Goal: Information Seeking & Learning: Learn about a topic

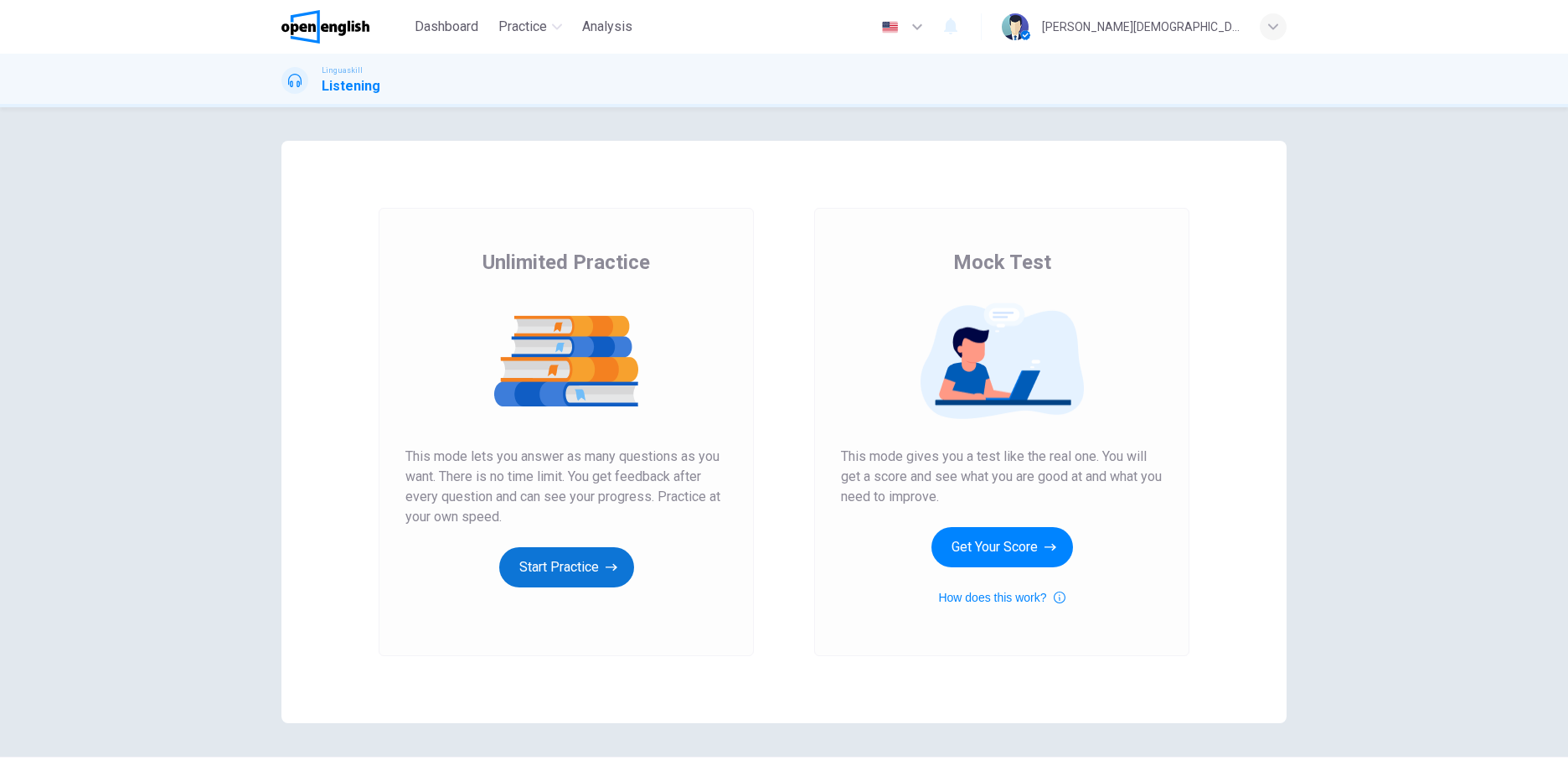
click at [557, 566] on button "Start Practice" at bounding box center [566, 567] width 135 height 40
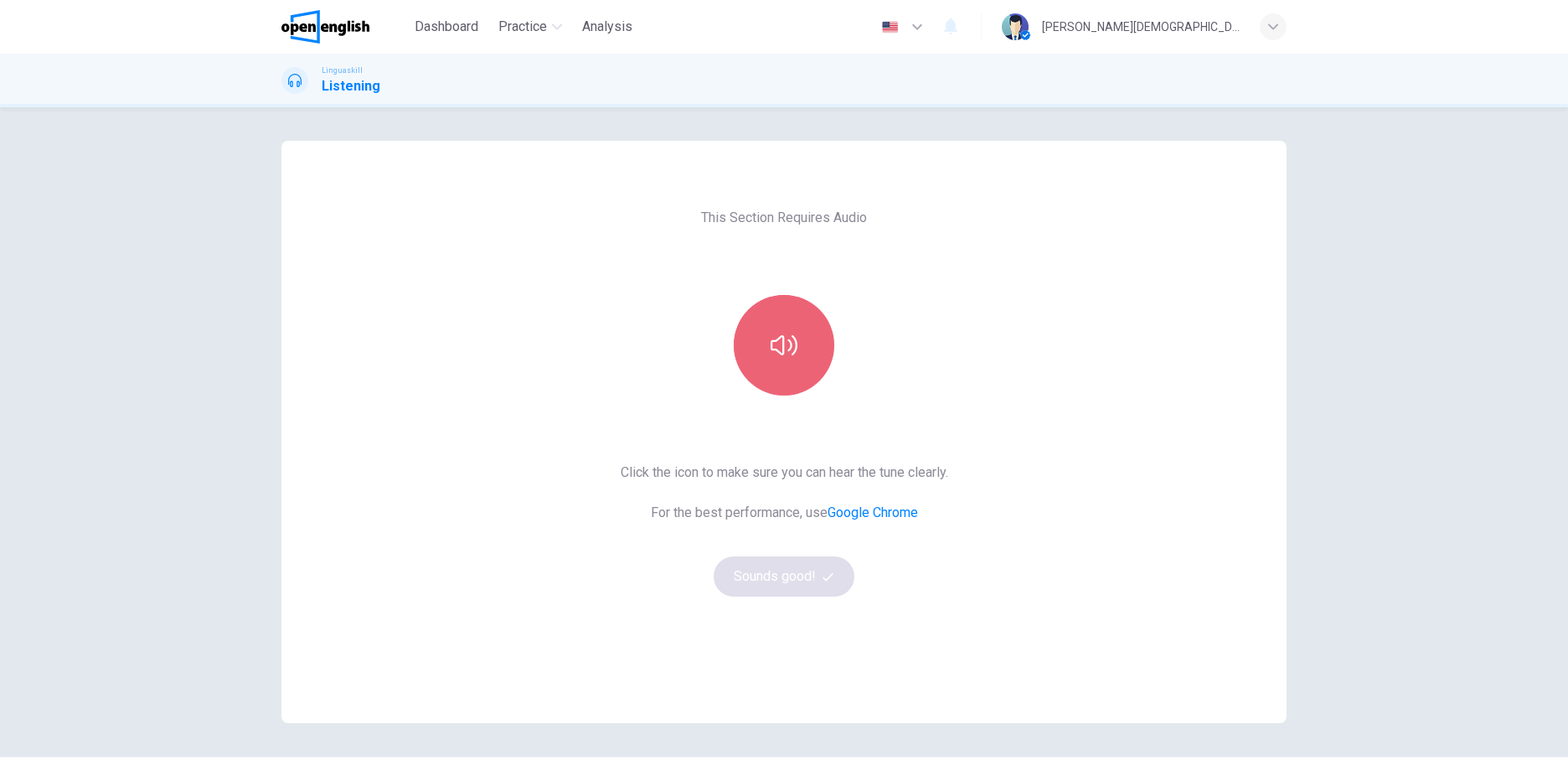
click at [769, 348] on button "button" at bounding box center [784, 344] width 101 height 101
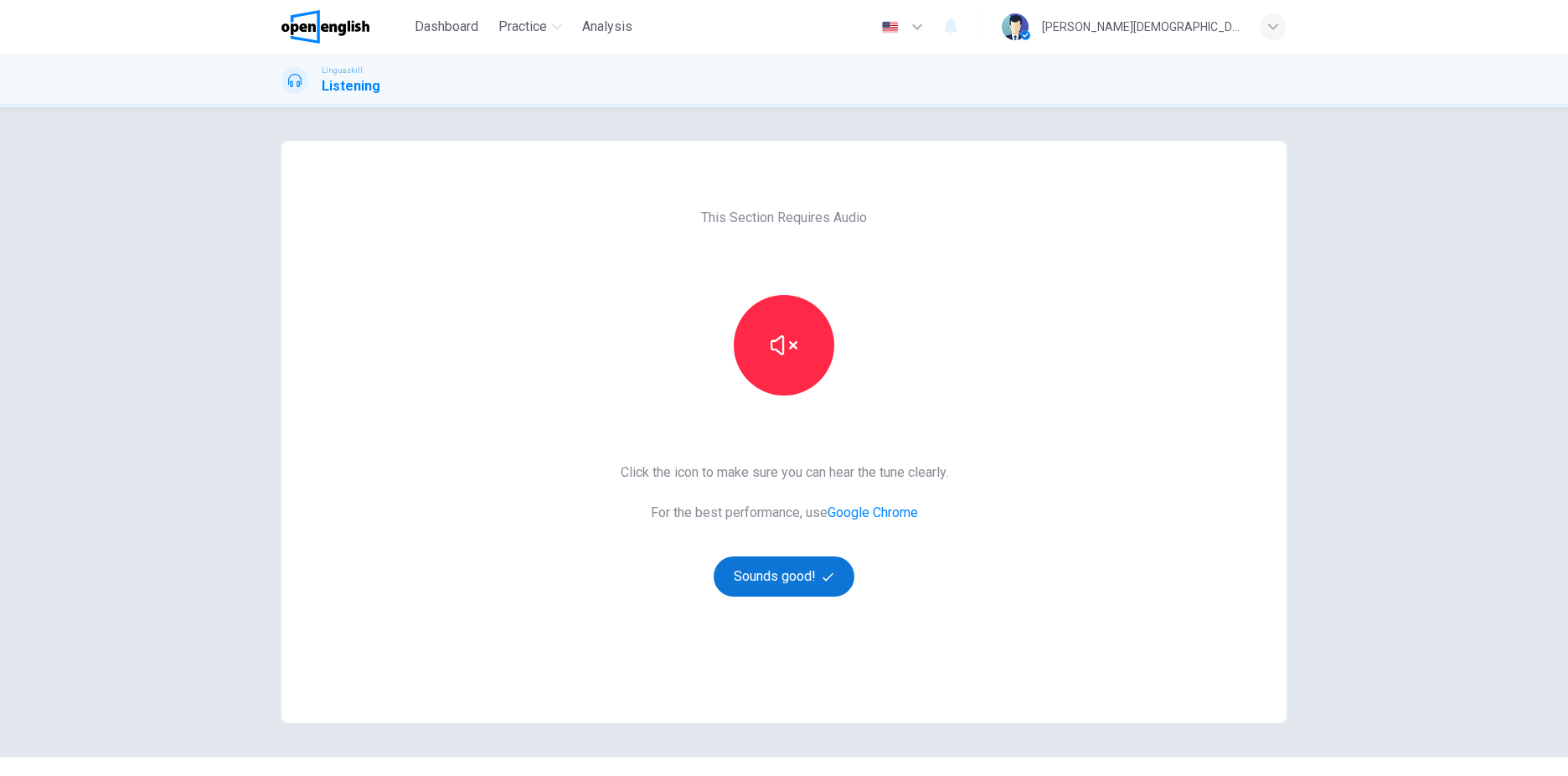
click at [790, 580] on button "Sounds good!" at bounding box center [783, 577] width 140 height 40
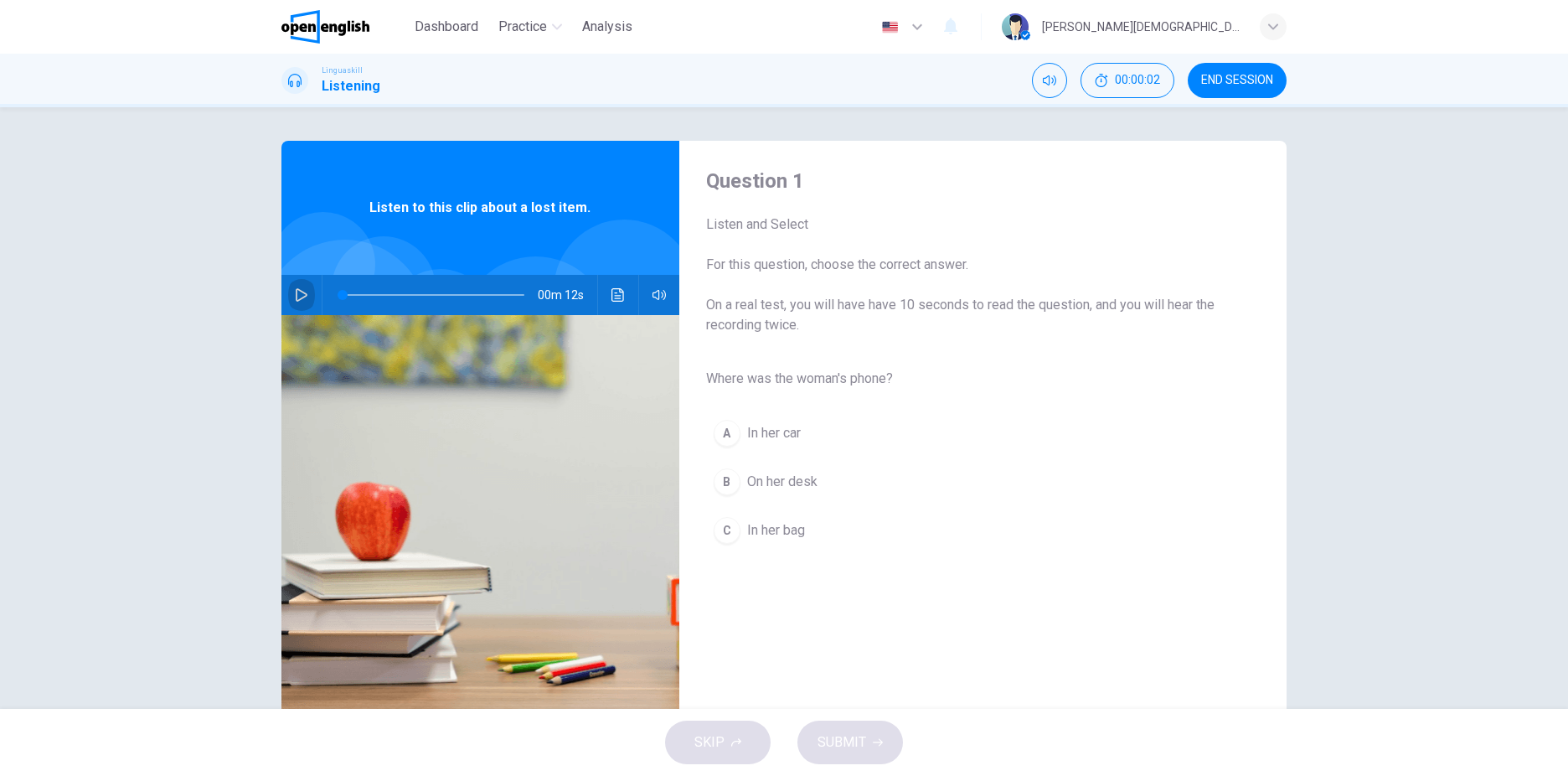
click at [305, 293] on button "button" at bounding box center [302, 295] width 27 height 40
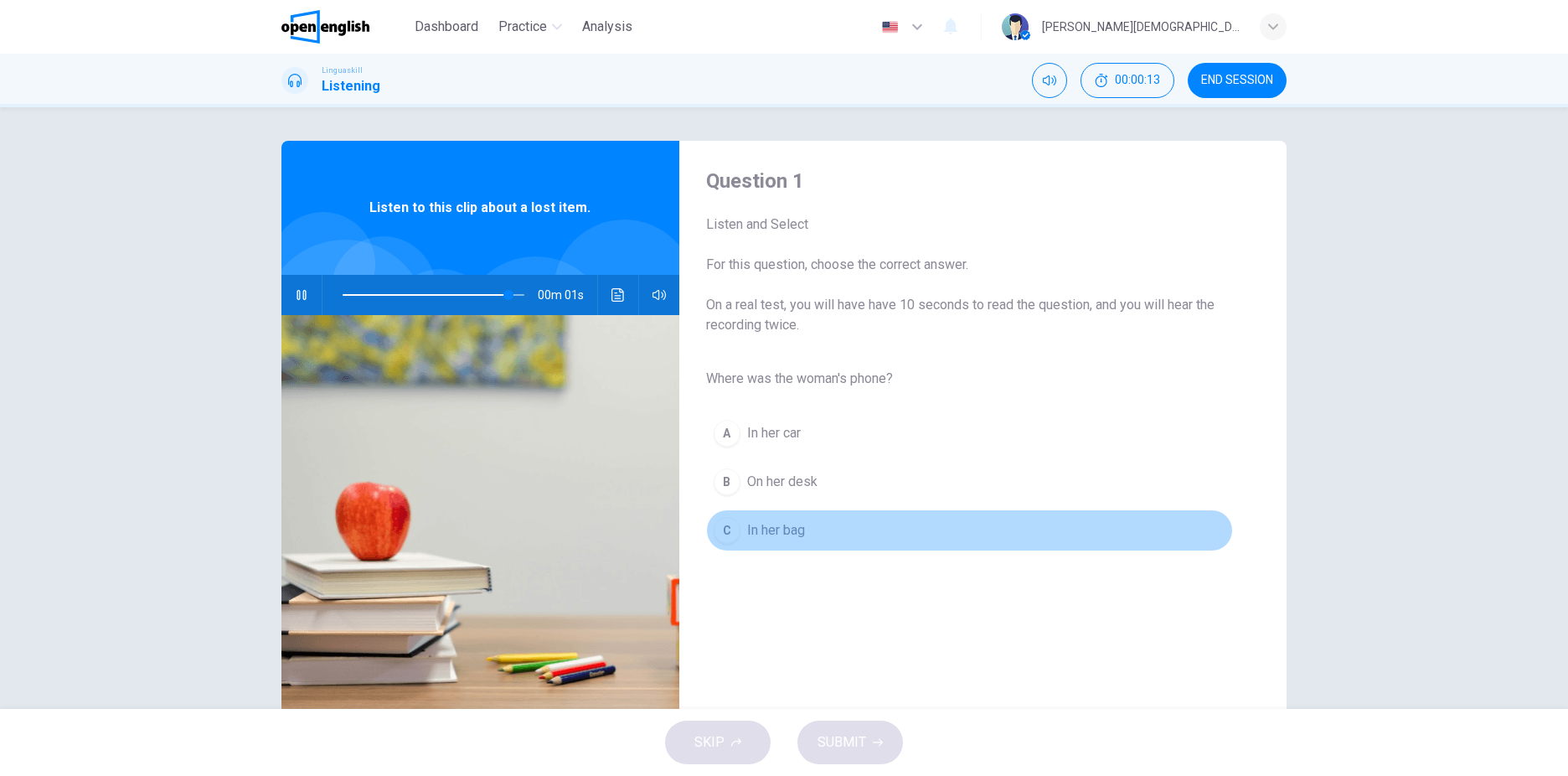
click at [723, 533] on div "C" at bounding box center [727, 530] width 27 height 27
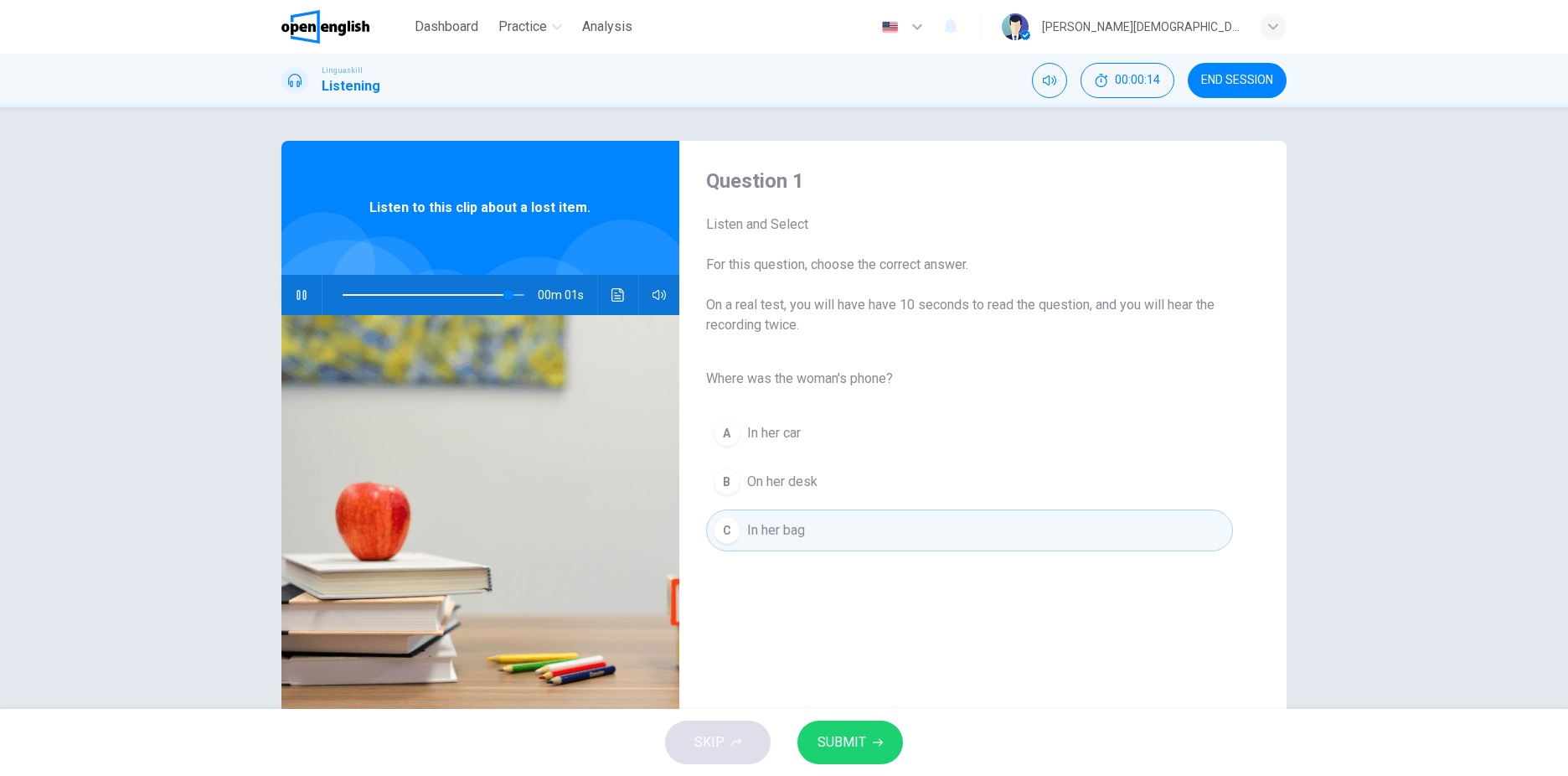
type input "*"
click at [842, 742] on span "SUBMIT" at bounding box center [842, 742] width 49 height 24
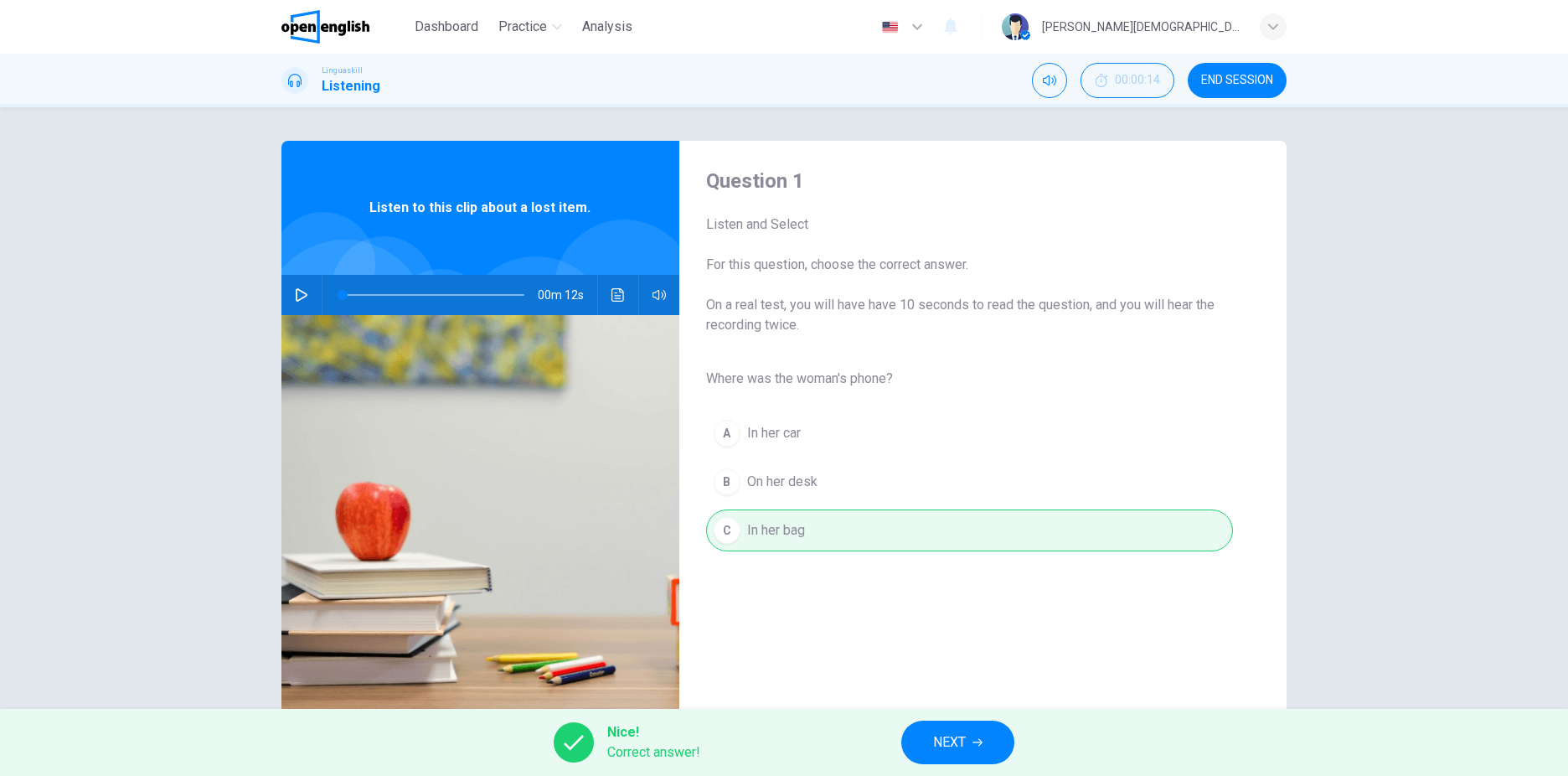
click at [955, 721] on button "NEXT" at bounding box center [957, 742] width 113 height 44
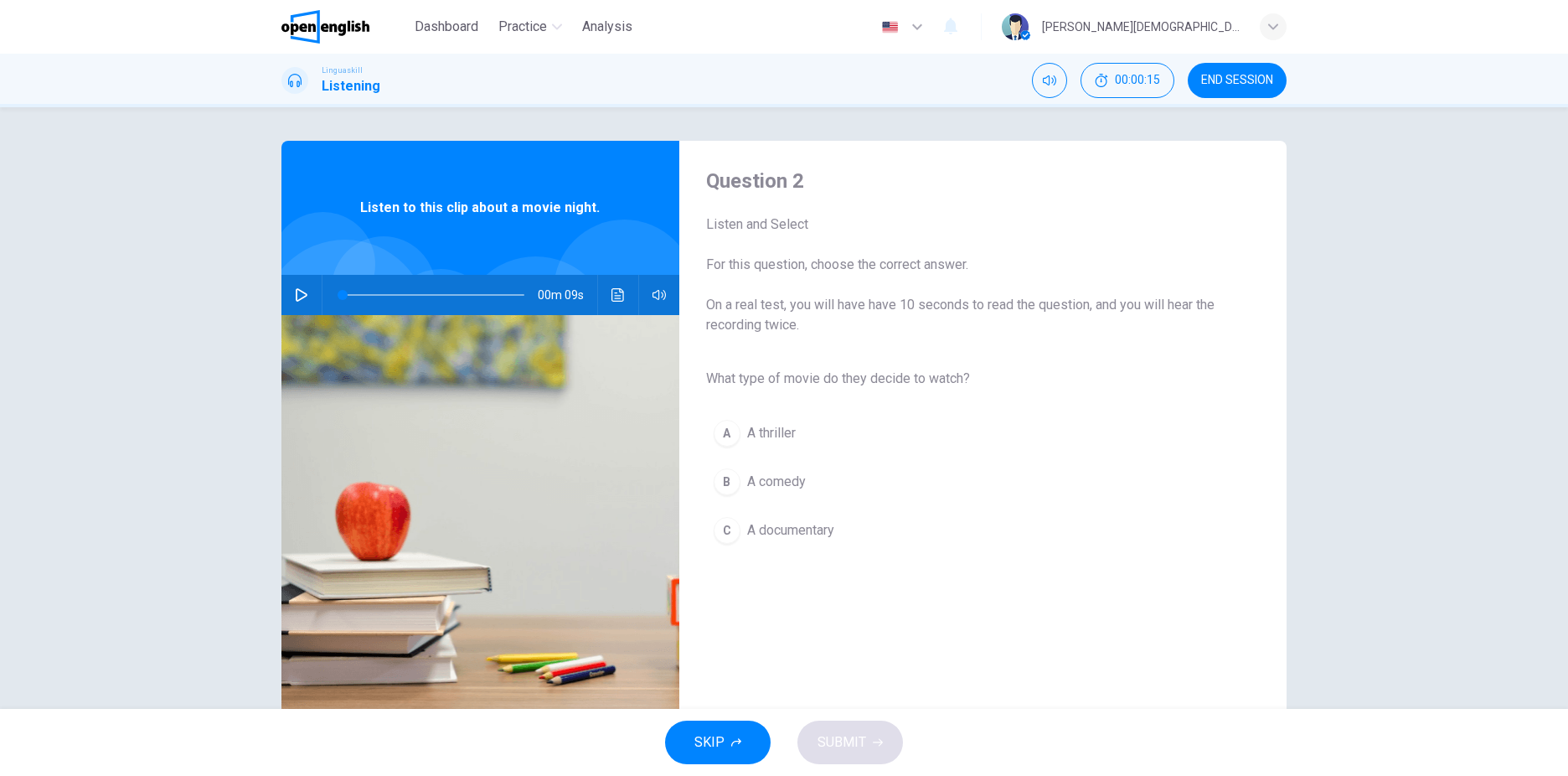
click at [303, 292] on icon "button" at bounding box center [301, 295] width 14 height 14
type input "*"
click at [718, 482] on div "B" at bounding box center [727, 482] width 27 height 27
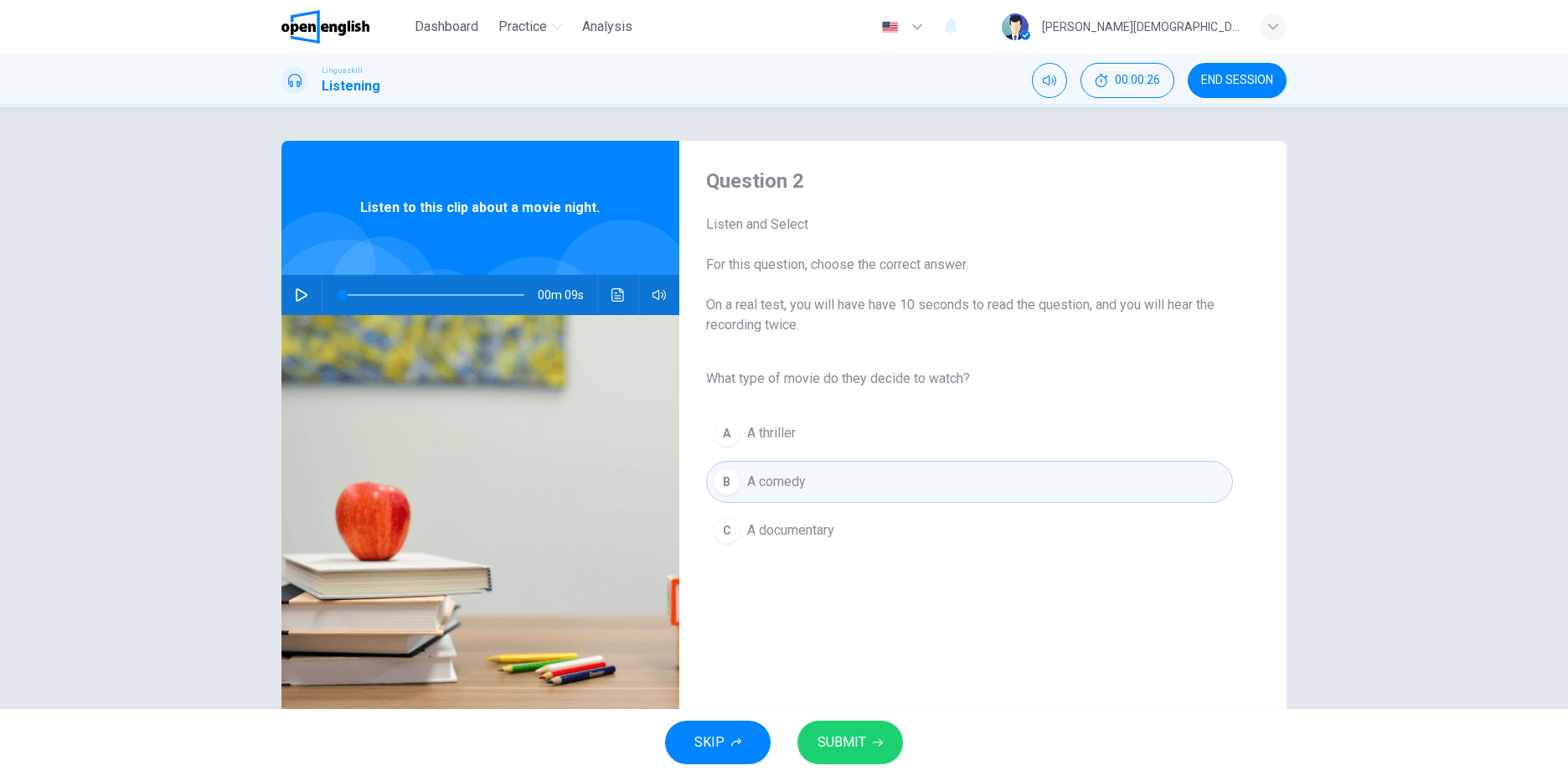
click at [830, 742] on span "SUBMIT" at bounding box center [842, 742] width 49 height 24
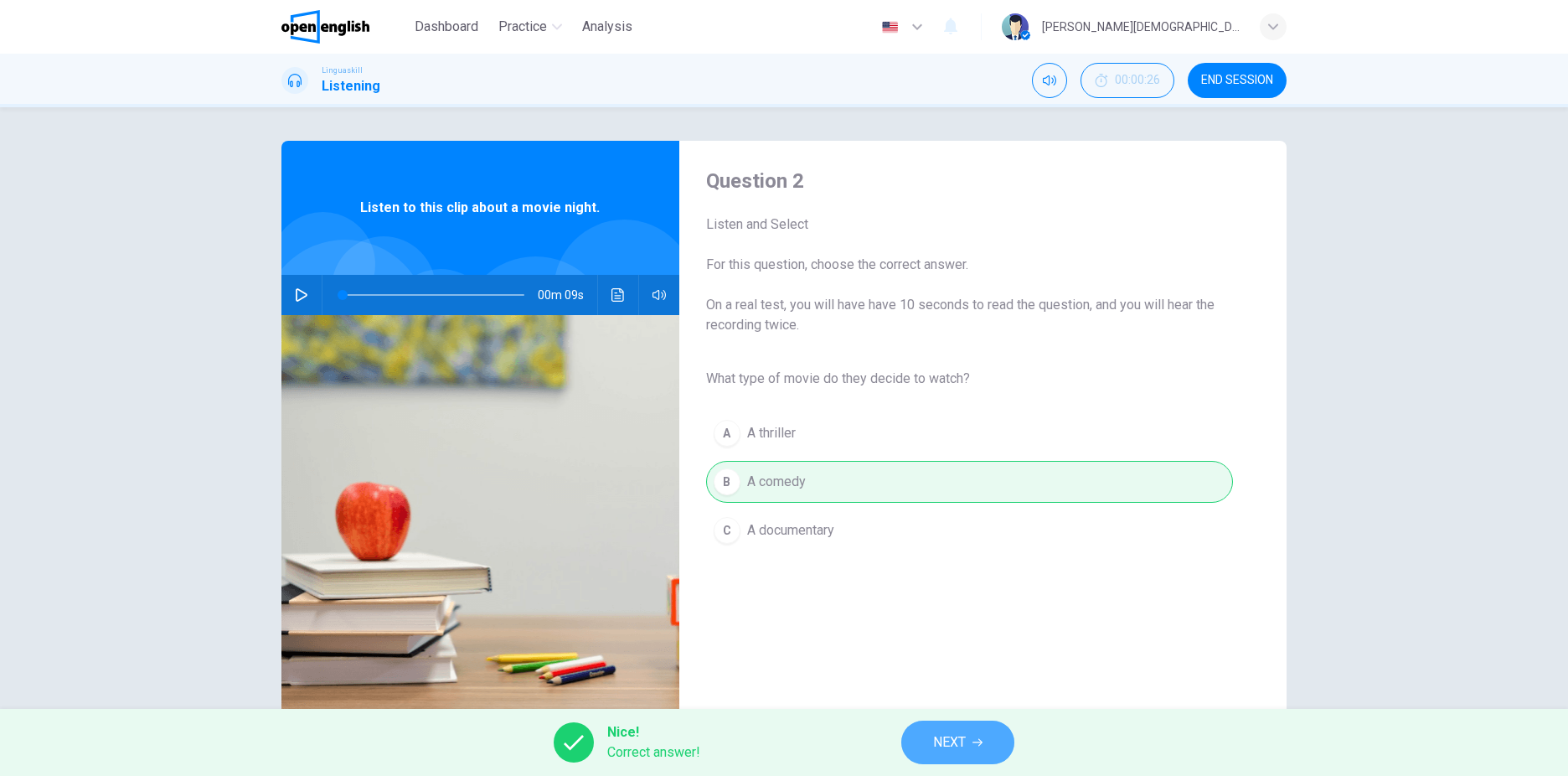
click at [973, 747] on button "NEXT" at bounding box center [957, 742] width 113 height 44
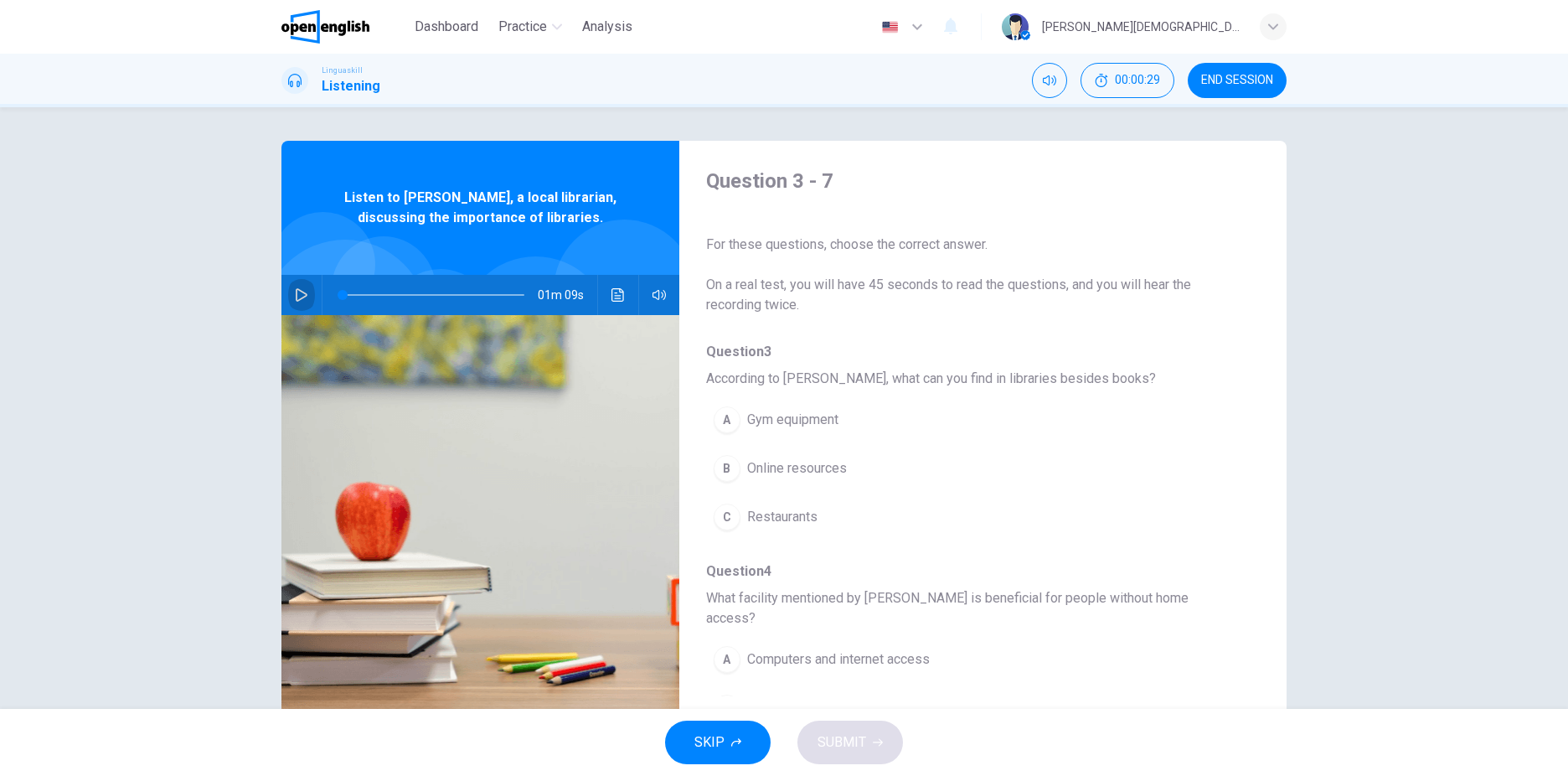
click at [299, 283] on button "button" at bounding box center [302, 295] width 27 height 40
click at [296, 299] on icon "button" at bounding box center [301, 295] width 9 height 10
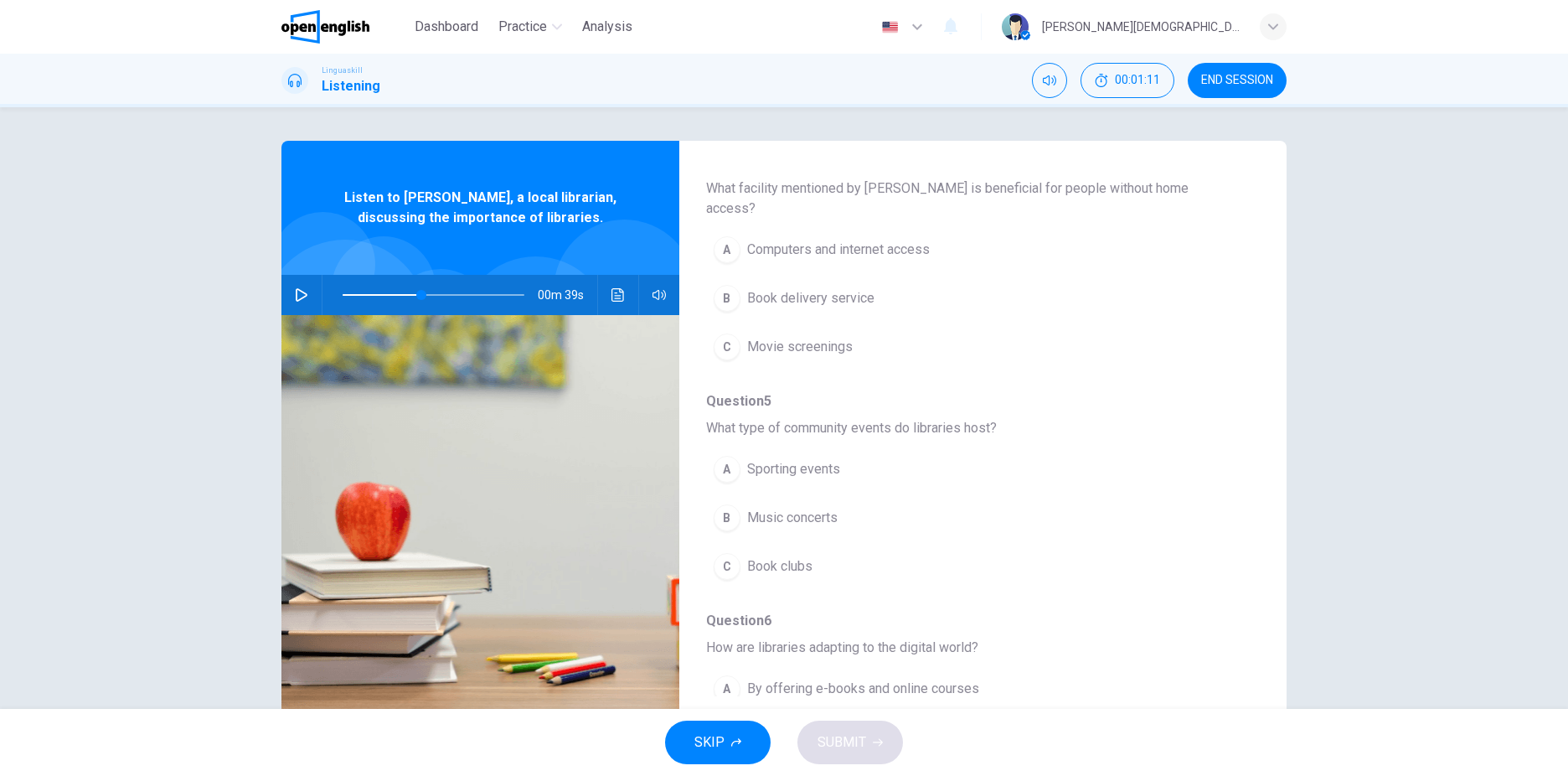
scroll to position [137, 0]
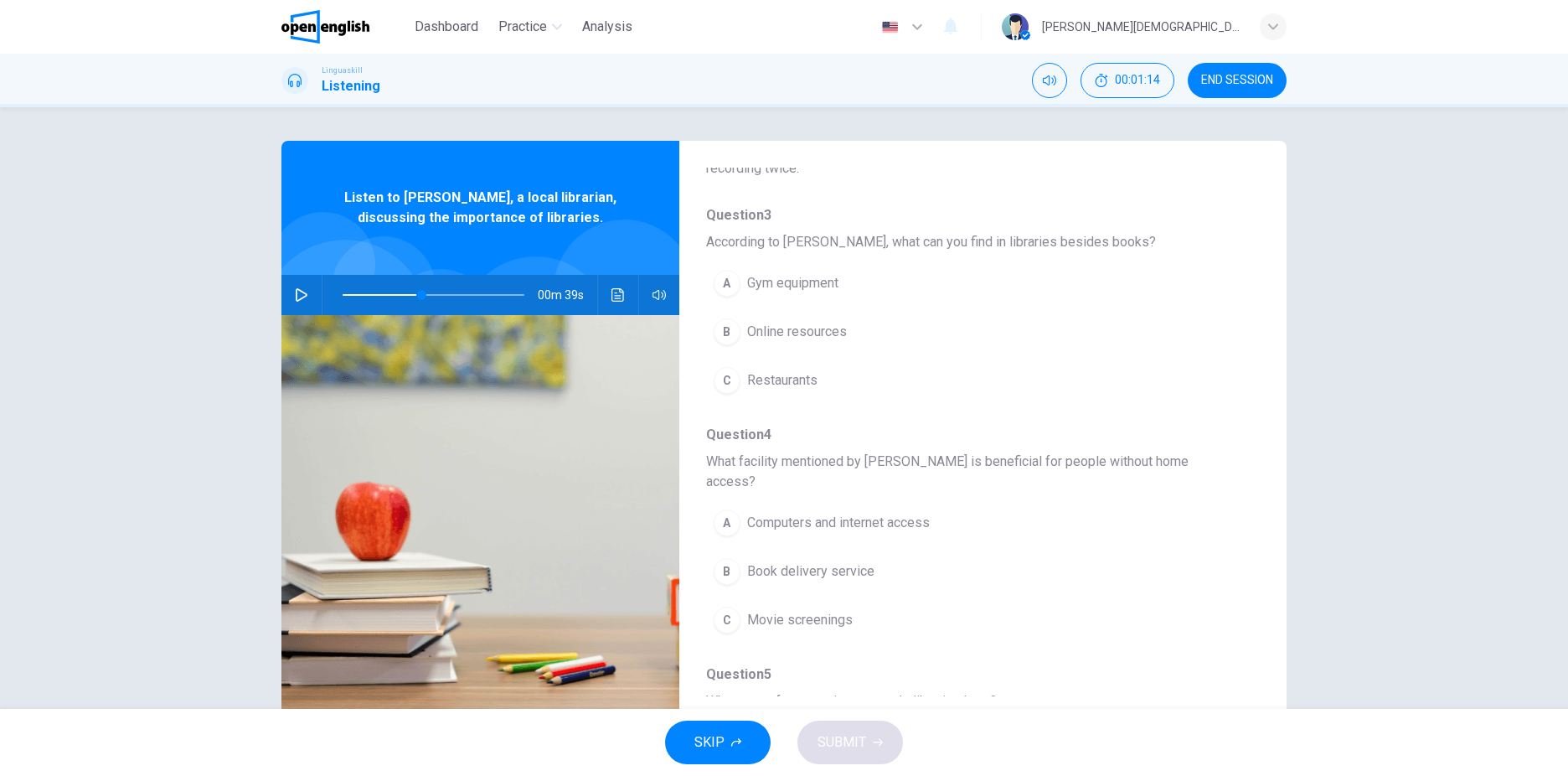
click at [343, 293] on span at bounding box center [433, 295] width 182 height 24
click at [293, 287] on button "button" at bounding box center [302, 295] width 27 height 40
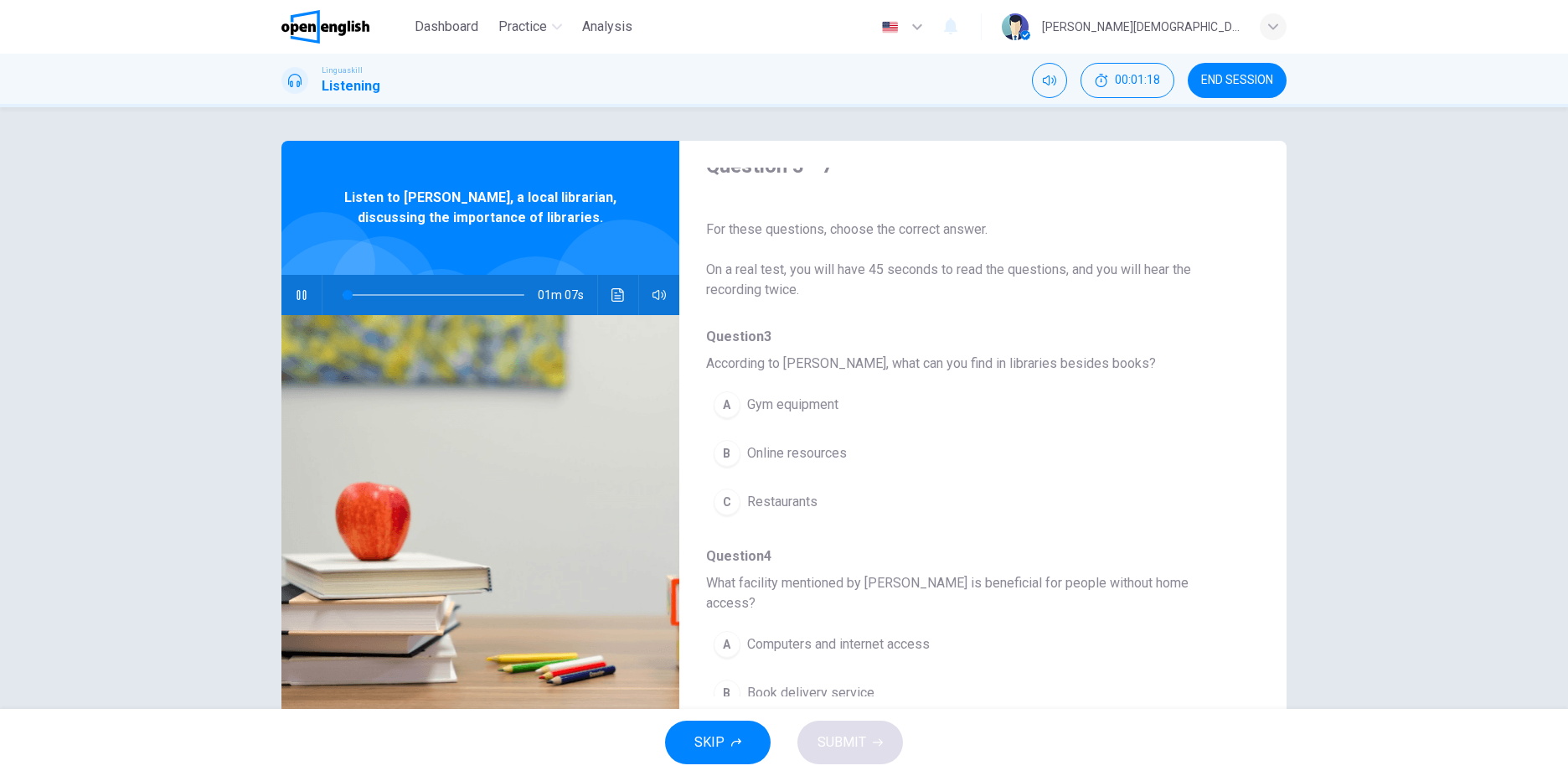
scroll to position [0, 0]
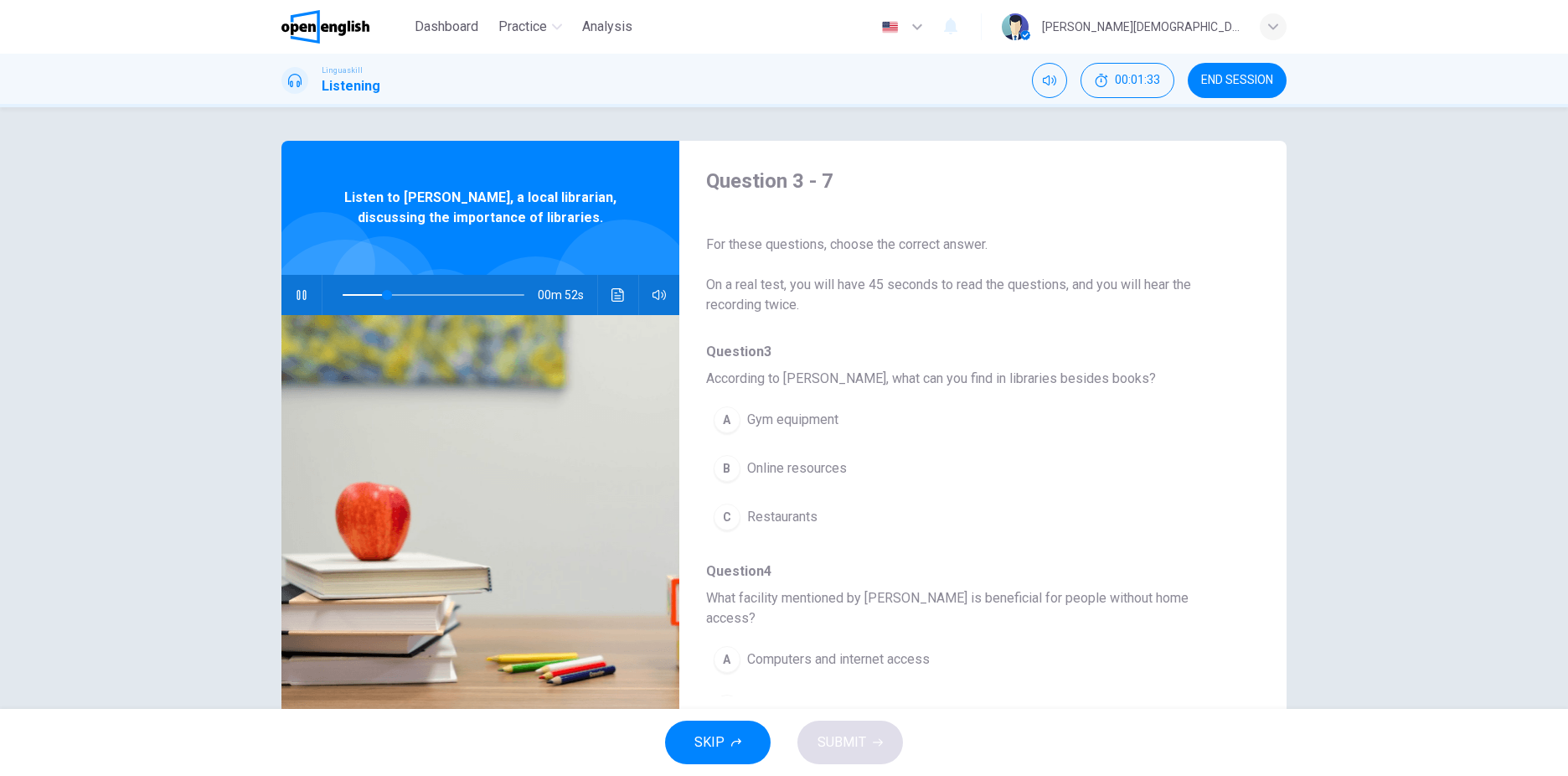
click at [302, 291] on icon "button" at bounding box center [301, 295] width 9 height 10
click at [734, 466] on div "B" at bounding box center [727, 469] width 27 height 27
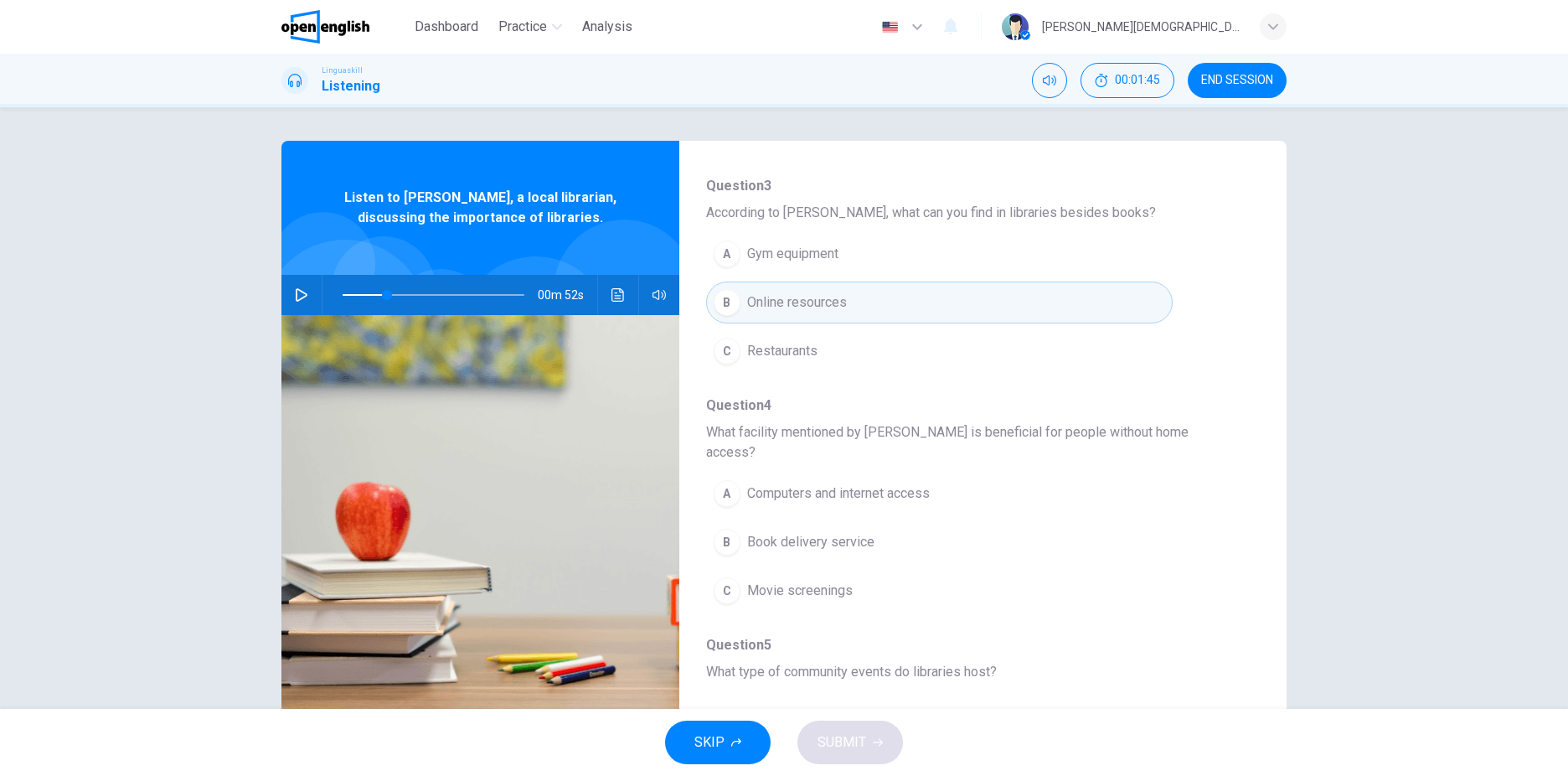
scroll to position [168, 0]
click at [298, 301] on icon "button" at bounding box center [301, 295] width 14 height 14
click at [727, 479] on div "A" at bounding box center [727, 492] width 27 height 27
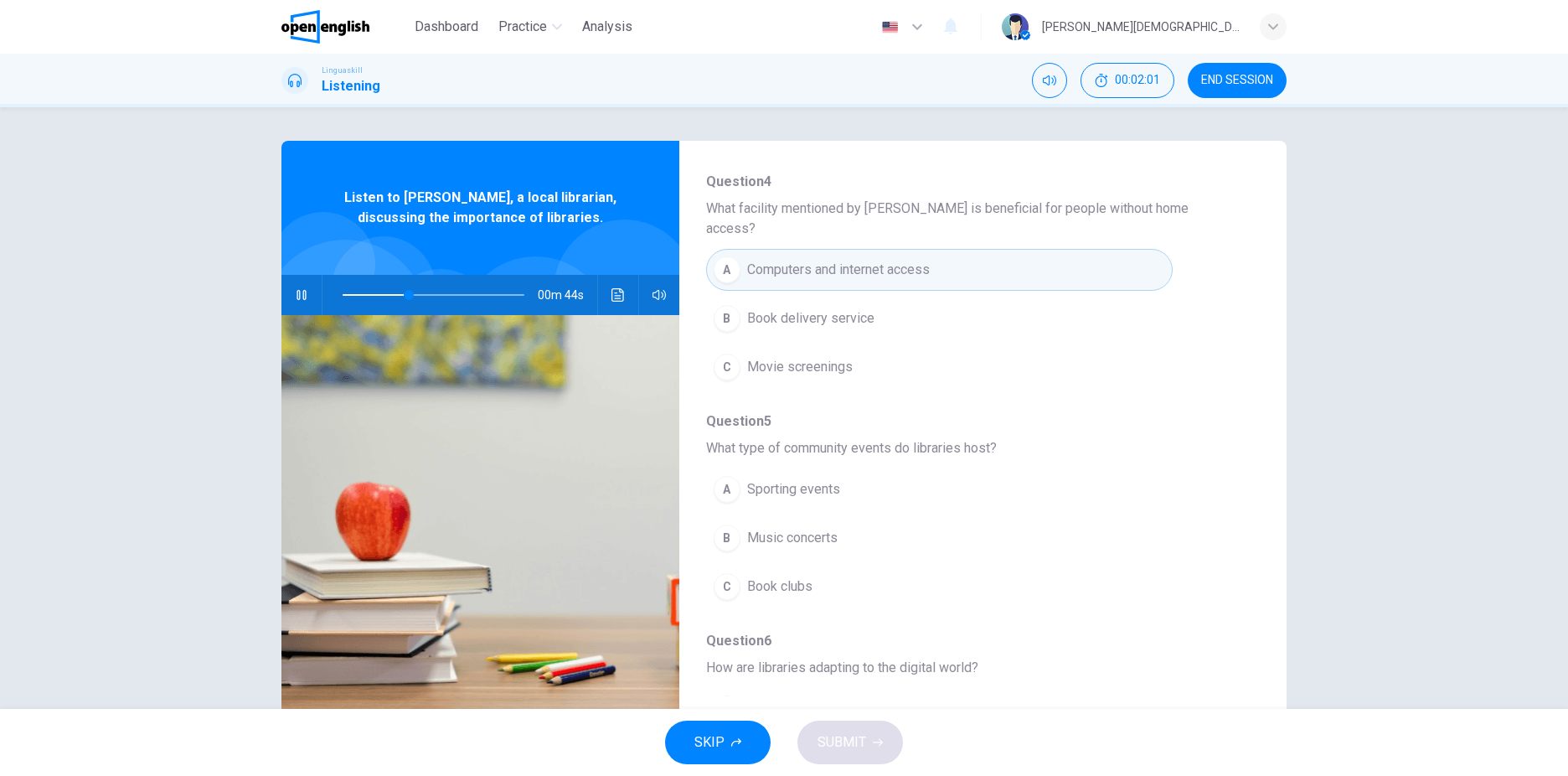
scroll to position [419, 0]
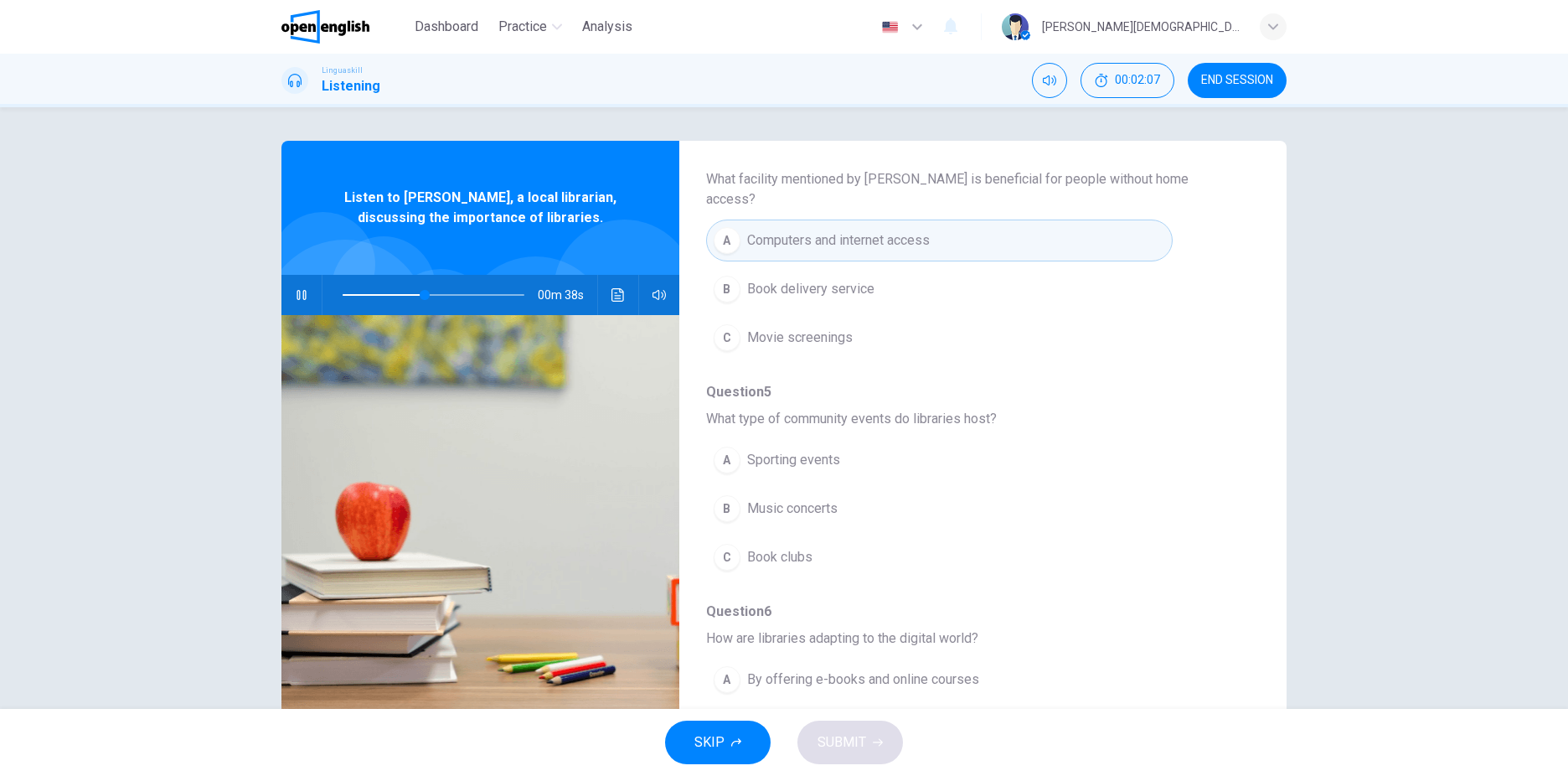
click at [747, 548] on span "Book clubs" at bounding box center [779, 558] width 65 height 20
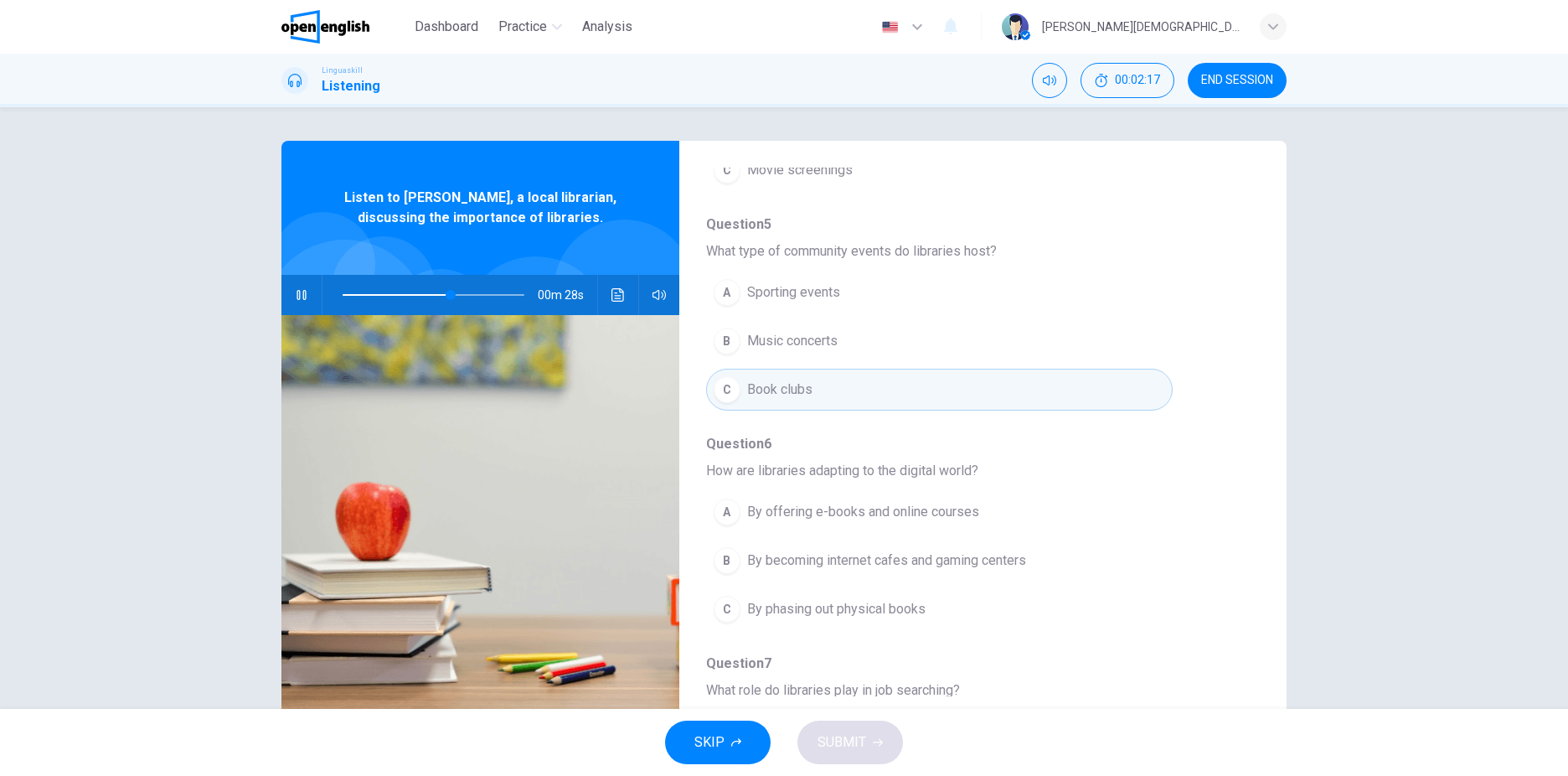
scroll to position [670, 0]
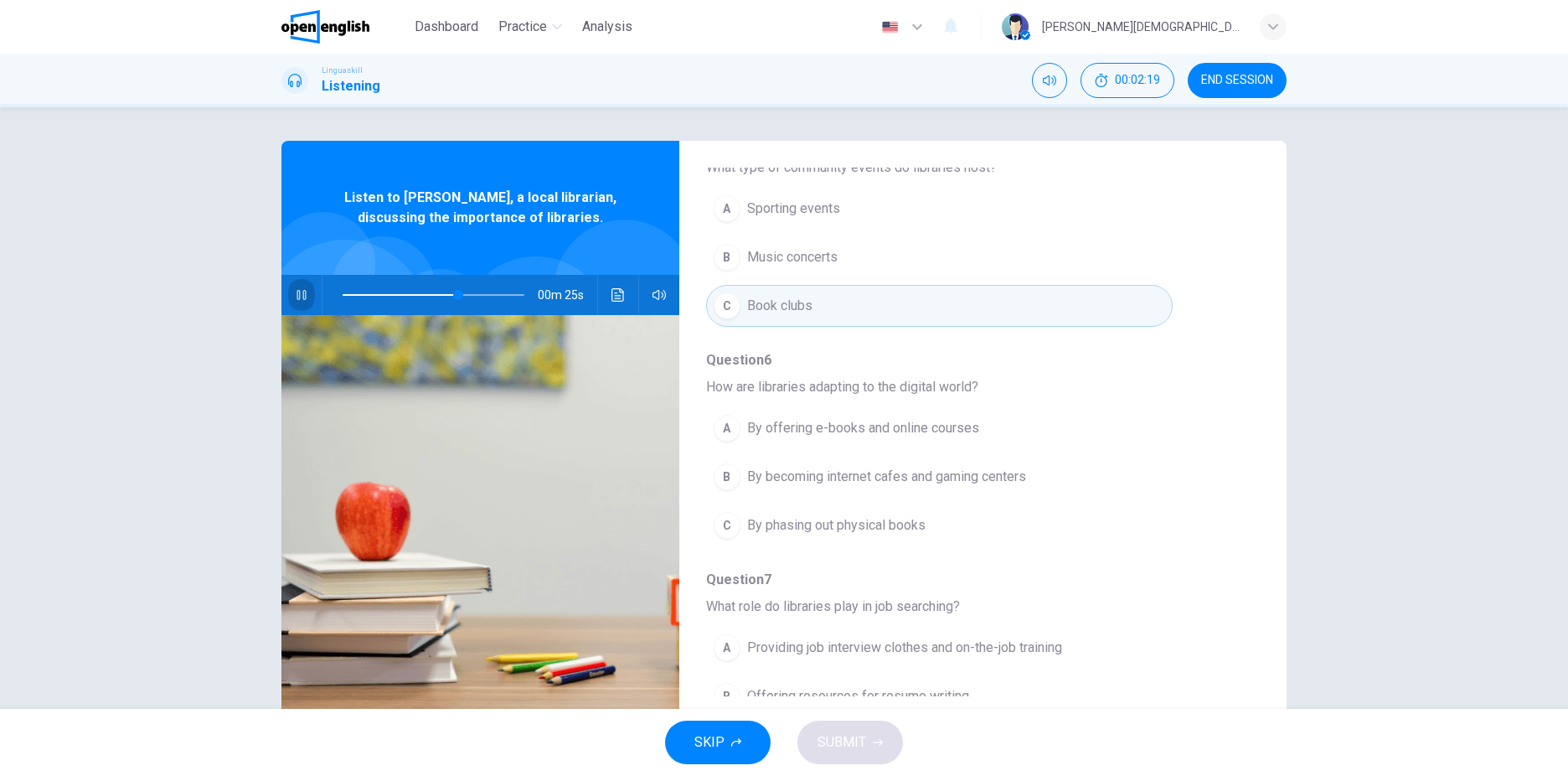
click at [293, 287] on button "button" at bounding box center [302, 295] width 27 height 40
click at [716, 415] on div "A" at bounding box center [727, 429] width 27 height 27
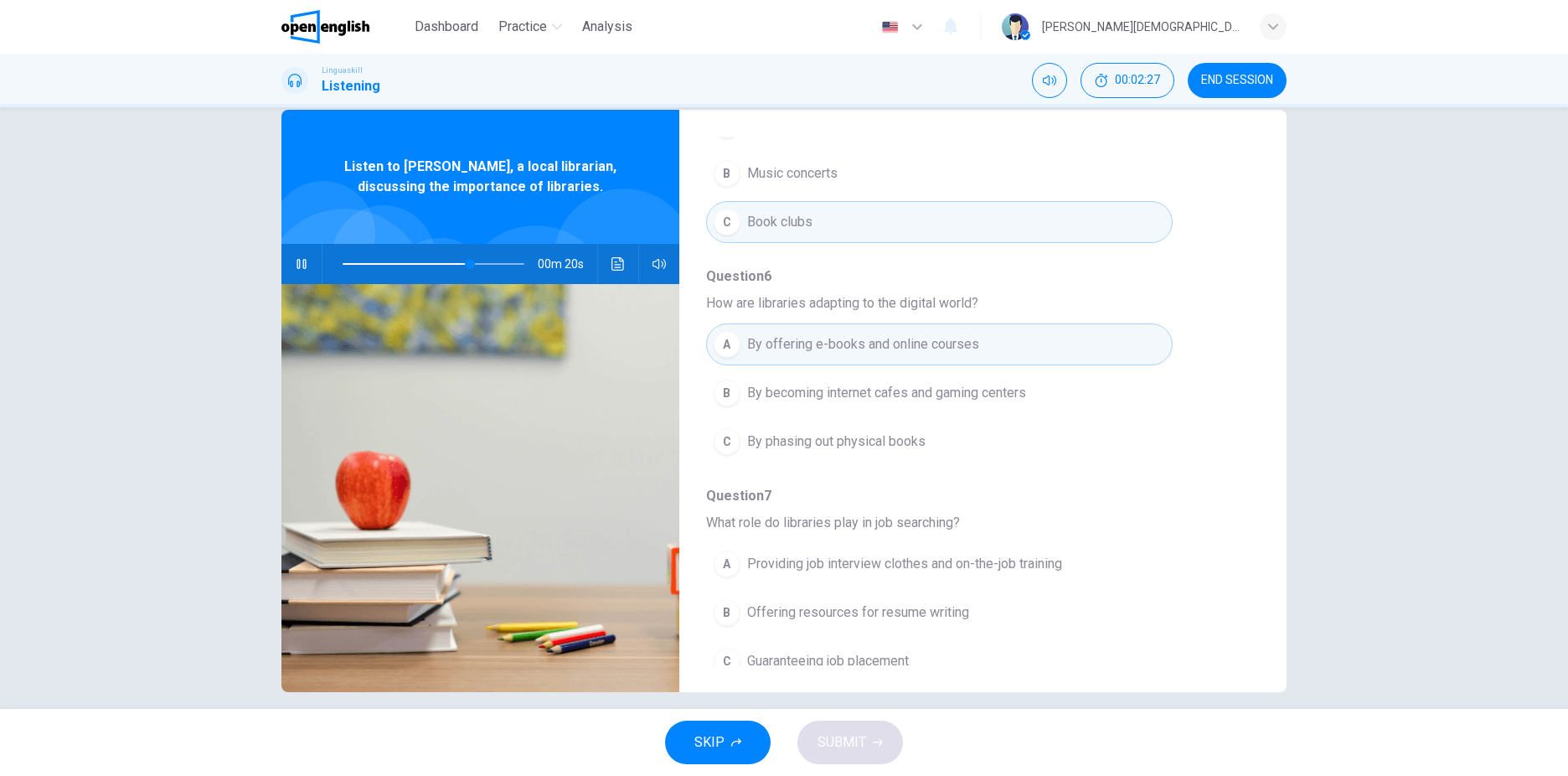
scroll to position [48, 0]
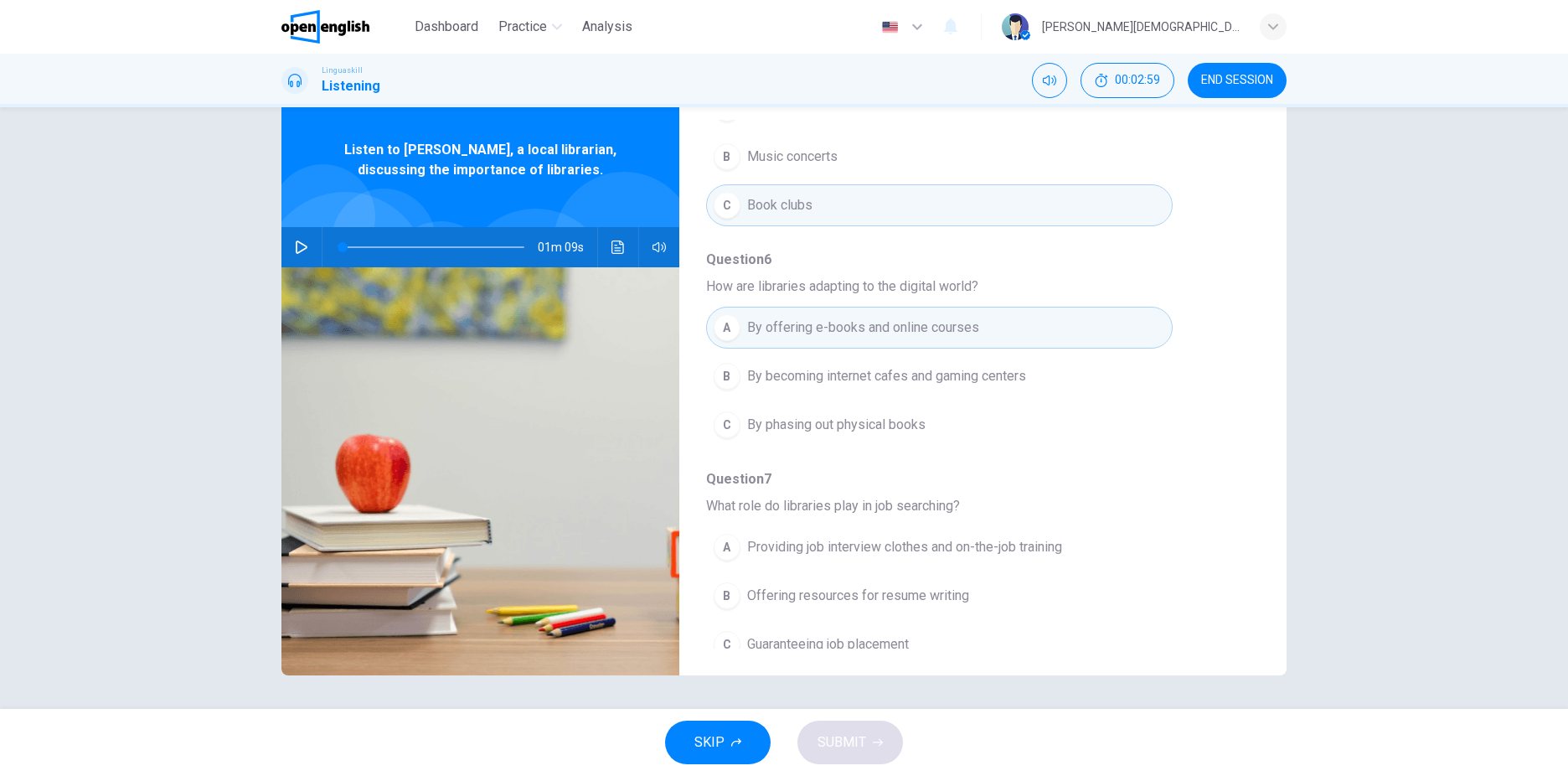
click at [741, 575] on button "B Offering resources for resume writing" at bounding box center [939, 596] width 467 height 42
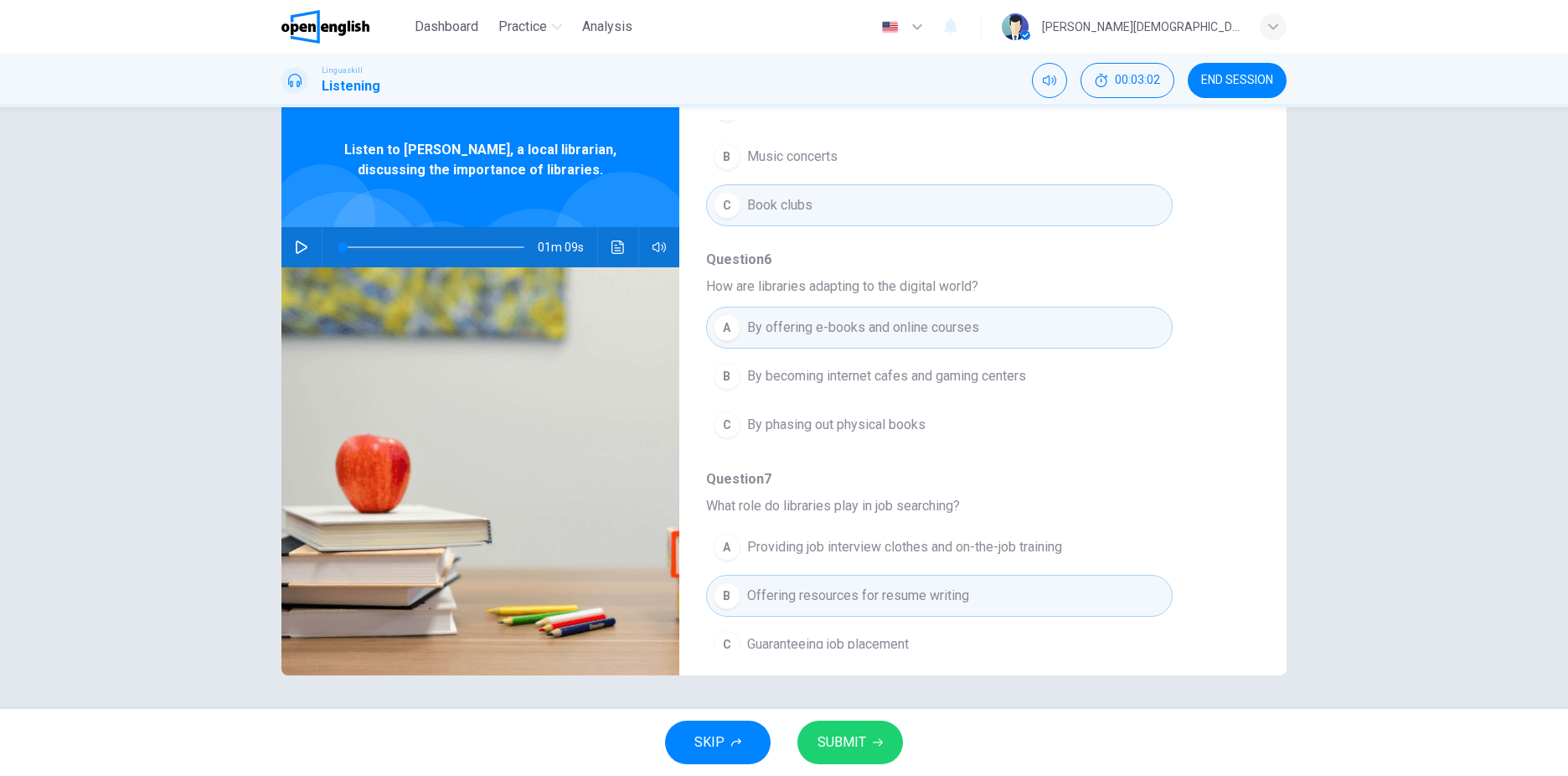
click at [469, 245] on span at bounding box center [433, 247] width 182 height 24
click at [289, 256] on button "button" at bounding box center [302, 247] width 27 height 40
click at [849, 736] on span "SUBMIT" at bounding box center [842, 742] width 49 height 24
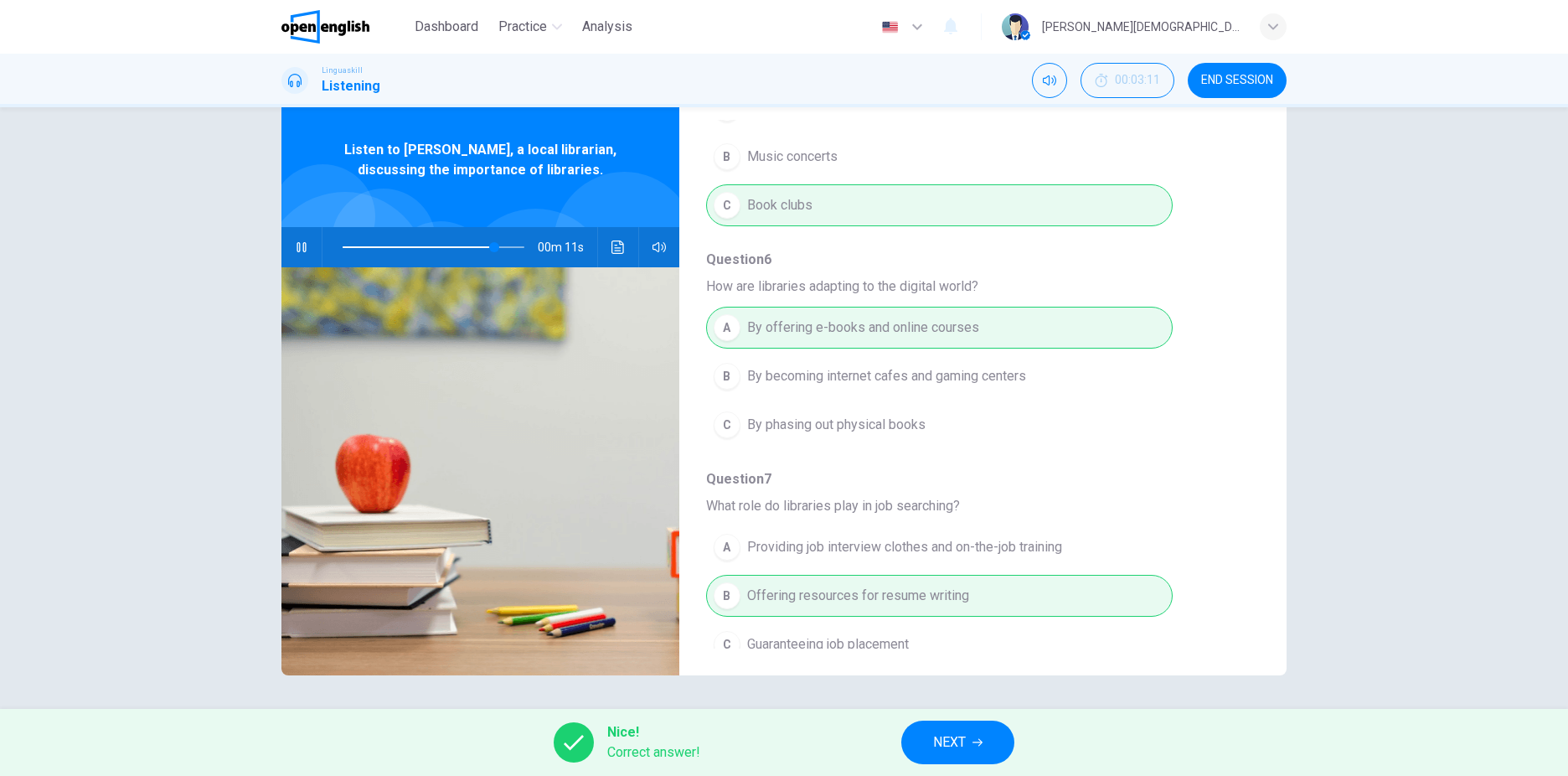
type input "**"
click at [981, 733] on button "NEXT" at bounding box center [957, 742] width 113 height 44
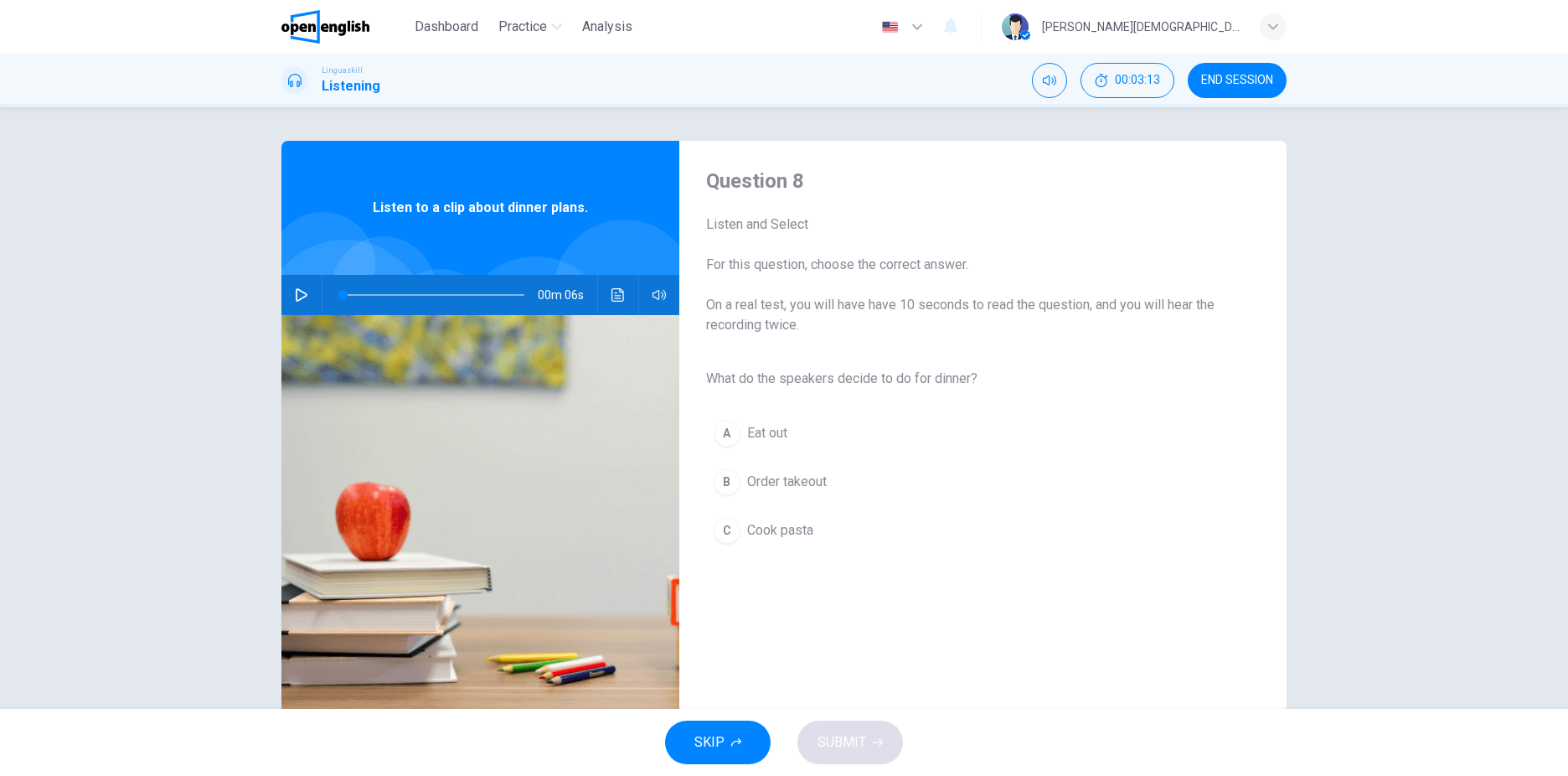
click at [295, 300] on icon "button" at bounding box center [301, 295] width 14 height 14
type input "*"
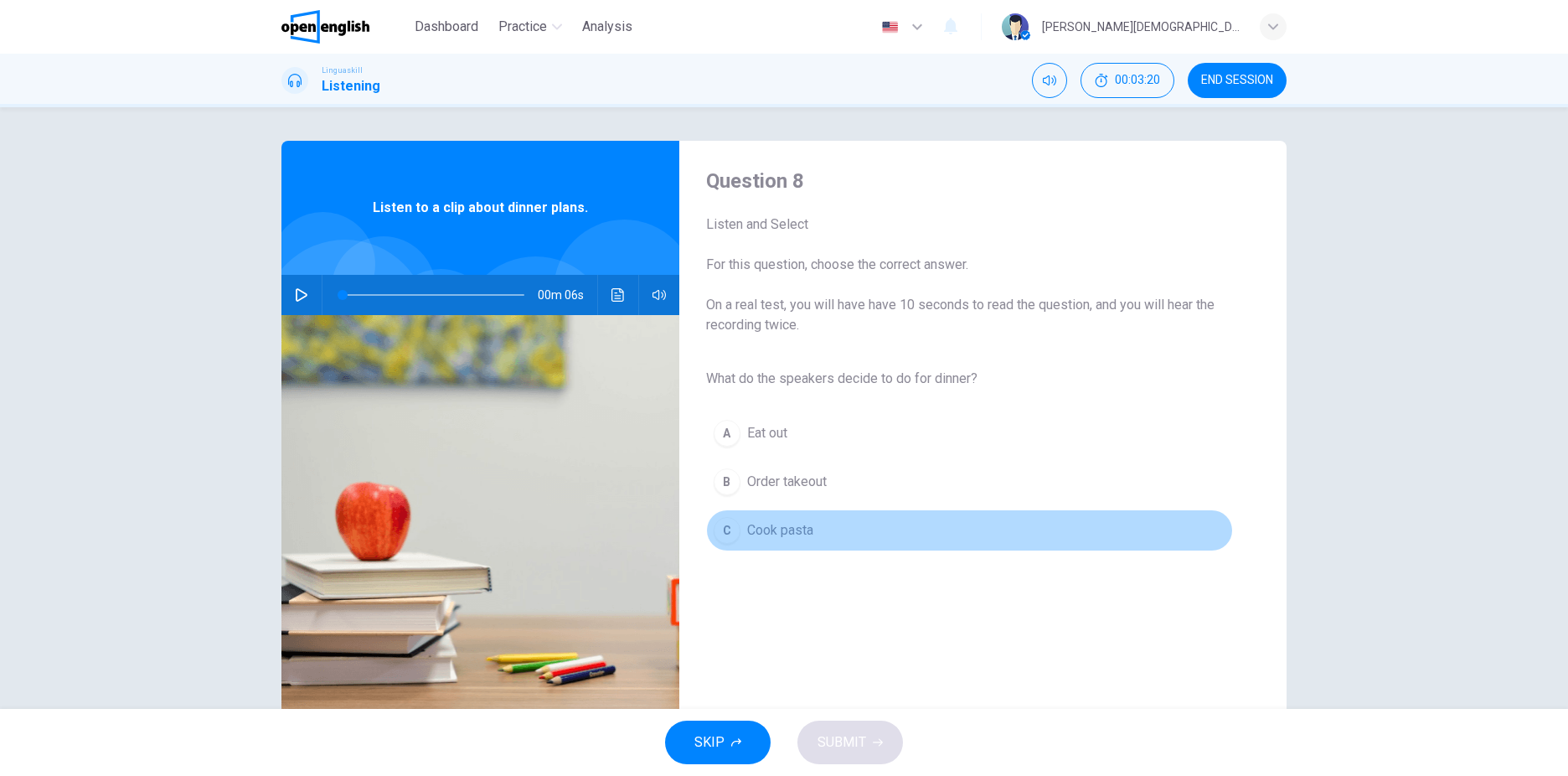
click at [770, 526] on span "Cook pasta" at bounding box center [779, 530] width 66 height 20
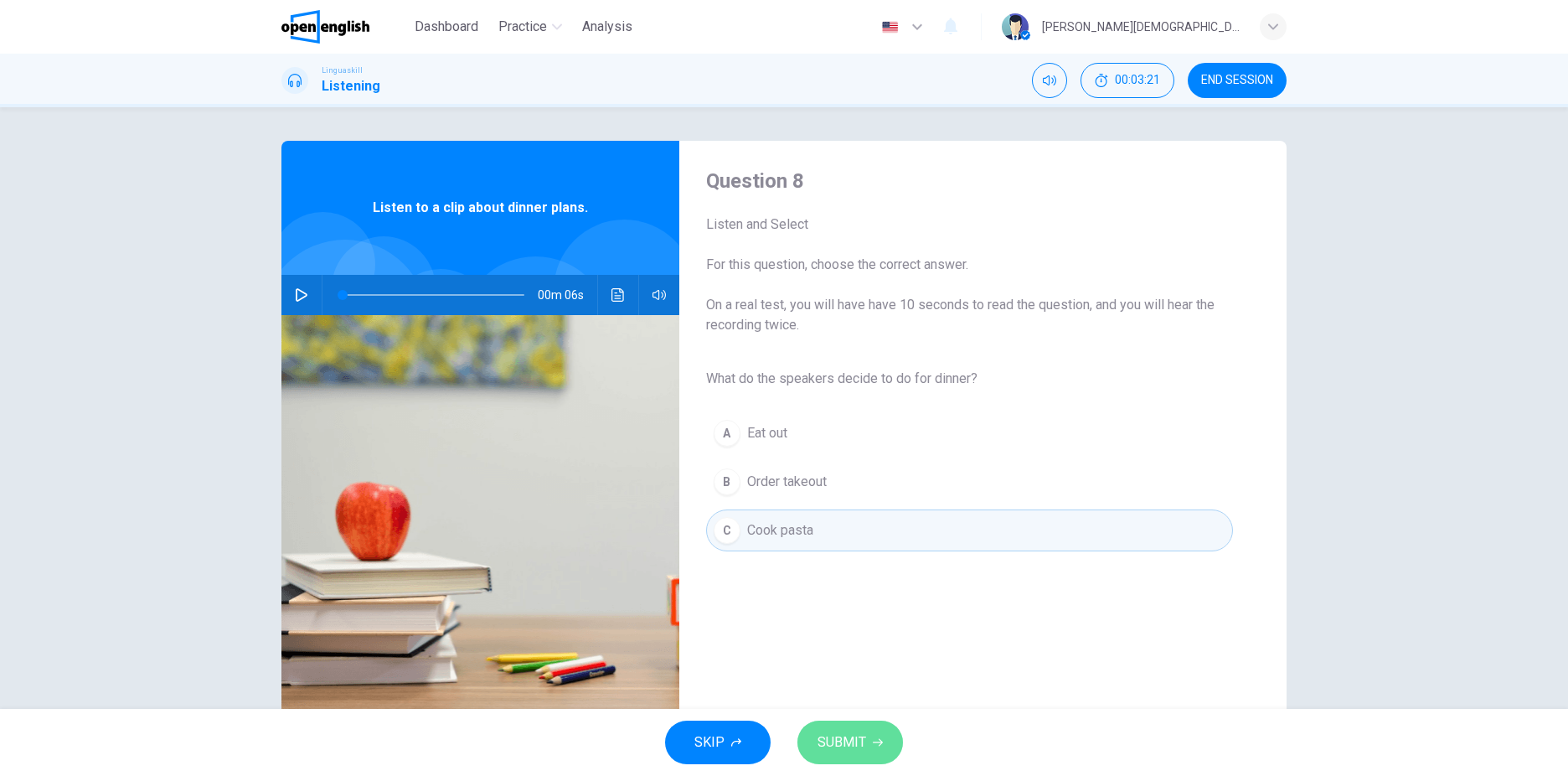
click at [866, 751] on button "SUBMIT" at bounding box center [850, 742] width 105 height 44
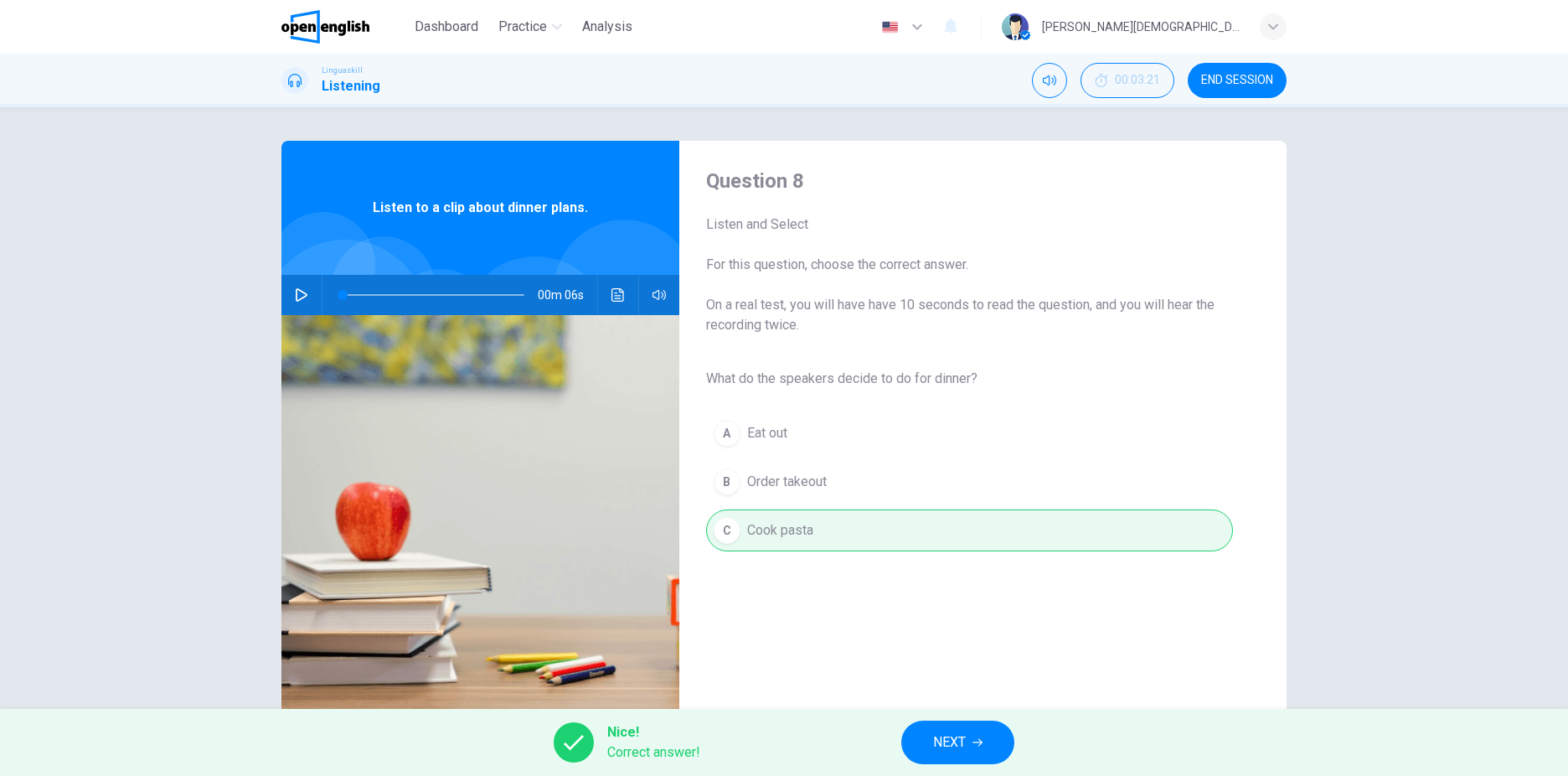
click at [952, 731] on span "NEXT" at bounding box center [950, 742] width 33 height 24
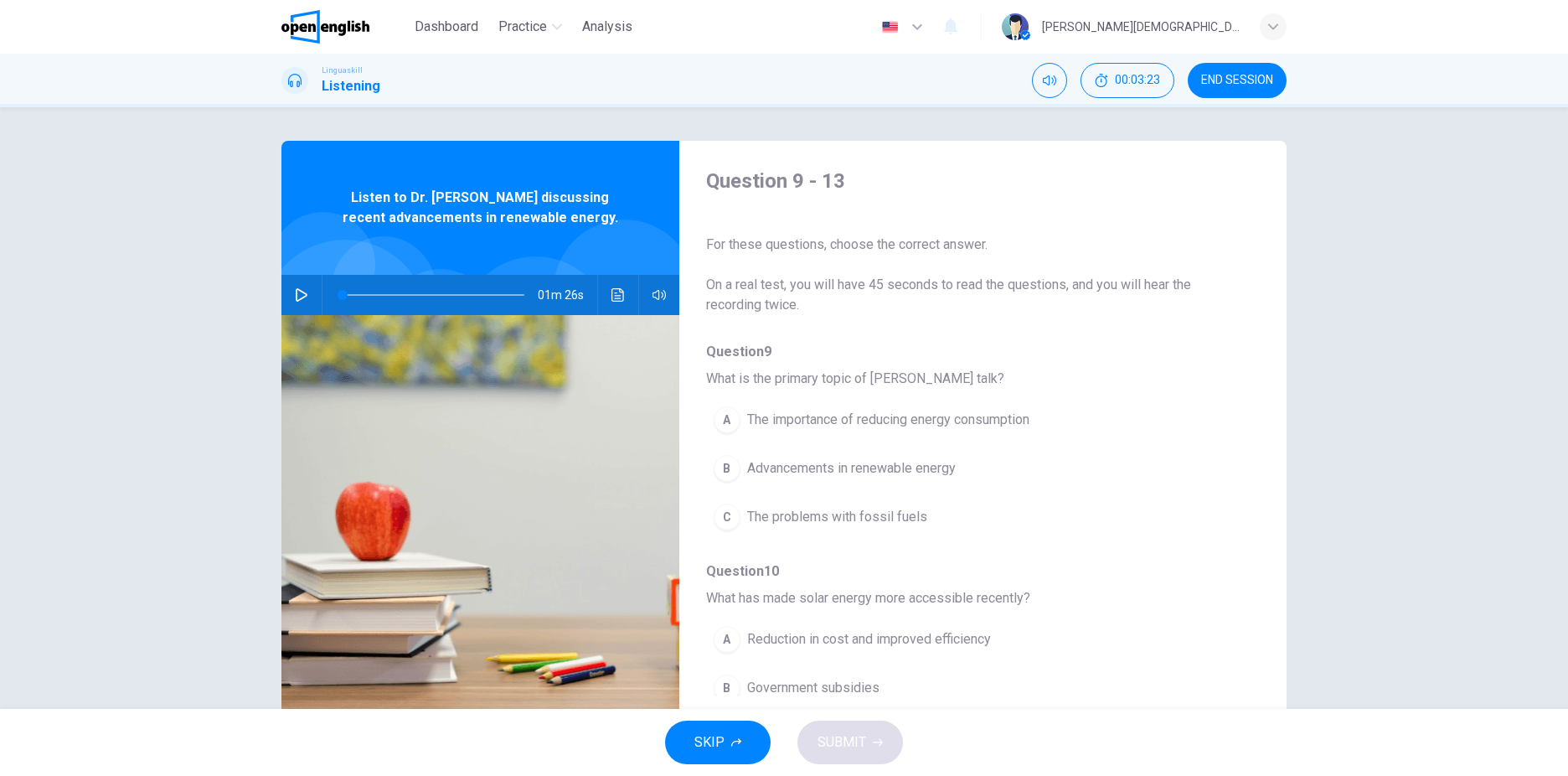
click at [295, 303] on button "button" at bounding box center [302, 295] width 27 height 40
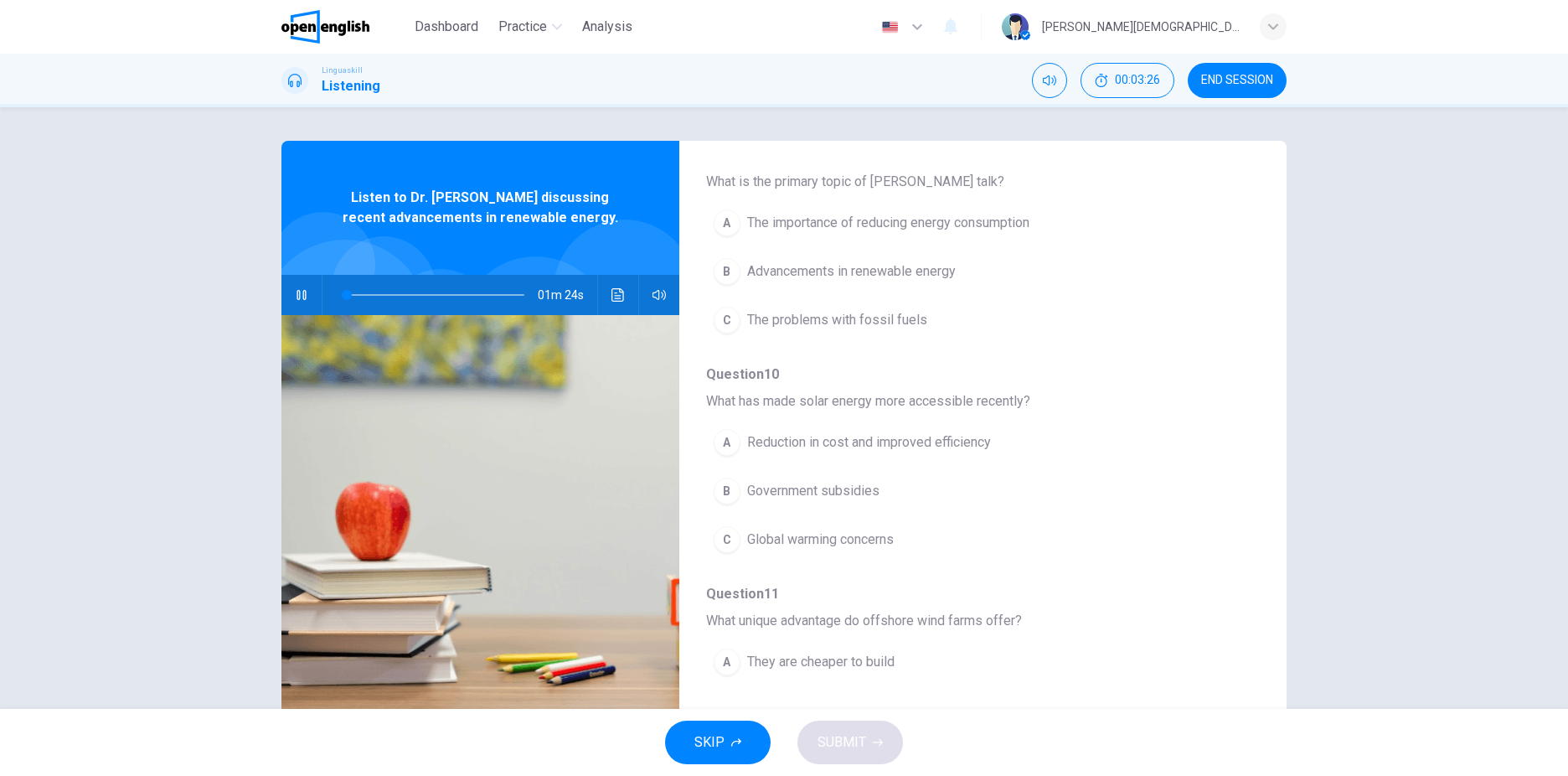
scroll to position [168, 0]
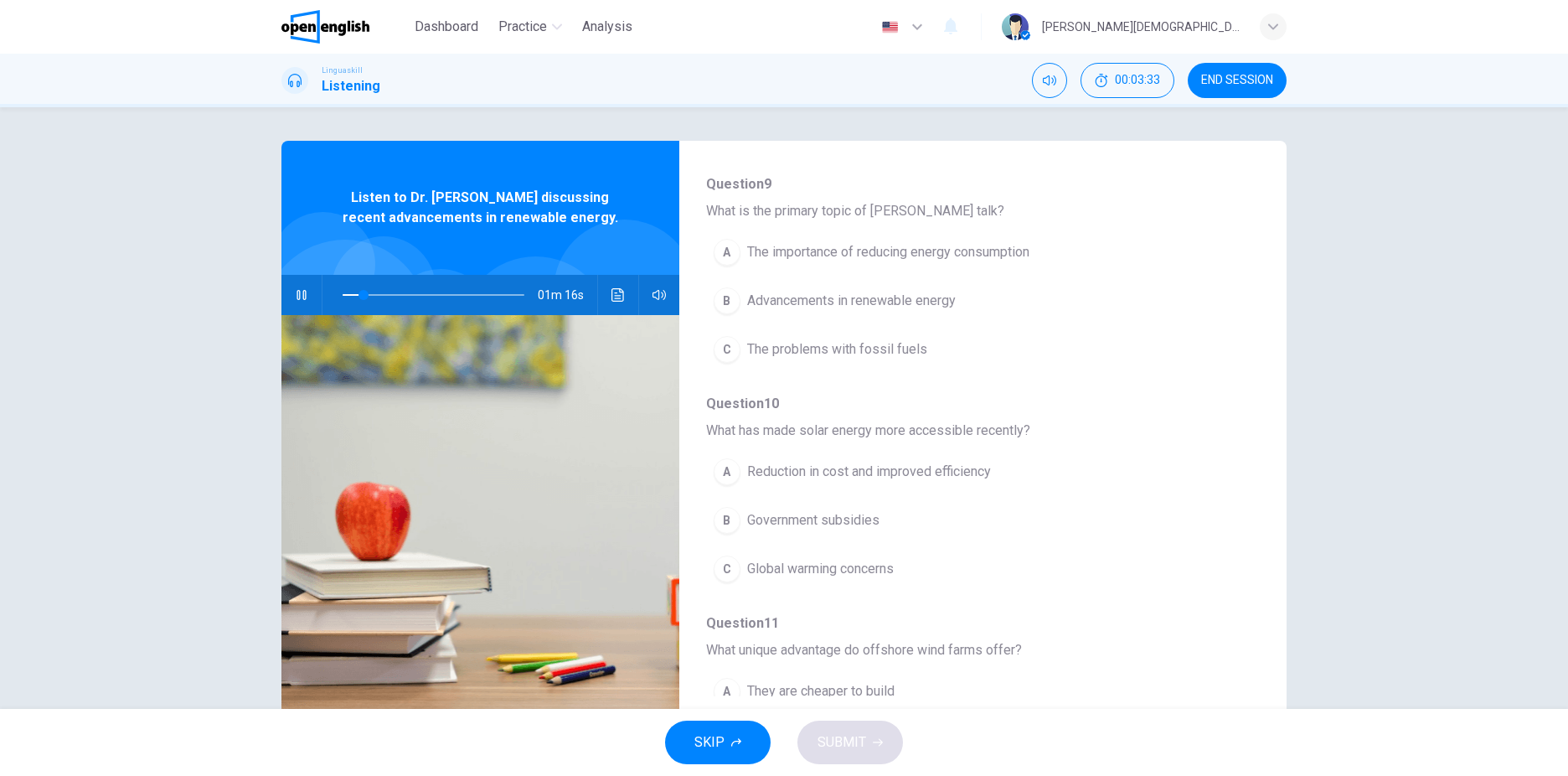
click at [741, 306] on button "B Advancements in renewable energy" at bounding box center [939, 301] width 467 height 42
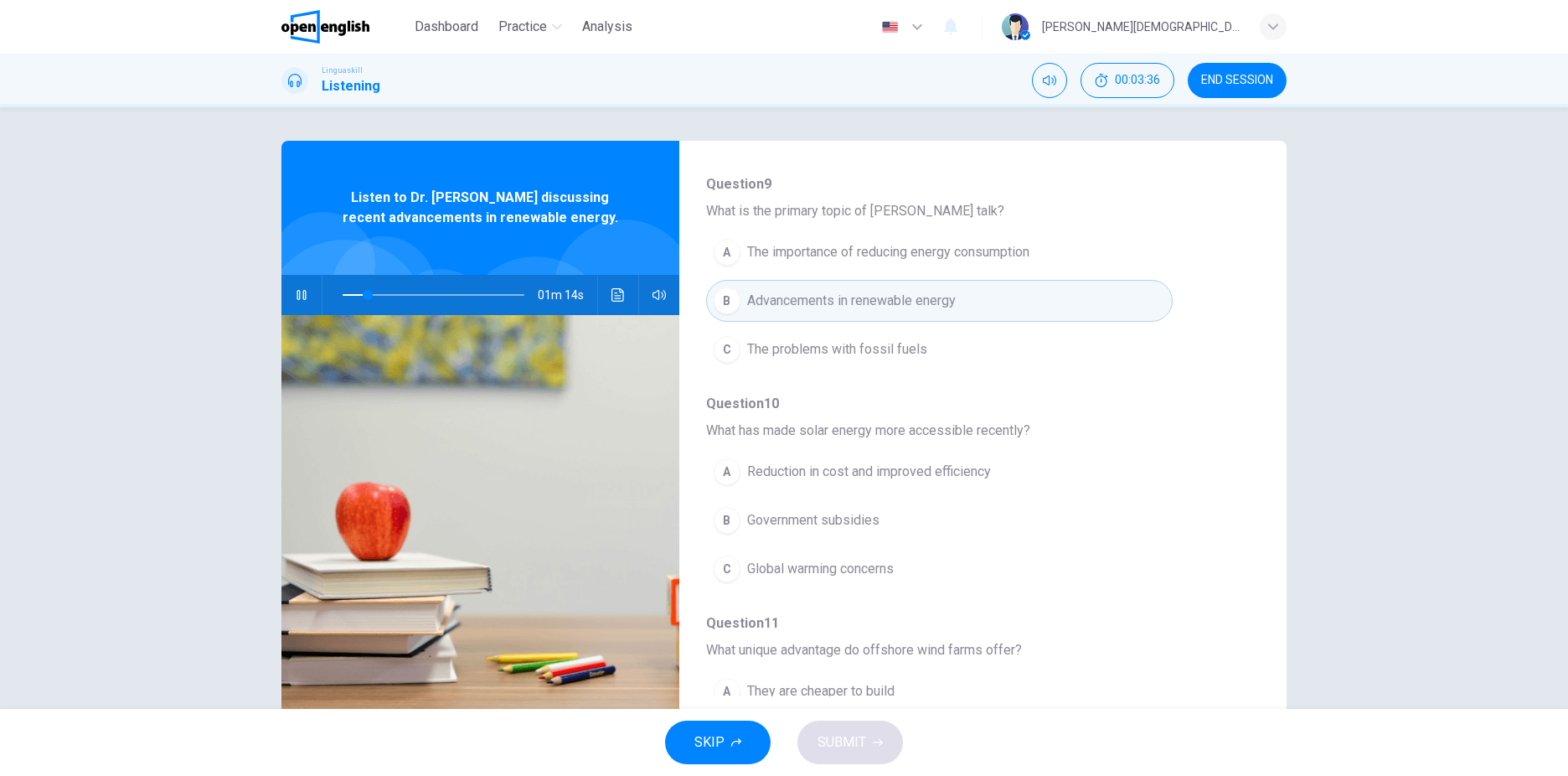
scroll to position [251, 0]
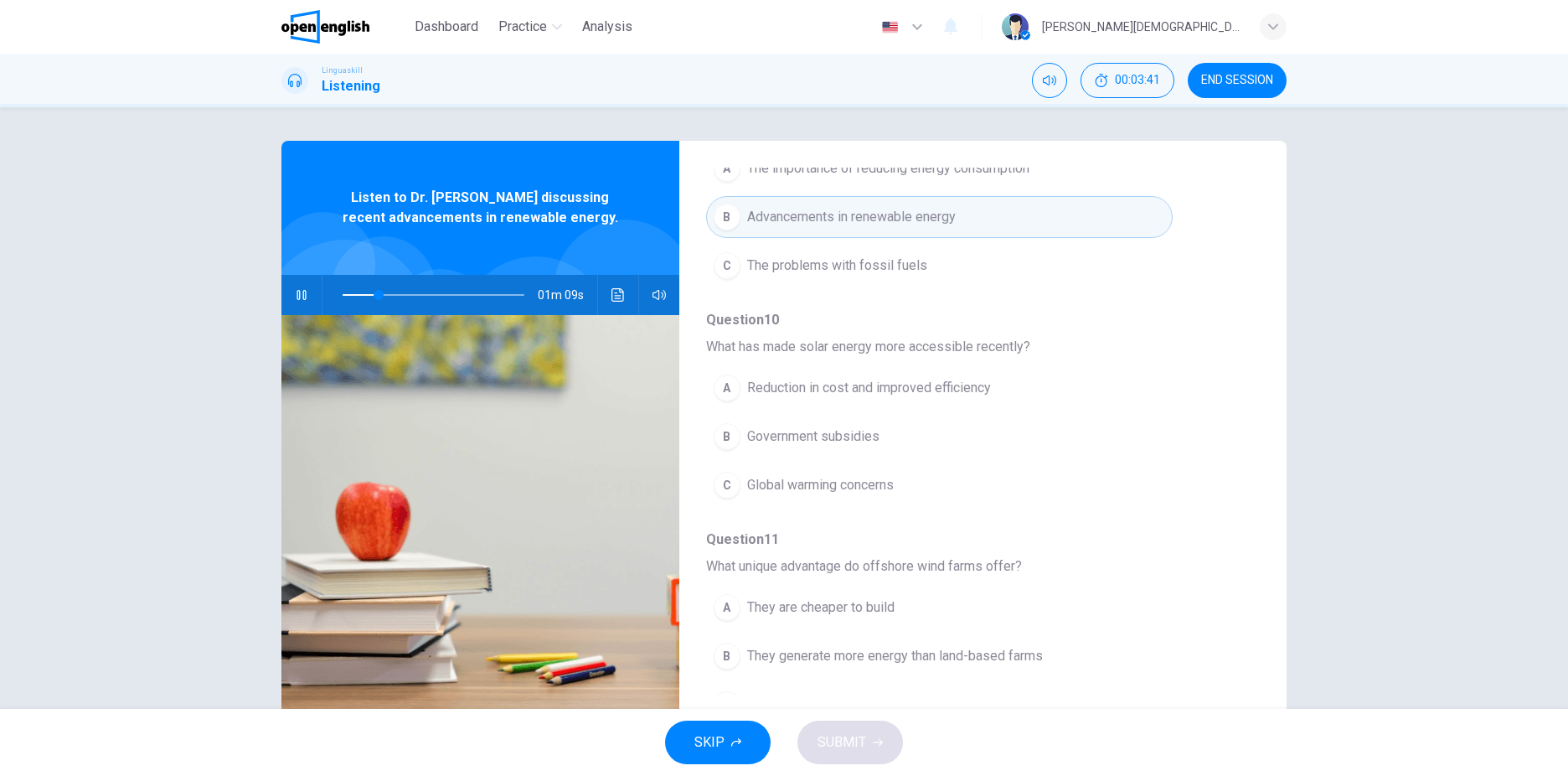
click at [799, 385] on span "Reduction in cost and improved efficiency" at bounding box center [868, 388] width 244 height 20
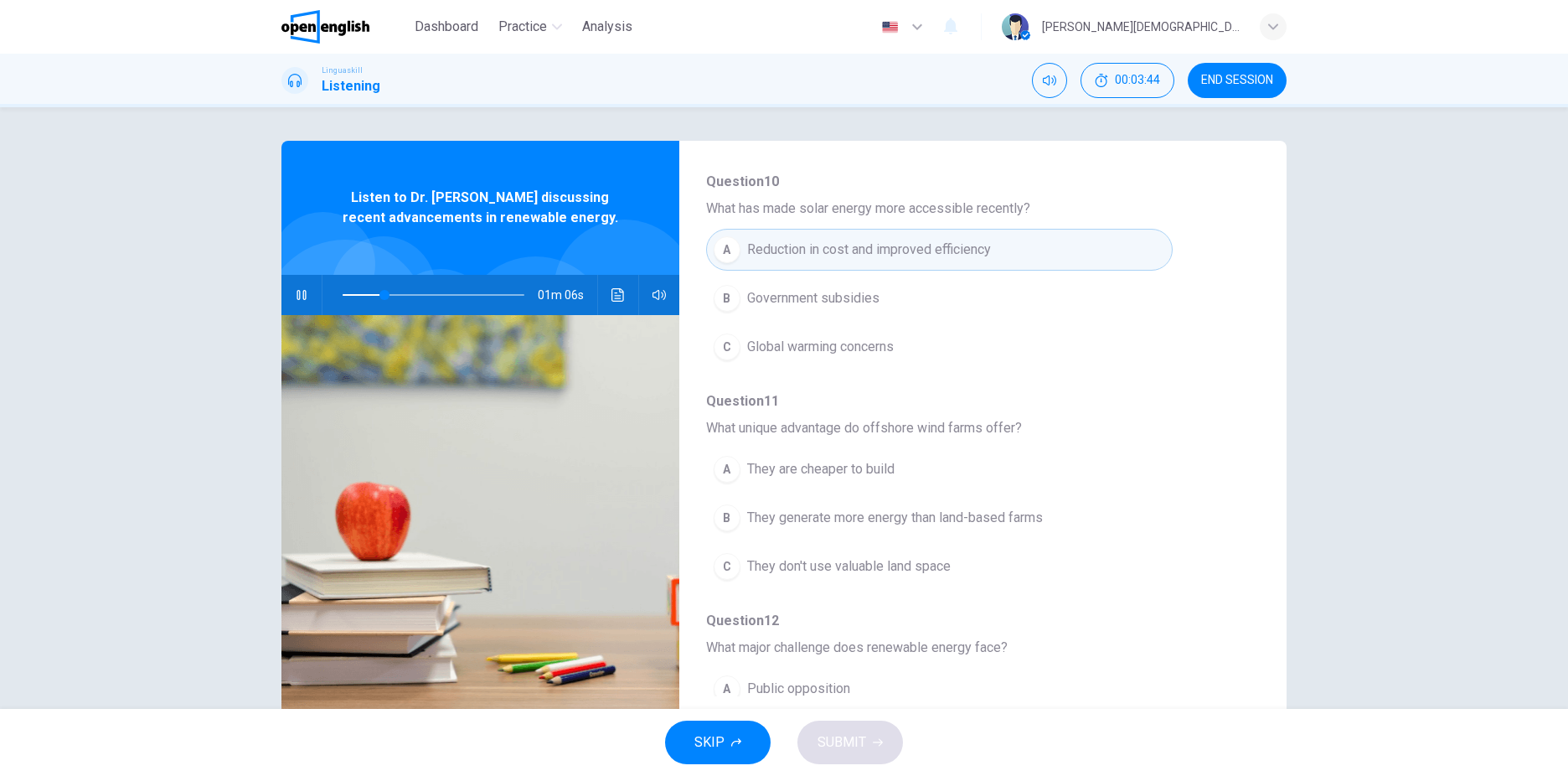
scroll to position [419, 0]
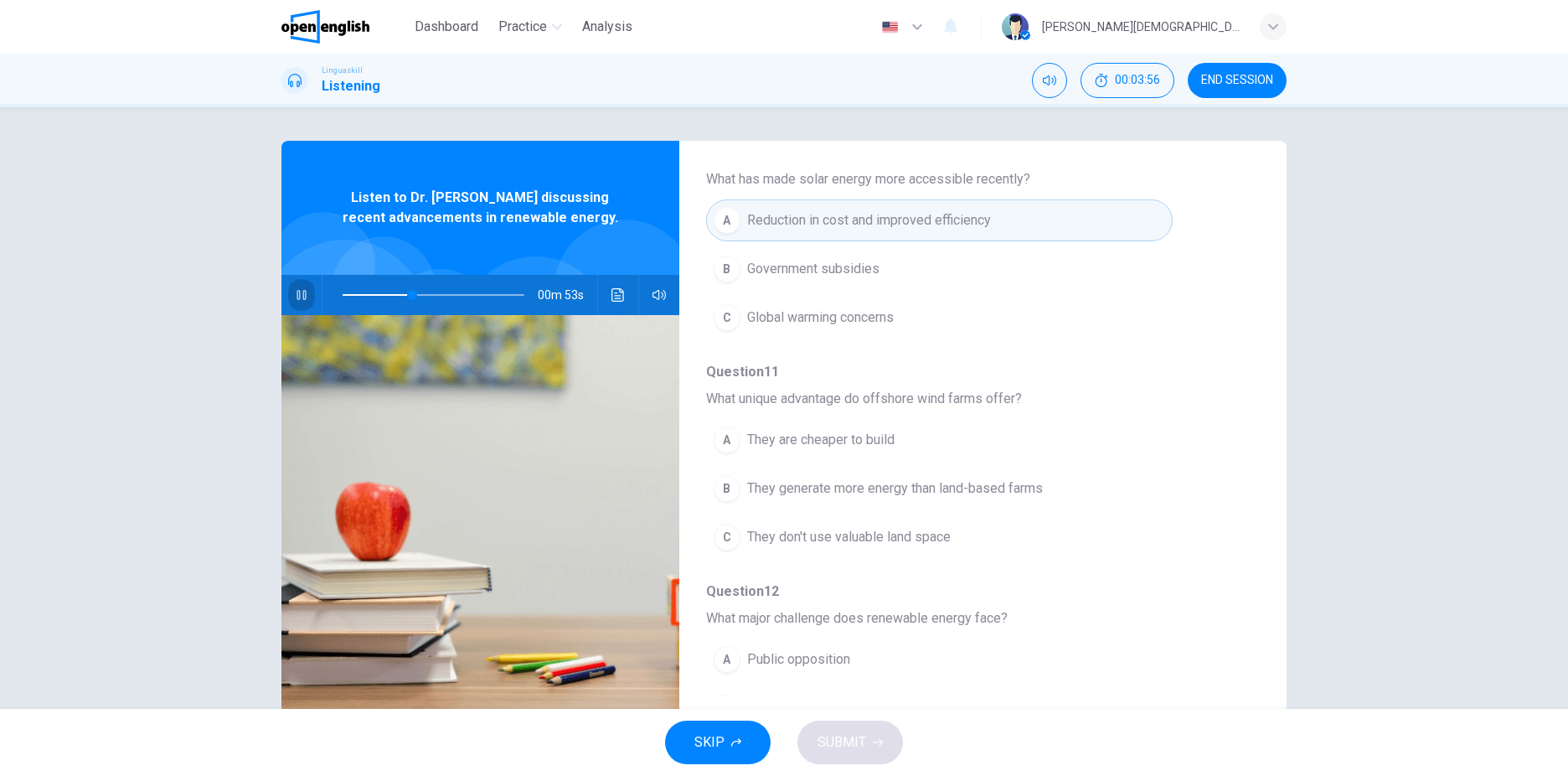
click at [295, 295] on icon "button" at bounding box center [301, 295] width 14 height 14
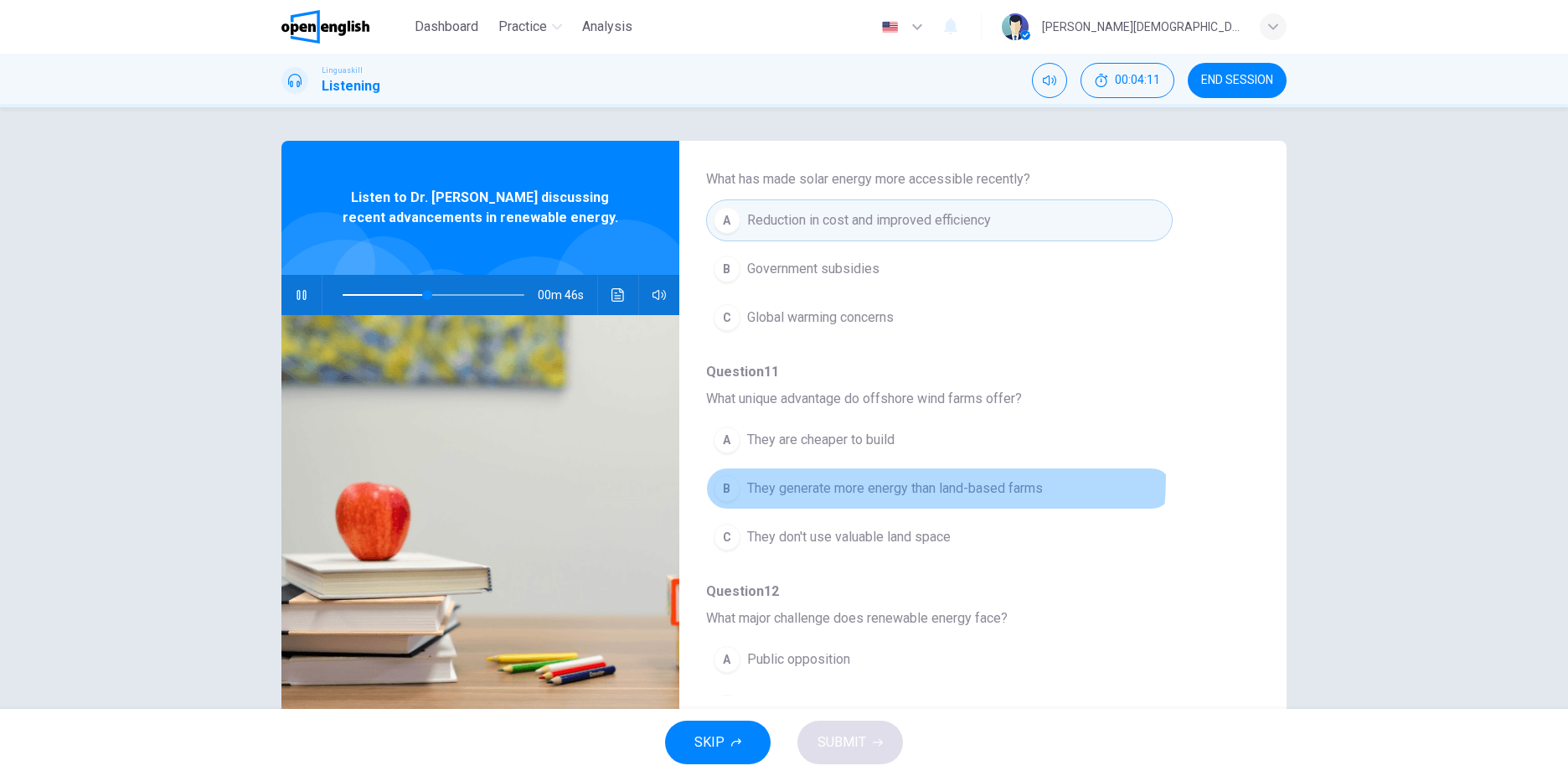
click at [827, 476] on button "B They generate more energy than land-based farms" at bounding box center [939, 489] width 467 height 42
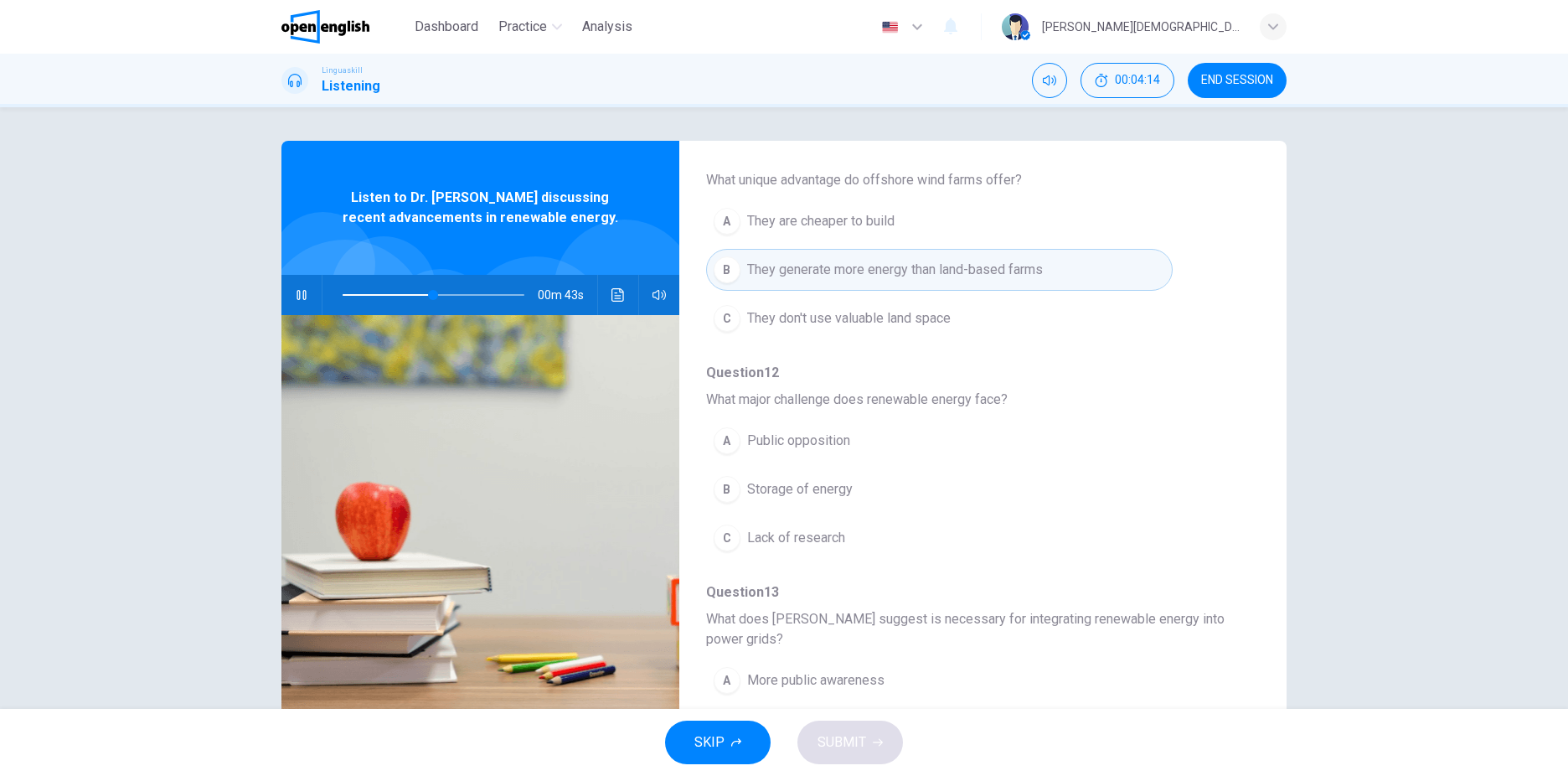
scroll to position [670, 0]
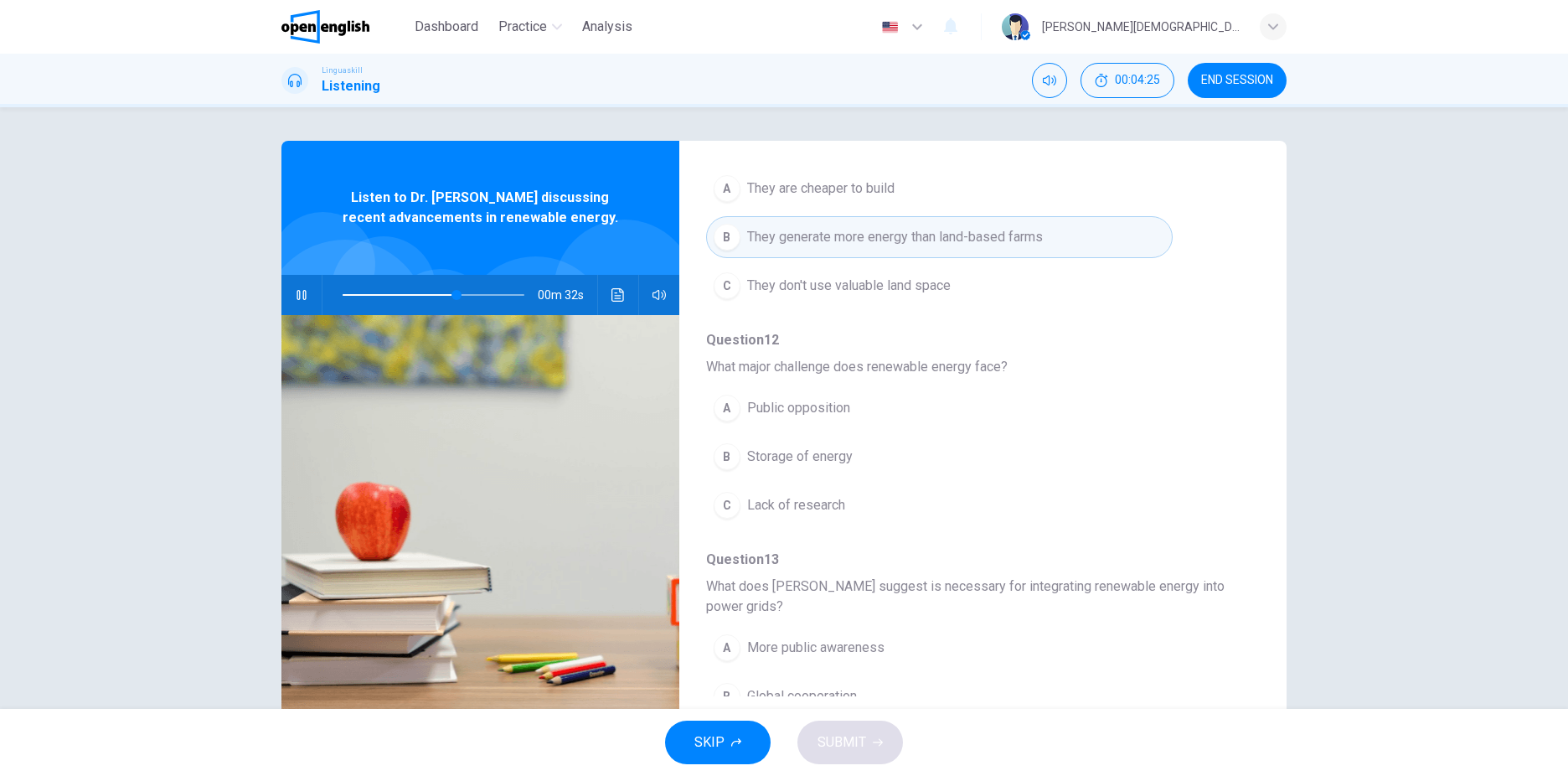
click at [288, 288] on button "button" at bounding box center [302, 295] width 27 height 40
click at [403, 295] on span at bounding box center [433, 295] width 182 height 24
click at [288, 292] on button "button" at bounding box center [302, 295] width 27 height 40
click at [799, 455] on span "Storage of energy" at bounding box center [799, 457] width 105 height 20
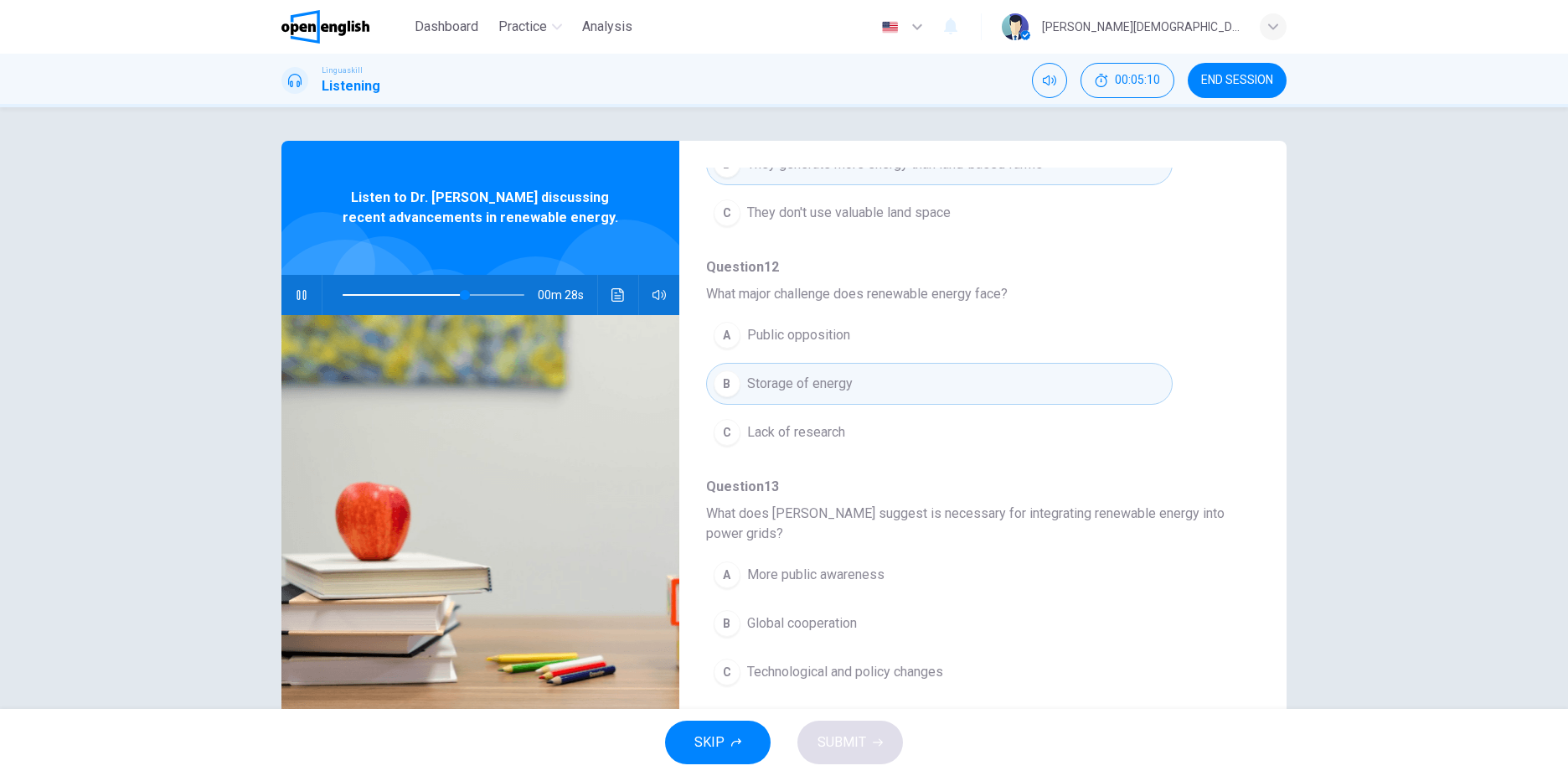
scroll to position [48, 0]
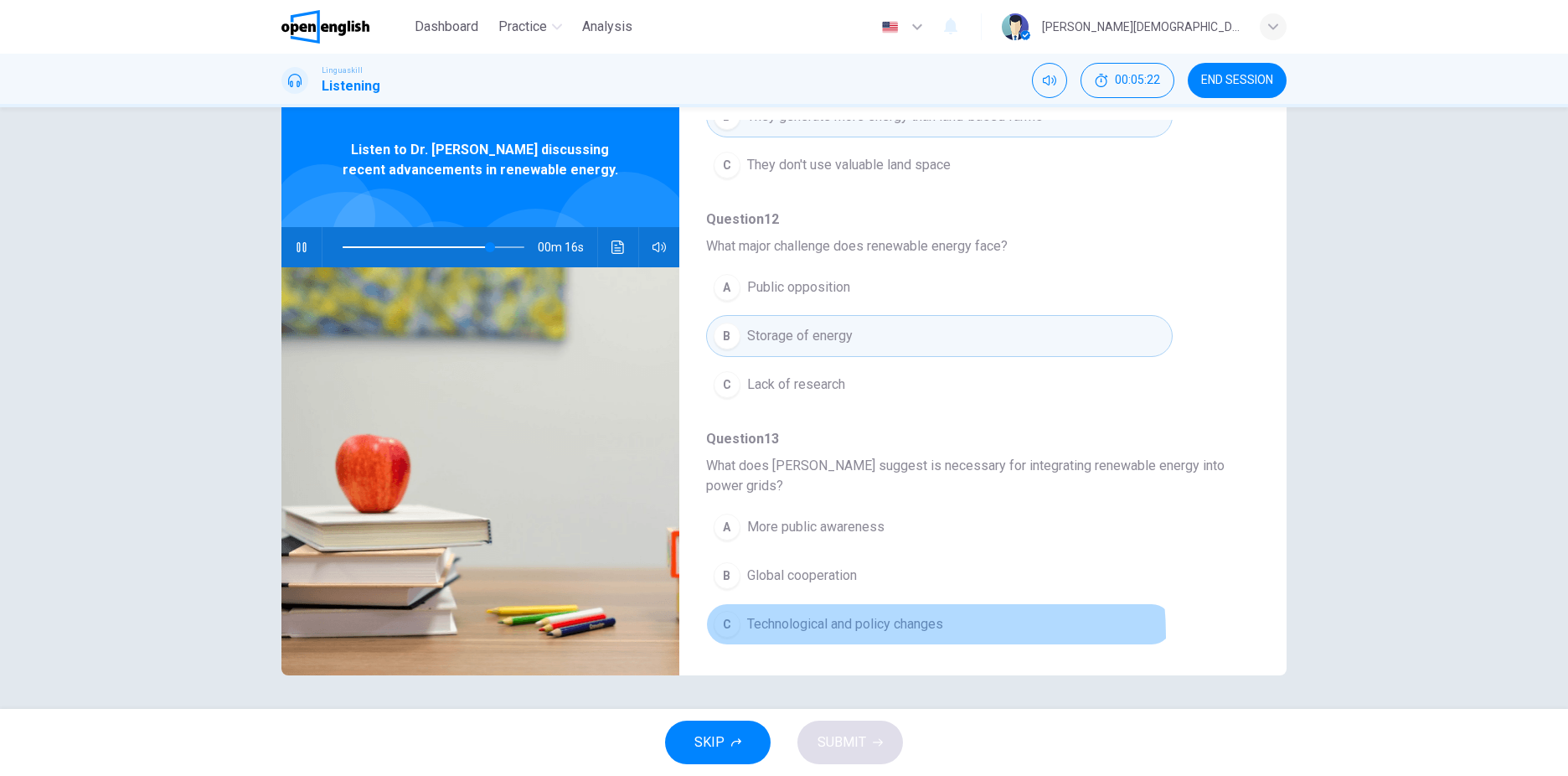
click at [831, 636] on button "C Technological and policy changes" at bounding box center [939, 624] width 467 height 42
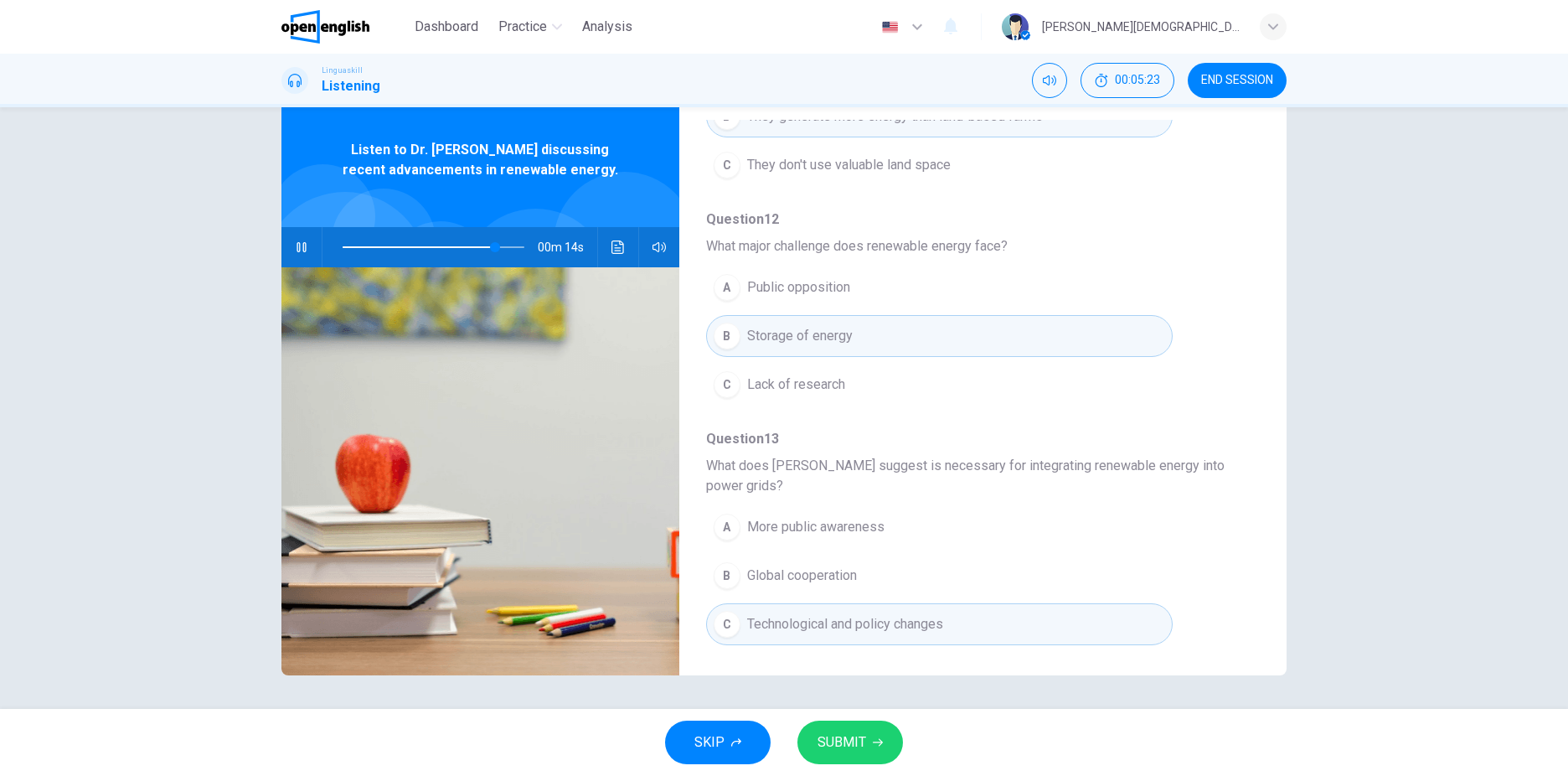
click at [857, 750] on span "SUBMIT" at bounding box center [842, 742] width 49 height 24
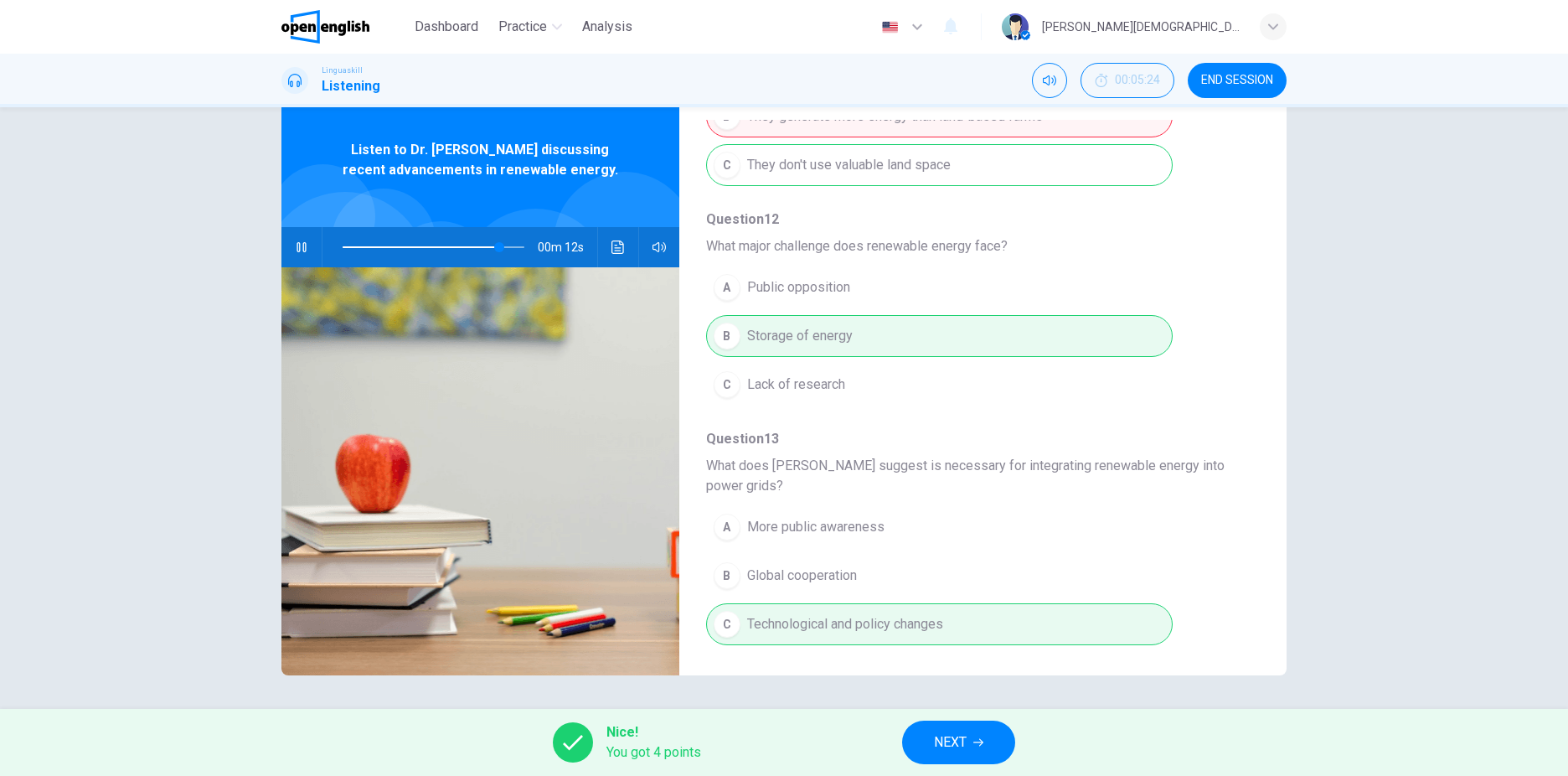
type input "**"
click at [978, 728] on button "NEXT" at bounding box center [958, 742] width 113 height 44
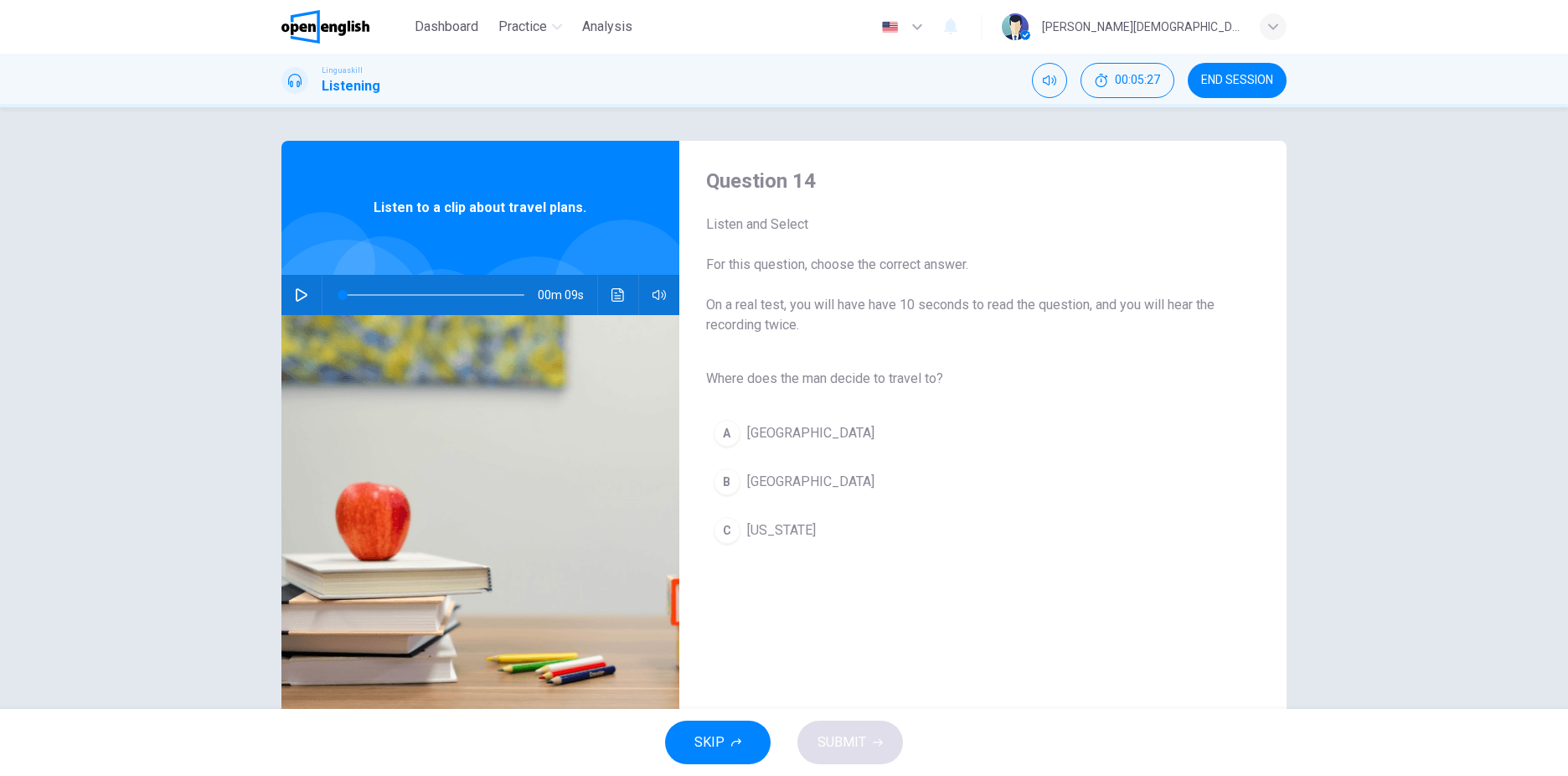
click at [288, 286] on button "button" at bounding box center [302, 295] width 27 height 40
type input "*"
click at [760, 479] on span "Rome" at bounding box center [810, 481] width 127 height 20
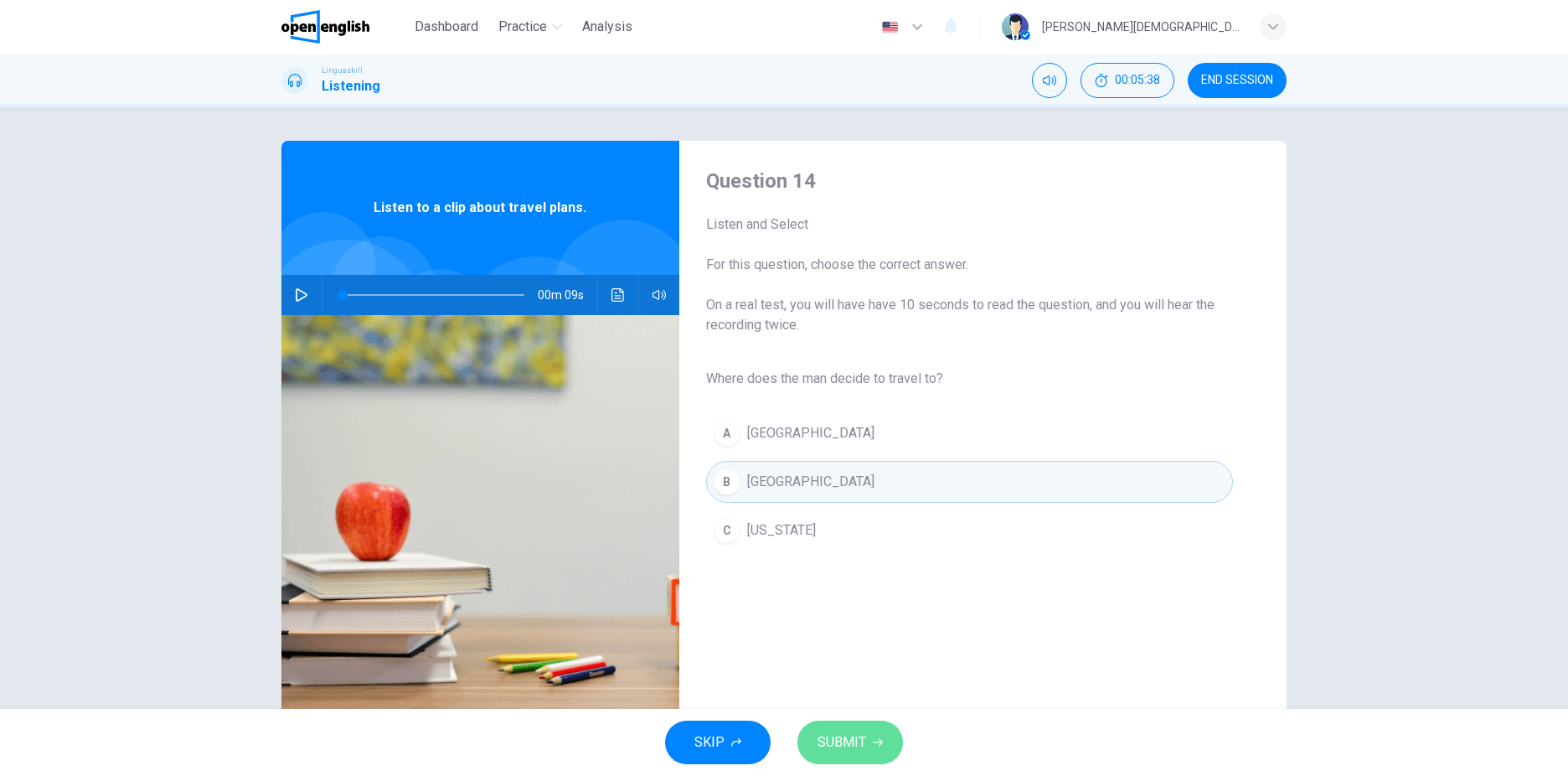
click at [848, 750] on span "SUBMIT" at bounding box center [842, 742] width 49 height 24
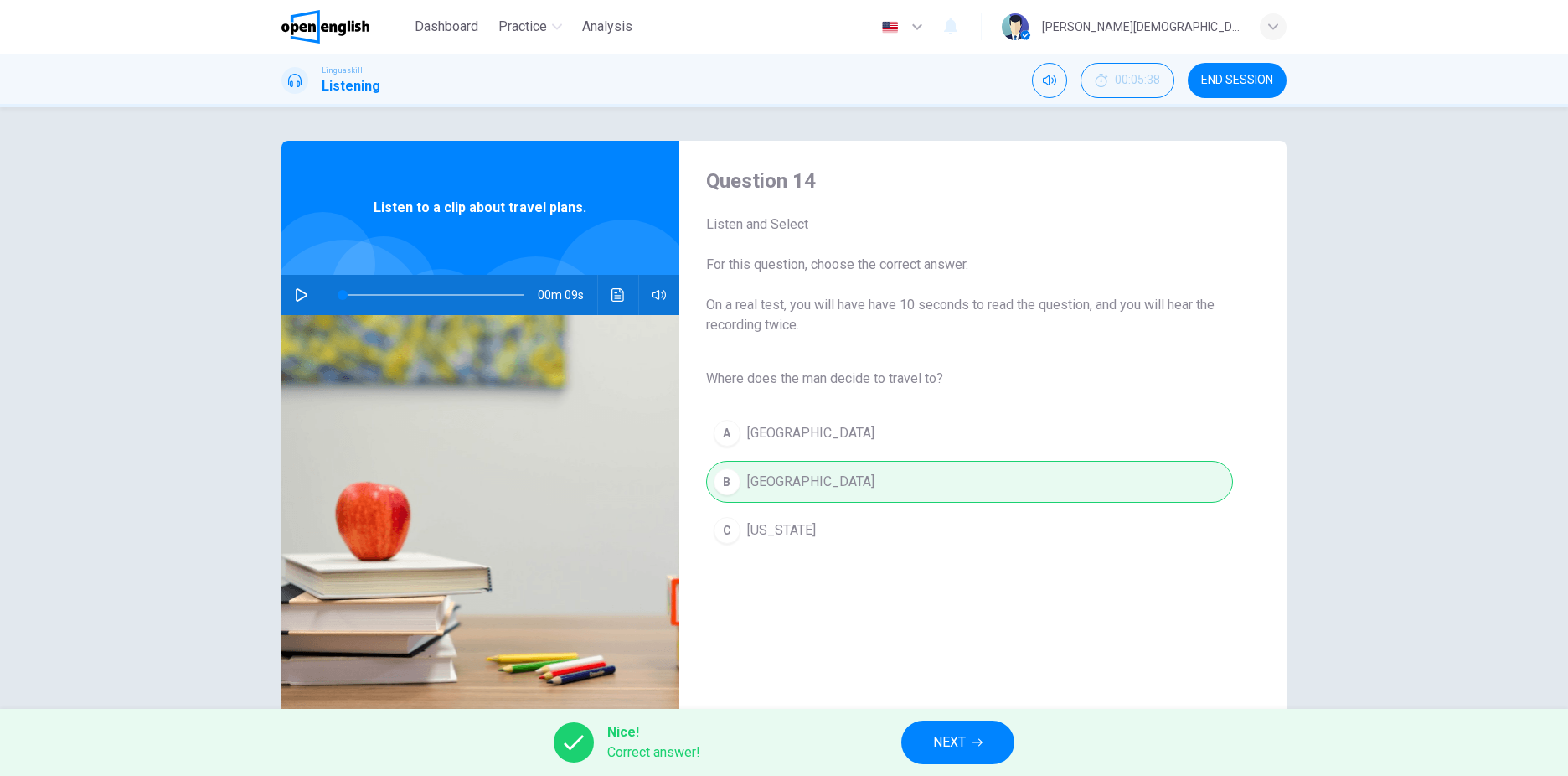
click at [974, 724] on button "NEXT" at bounding box center [957, 742] width 113 height 44
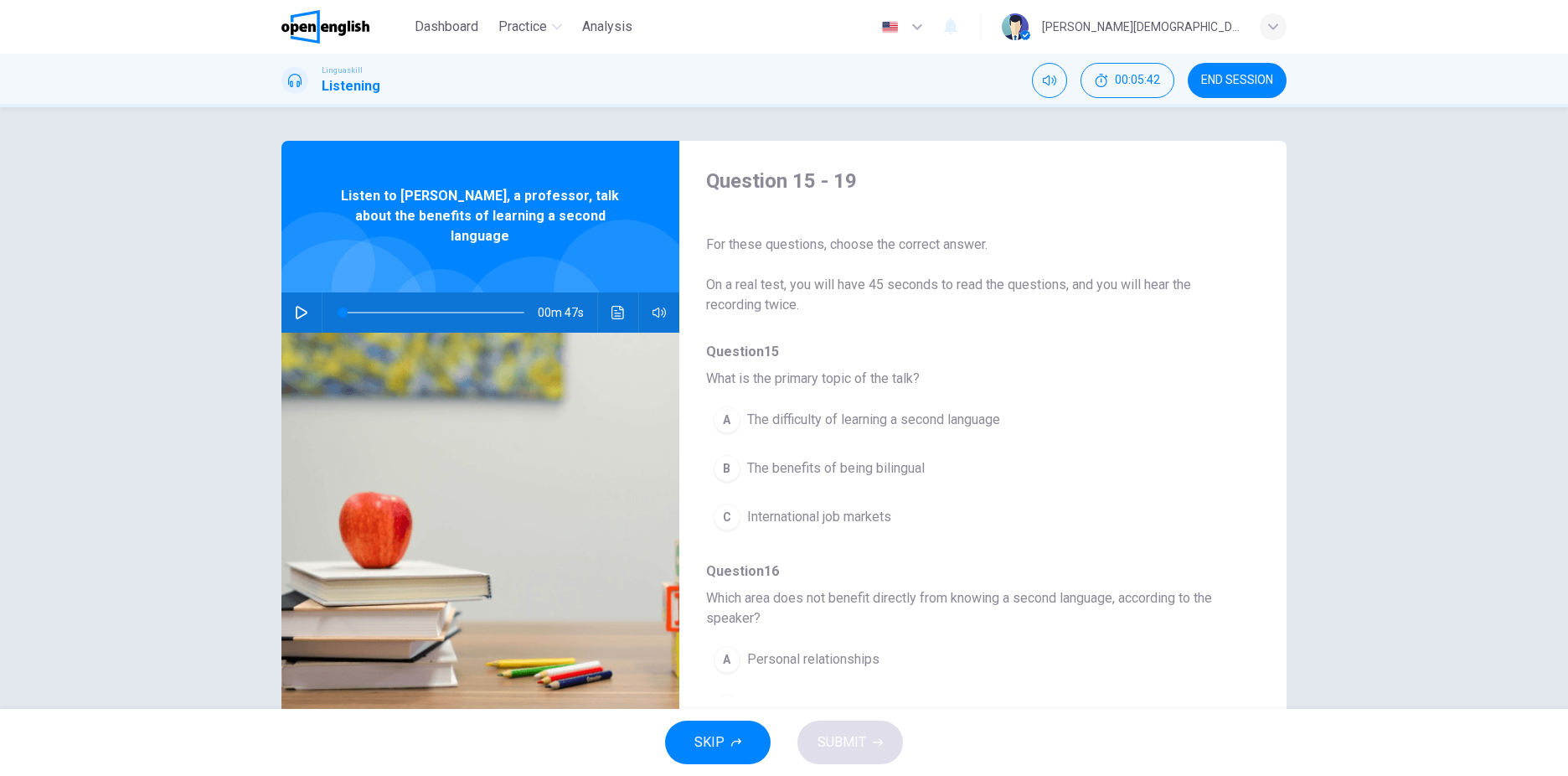
click at [295, 306] on icon "button" at bounding box center [301, 312] width 12 height 14
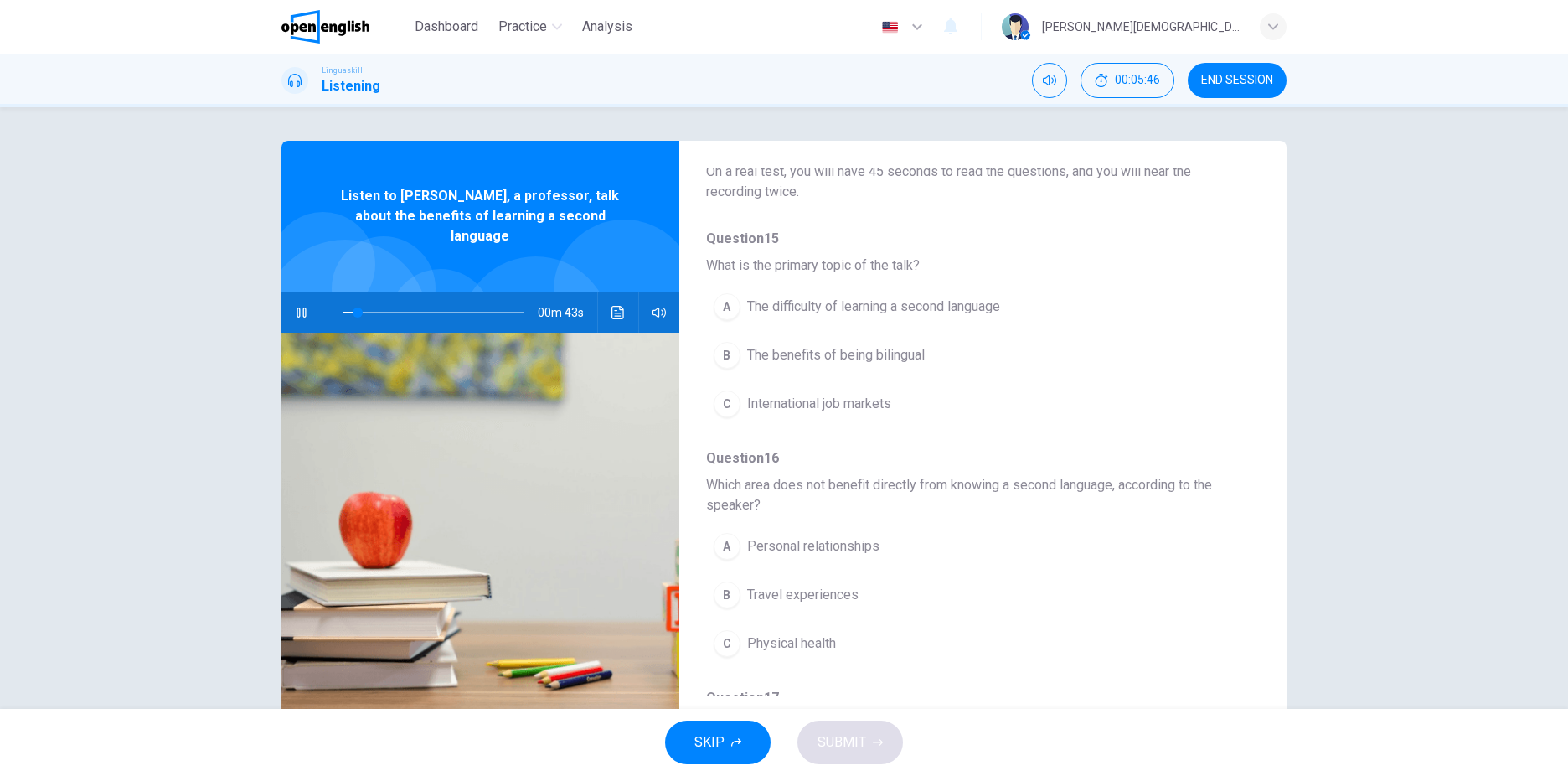
scroll to position [168, 0]
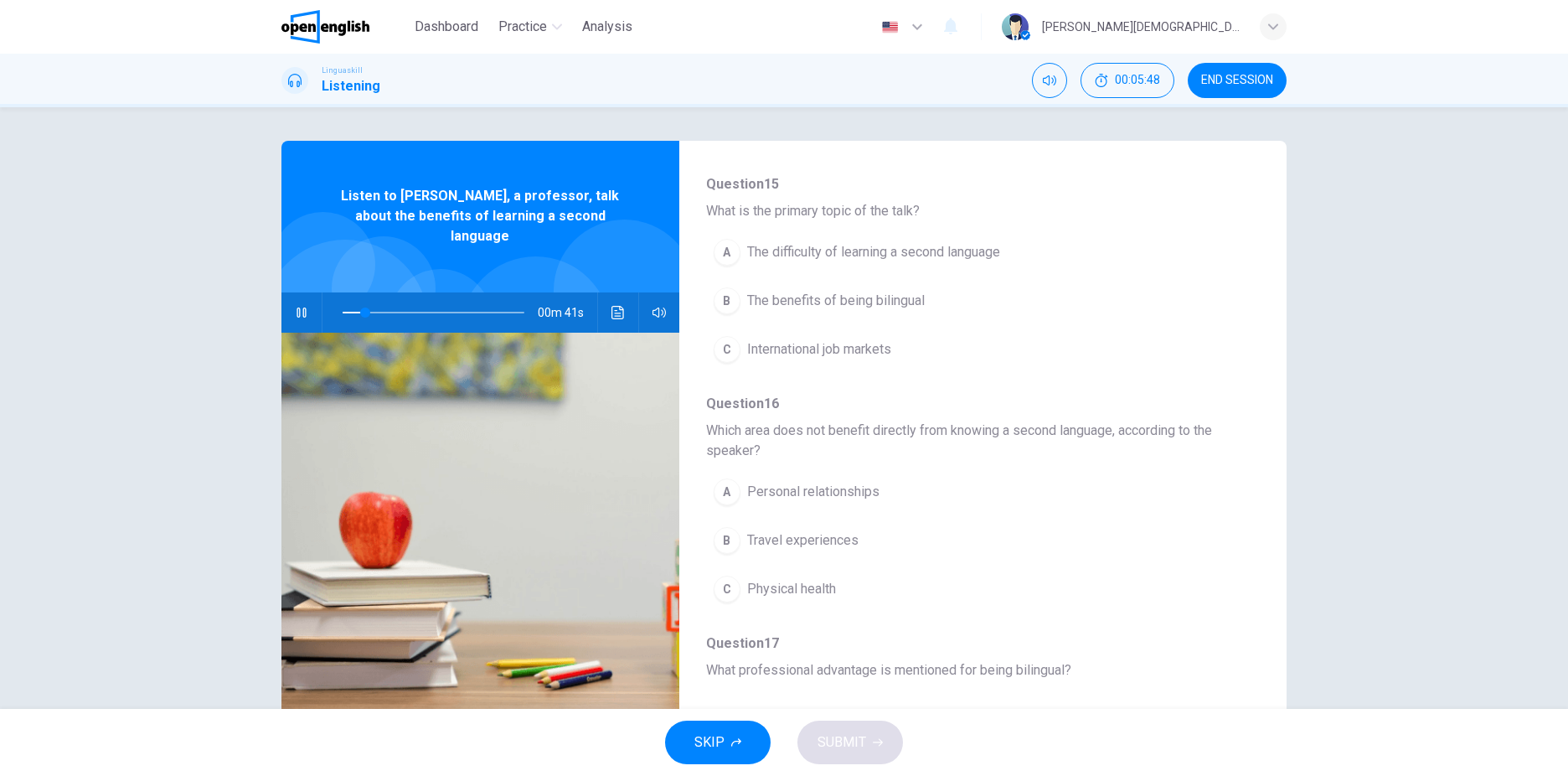
click at [828, 296] on span "The benefits of being bilingual" at bounding box center [836, 301] width 178 height 20
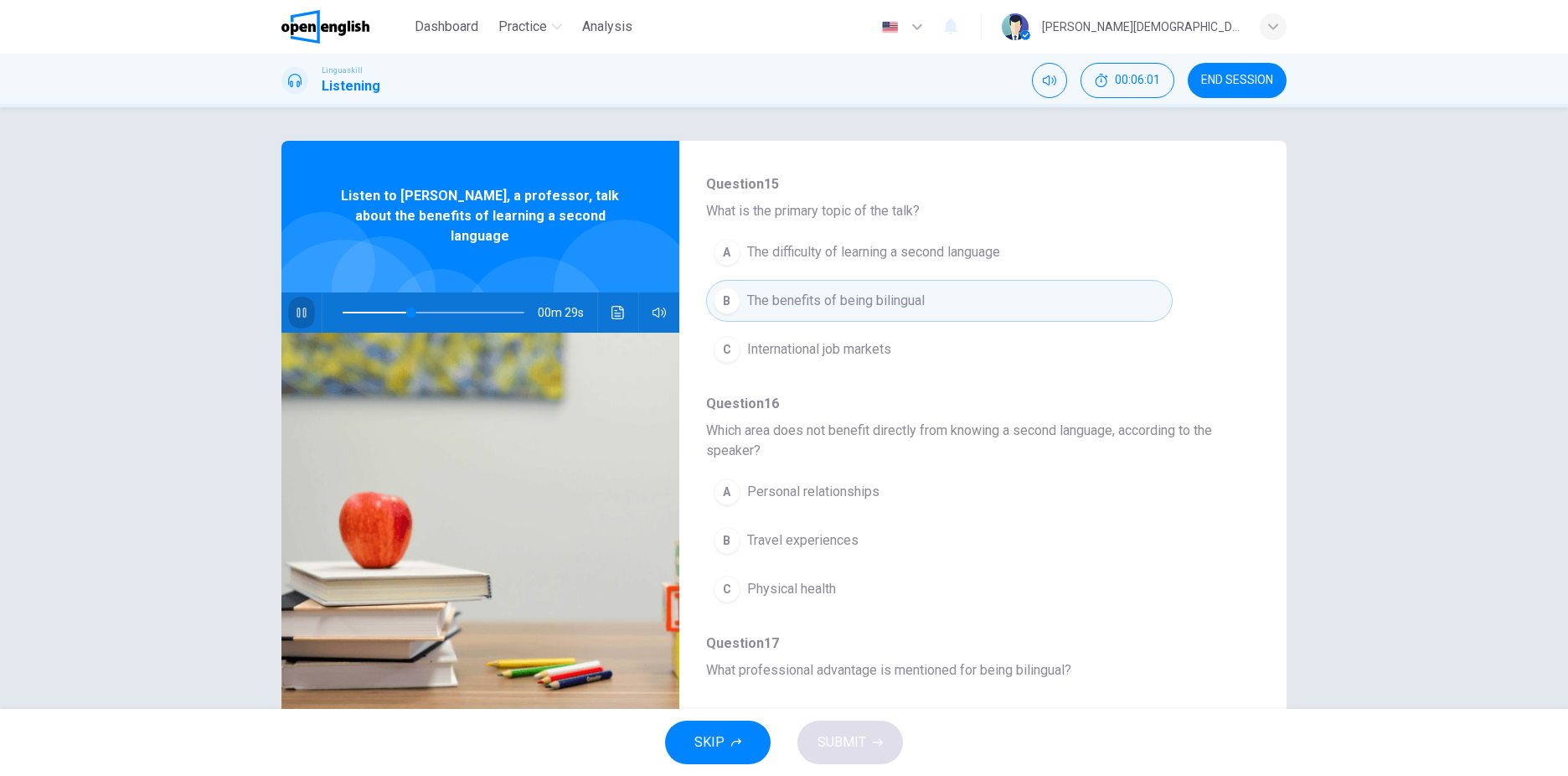
click at [295, 306] on icon "button" at bounding box center [301, 312] width 14 height 14
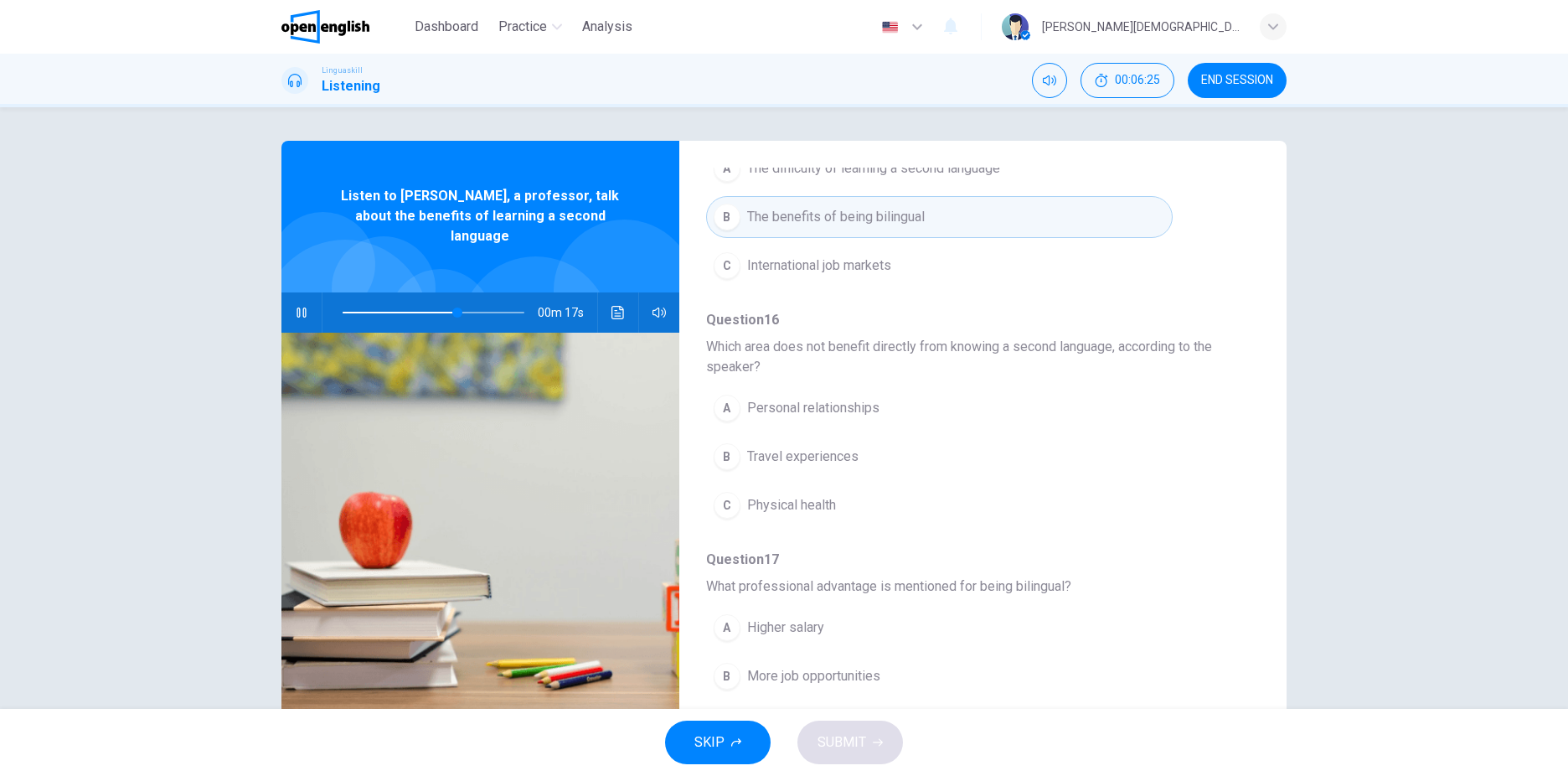
scroll to position [419, 0]
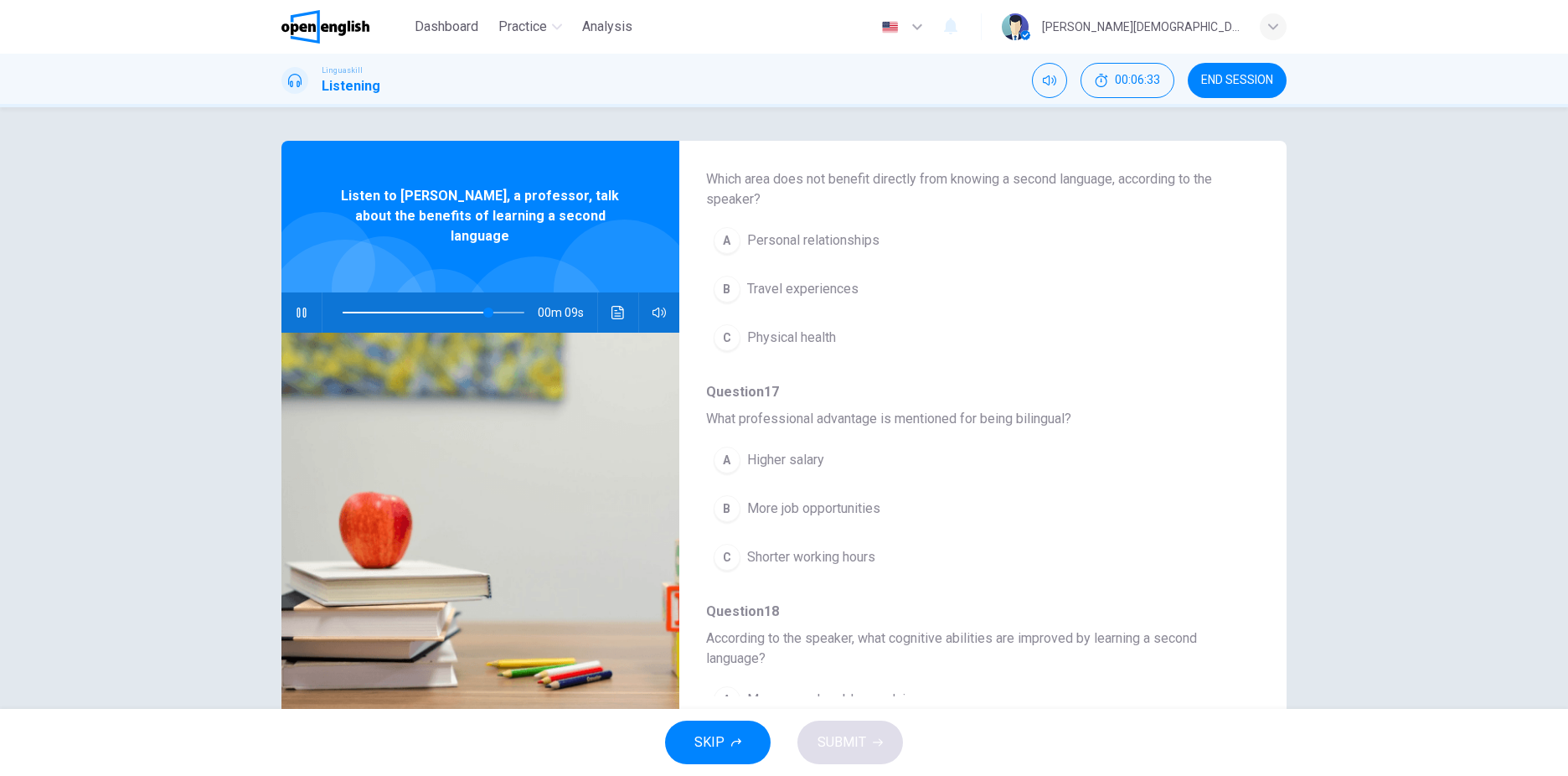
click at [837, 507] on span "More job opportunities" at bounding box center [813, 509] width 133 height 20
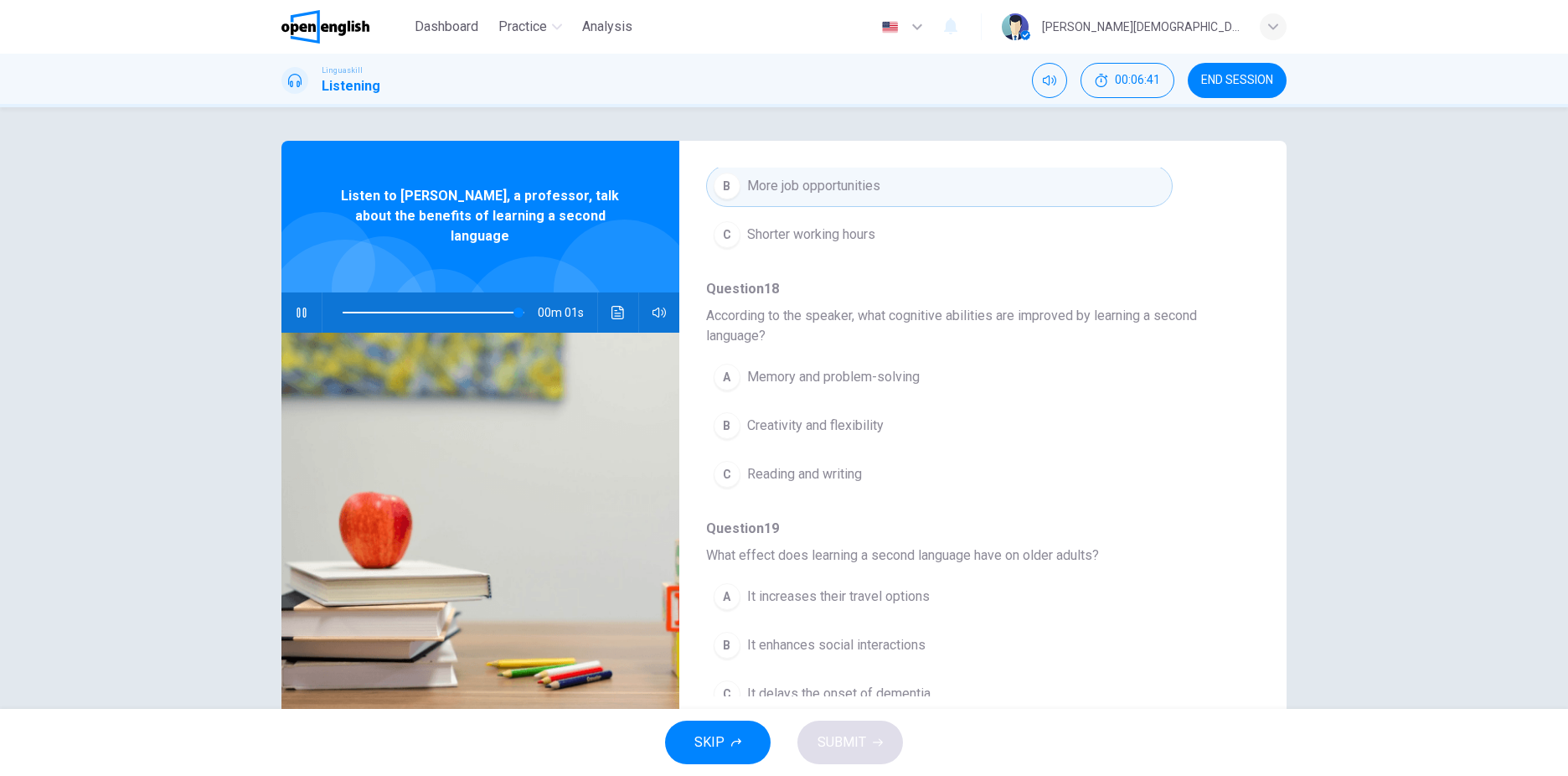
scroll to position [763, 0]
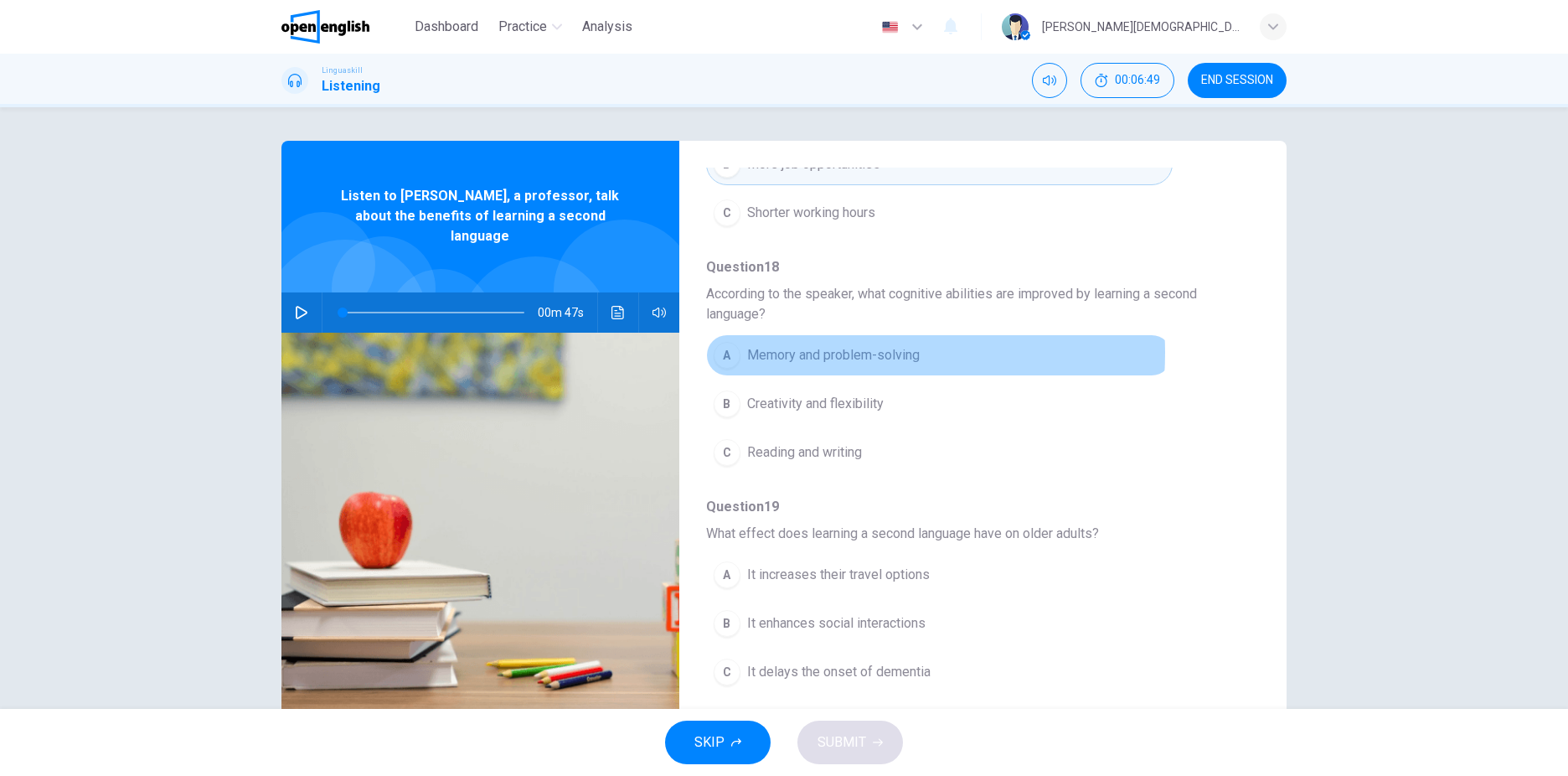
click at [828, 353] on span "Memory and problem-solving" at bounding box center [833, 355] width 172 height 20
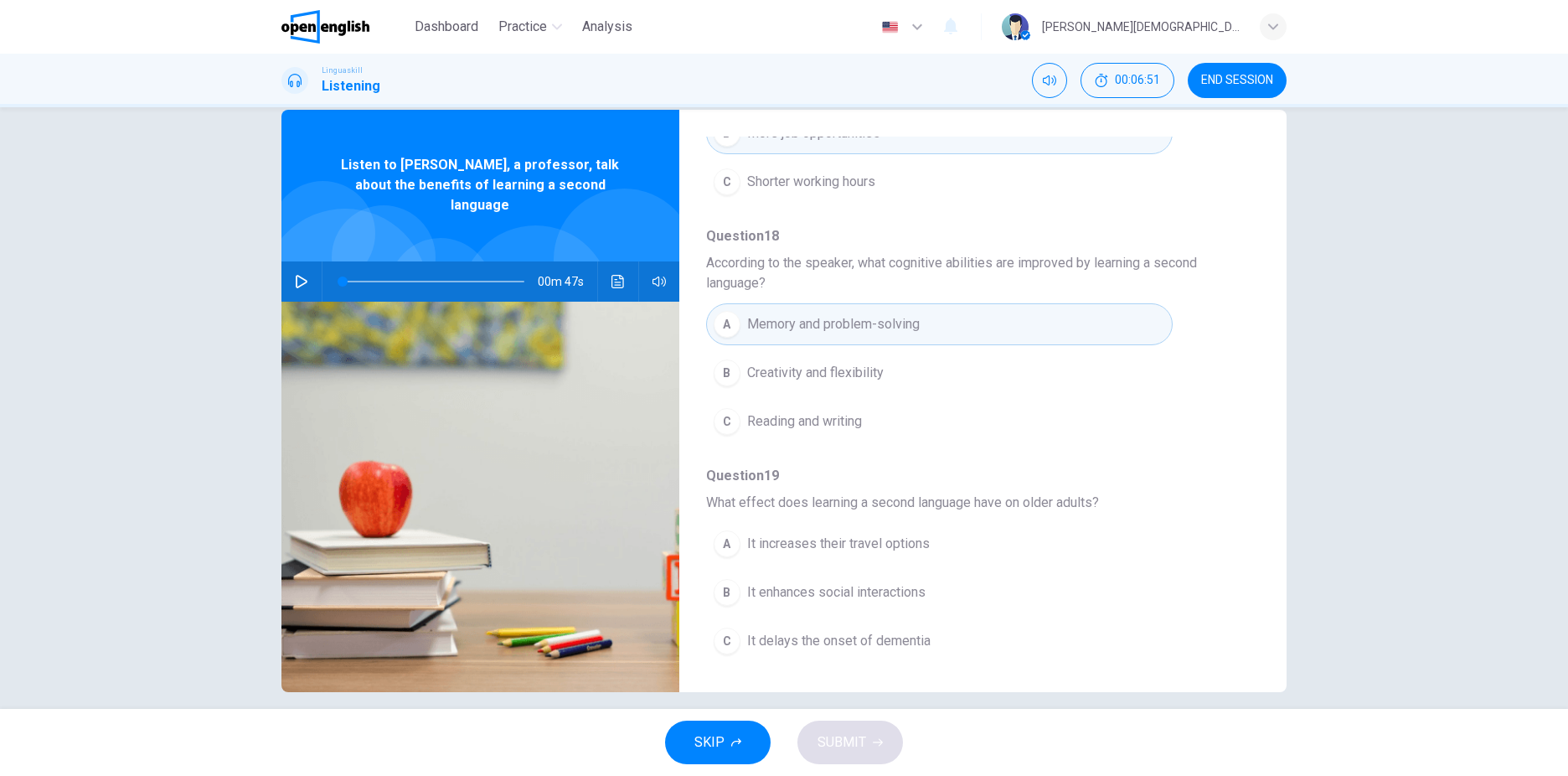
scroll to position [48, 0]
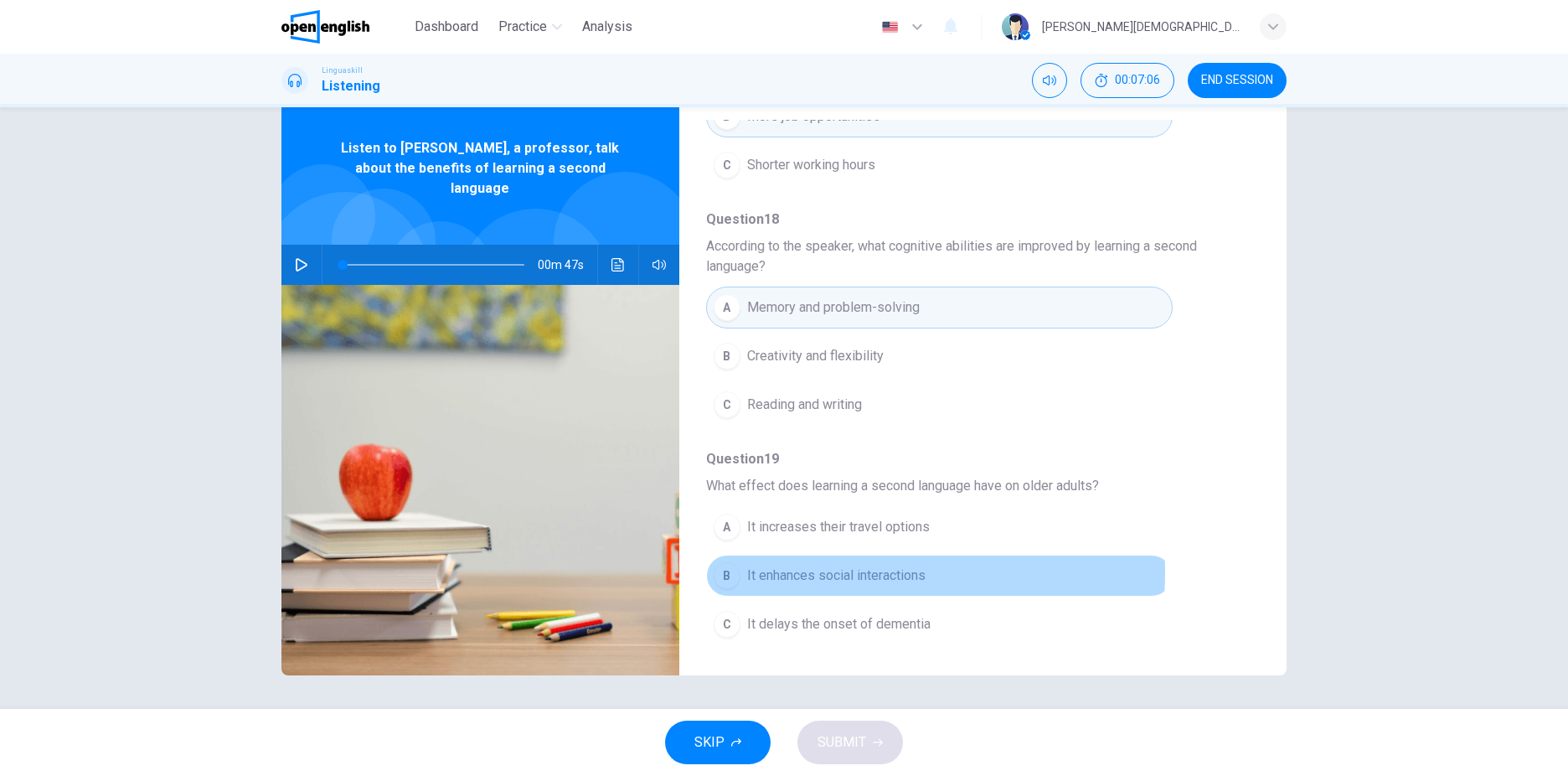
click at [826, 572] on span "It enhances social interactions" at bounding box center [836, 576] width 179 height 20
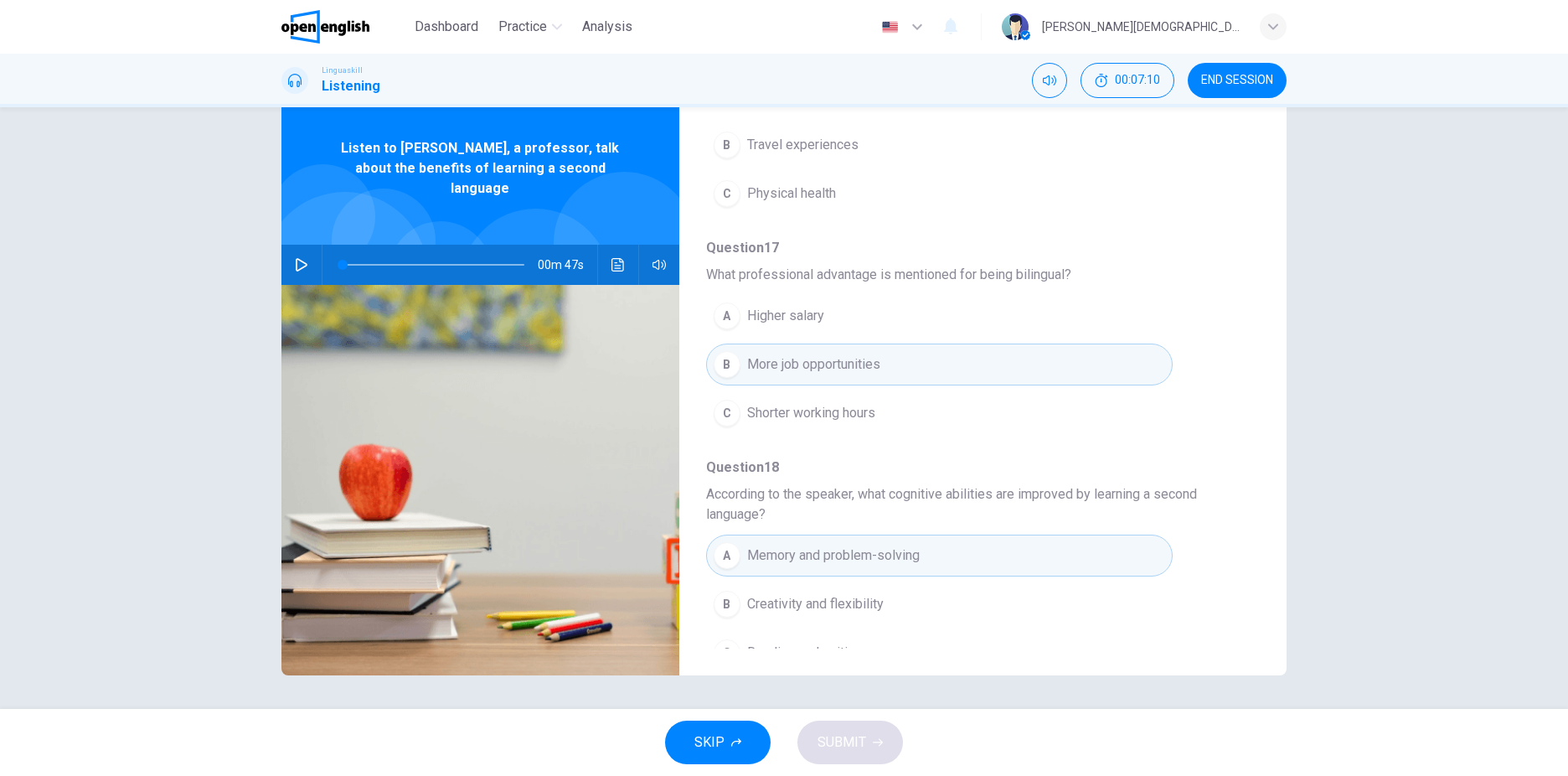
scroll to position [512, 0]
click at [479, 253] on span at bounding box center [433, 265] width 182 height 24
click at [302, 245] on button "button" at bounding box center [302, 265] width 27 height 40
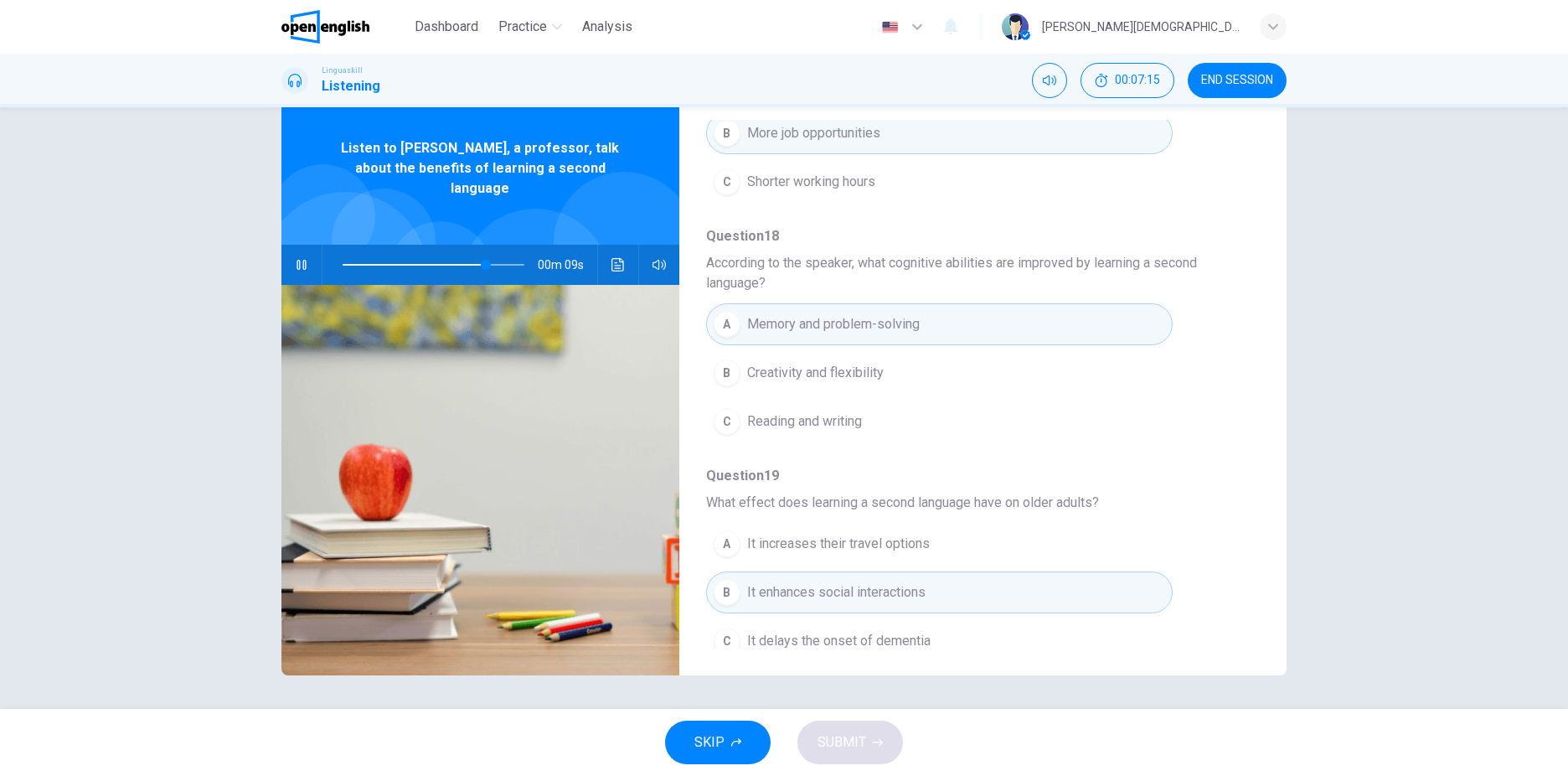
scroll to position [763, 0]
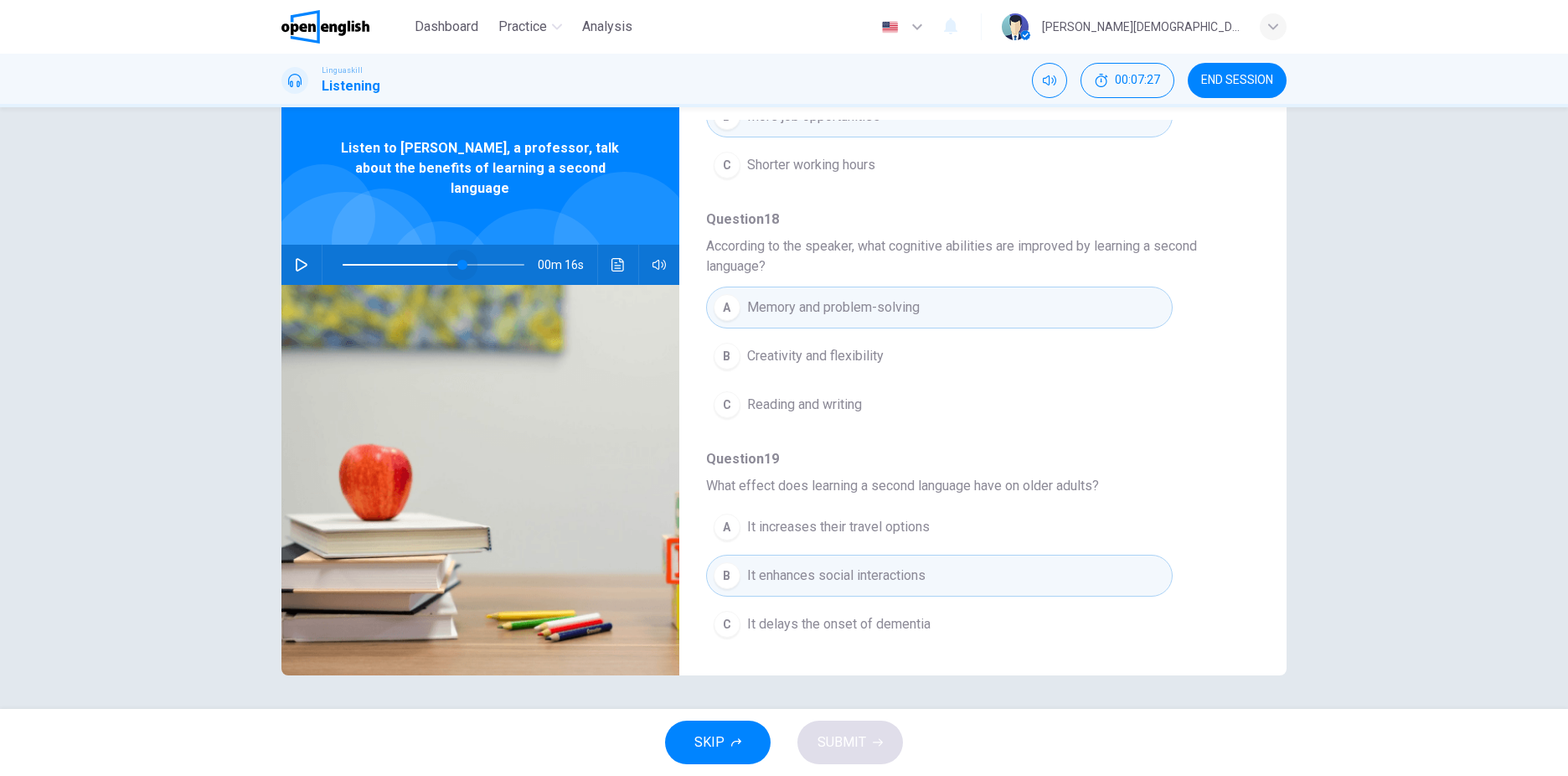
click at [459, 253] on span at bounding box center [433, 265] width 182 height 24
click at [302, 258] on icon "button" at bounding box center [301, 265] width 14 height 14
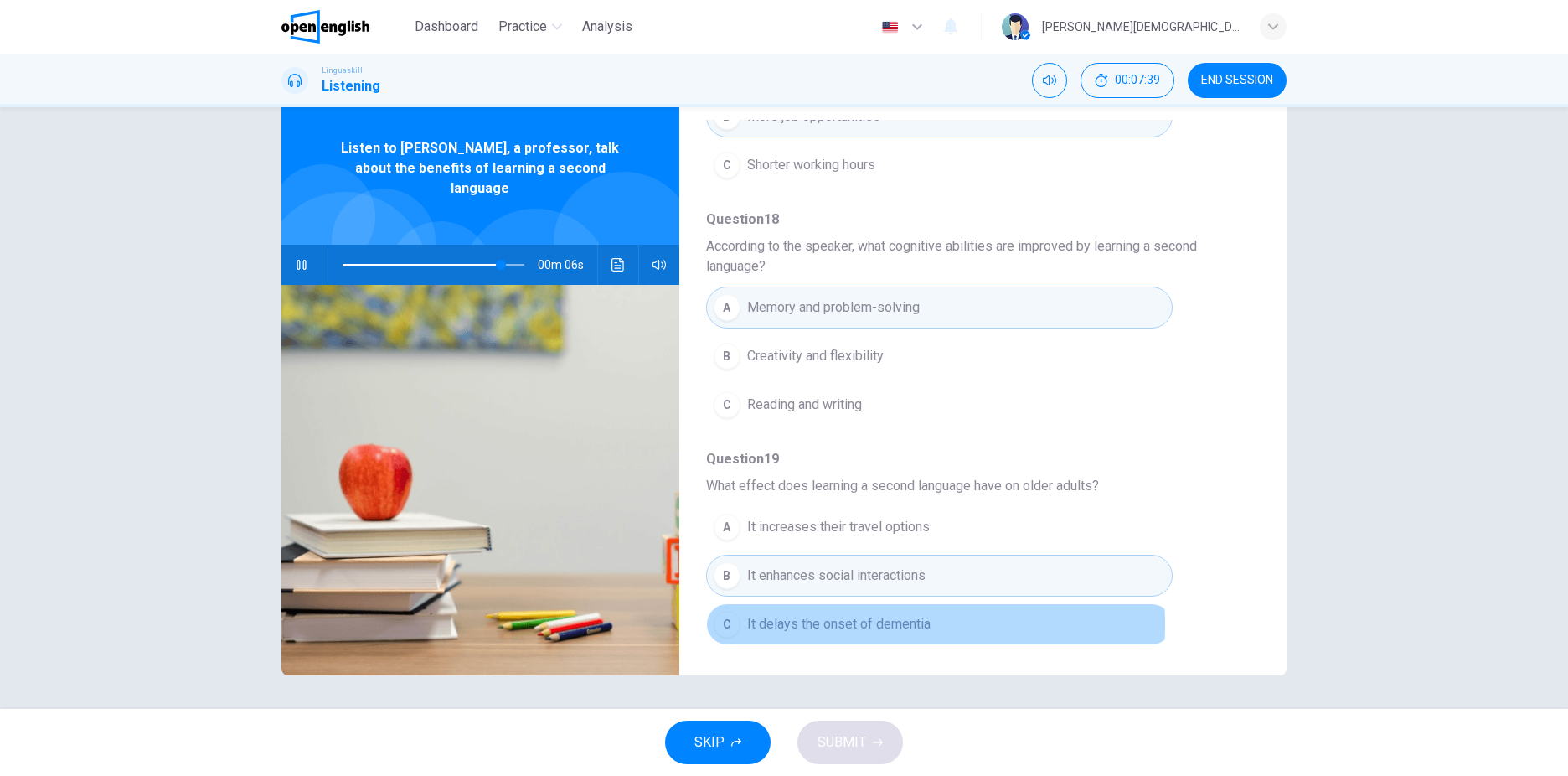
click at [802, 625] on span "It delays the onset of dementia" at bounding box center [838, 624] width 183 height 20
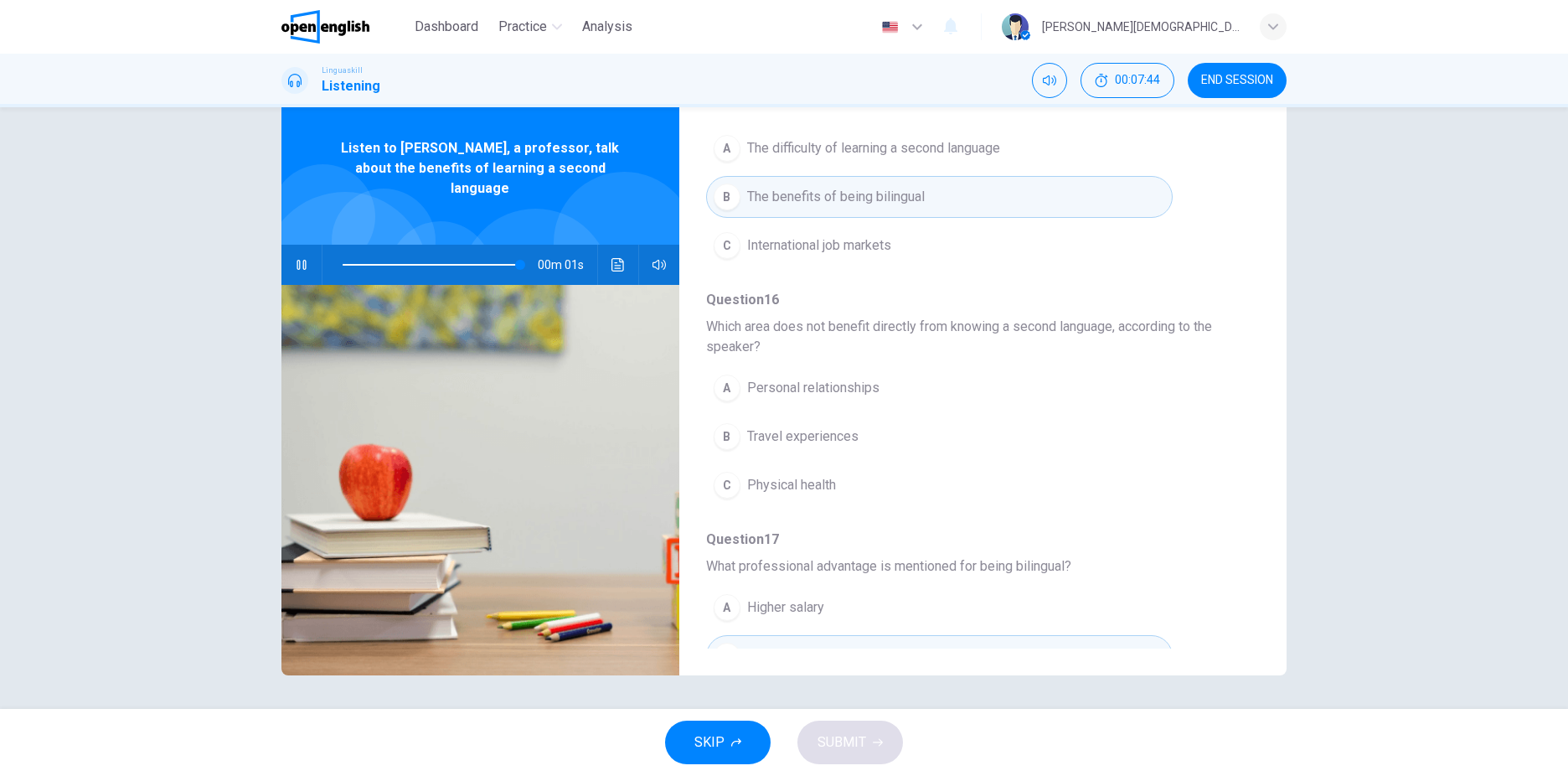
scroll to position [177, 0]
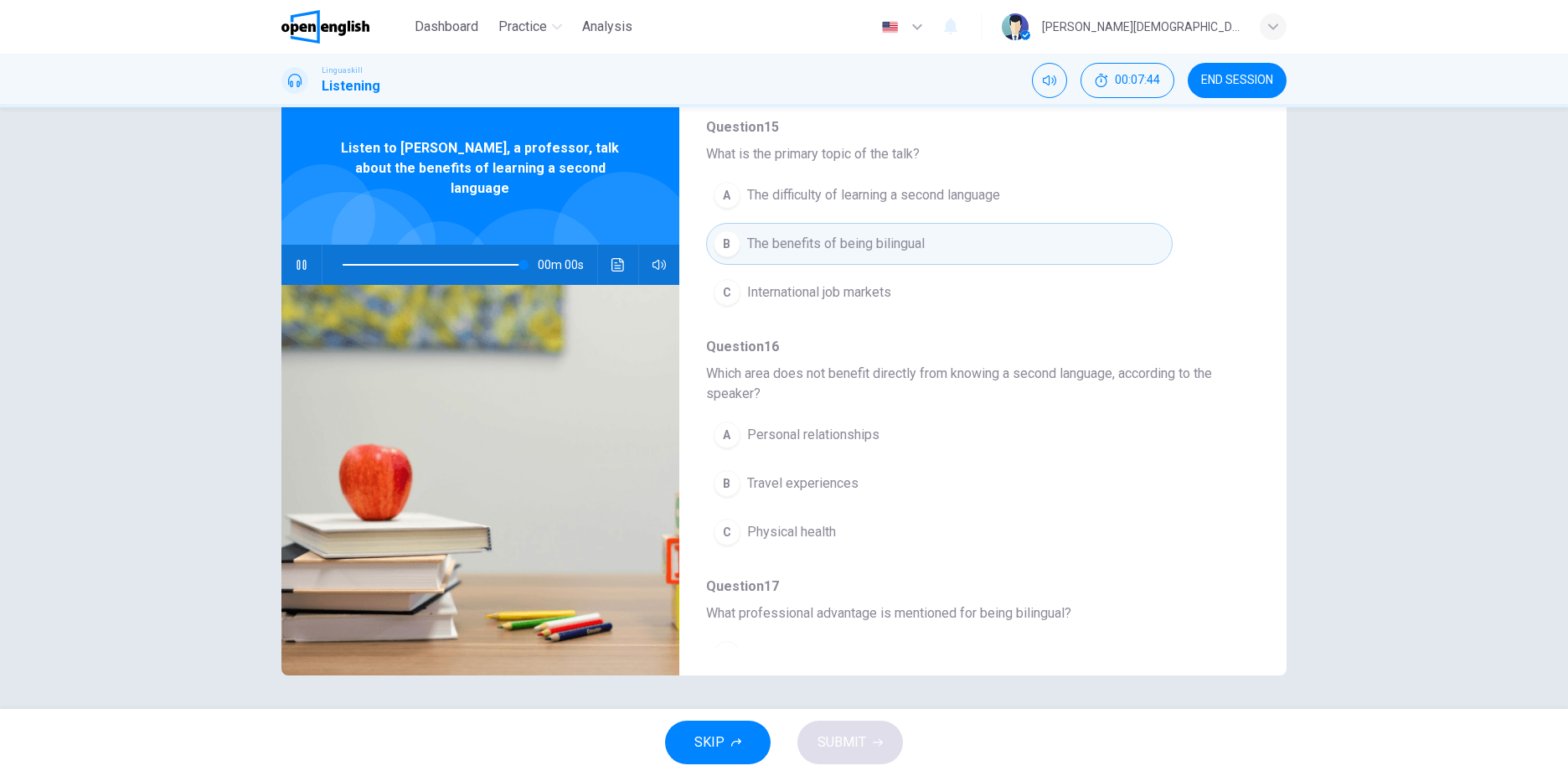
type input "*"
drag, startPoint x: 710, startPoint y: 379, endPoint x: 869, endPoint y: 383, distance: 159.1
click at [869, 383] on span "Which area does not benefit directly from knowing a second language, according …" at bounding box center [969, 383] width 527 height 40
drag, startPoint x: 845, startPoint y: 380, endPoint x: 1018, endPoint y: 381, distance: 173.0
click at [1018, 381] on span "Which area does not benefit directly from knowing a second language, according …" at bounding box center [969, 383] width 527 height 40
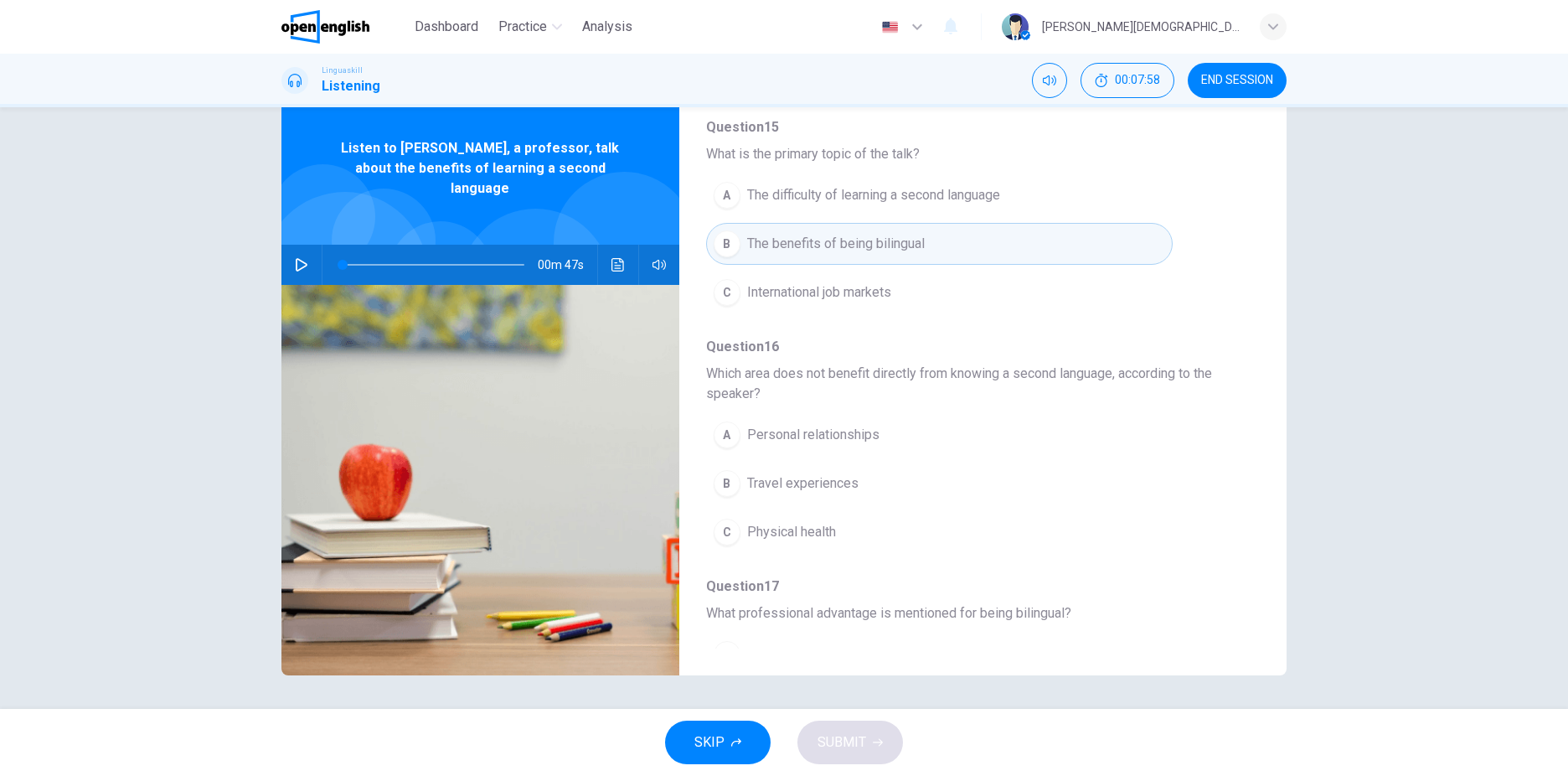
click at [753, 521] on button "C Physical health" at bounding box center [939, 532] width 467 height 42
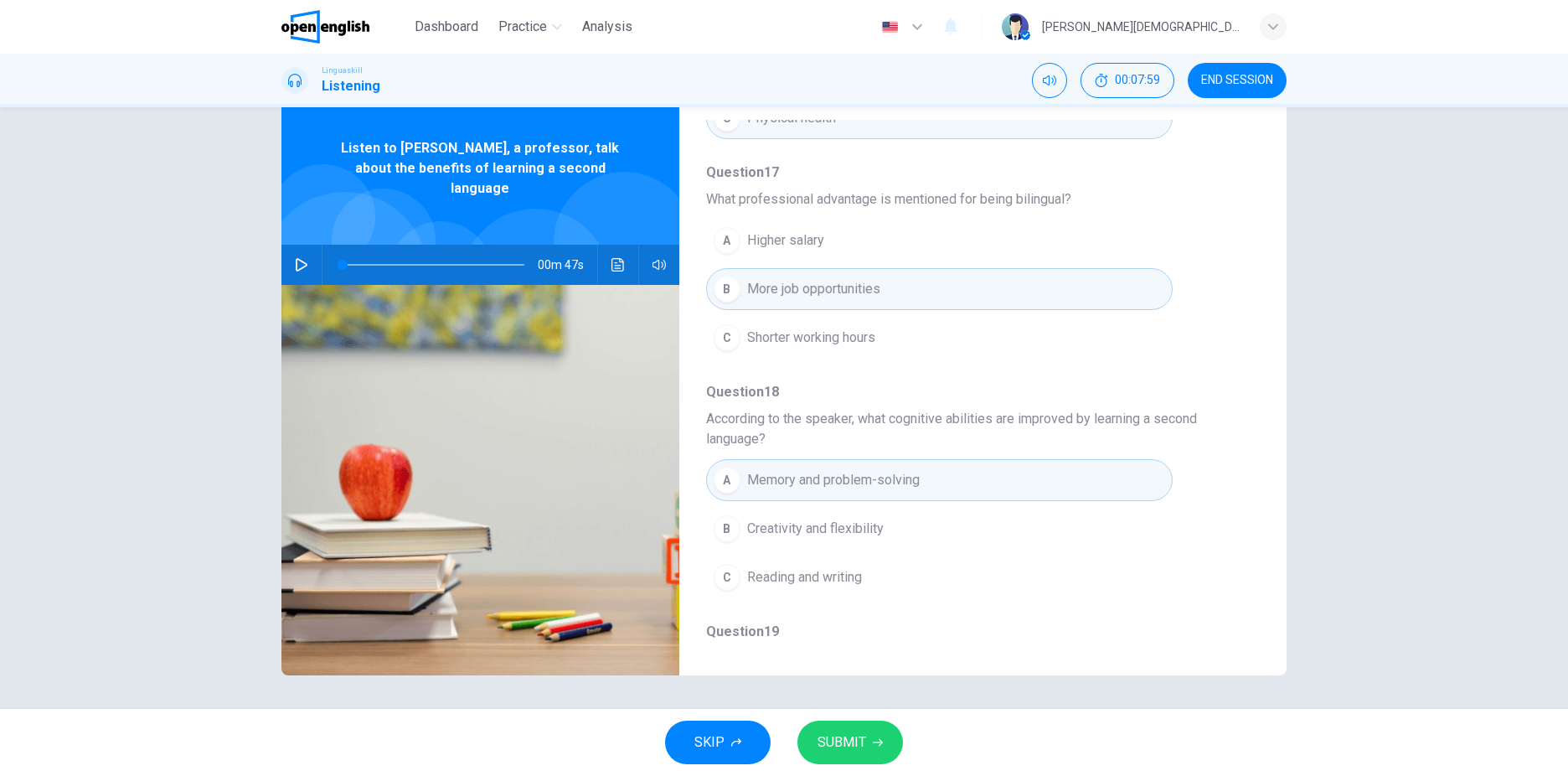
scroll to position [680, 0]
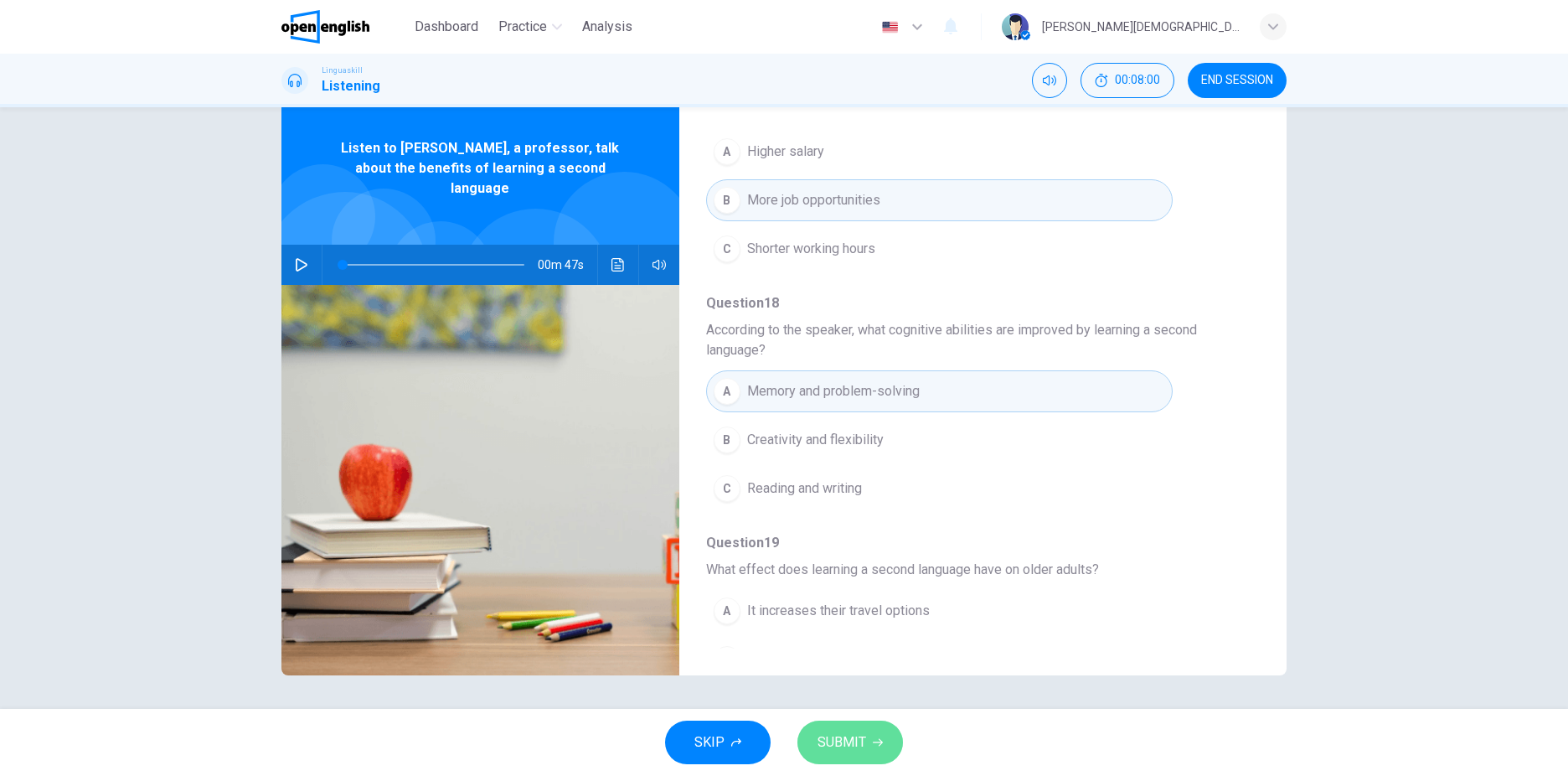
click at [855, 742] on span "SUBMIT" at bounding box center [842, 742] width 49 height 24
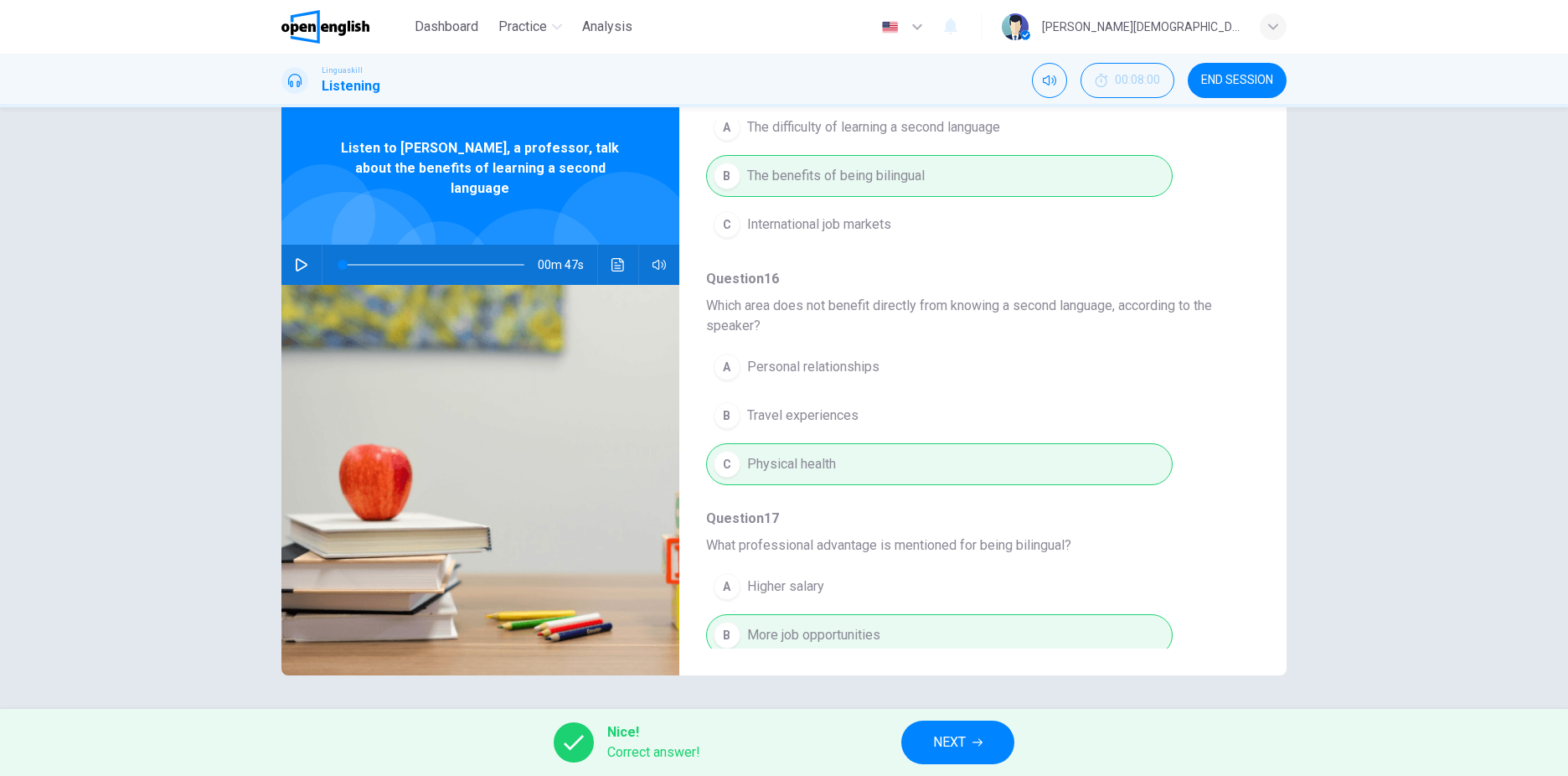
scroll to position [503, 0]
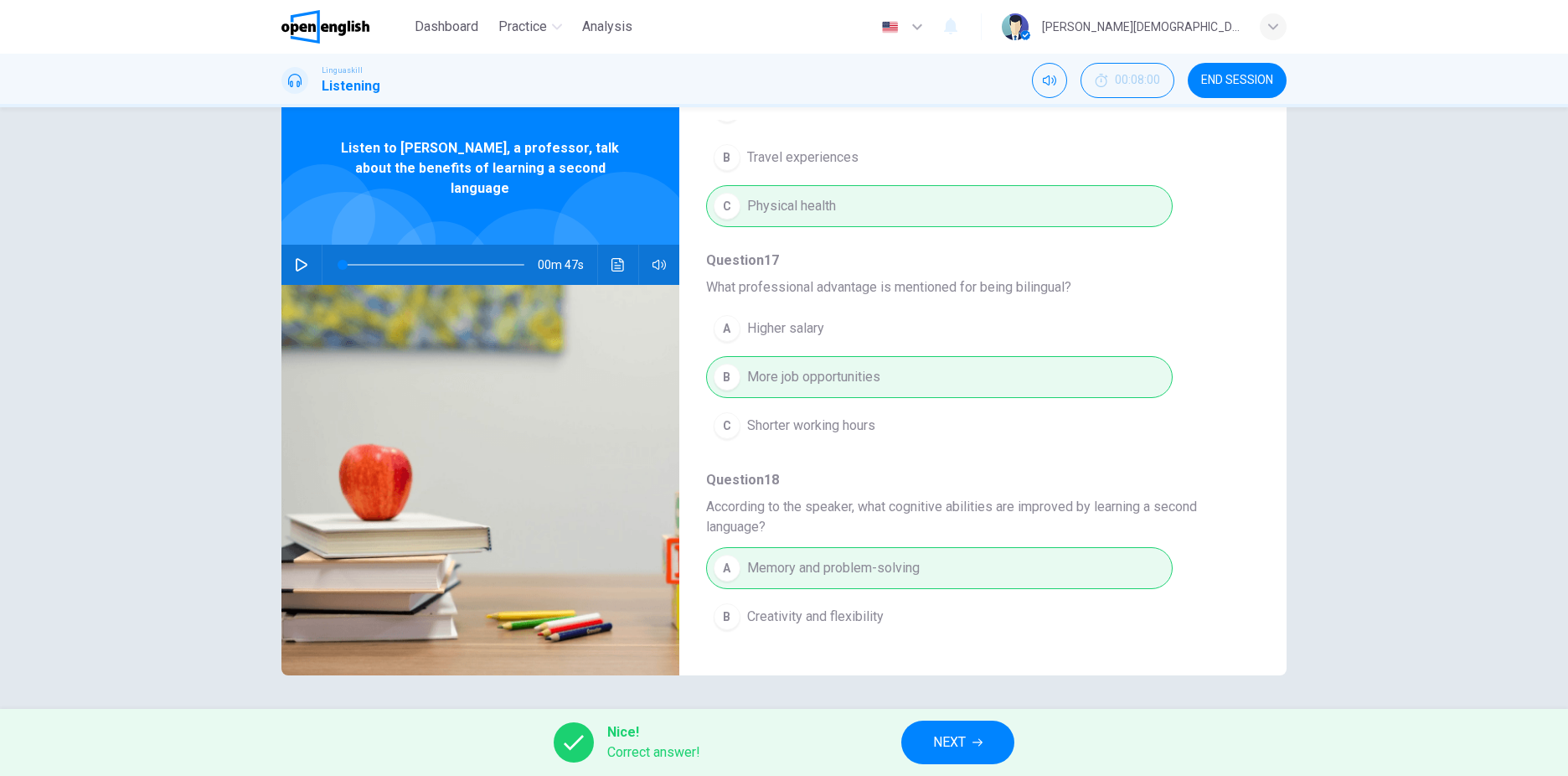
click at [605, 747] on div "Nice! Correct answer!" at bounding box center [627, 742] width 147 height 40
click at [583, 741] on div at bounding box center [574, 742] width 40 height 40
click at [953, 725] on button "NEXT" at bounding box center [957, 742] width 113 height 44
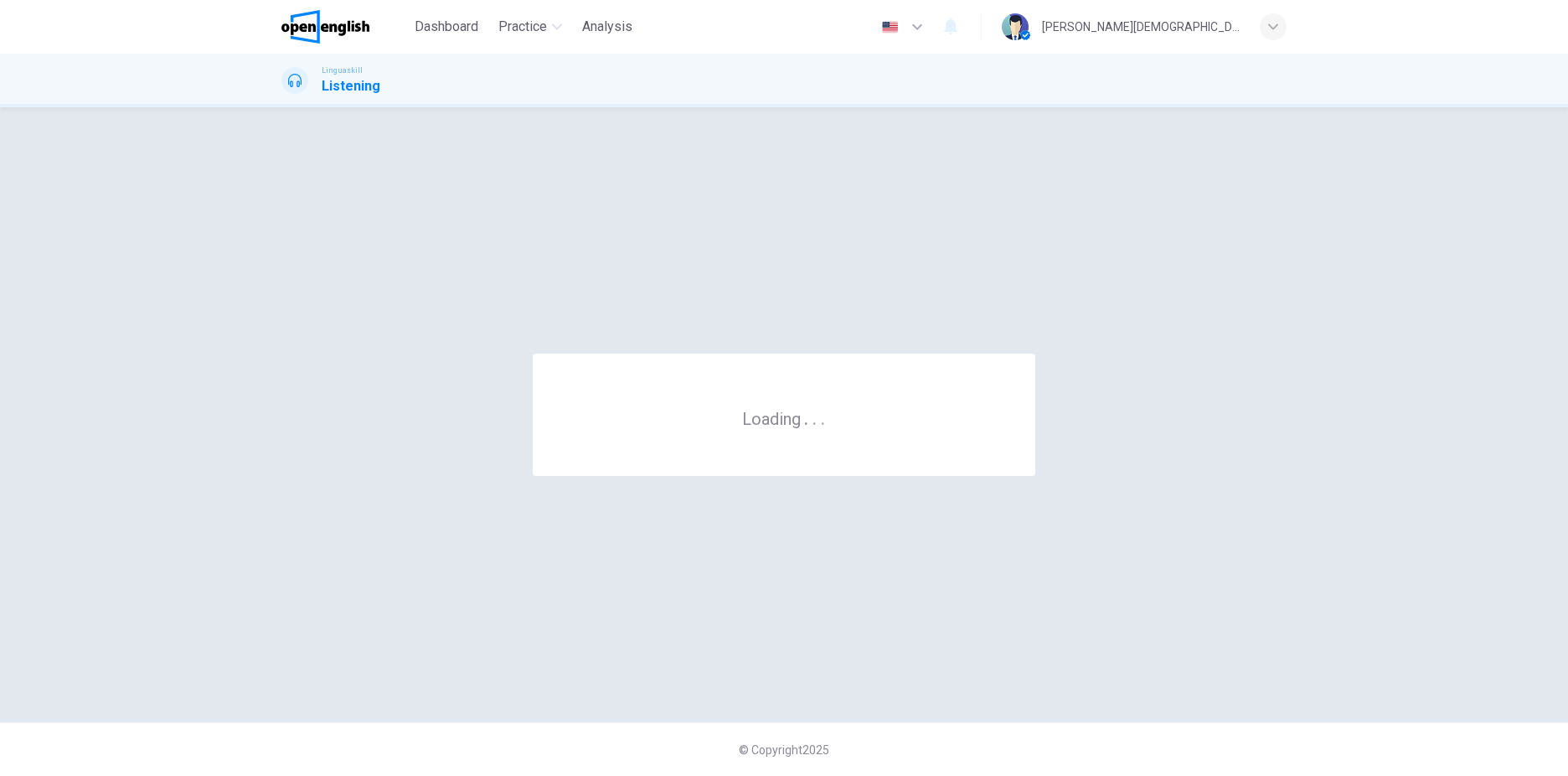
scroll to position [0, 0]
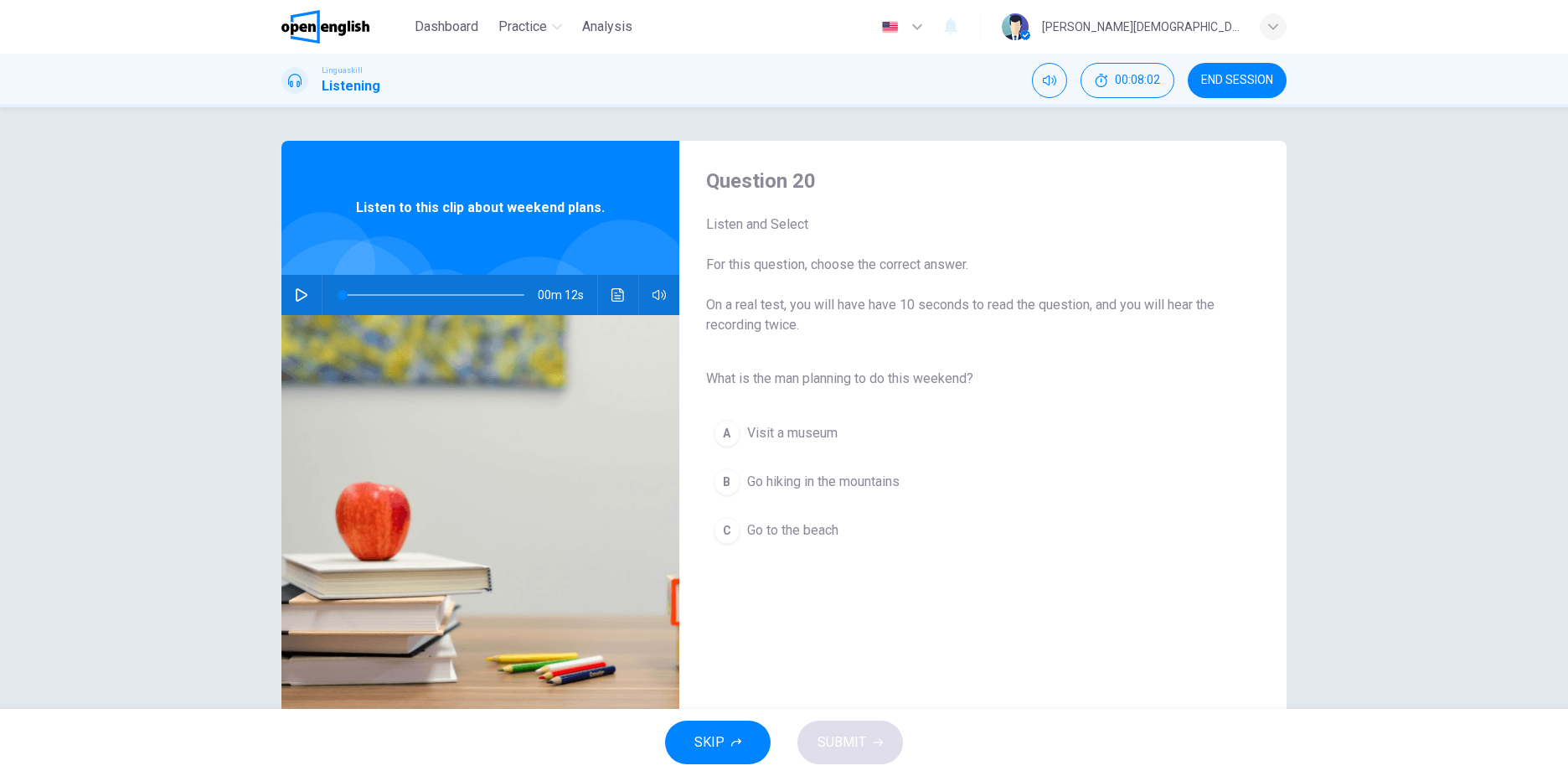
click at [291, 285] on button "button" at bounding box center [302, 295] width 27 height 40
type input "*"
click at [751, 477] on span "Go hiking in the mountains" at bounding box center [823, 481] width 152 height 20
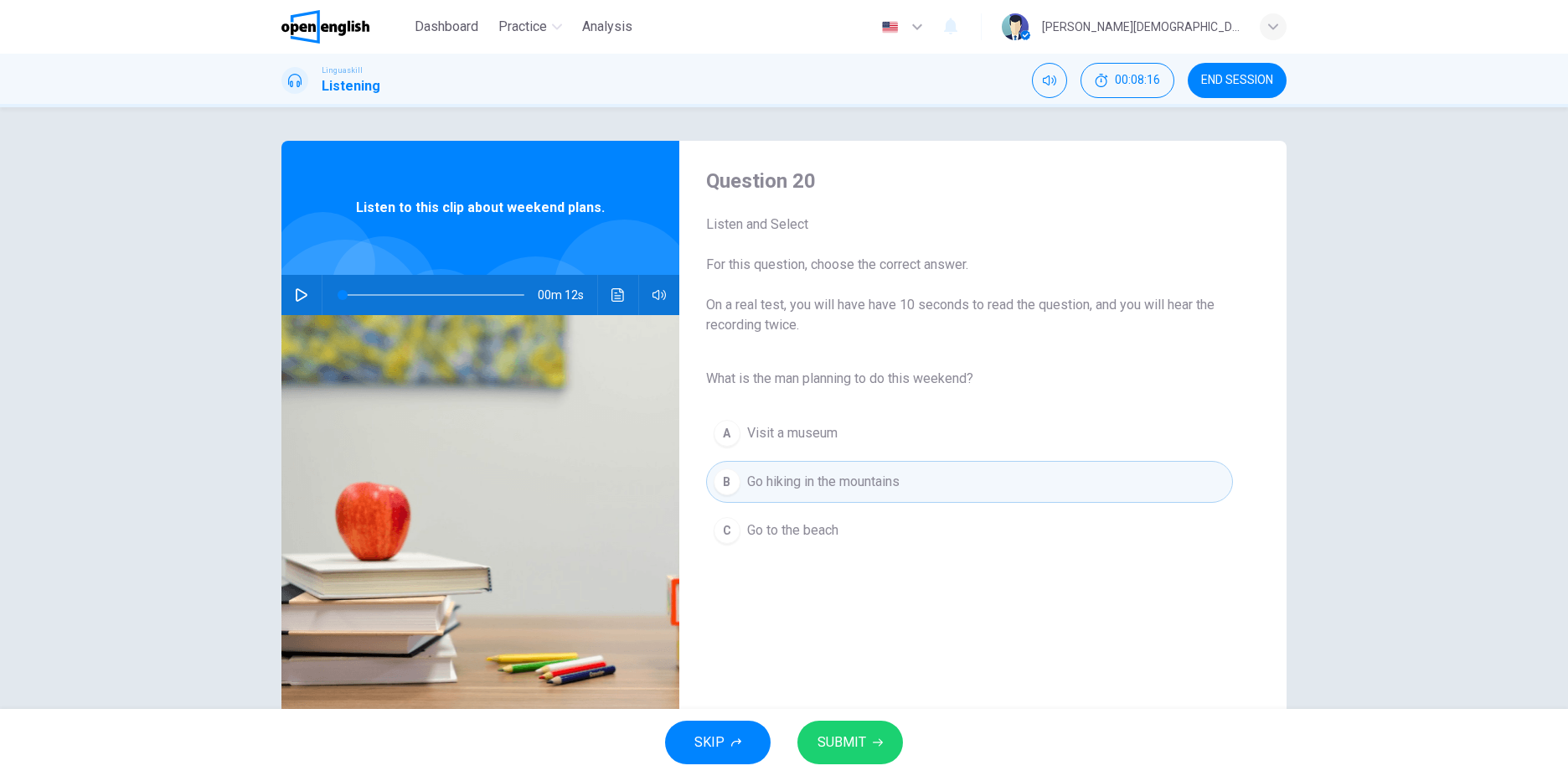
click at [866, 749] on button "SUBMIT" at bounding box center [850, 742] width 105 height 44
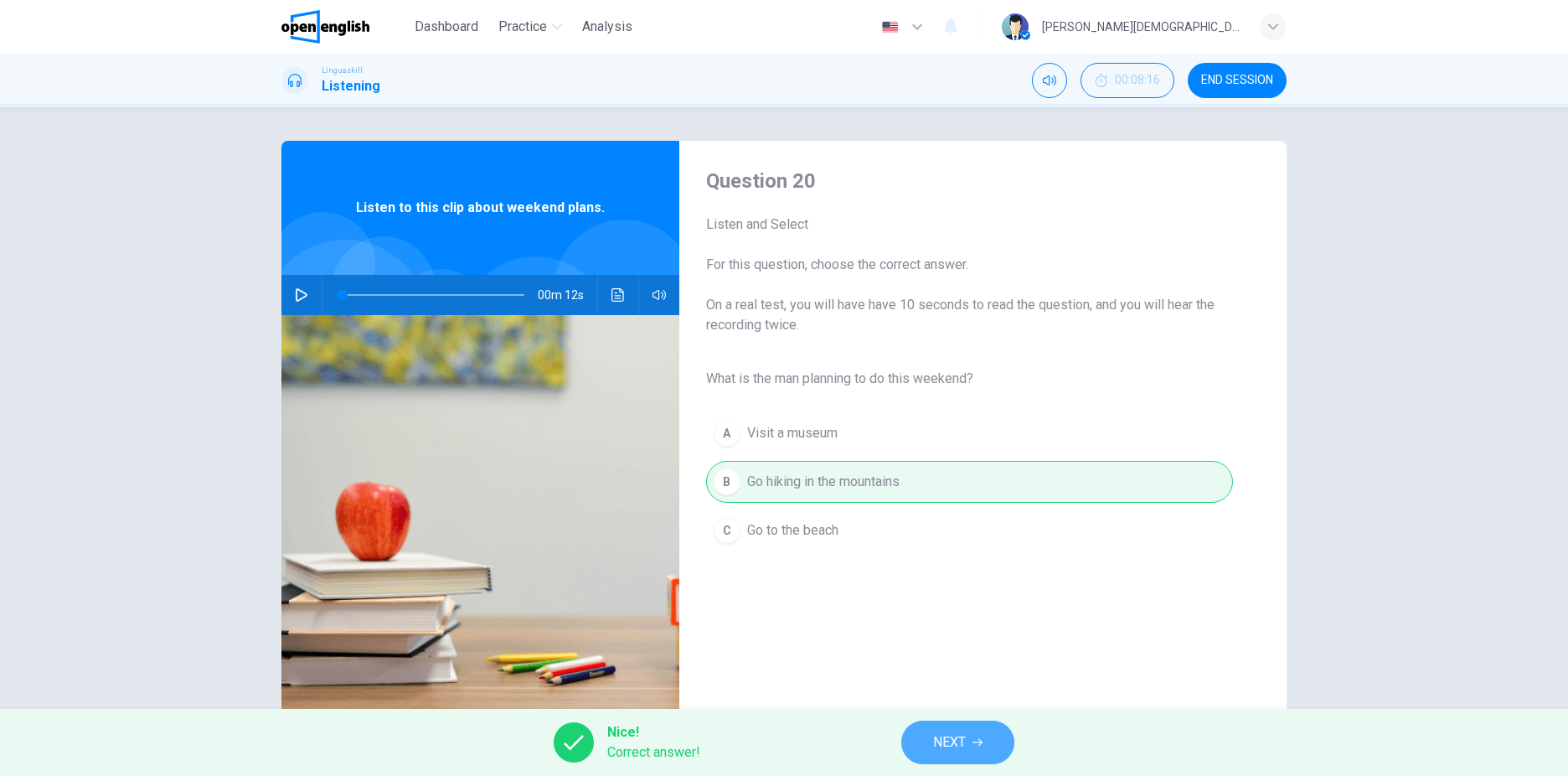
click at [971, 747] on button "NEXT" at bounding box center [957, 742] width 113 height 44
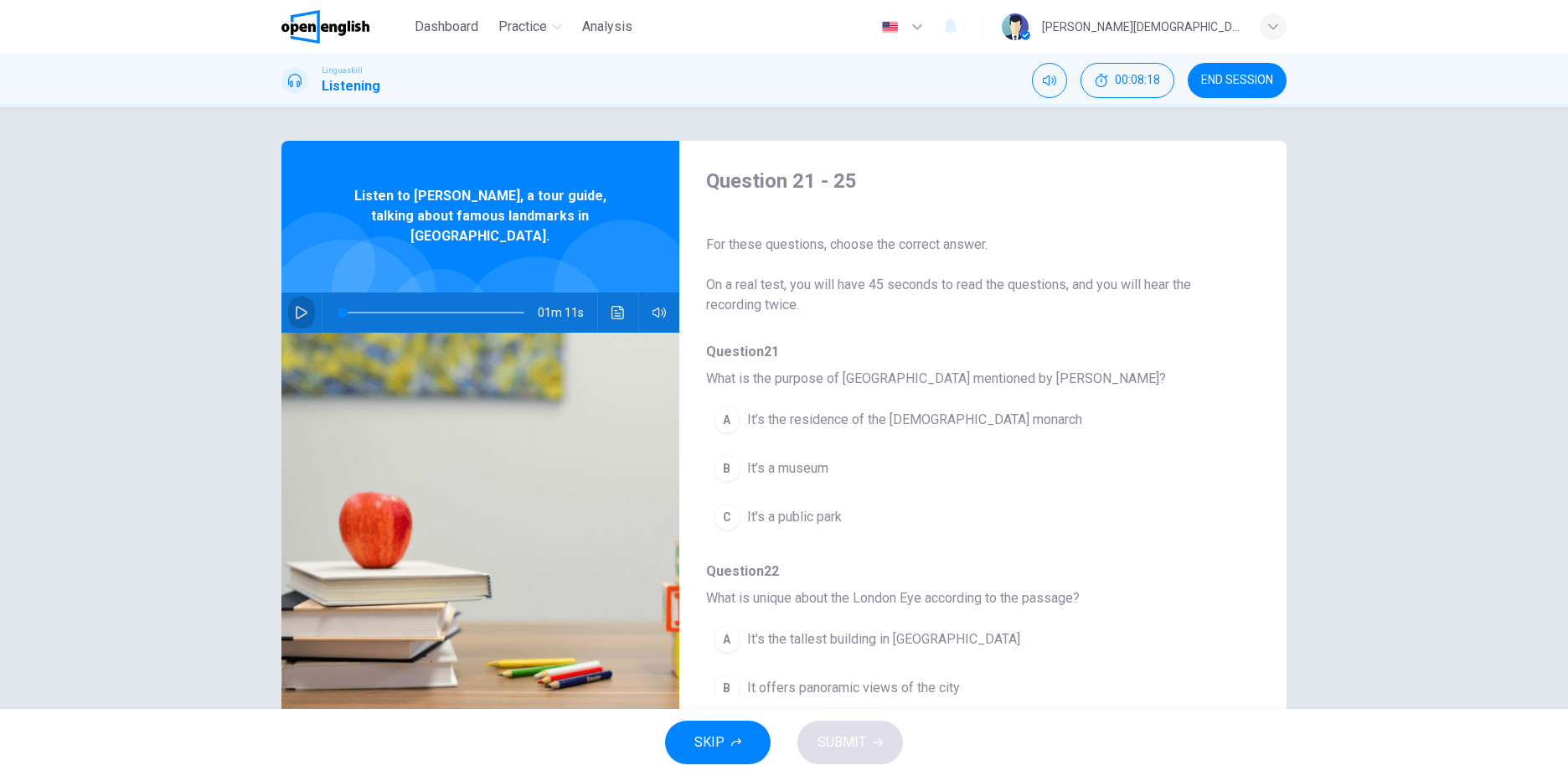
click at [288, 293] on button "button" at bounding box center [302, 313] width 27 height 40
click at [299, 304] on button "button" at bounding box center [302, 313] width 27 height 40
click at [344, 301] on span at bounding box center [433, 313] width 182 height 24
drag, startPoint x: 344, startPoint y: 293, endPoint x: 334, endPoint y: 293, distance: 10.0
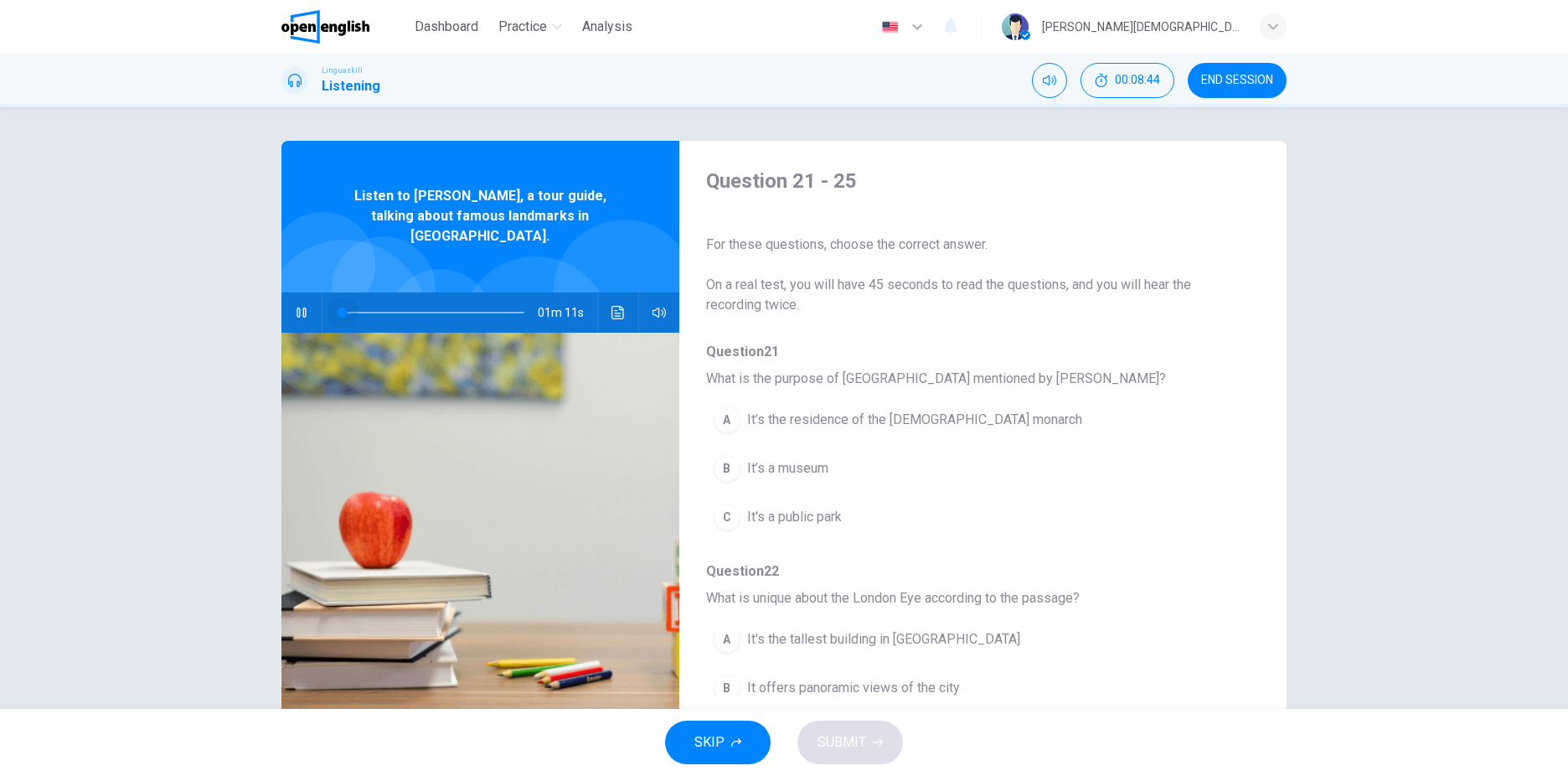
click at [337, 307] on span at bounding box center [342, 312] width 10 height 10
click at [301, 306] on icon "button" at bounding box center [301, 312] width 14 height 14
click at [298, 267] on div at bounding box center [344, 322] width 166 height 166
click at [299, 306] on icon "button" at bounding box center [301, 312] width 14 height 14
click at [716, 425] on div "A" at bounding box center [727, 420] width 27 height 27
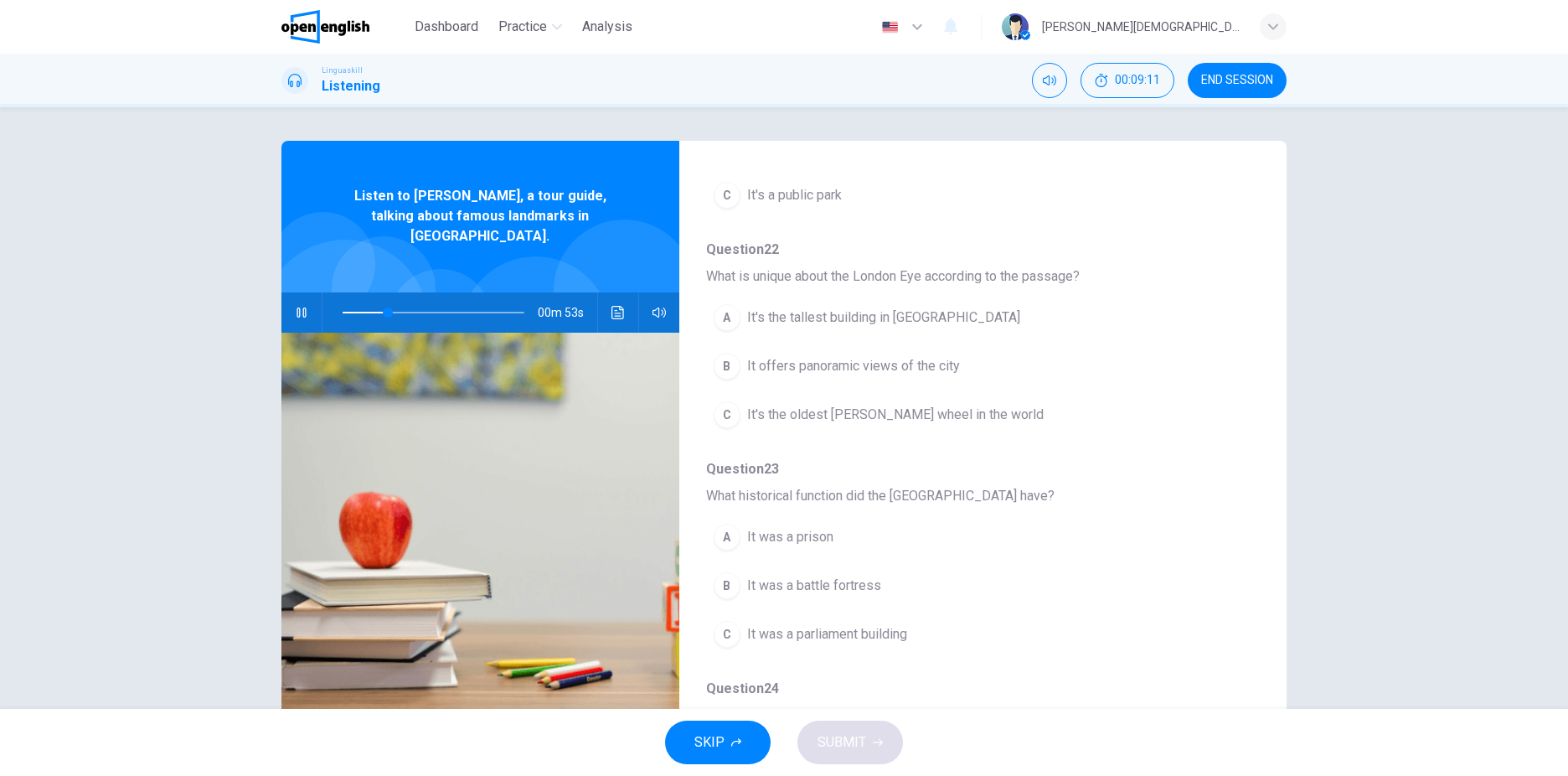
scroll to position [335, 0]
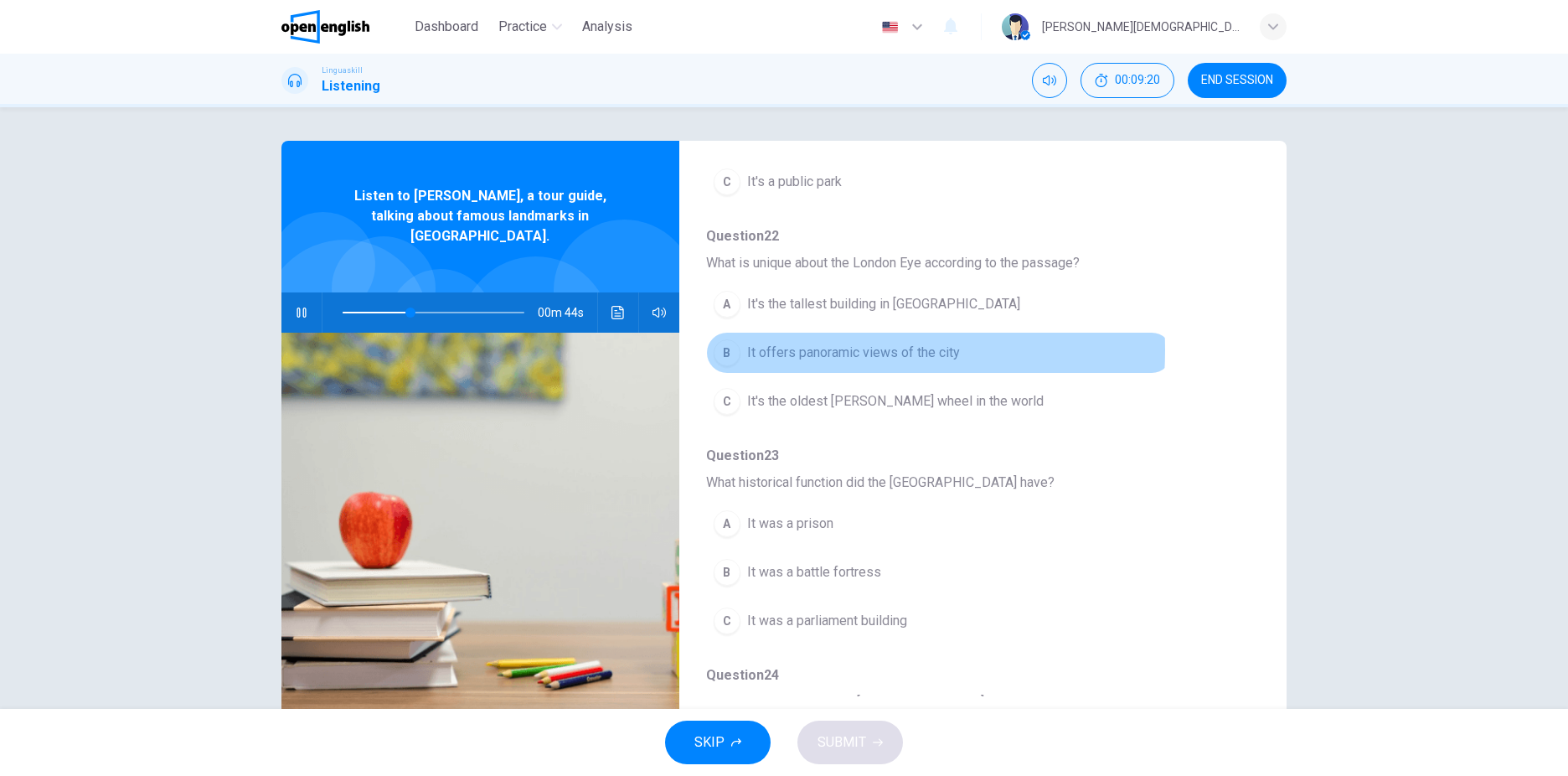
click at [795, 350] on span "It offers panoramic views of the city" at bounding box center [853, 353] width 213 height 20
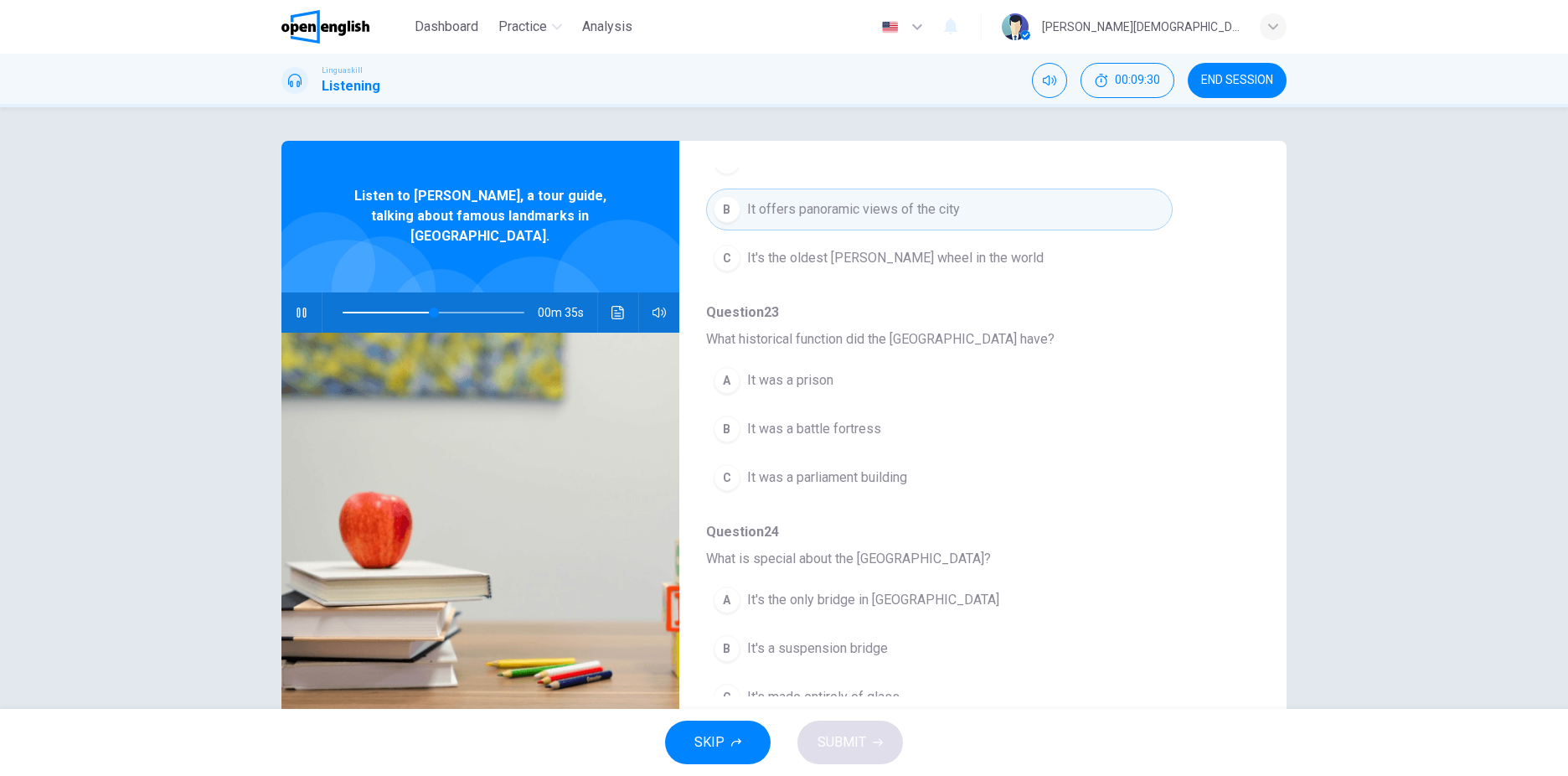
scroll to position [503, 0]
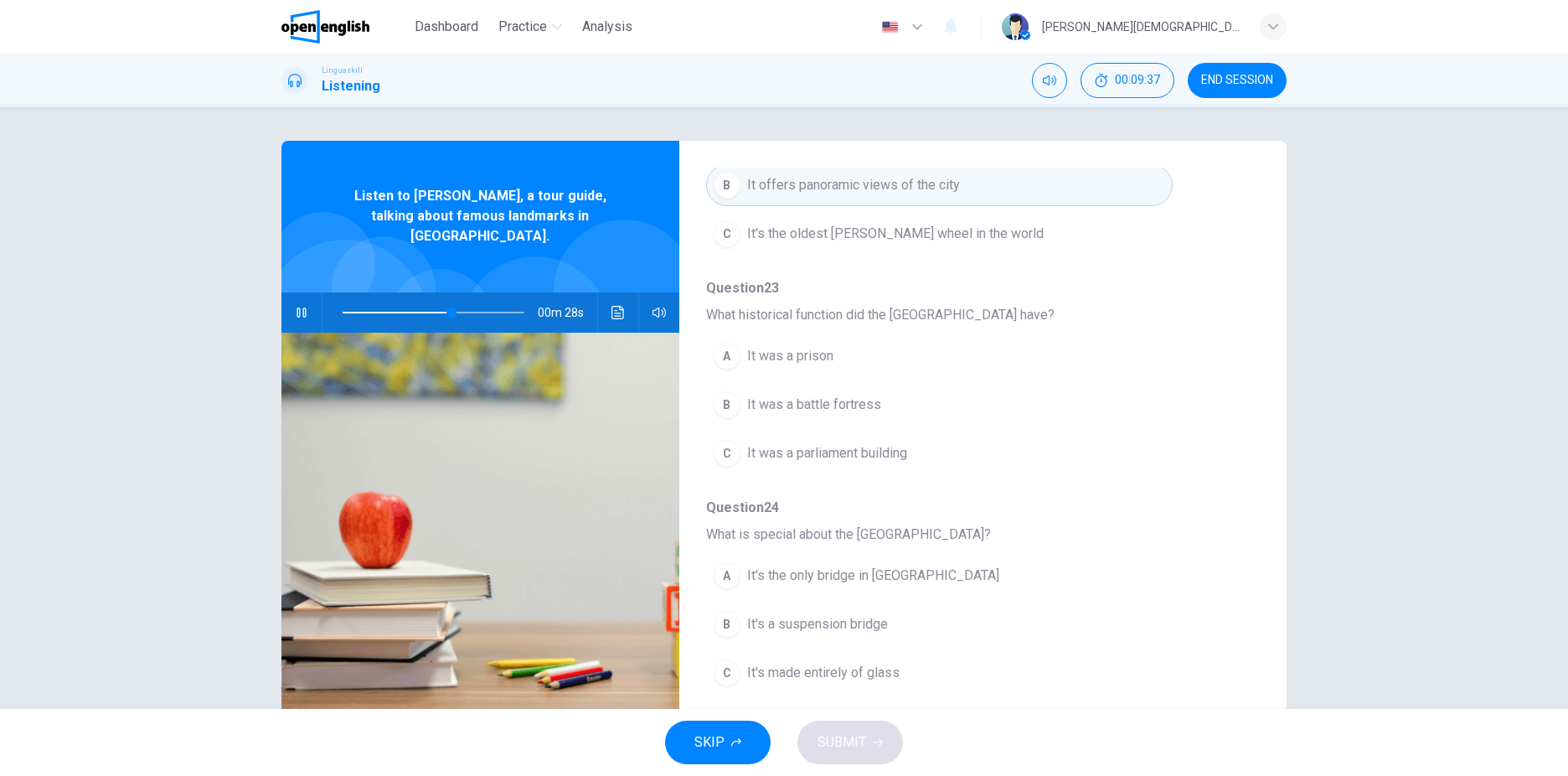
click at [302, 293] on button "button" at bounding box center [302, 313] width 27 height 40
click at [418, 301] on span at bounding box center [433, 313] width 182 height 24
click at [306, 293] on button "button" at bounding box center [302, 313] width 27 height 40
click at [786, 362] on span "It was a prison" at bounding box center [789, 356] width 86 height 20
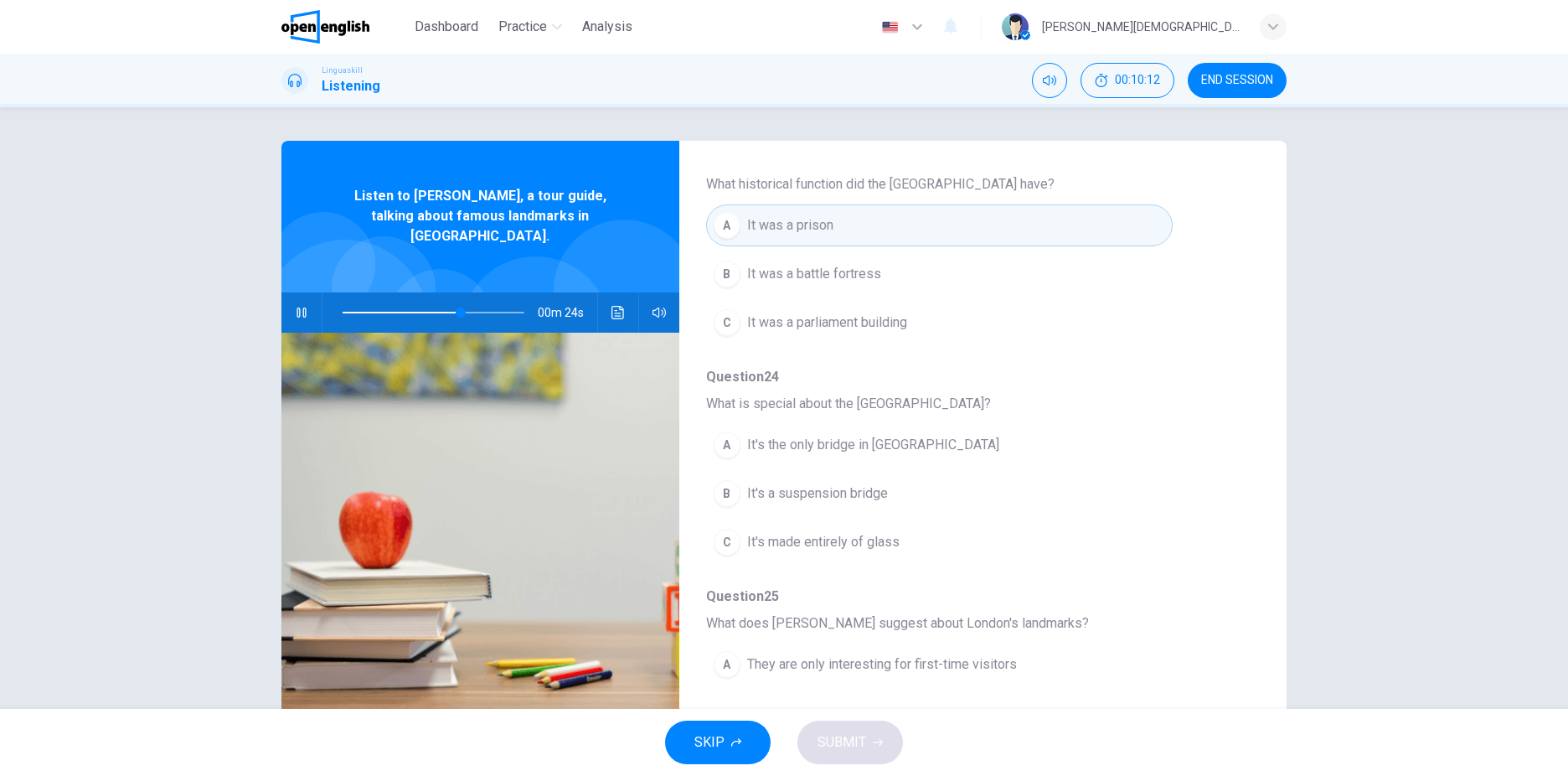
scroll to position [670, 0]
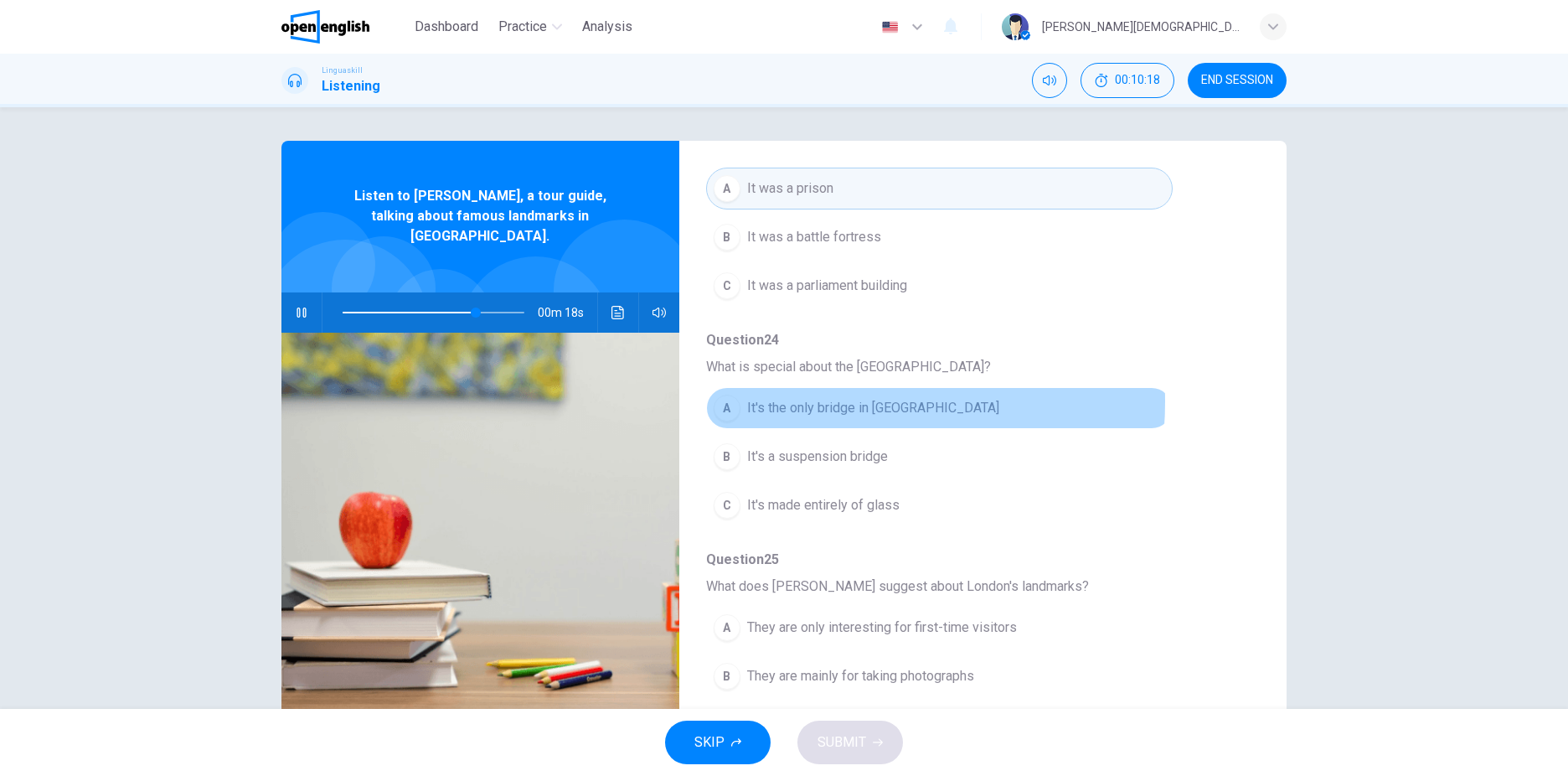
click at [796, 402] on span "It's the only bridge in London" at bounding box center [873, 408] width 252 height 20
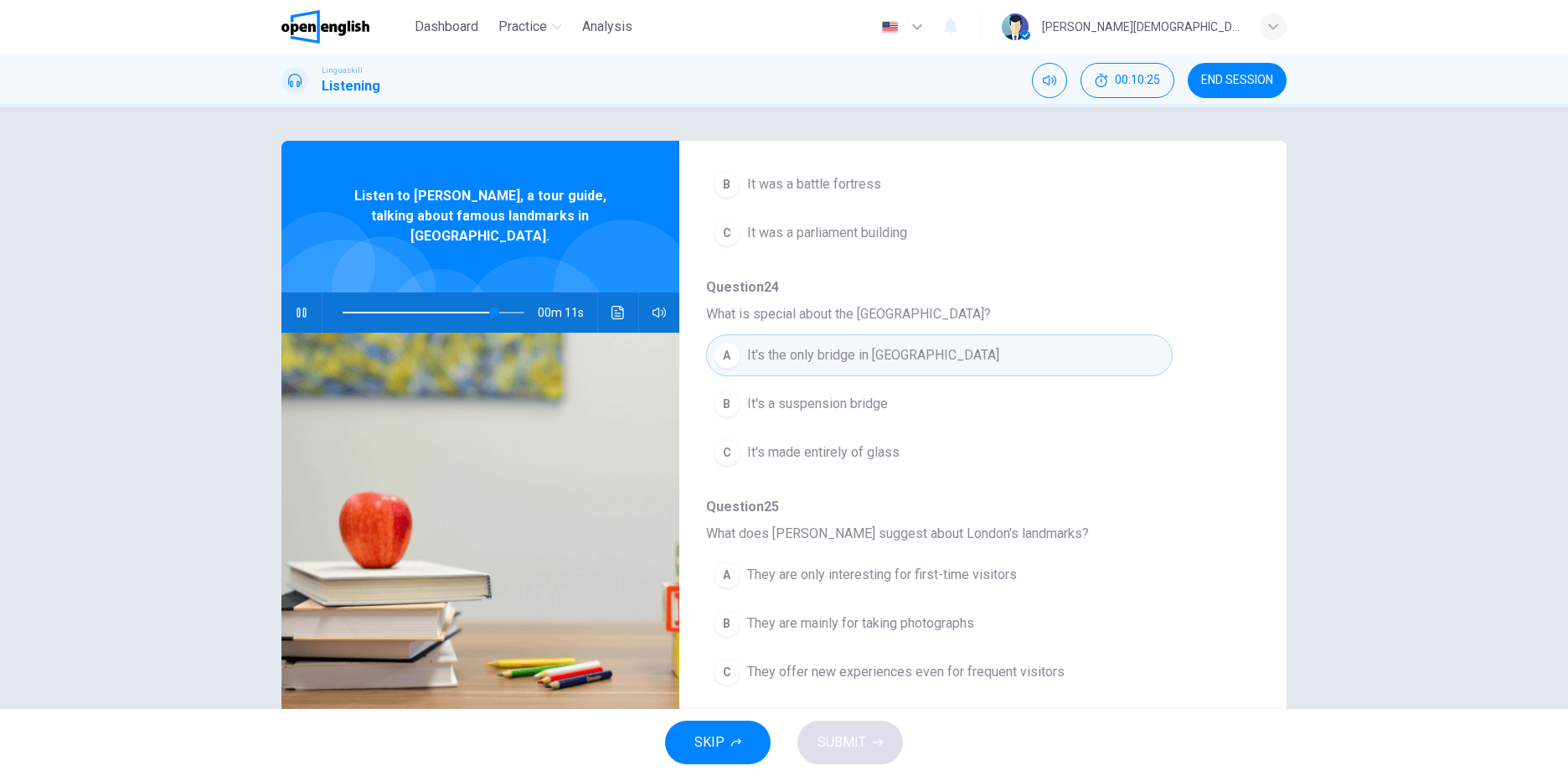
scroll to position [48, 0]
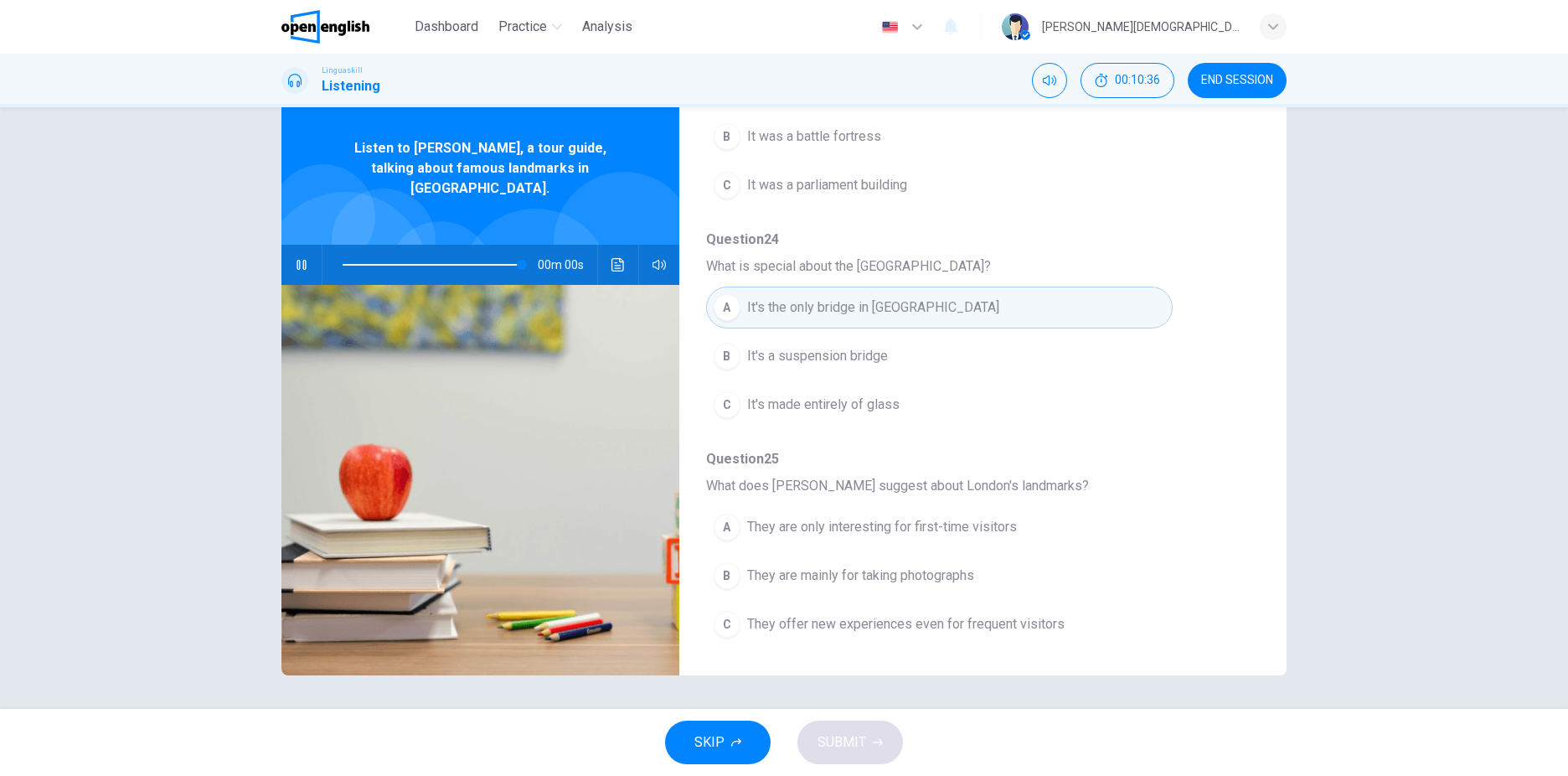
type input "*"
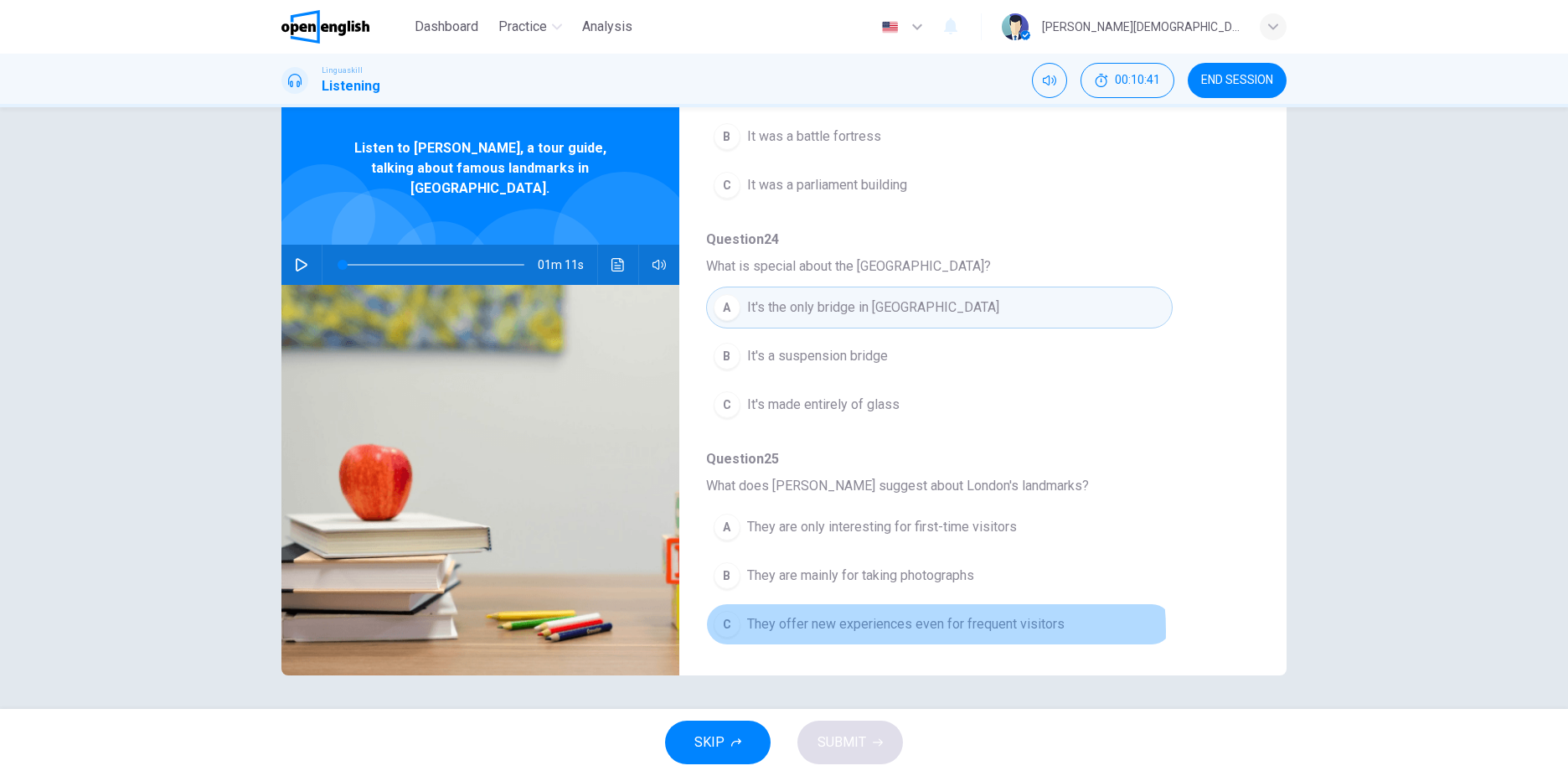
click at [904, 631] on span "They offer new experiences even for frequent visitors" at bounding box center [905, 624] width 317 height 20
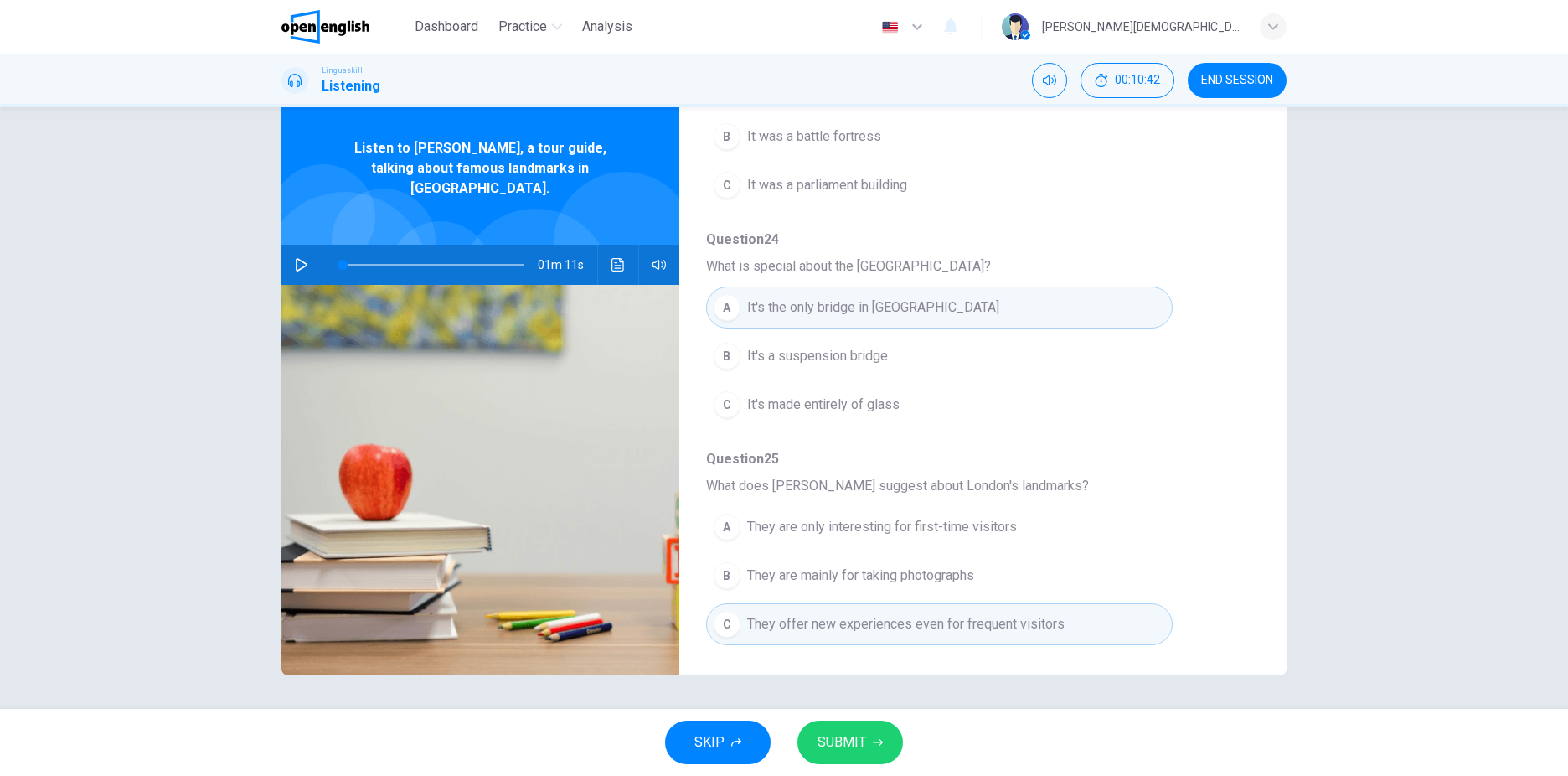
click at [856, 743] on span "SUBMIT" at bounding box center [842, 742] width 49 height 24
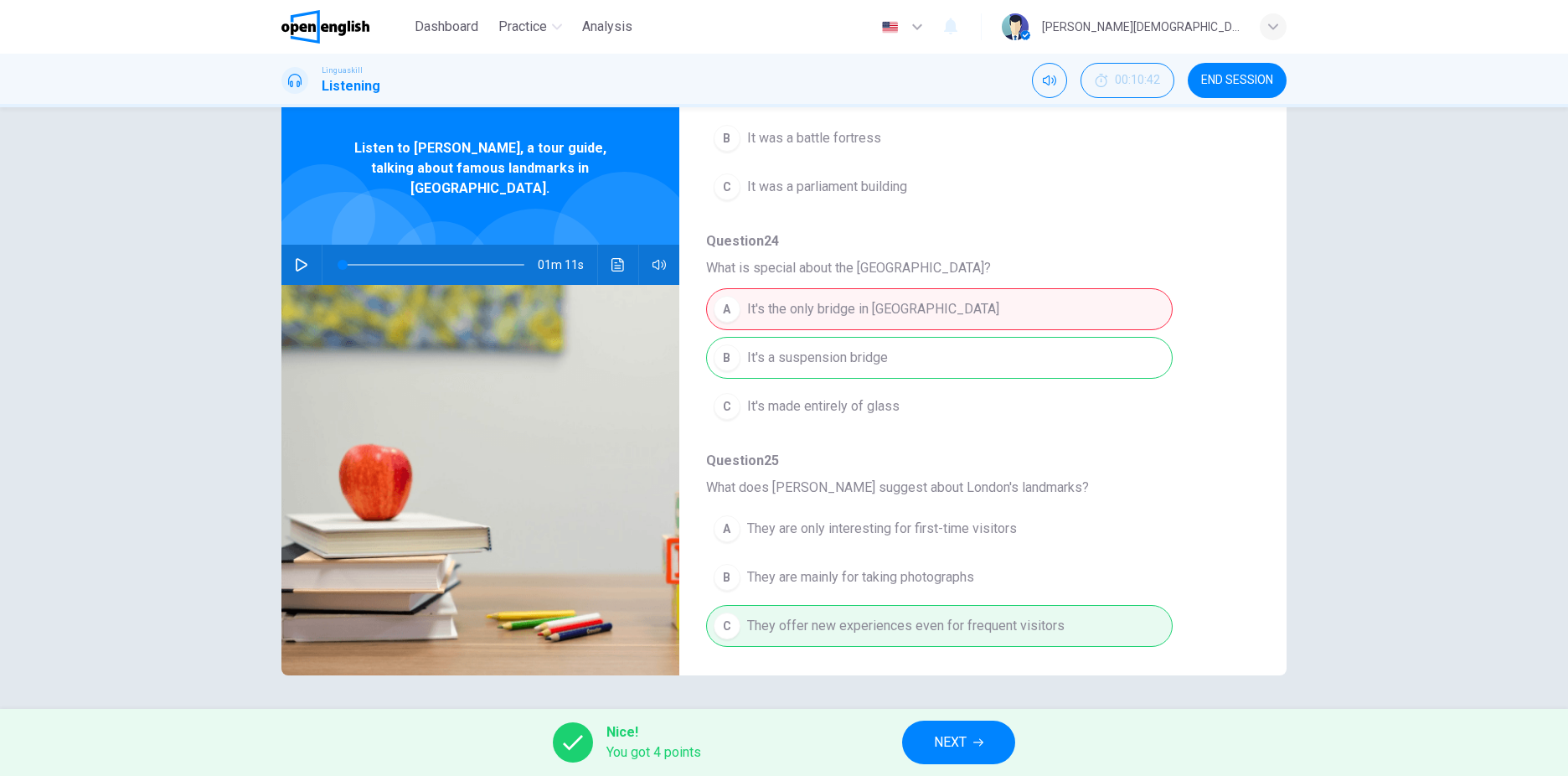
scroll to position [723, 0]
click at [952, 772] on div "Nice! You got 4 points NEXT" at bounding box center [784, 742] width 1568 height 67
click at [973, 735] on button "NEXT" at bounding box center [958, 742] width 113 height 44
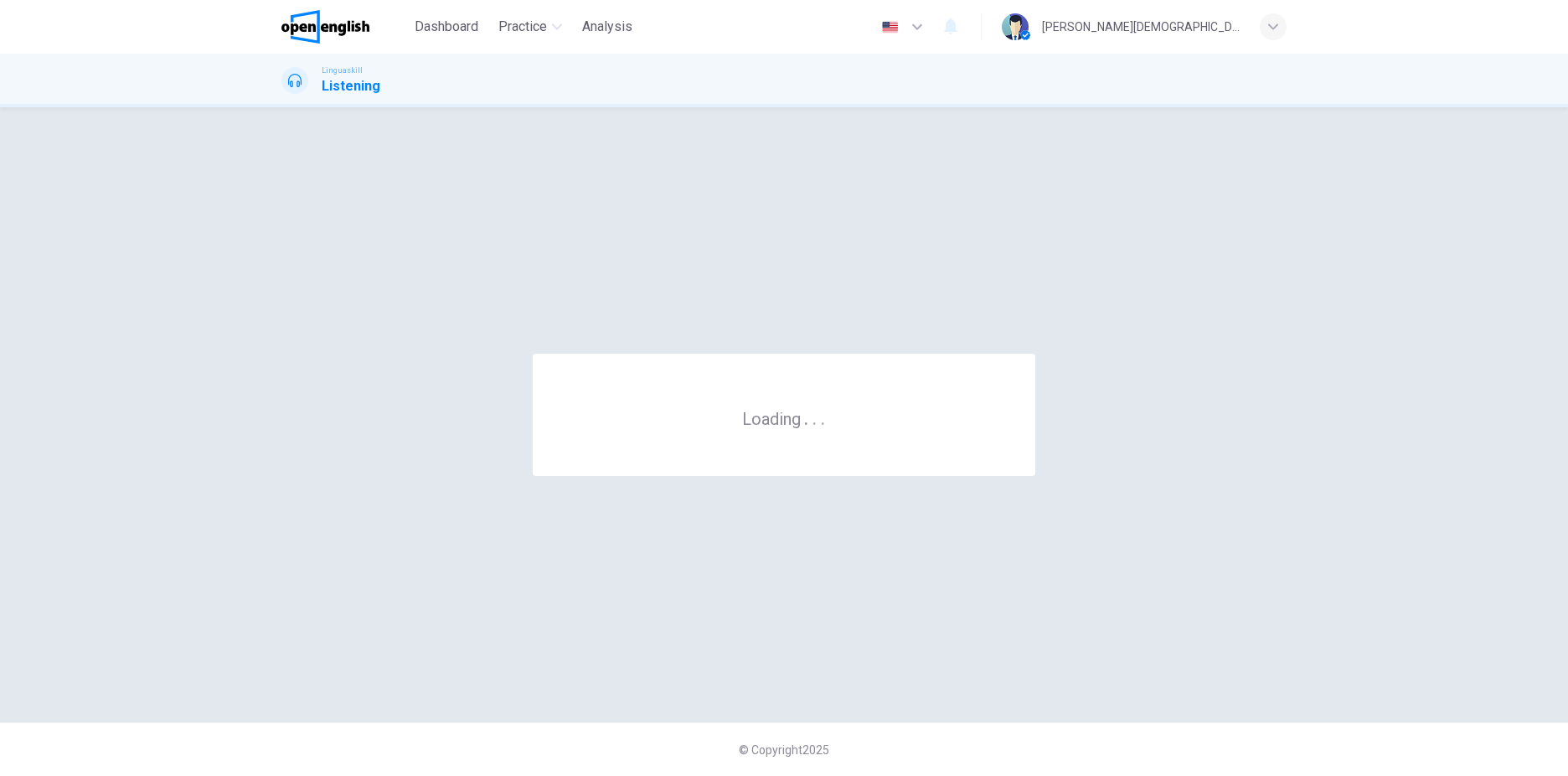
scroll to position [0, 0]
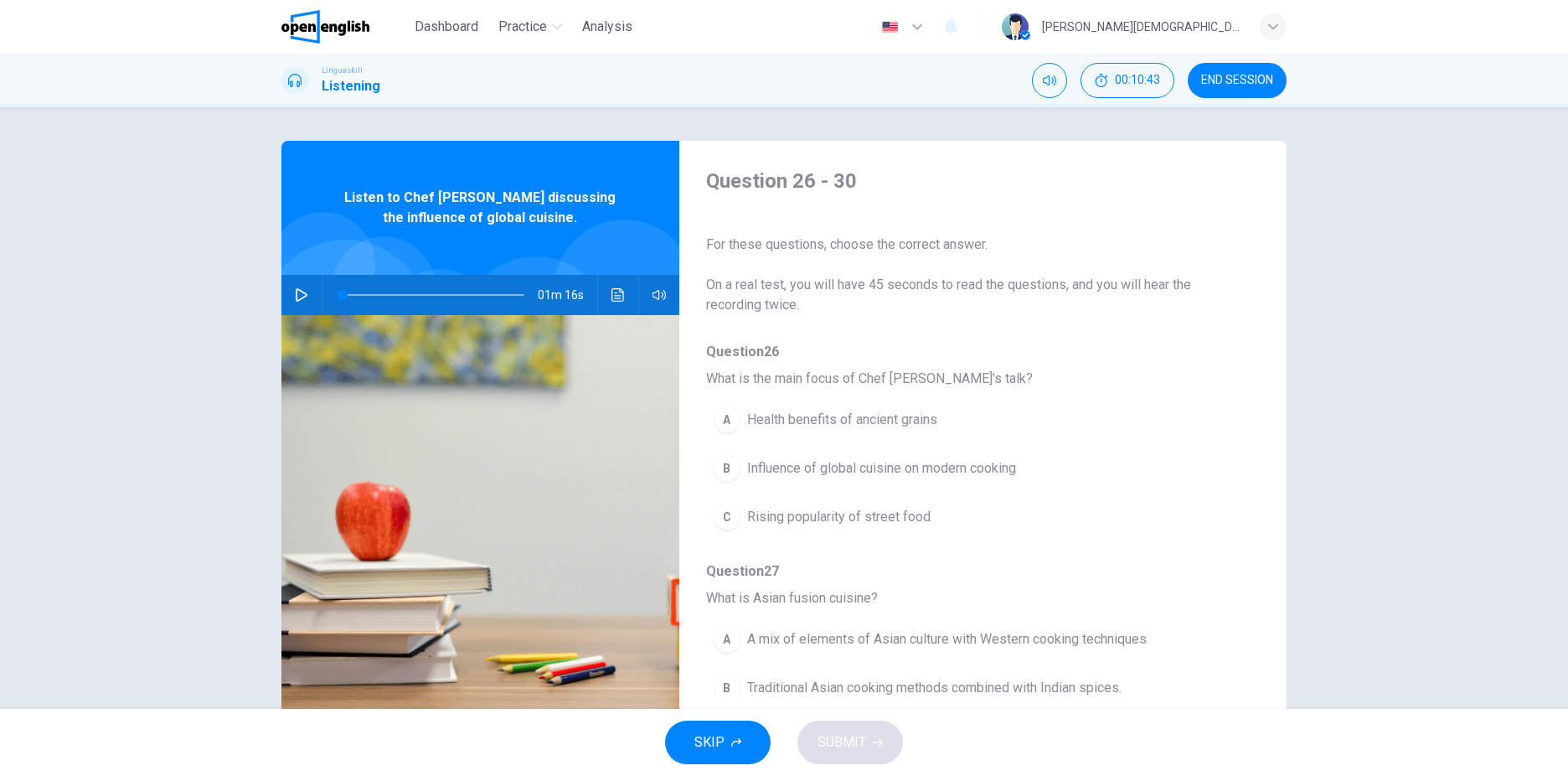
click at [295, 296] on icon "button" at bounding box center [301, 295] width 14 height 14
click at [833, 470] on span "Influence of global cuisine on modern cooking" at bounding box center [881, 469] width 269 height 20
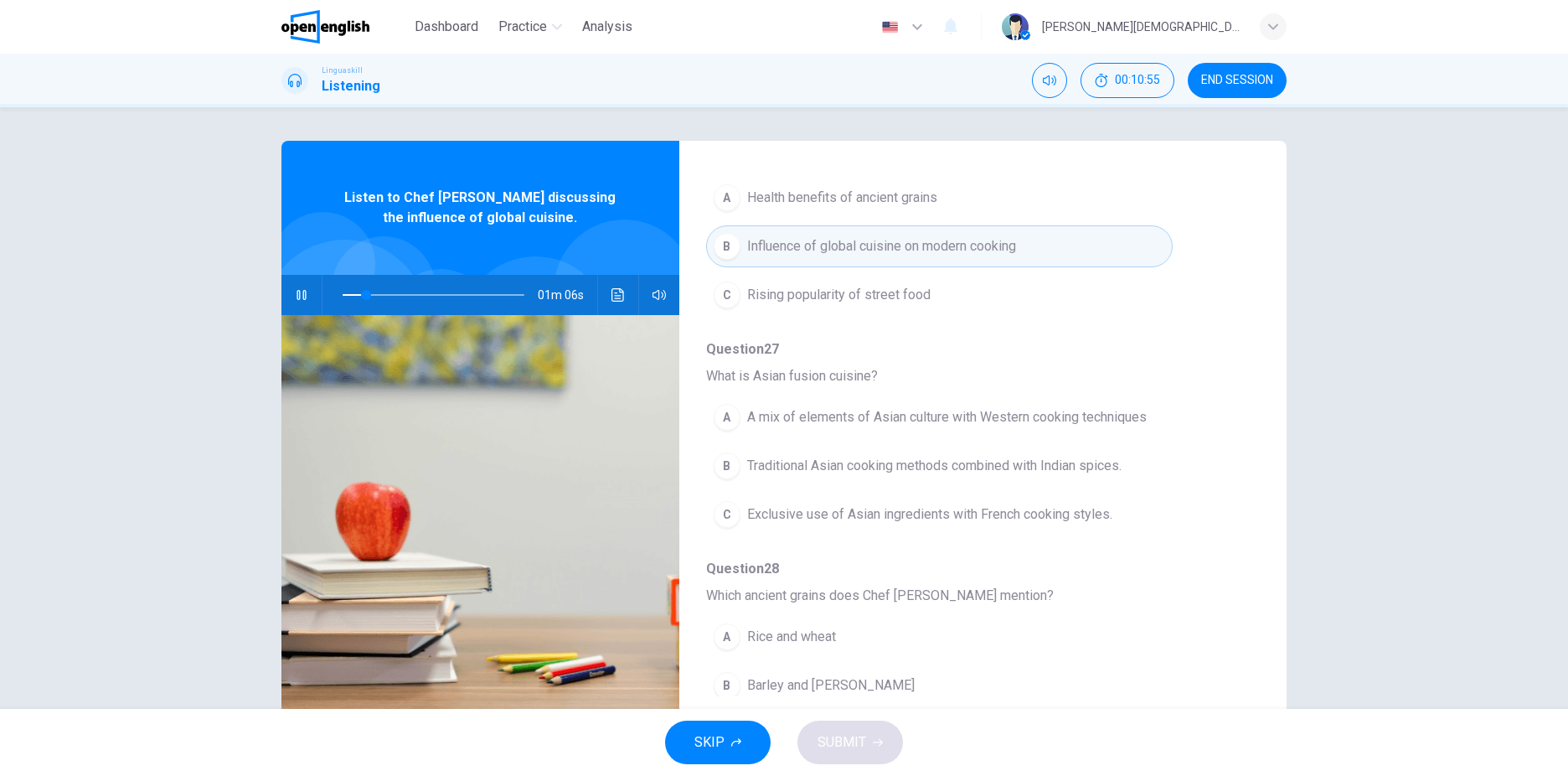
scroll to position [251, 0]
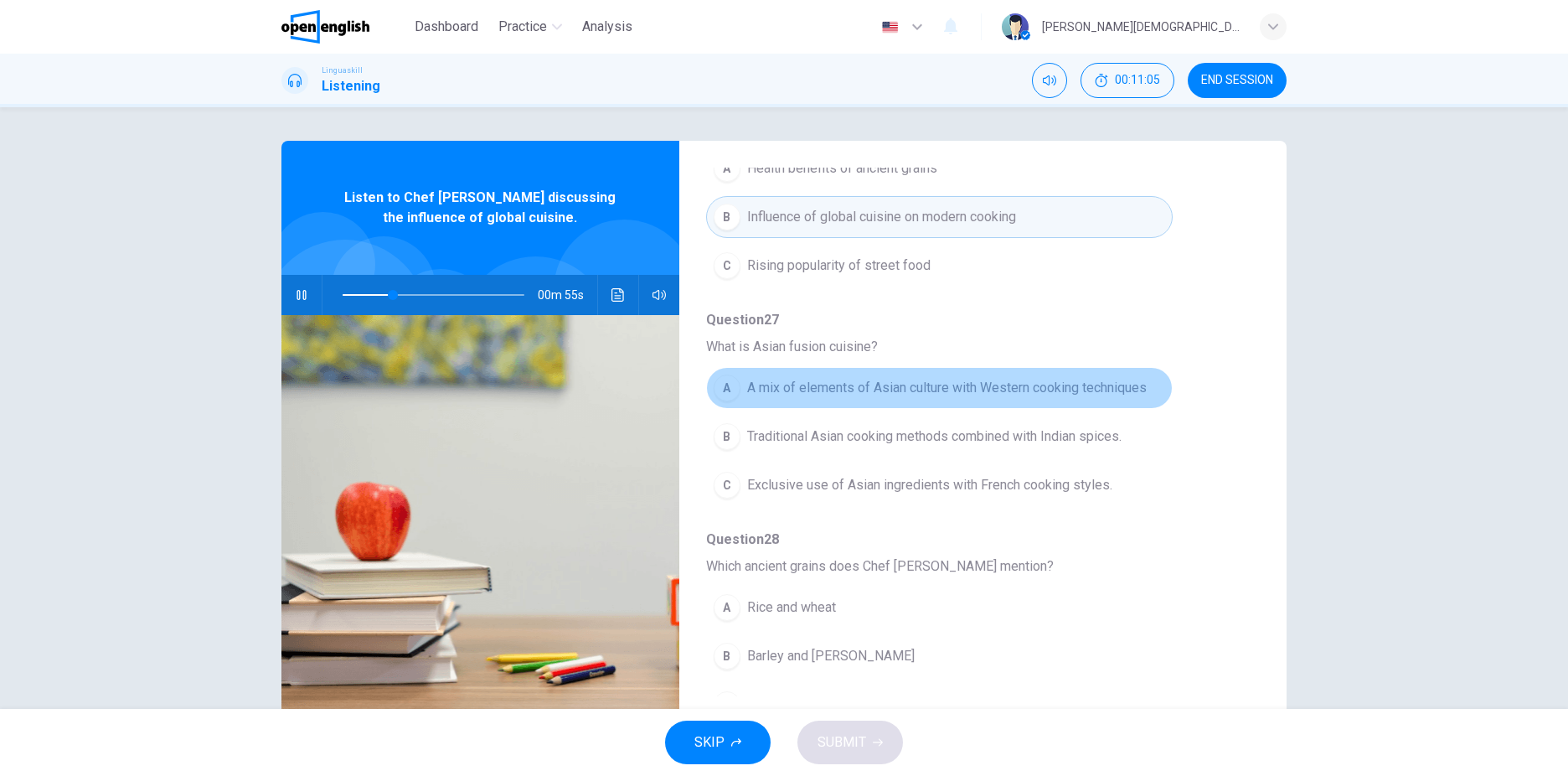
click at [1029, 388] on span "A mix of elements of Asian culture with Western cooking techniques" at bounding box center [946, 388] width 400 height 20
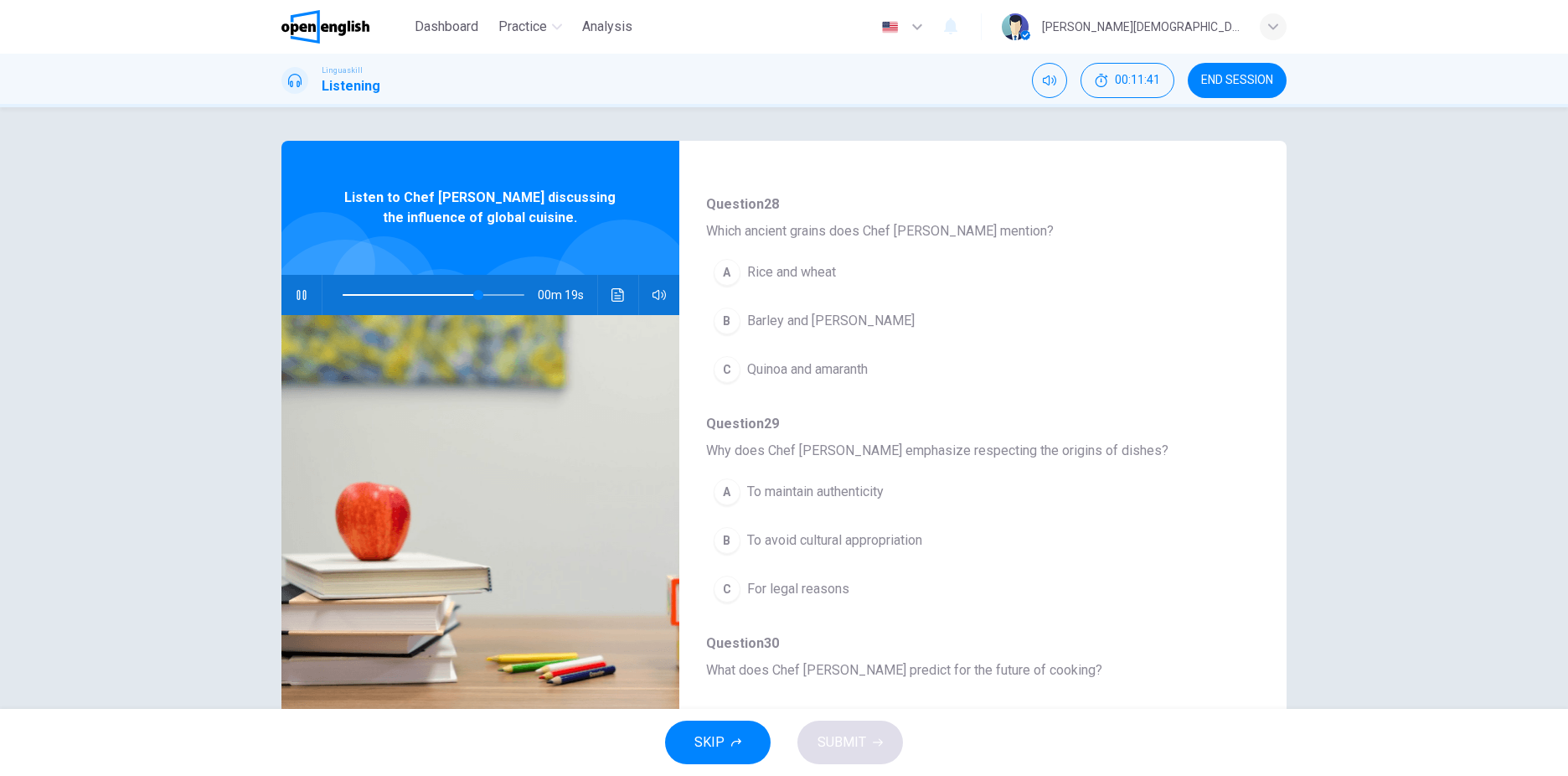
scroll to position [723, 0]
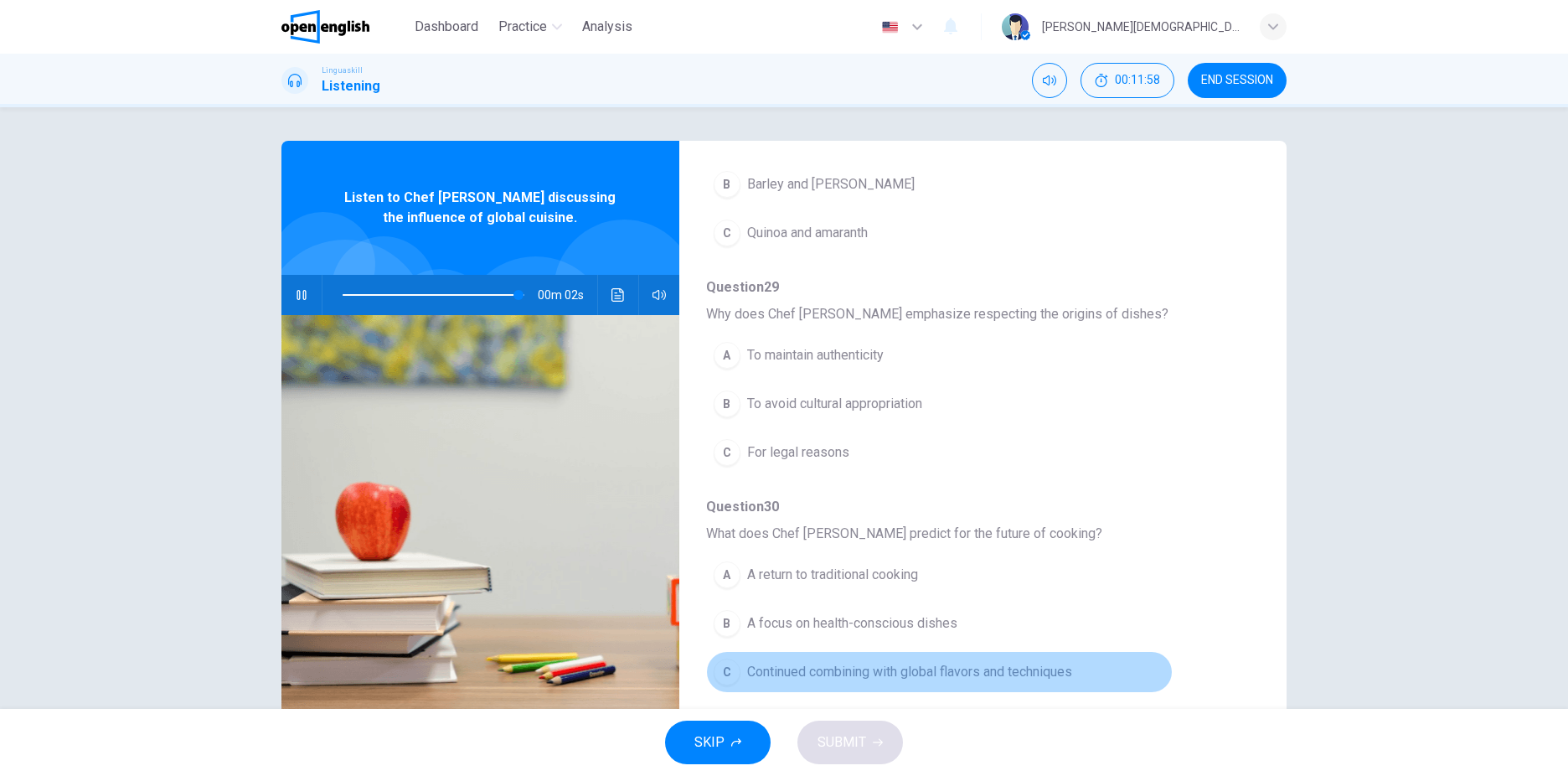
click at [1029, 674] on span "Continued combining with global flavors and techniques" at bounding box center [909, 672] width 325 height 20
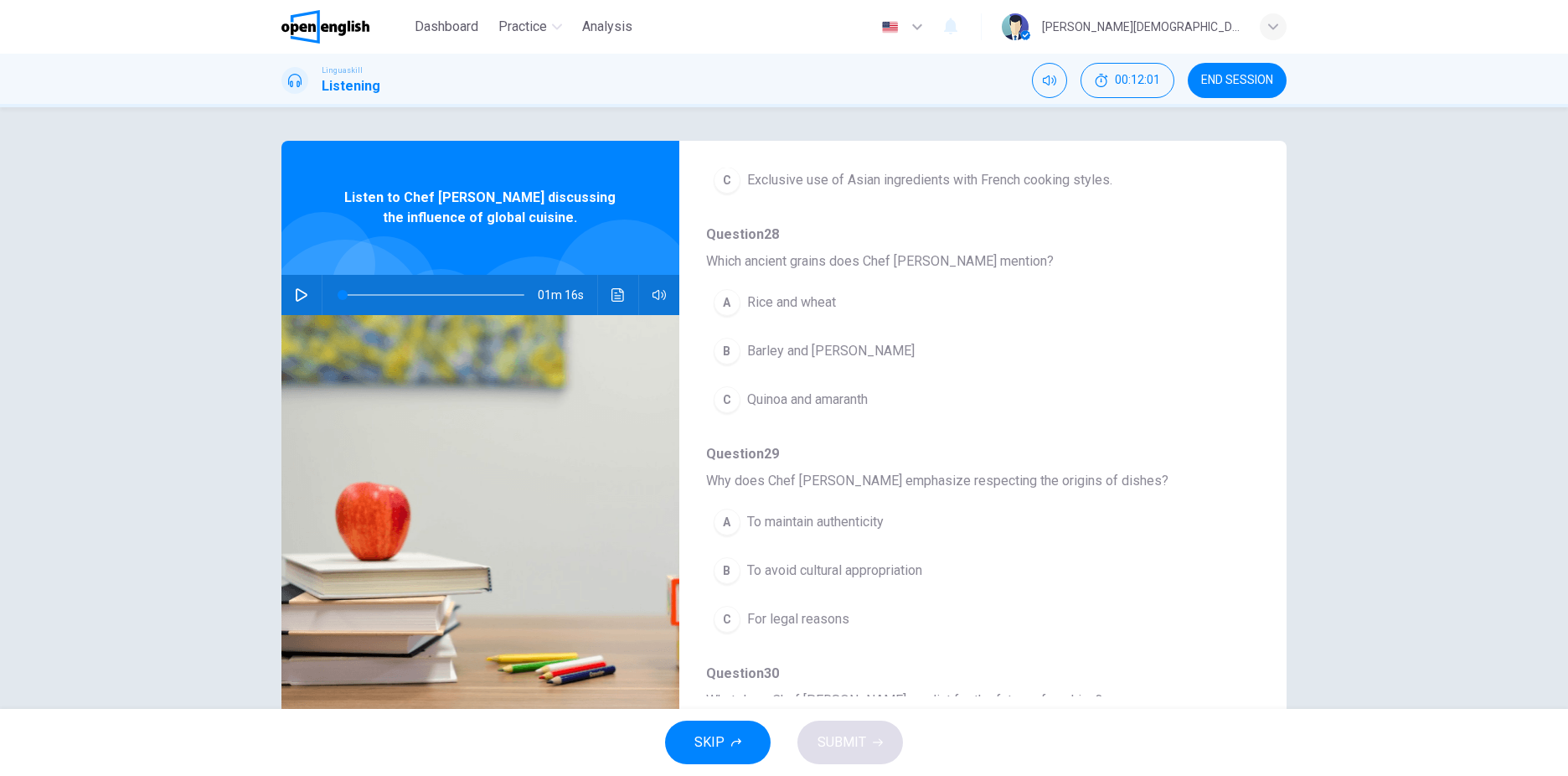
scroll to position [556, 0]
click at [295, 296] on icon "button" at bounding box center [301, 295] width 12 height 14
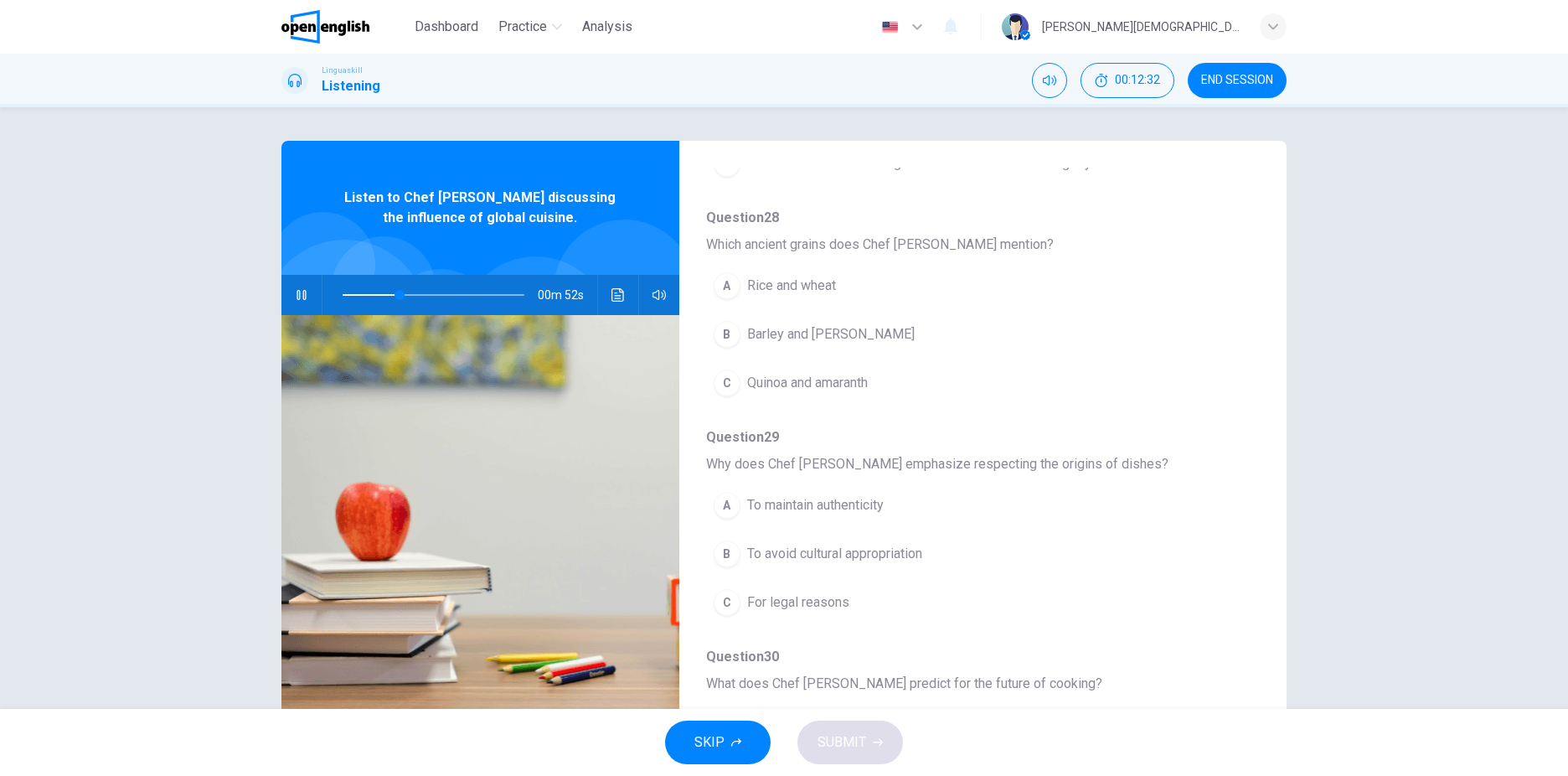
scroll to position [587, 0]
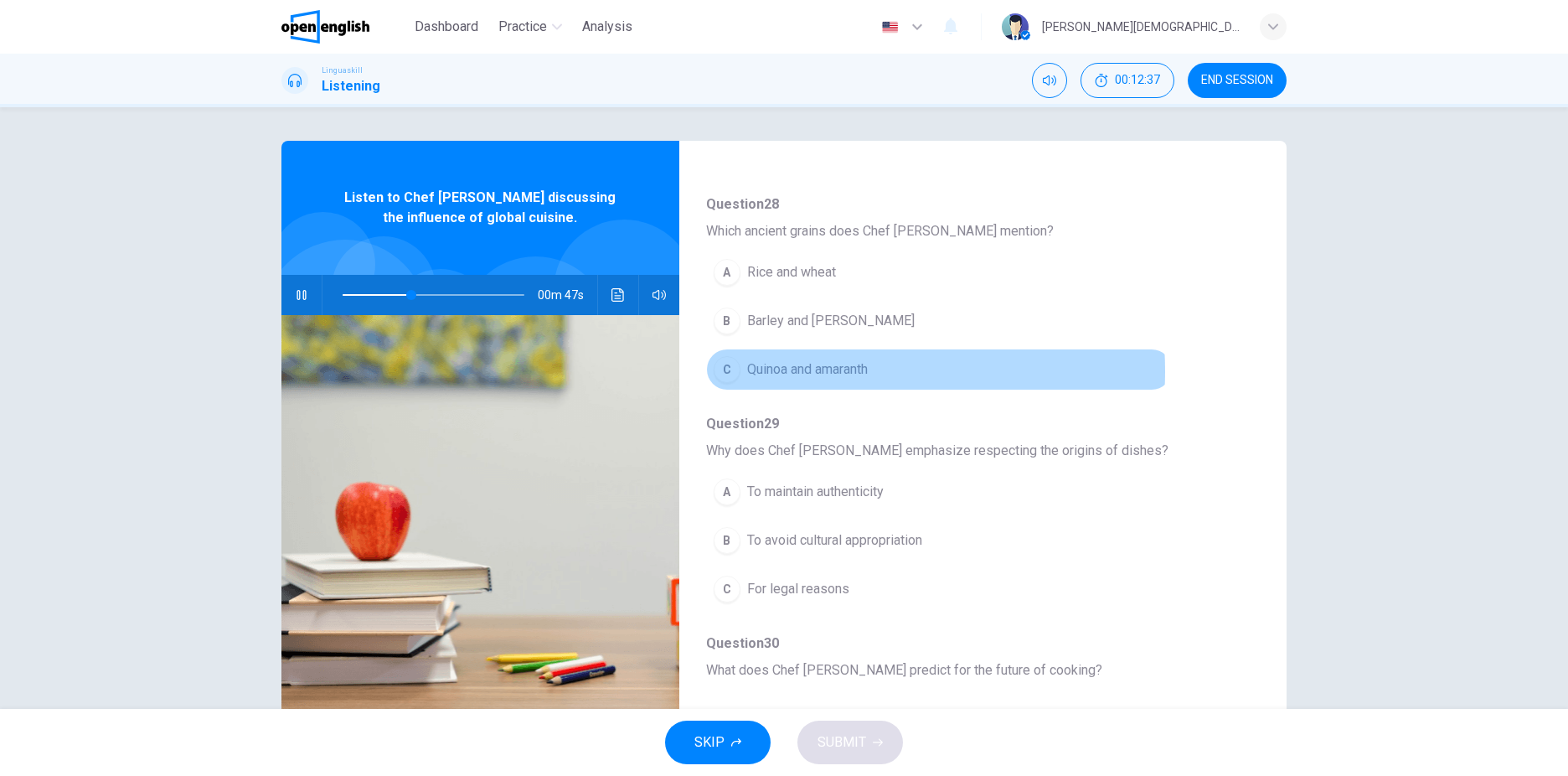
click at [792, 371] on span "Quinoa and amaranth" at bounding box center [807, 370] width 121 height 20
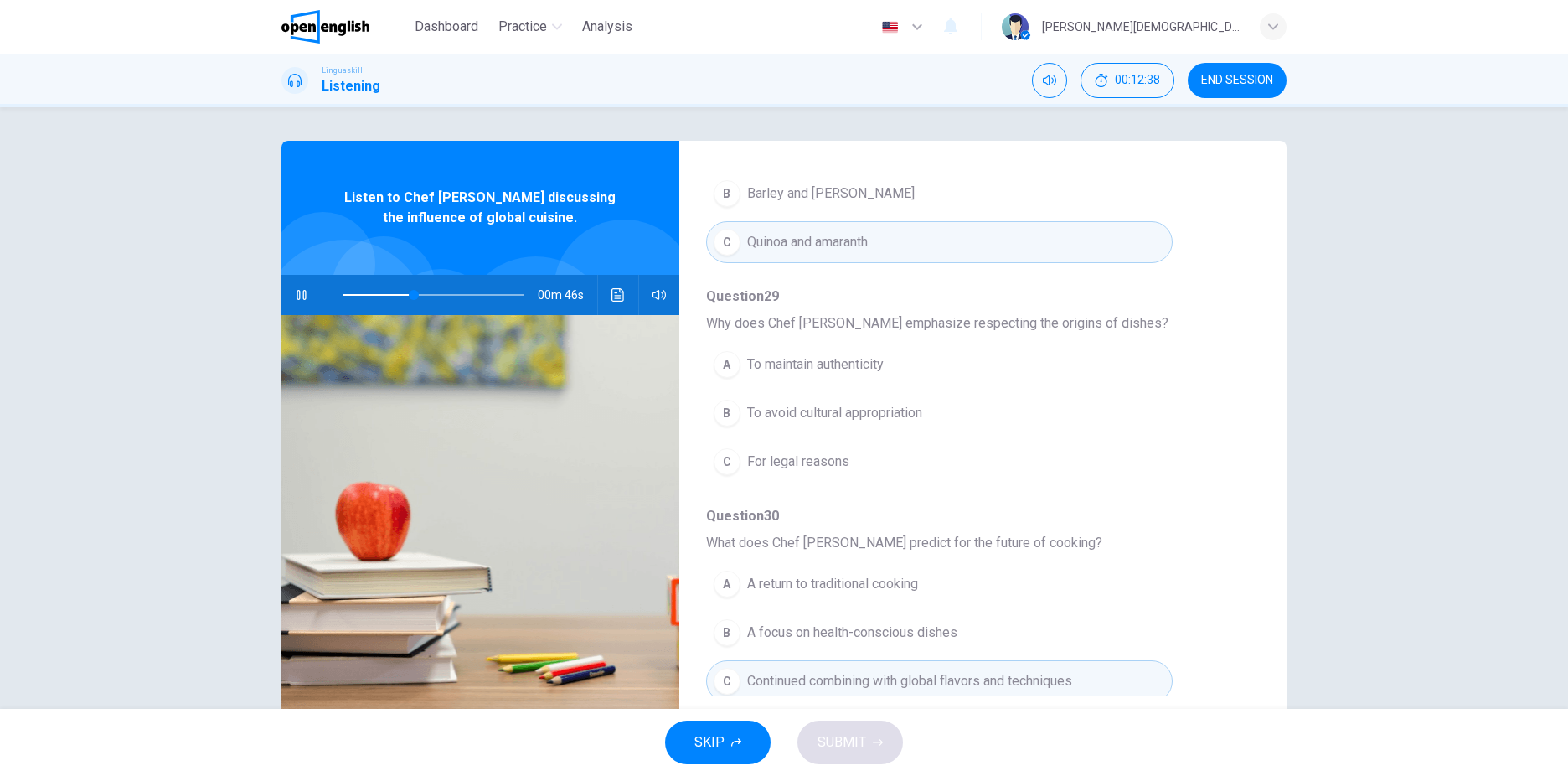
scroll to position [723, 0]
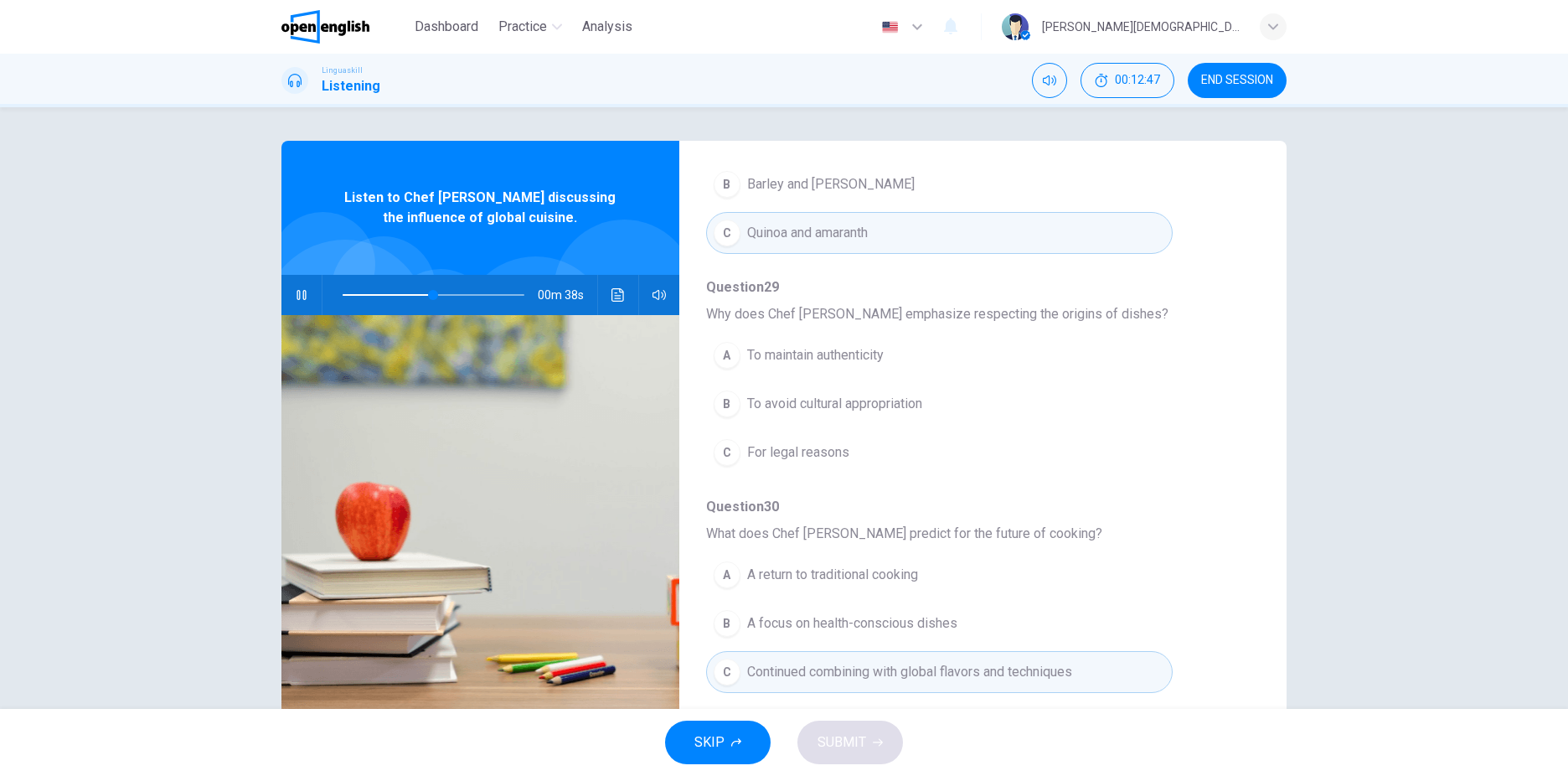
click at [880, 403] on span "To avoid cultural appropriation" at bounding box center [834, 403] width 175 height 20
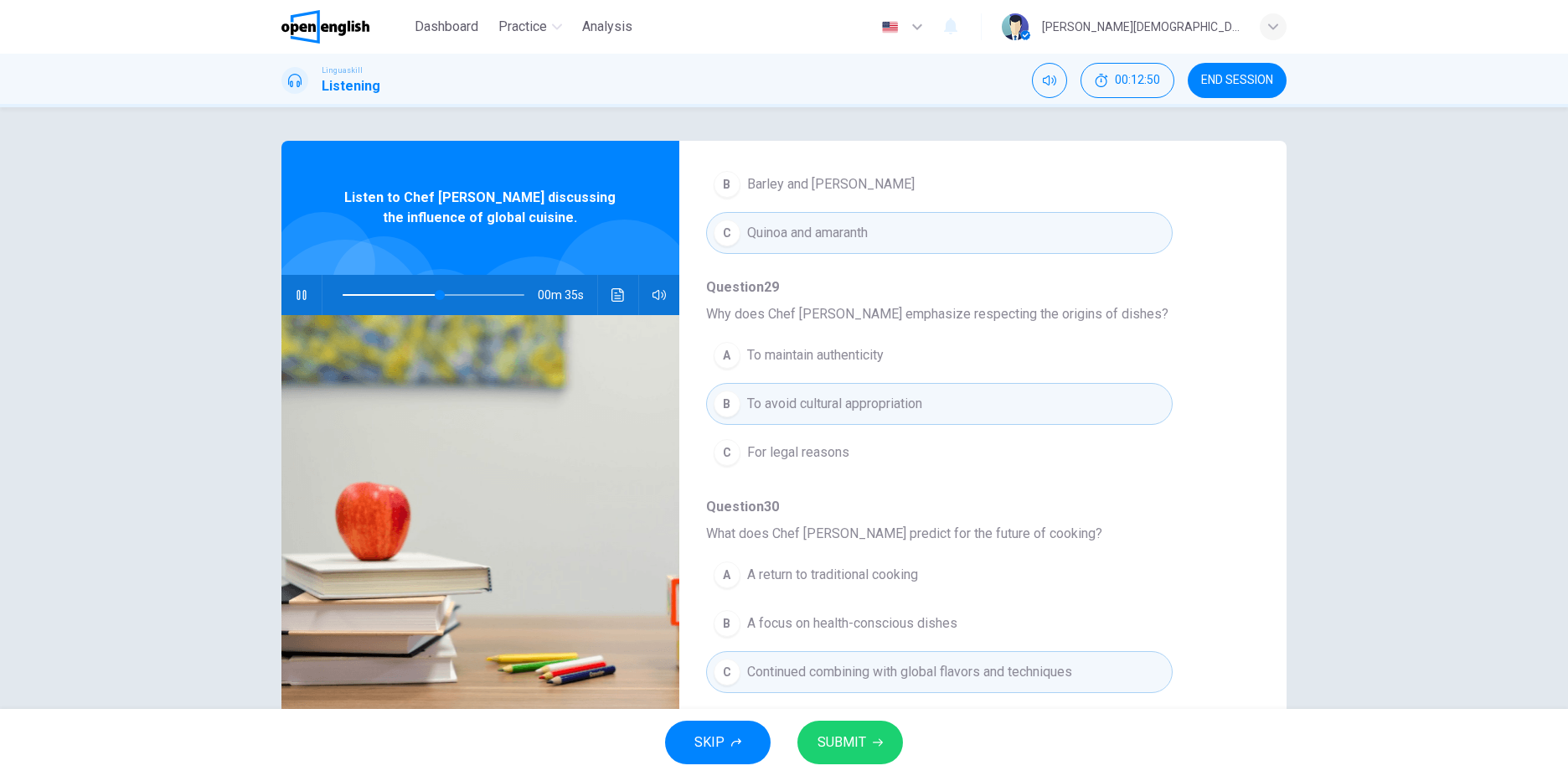
scroll to position [48, 0]
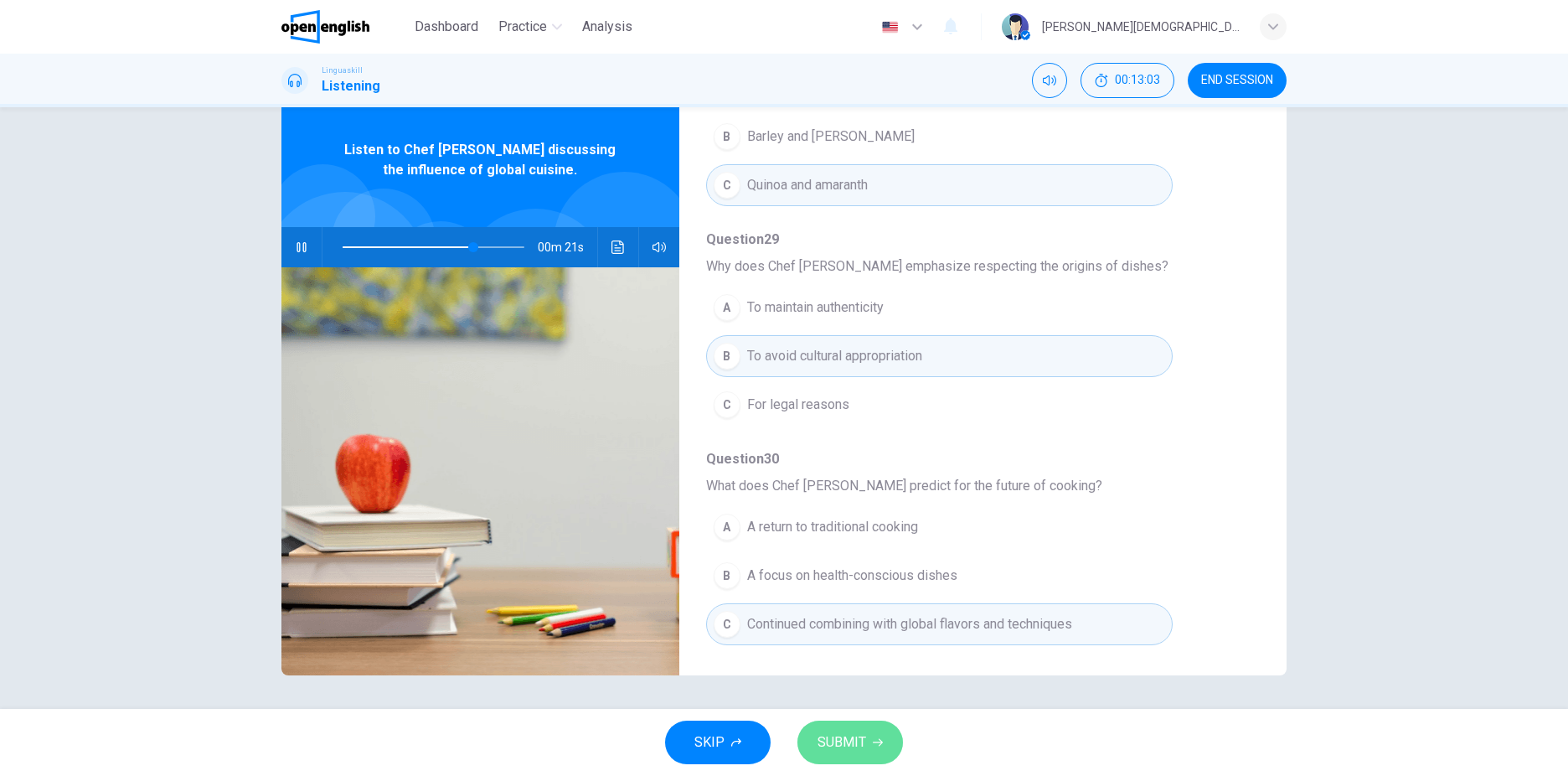
click at [847, 744] on span "SUBMIT" at bounding box center [842, 742] width 49 height 24
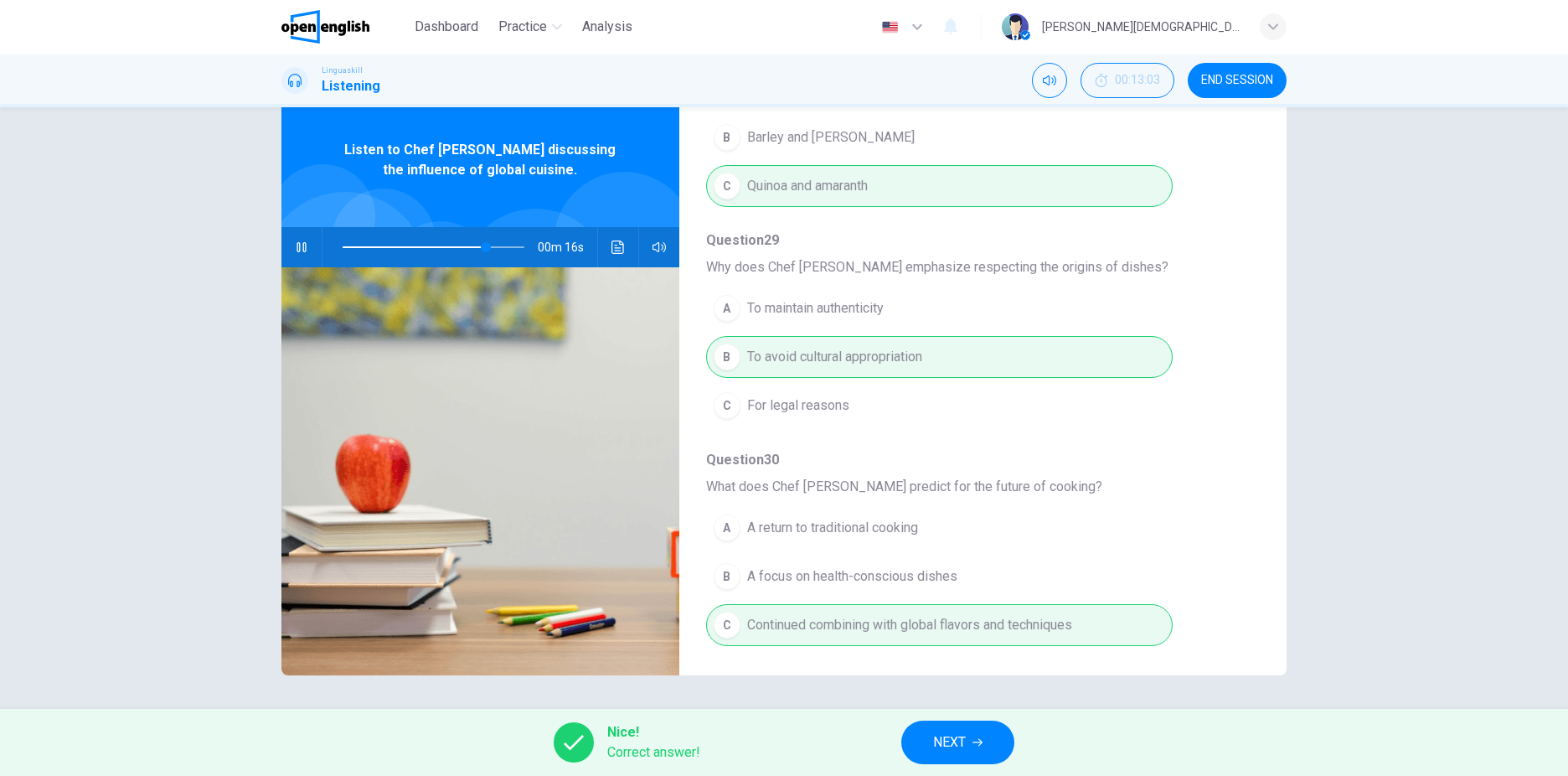
scroll to position [723, 0]
type input "**"
click at [975, 753] on button "NEXT" at bounding box center [957, 742] width 113 height 44
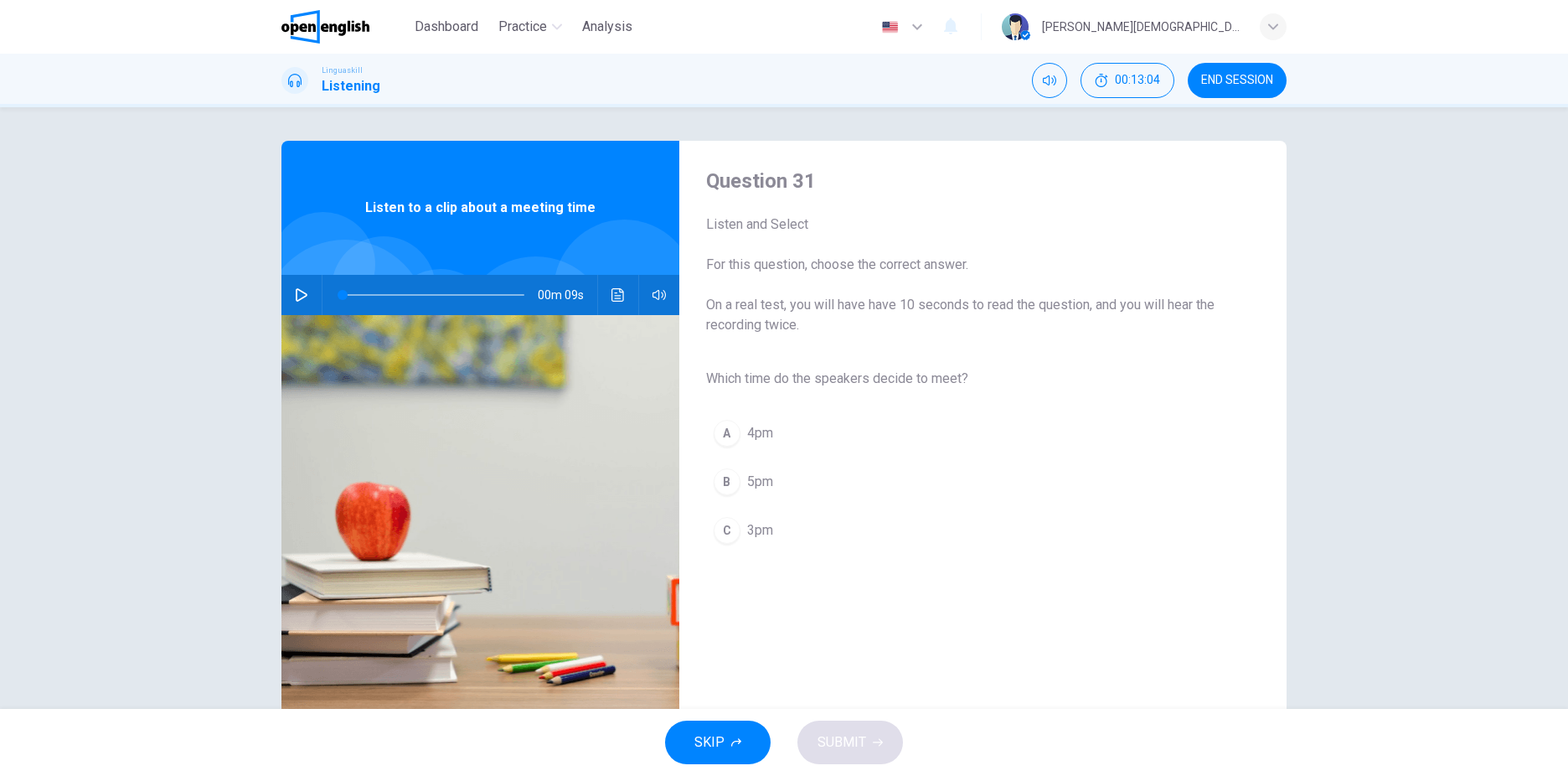
click at [300, 288] on icon "button" at bounding box center [301, 295] width 14 height 14
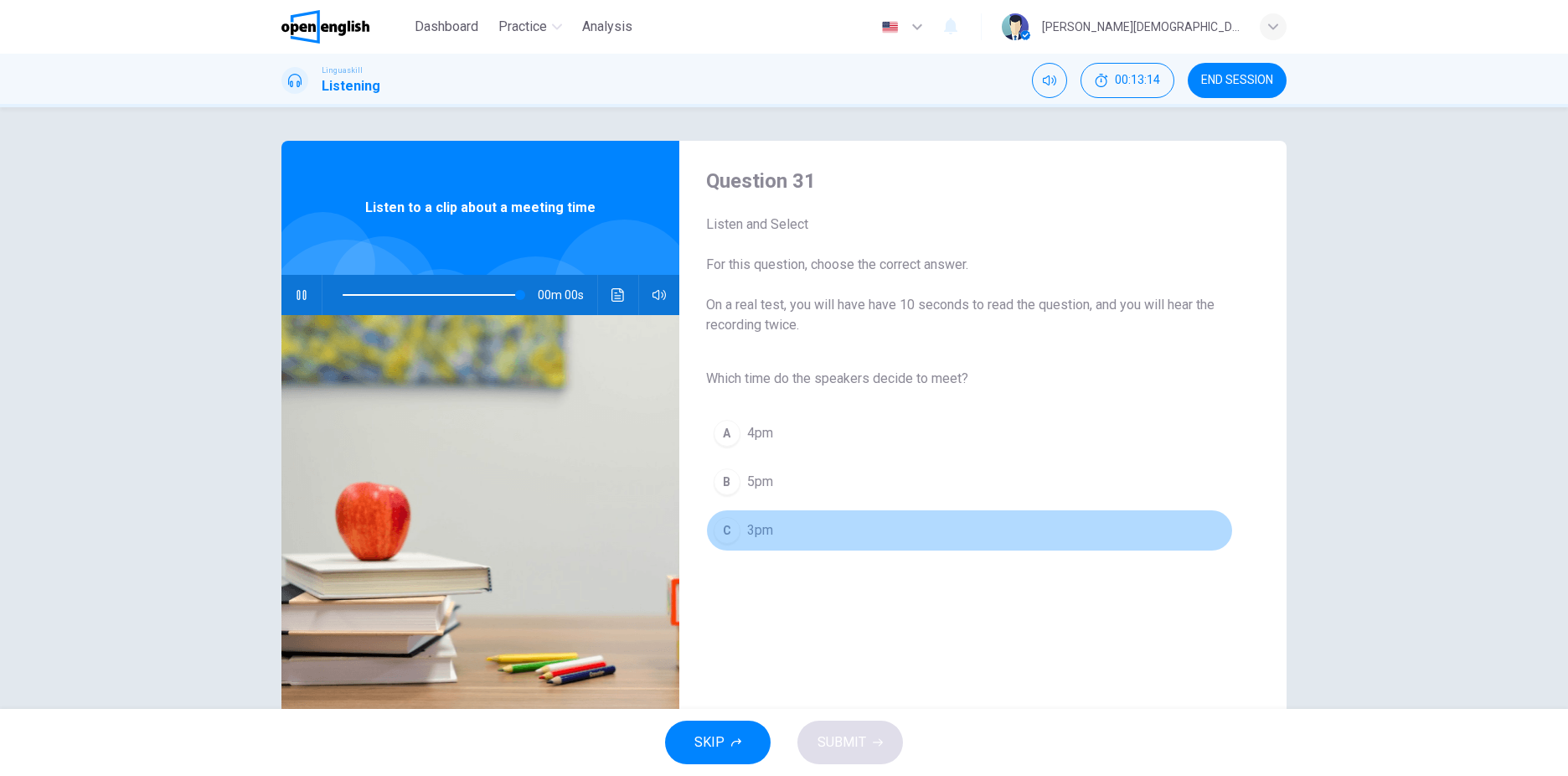
click at [733, 534] on div "C" at bounding box center [727, 530] width 27 height 27
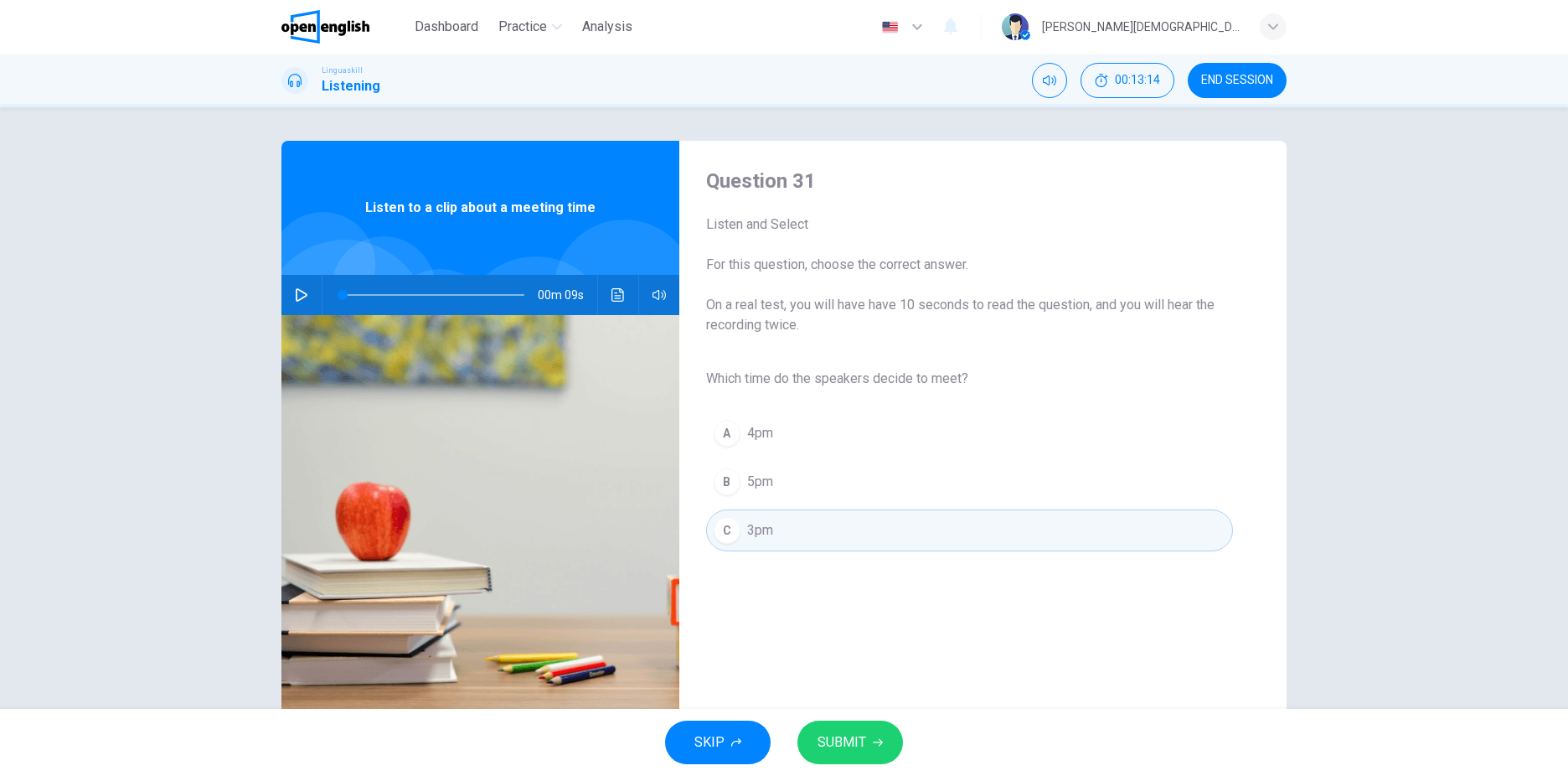
click at [869, 727] on button "SUBMIT" at bounding box center [850, 742] width 105 height 44
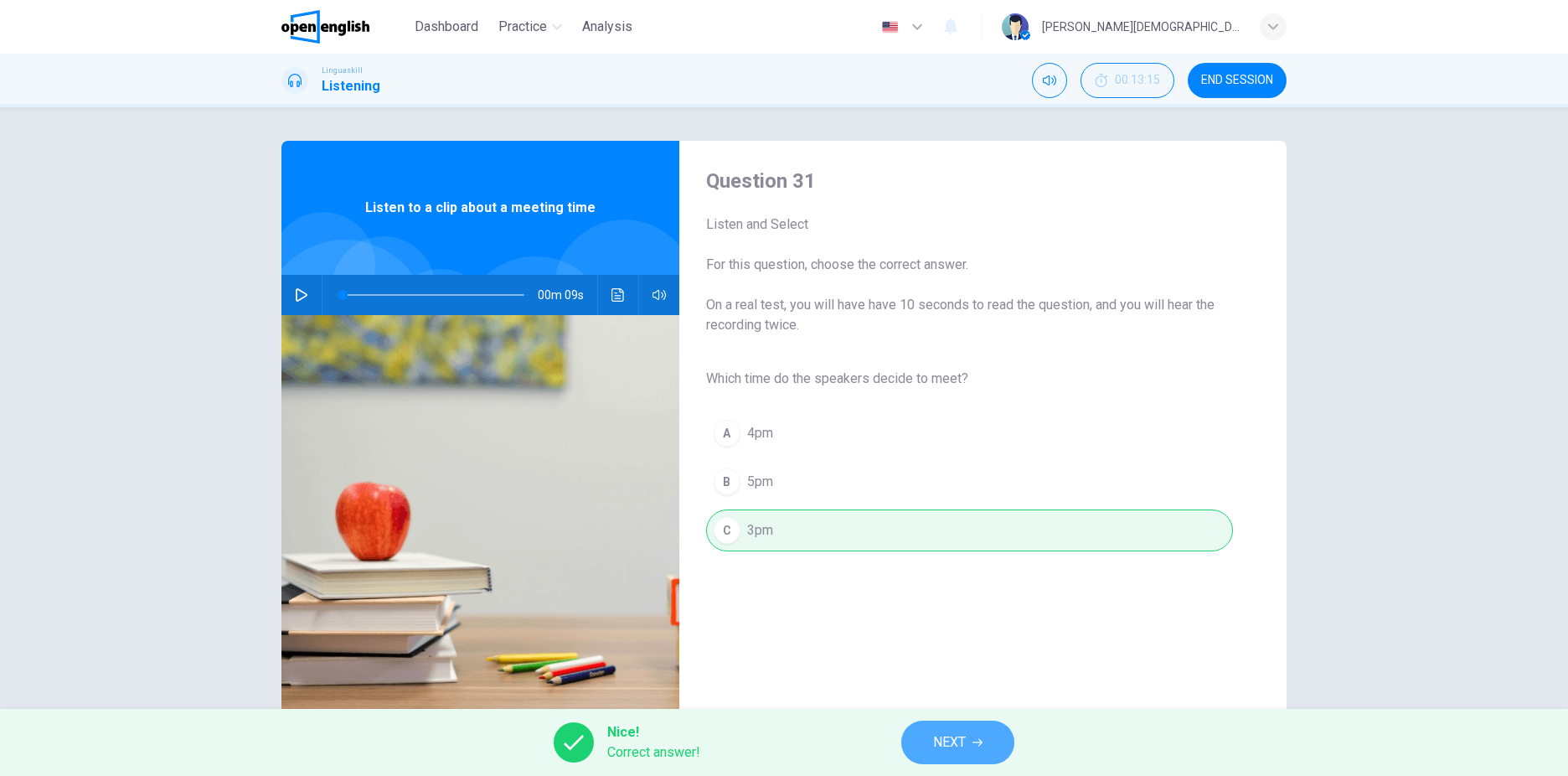
click at [1000, 744] on button "NEXT" at bounding box center [957, 742] width 113 height 44
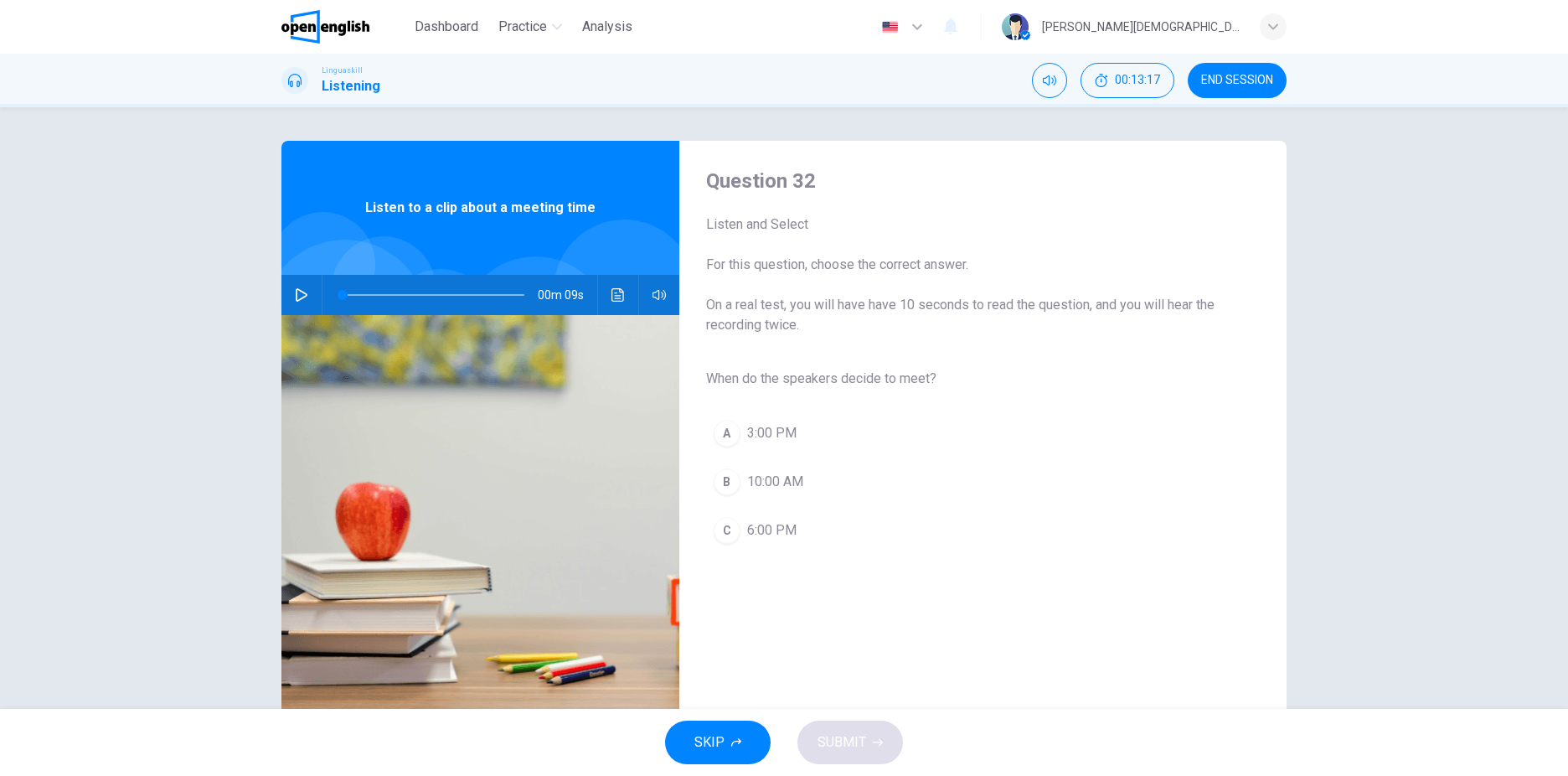
click at [295, 297] on icon "button" at bounding box center [301, 295] width 12 height 14
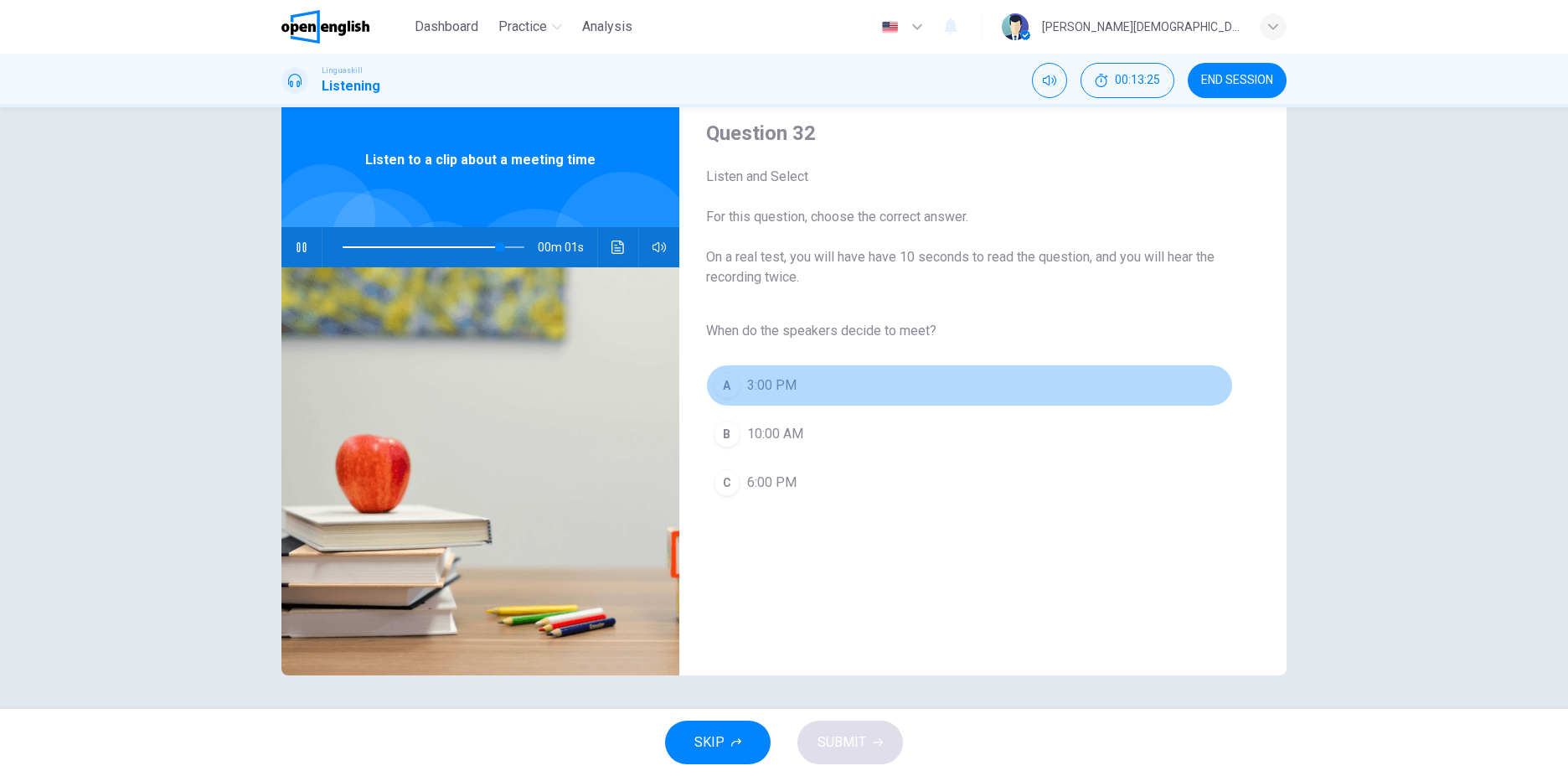
click at [718, 379] on div "A" at bounding box center [727, 385] width 27 height 27
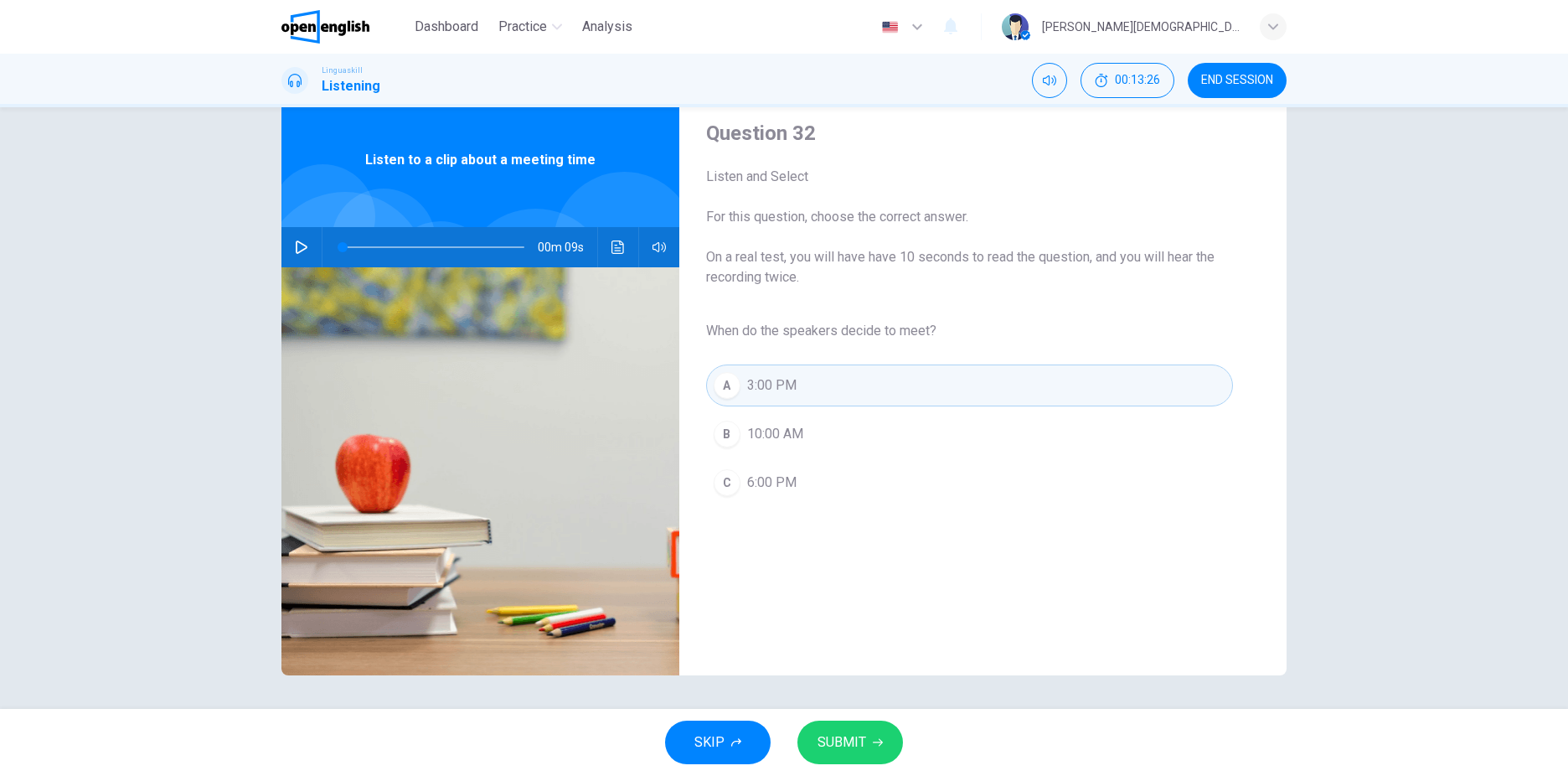
type input "*"
click at [857, 741] on span "SUBMIT" at bounding box center [842, 742] width 49 height 24
click at [857, 741] on span "Processing your response..." at bounding box center [811, 742] width 163 height 20
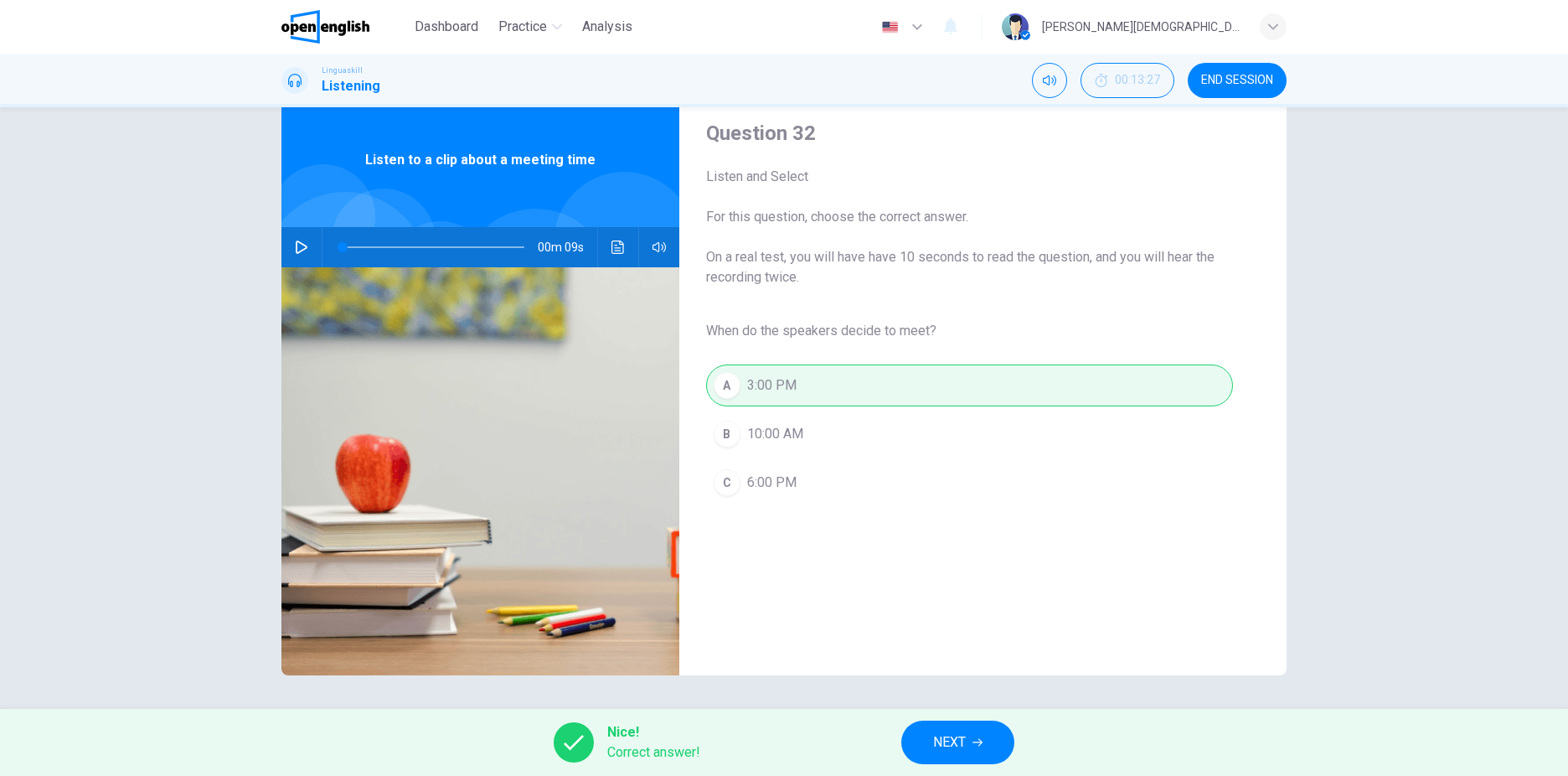
click at [942, 744] on span "NEXT" at bounding box center [950, 742] width 33 height 24
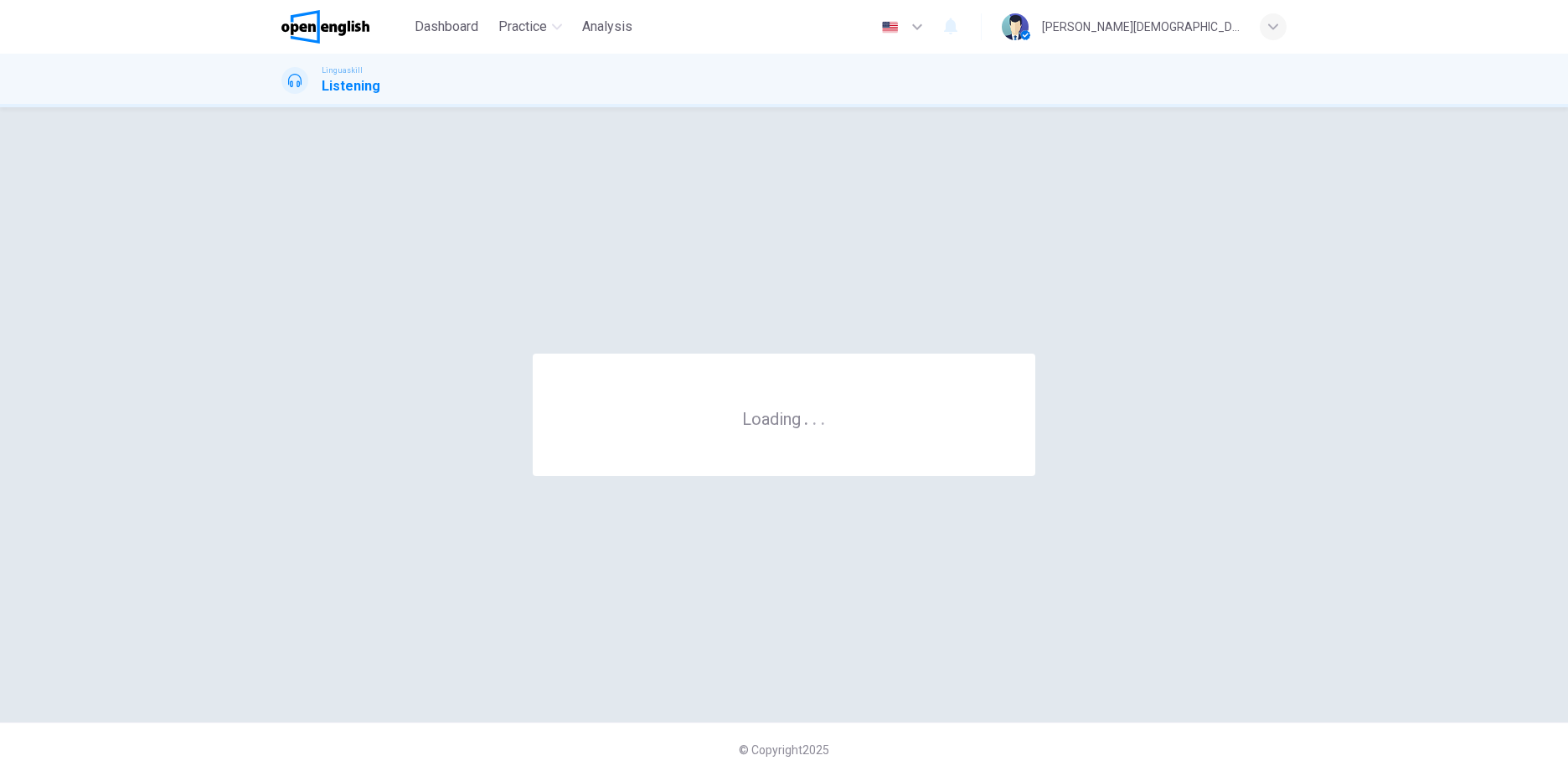
scroll to position [0, 0]
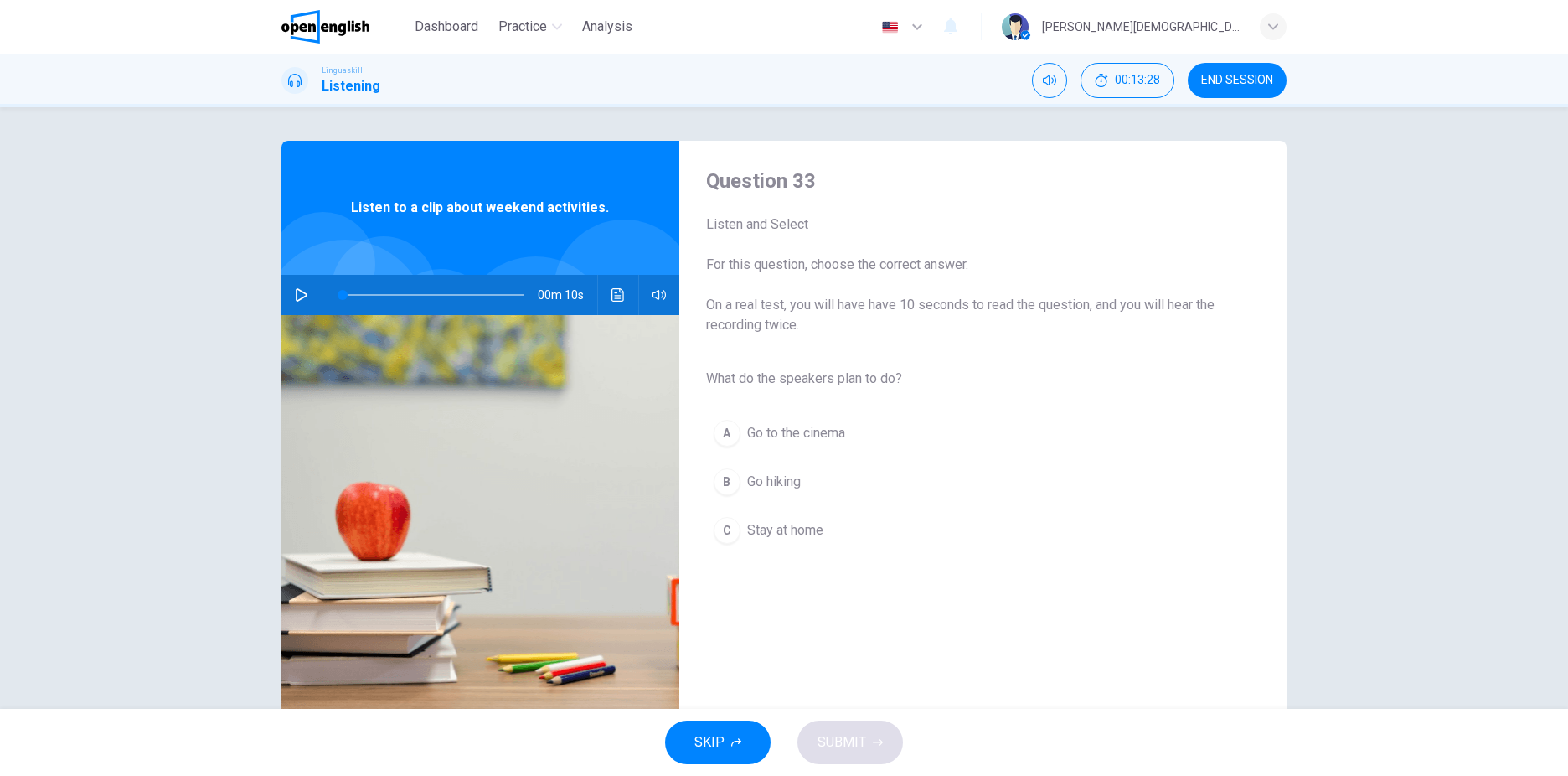
click at [288, 300] on button "button" at bounding box center [302, 295] width 27 height 40
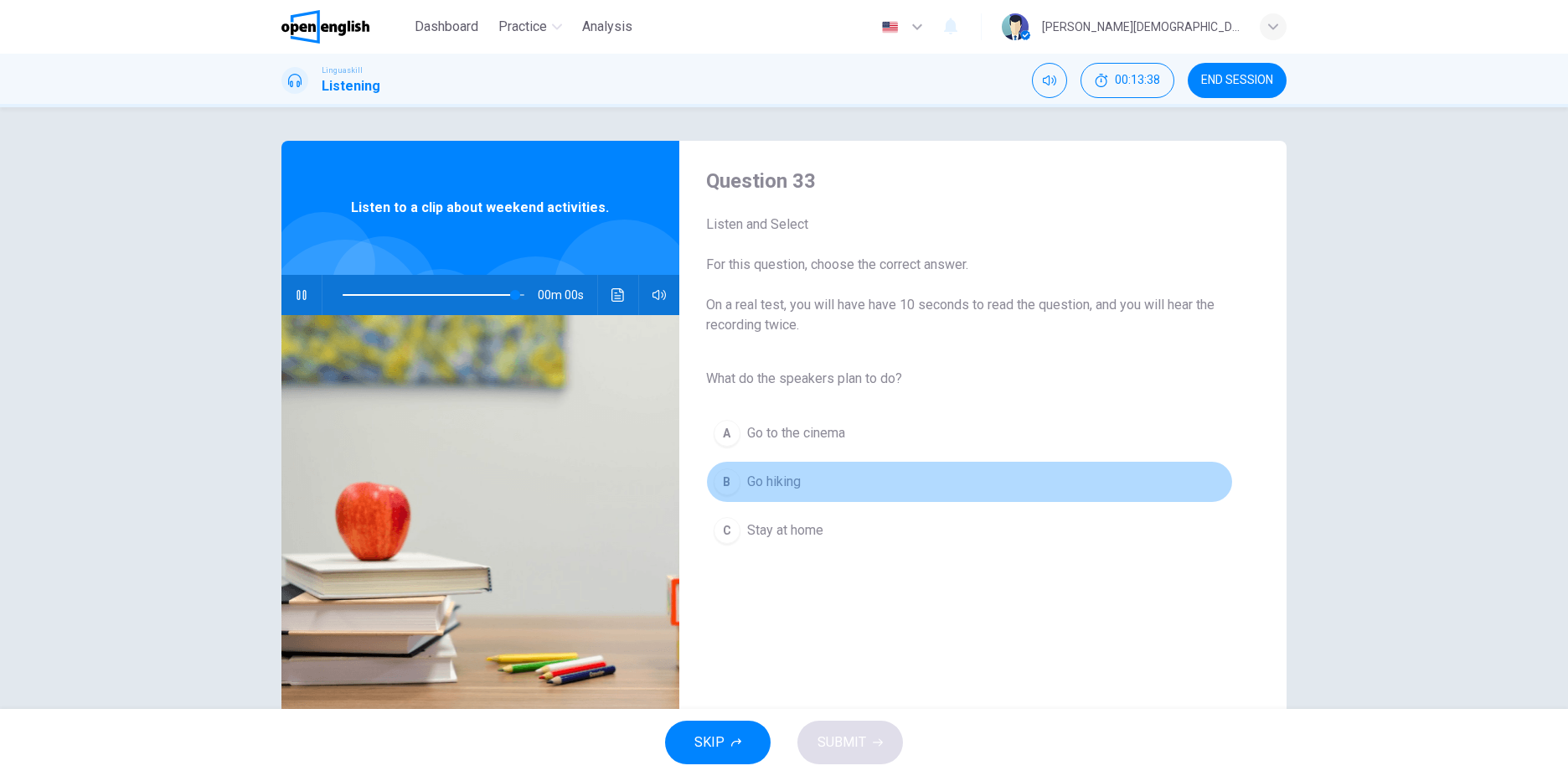
click at [737, 482] on button "B Go hiking" at bounding box center [969, 481] width 527 height 42
type input "*"
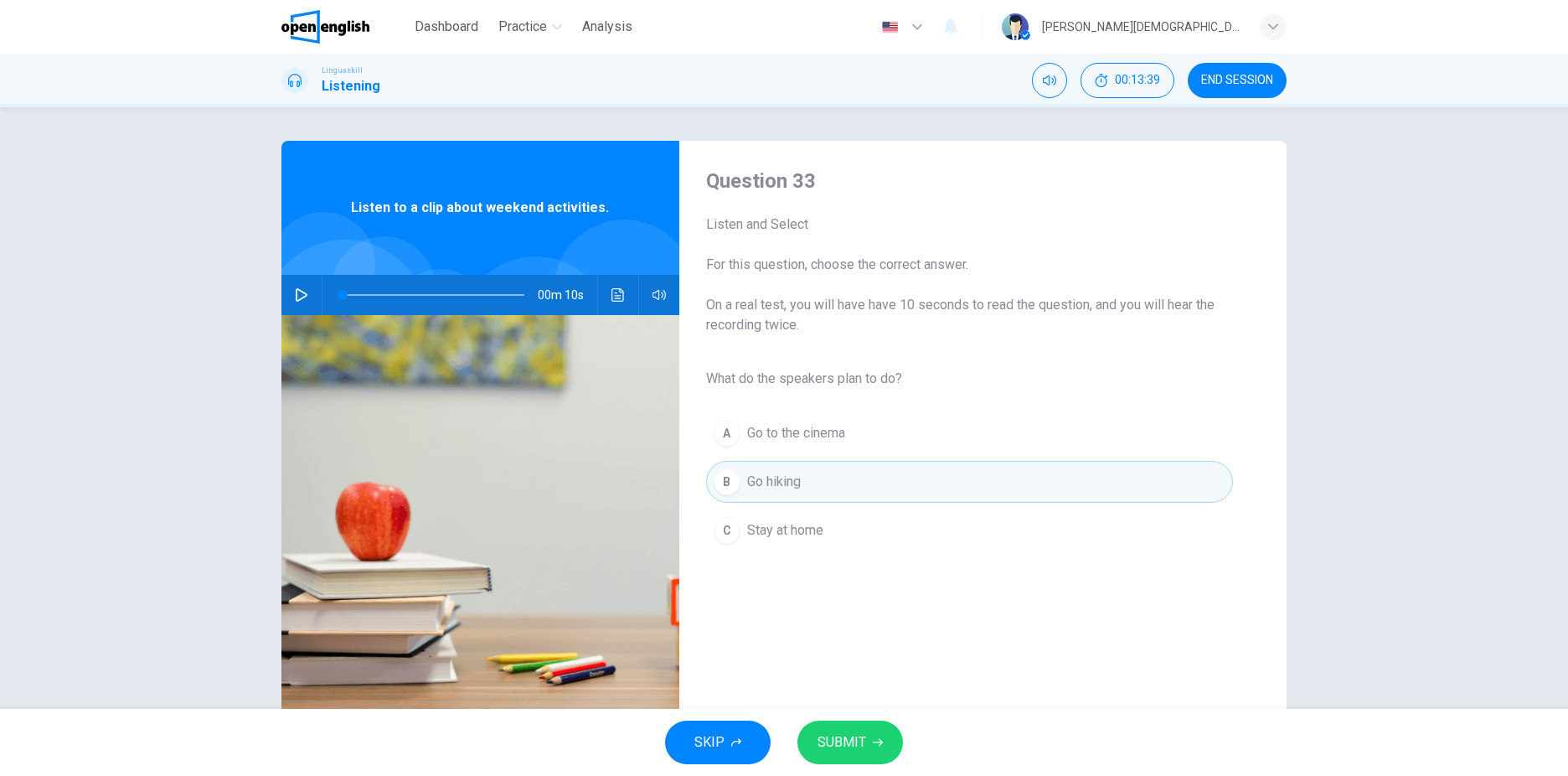
click at [853, 736] on span "SUBMIT" at bounding box center [842, 742] width 49 height 24
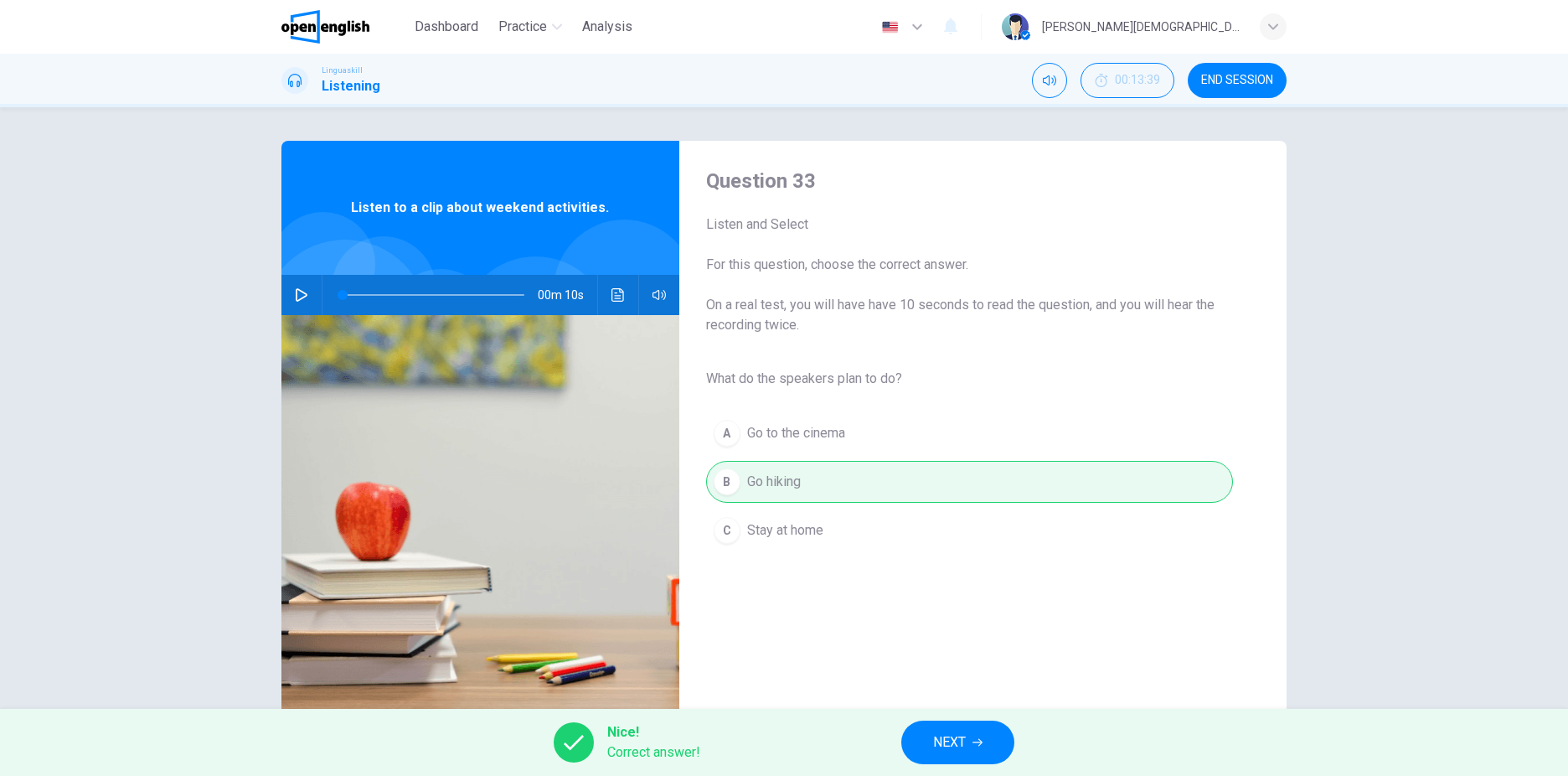
click at [997, 738] on button "NEXT" at bounding box center [957, 742] width 113 height 44
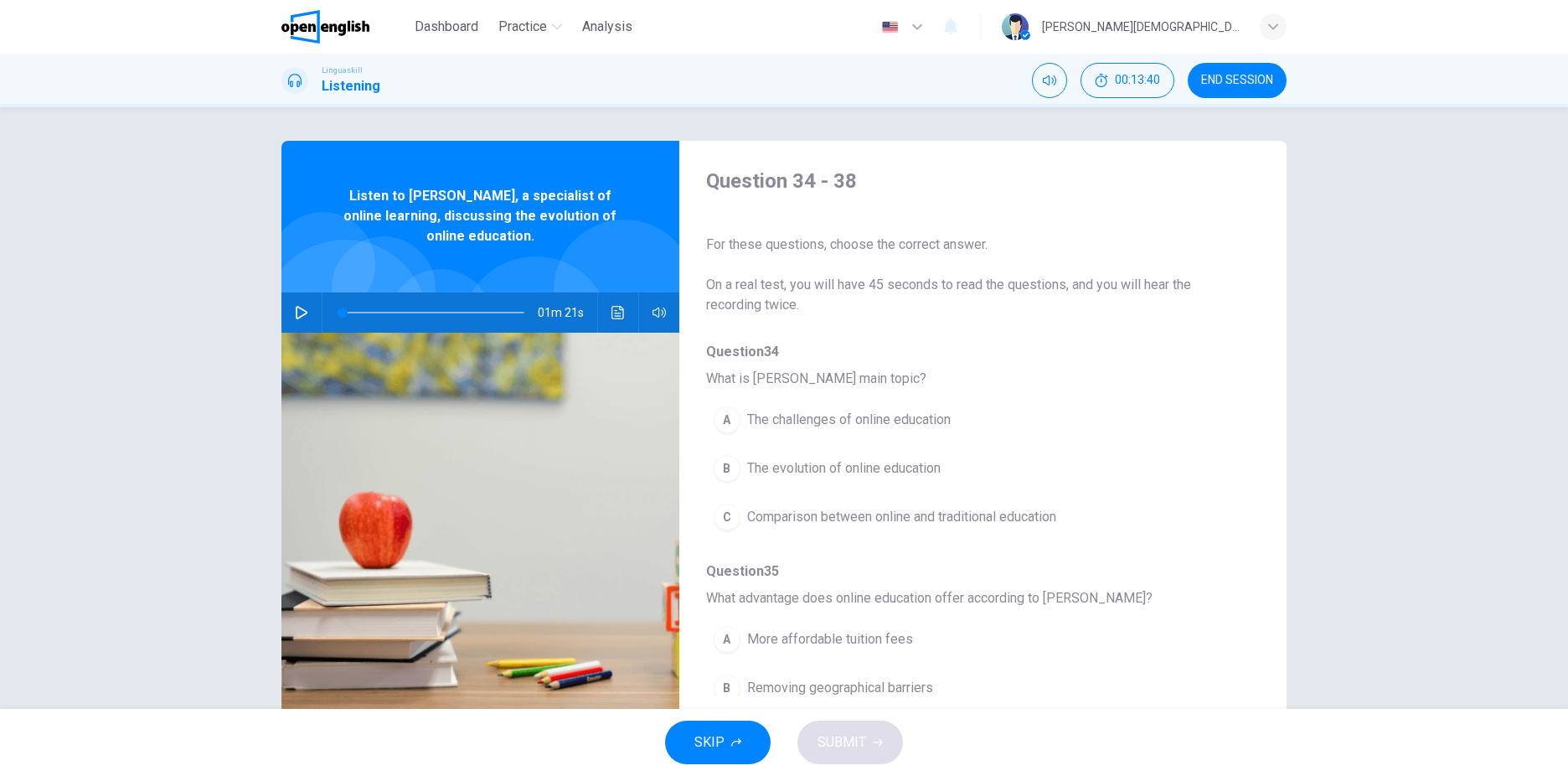
click at [295, 306] on icon "button" at bounding box center [301, 312] width 14 height 14
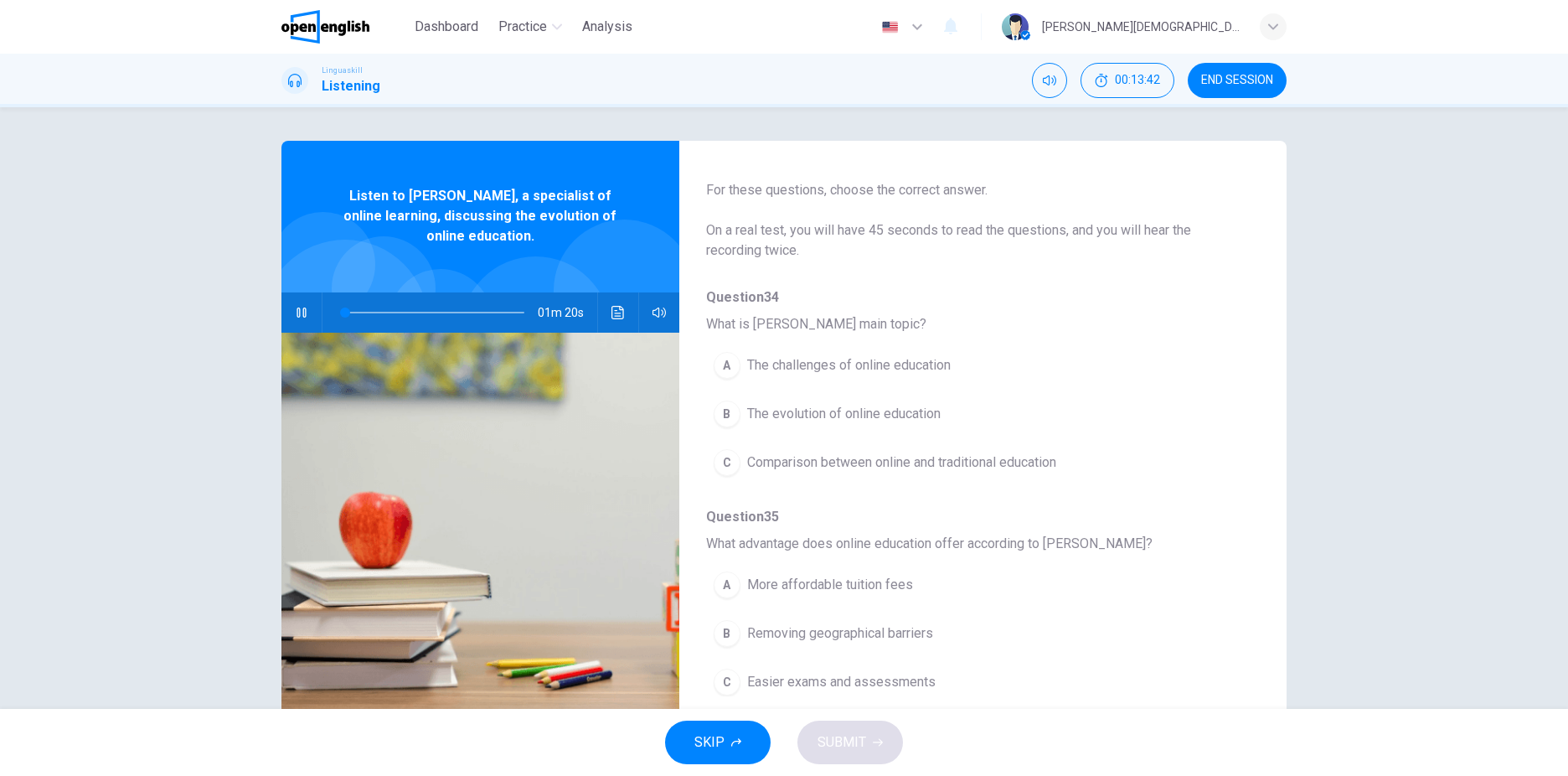
scroll to position [83, 0]
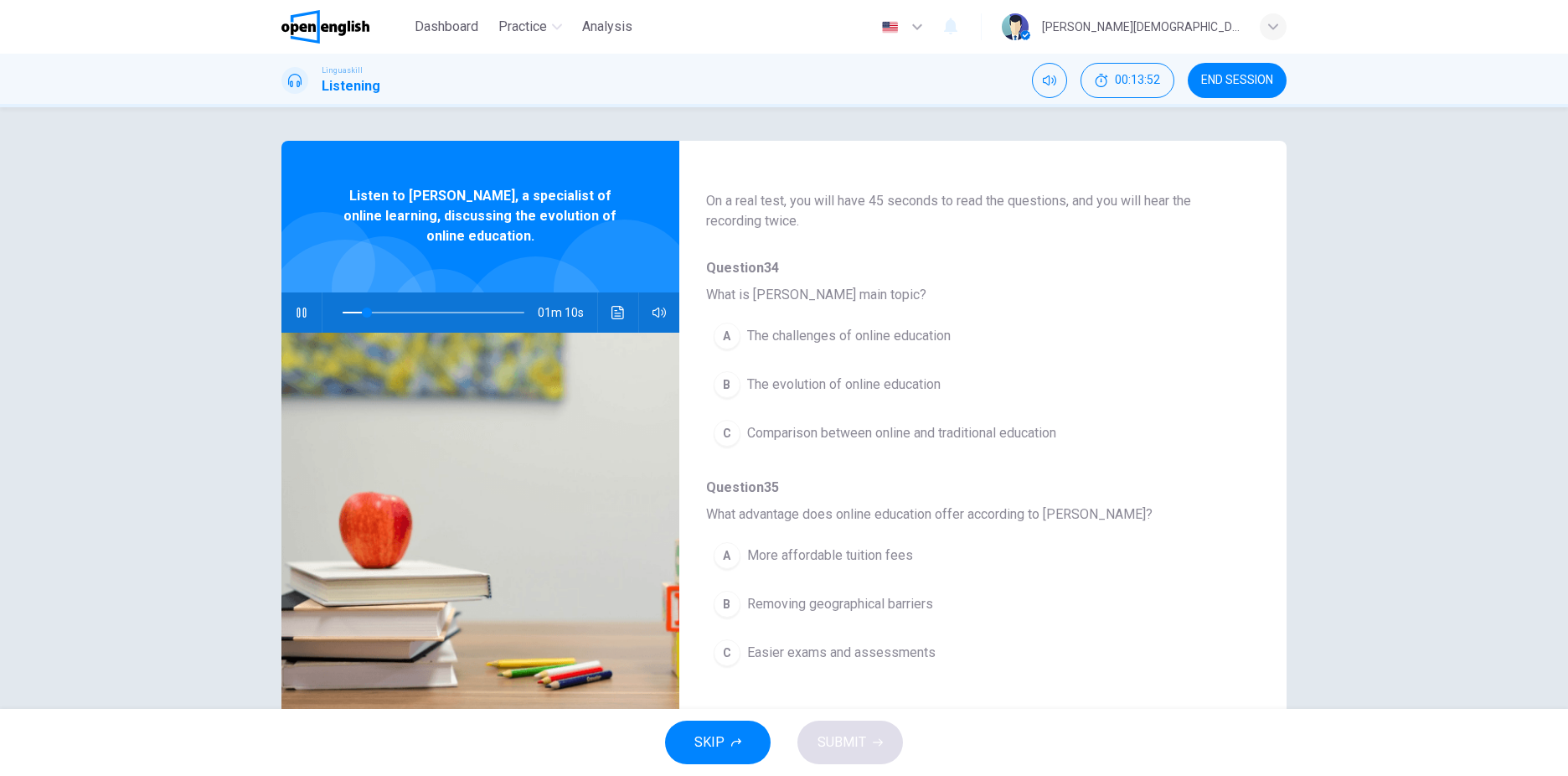
click at [770, 376] on span "The evolution of online education" at bounding box center [844, 384] width 194 height 20
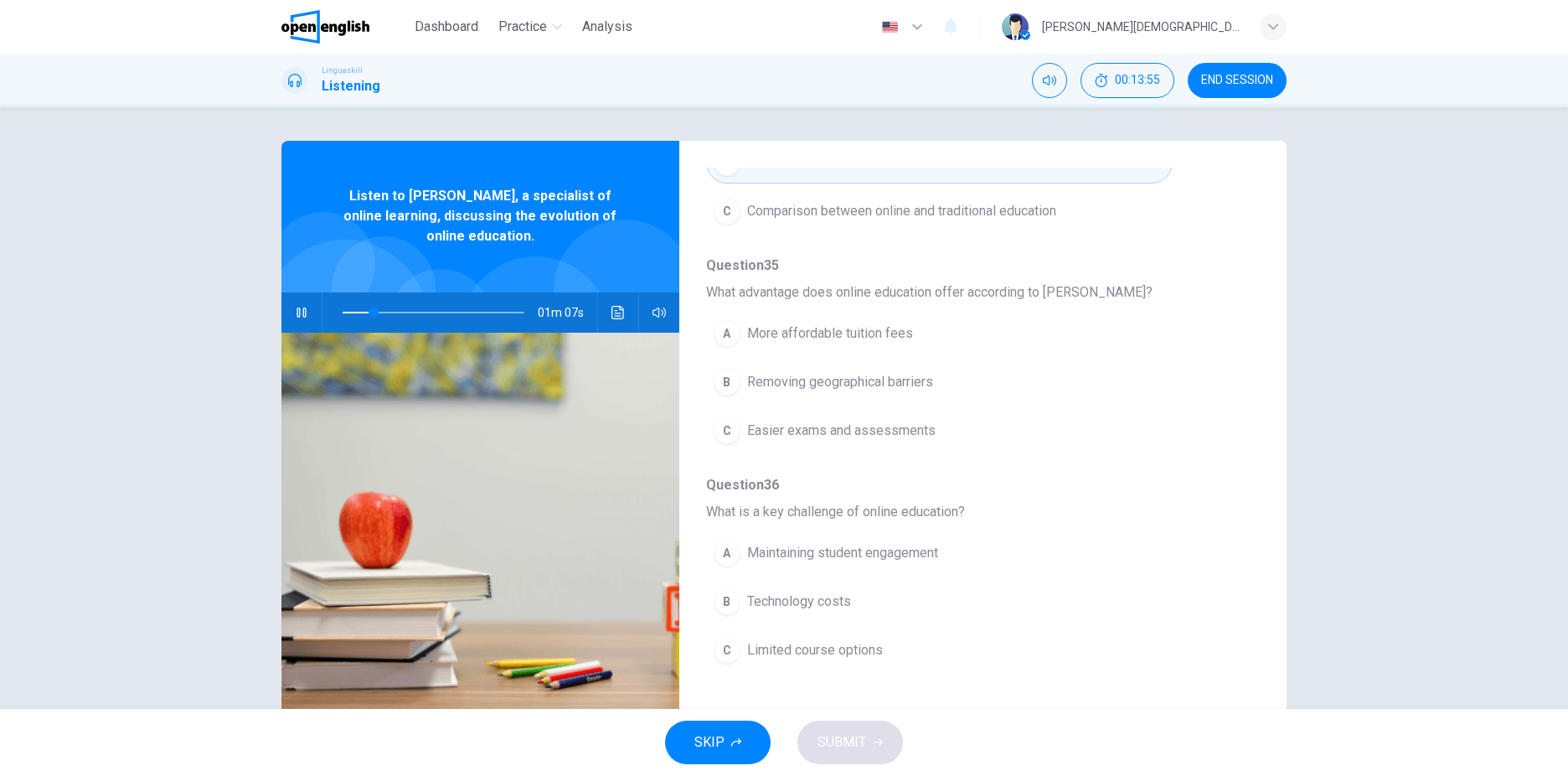
scroll to position [335, 0]
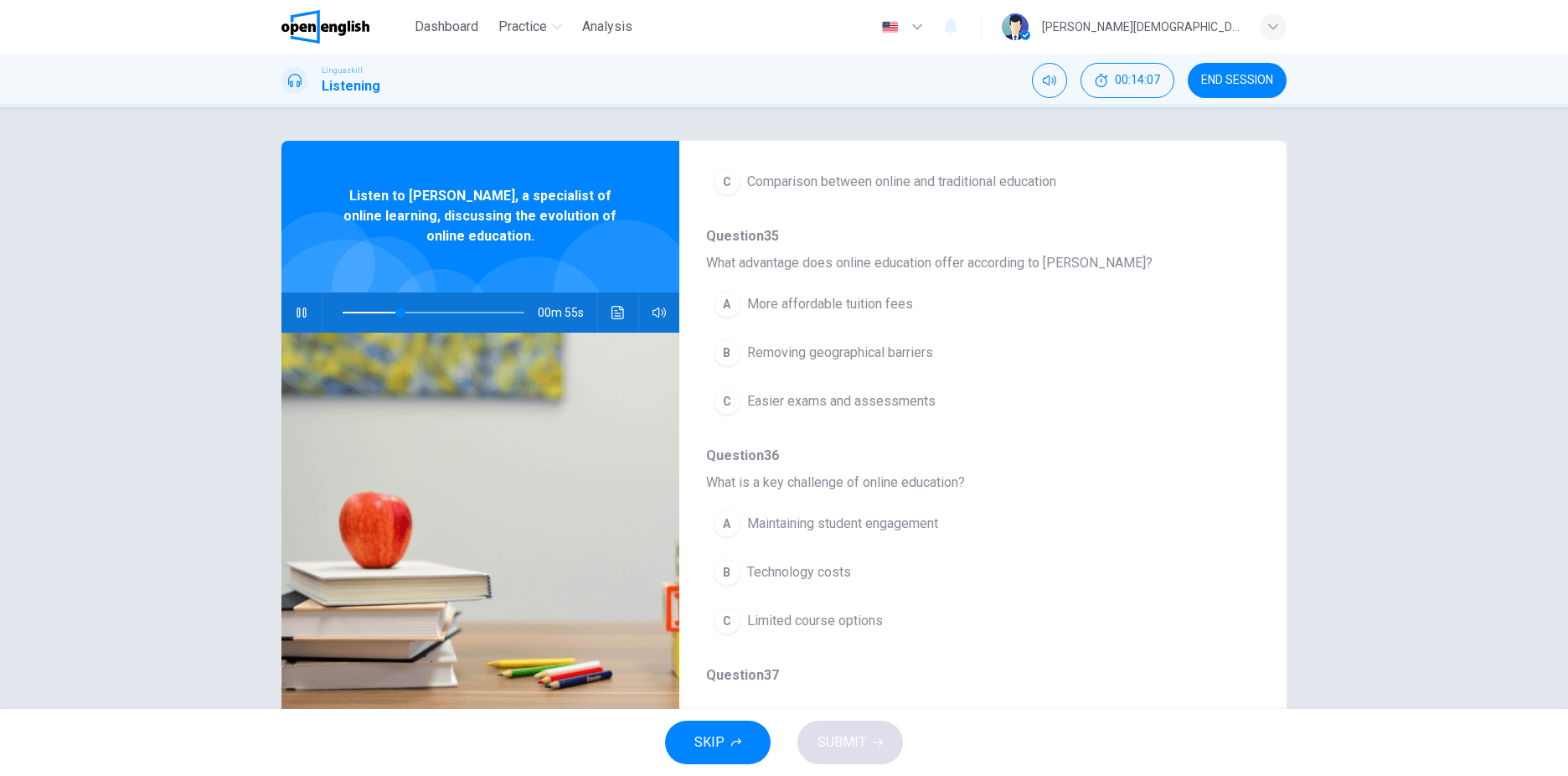
click at [841, 360] on span "Removing geographical barriers" at bounding box center [839, 353] width 186 height 20
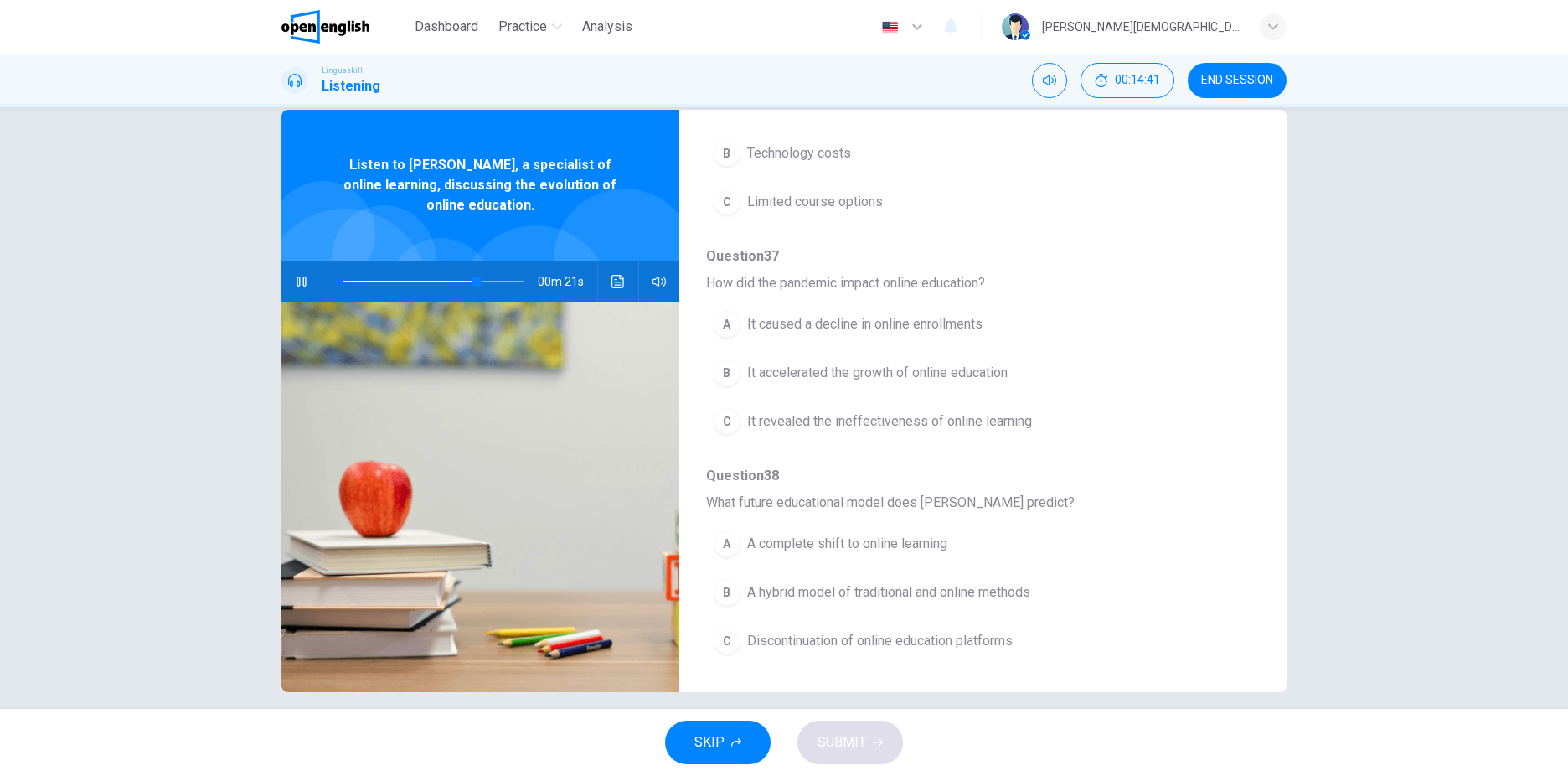
scroll to position [48, 0]
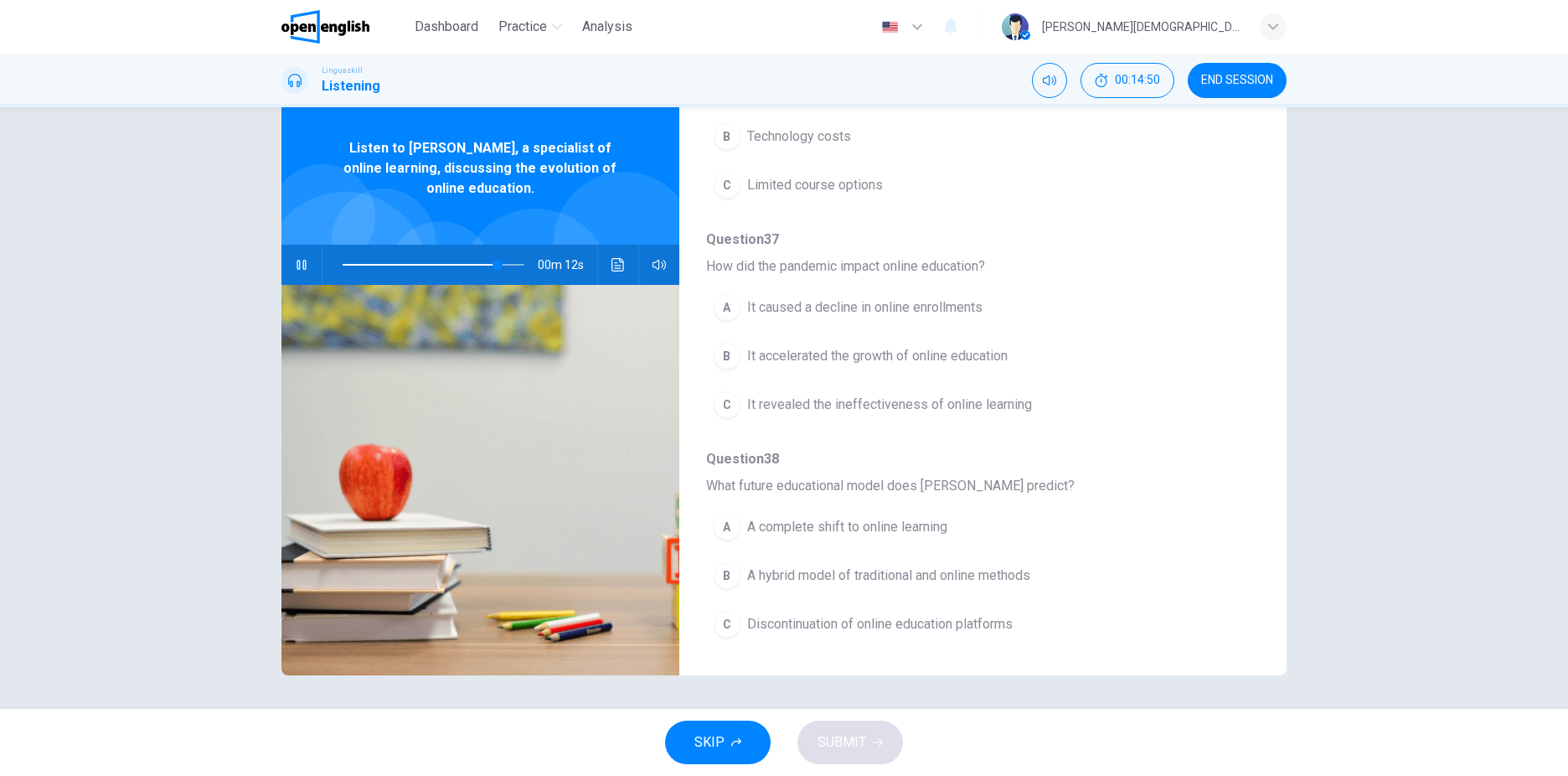
drag, startPoint x: 709, startPoint y: 488, endPoint x: 999, endPoint y: 484, distance: 290.0
click at [999, 484] on span "What future educational model does Emma predict?" at bounding box center [969, 486] width 527 height 20
drag, startPoint x: 1000, startPoint y: 484, endPoint x: 768, endPoint y: 471, distance: 232.4
click at [769, 471] on div "Question 34 What is Emma Johnson's main topic? A The challenges of online educa…" at bounding box center [969, 110] width 527 height 1078
click at [876, 573] on span "A hybrid model of traditional and online methods" at bounding box center [888, 576] width 283 height 20
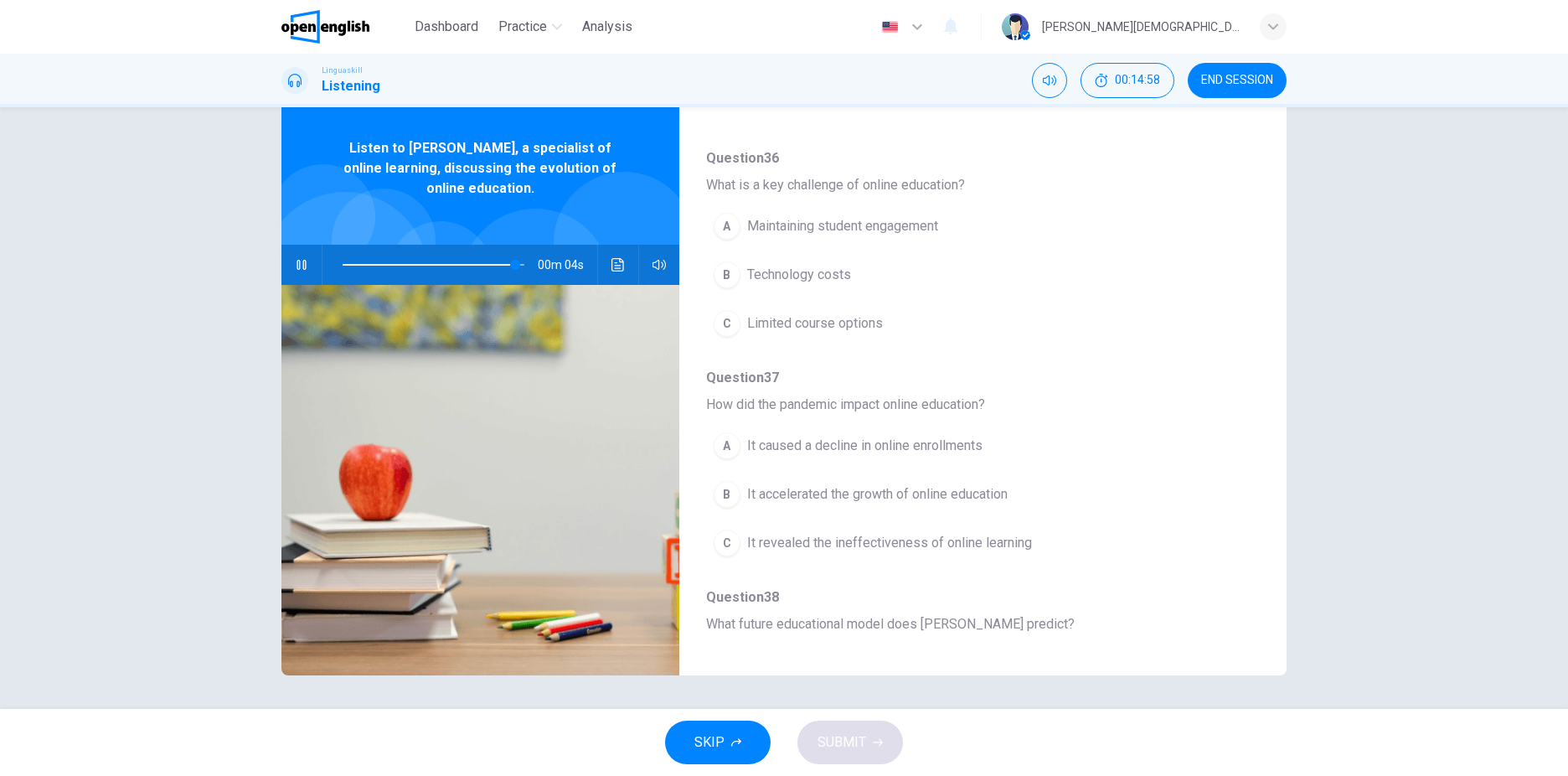
scroll to position [556, 0]
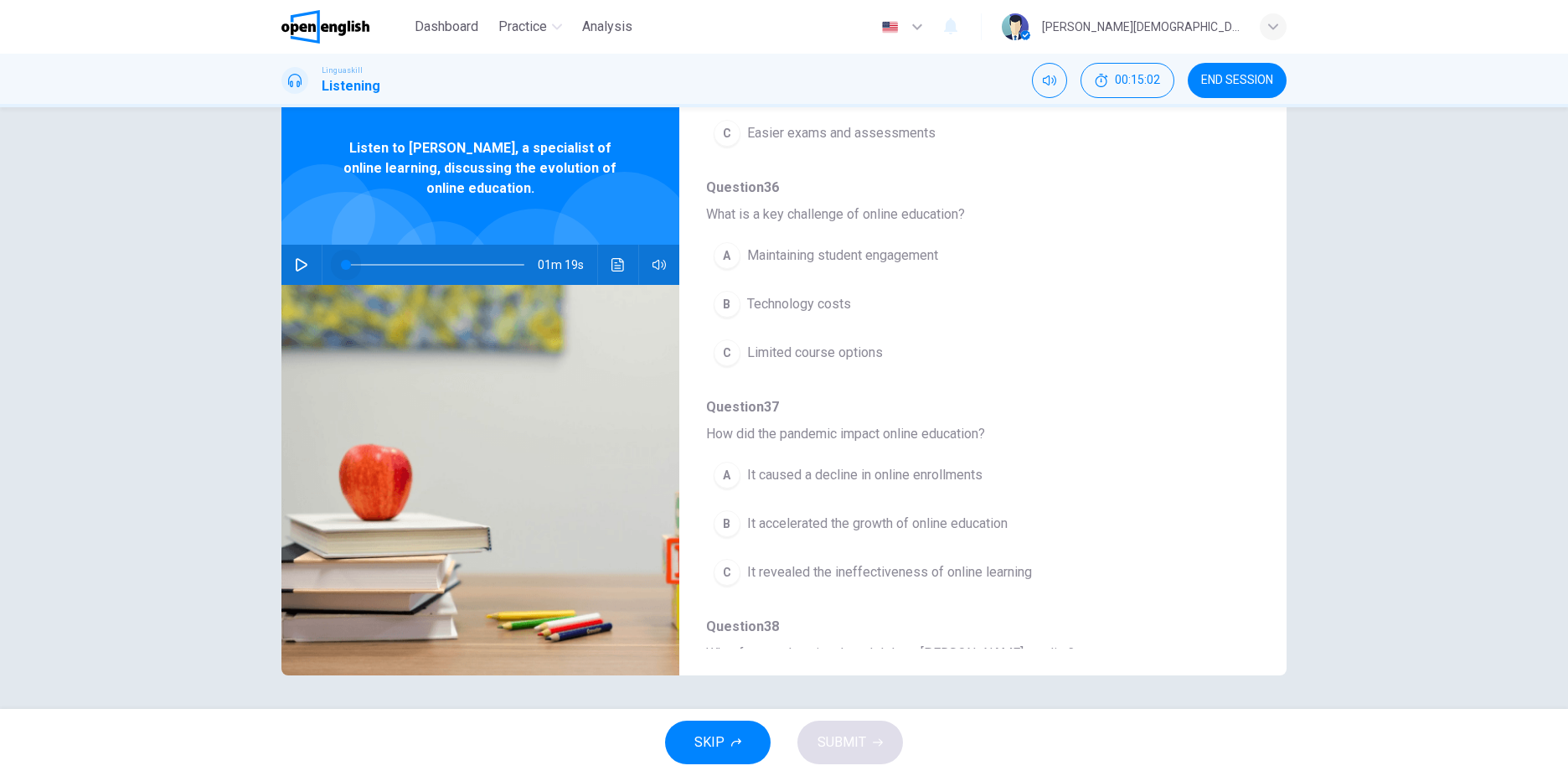
click at [342, 265] on span at bounding box center [345, 265] width 10 height 10
click at [305, 260] on button "button" at bounding box center [302, 265] width 27 height 40
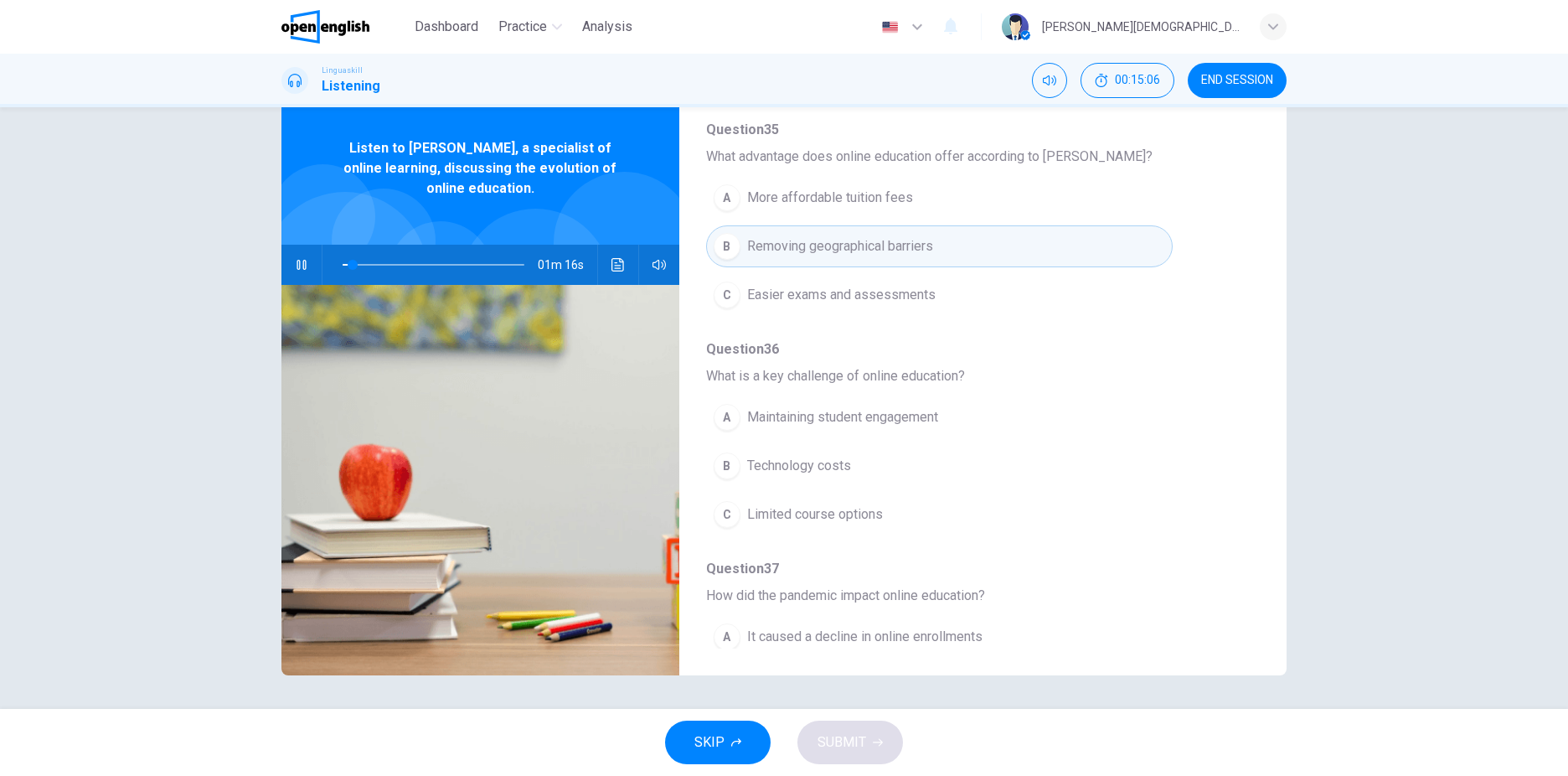
scroll to position [503, 0]
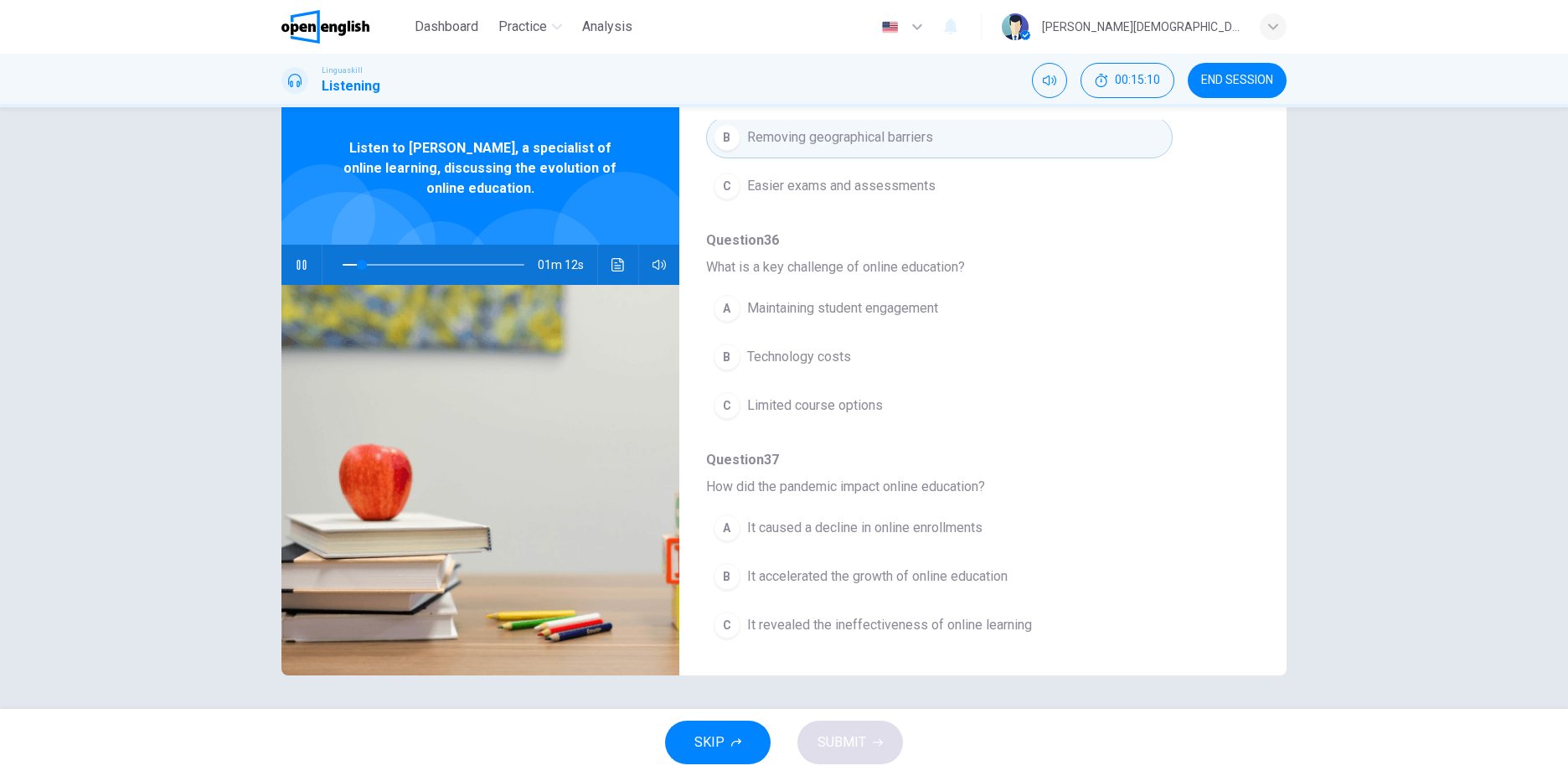
click at [879, 300] on span "Maintaining student engagement" at bounding box center [842, 308] width 191 height 20
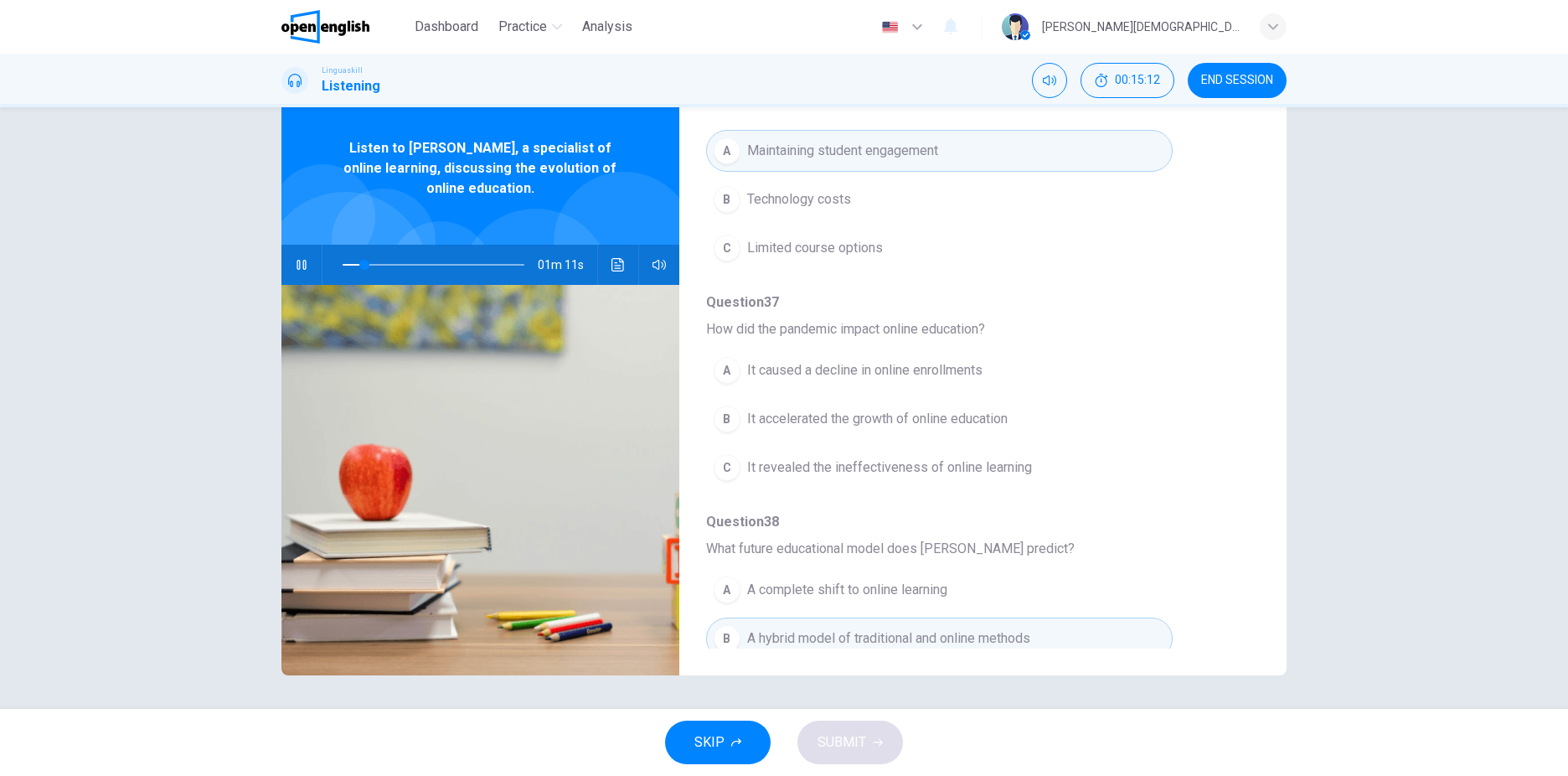
scroll to position [670, 0]
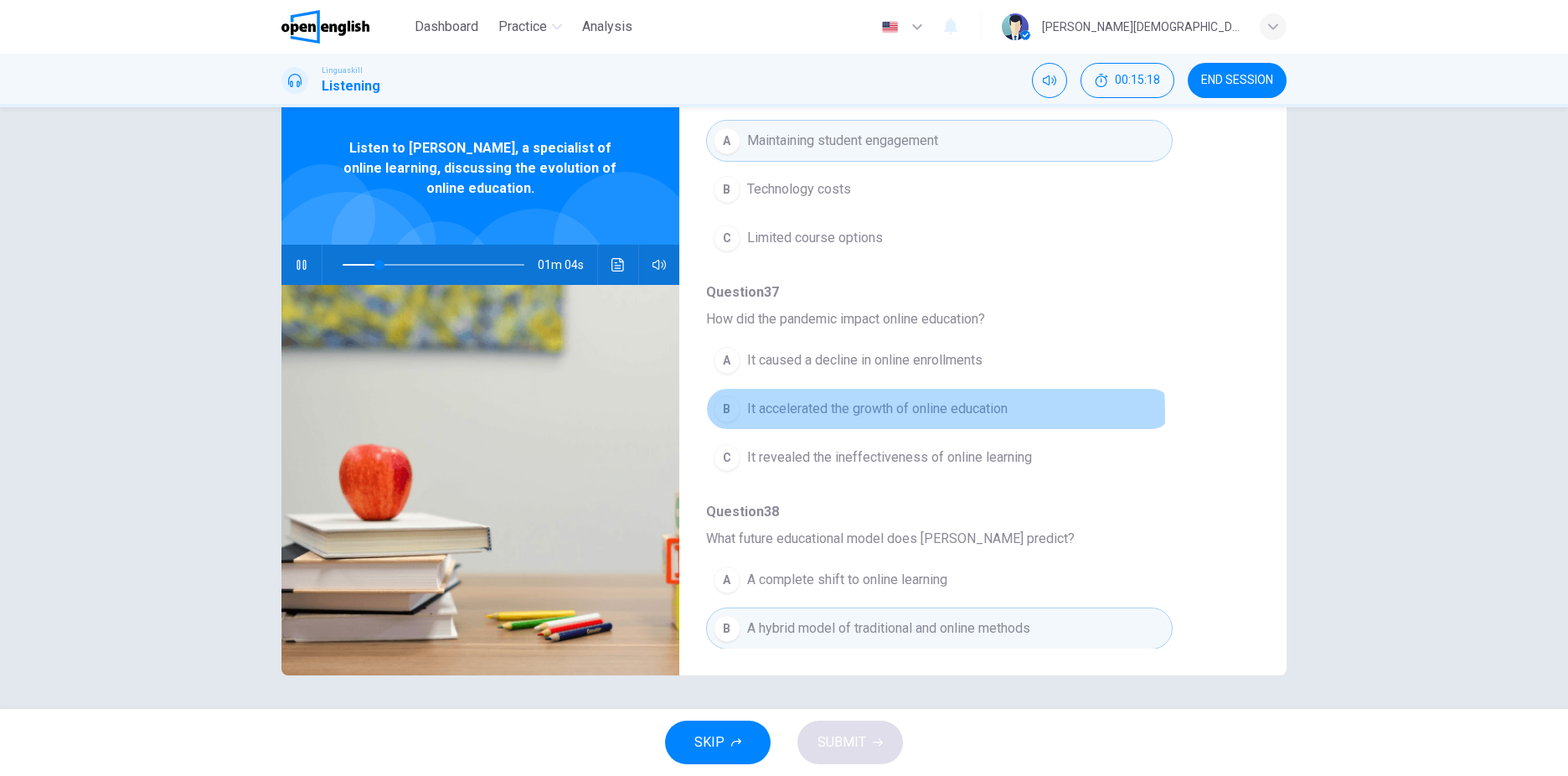
click at [824, 414] on span "It accelerated the growth of online education" at bounding box center [876, 409] width 260 height 20
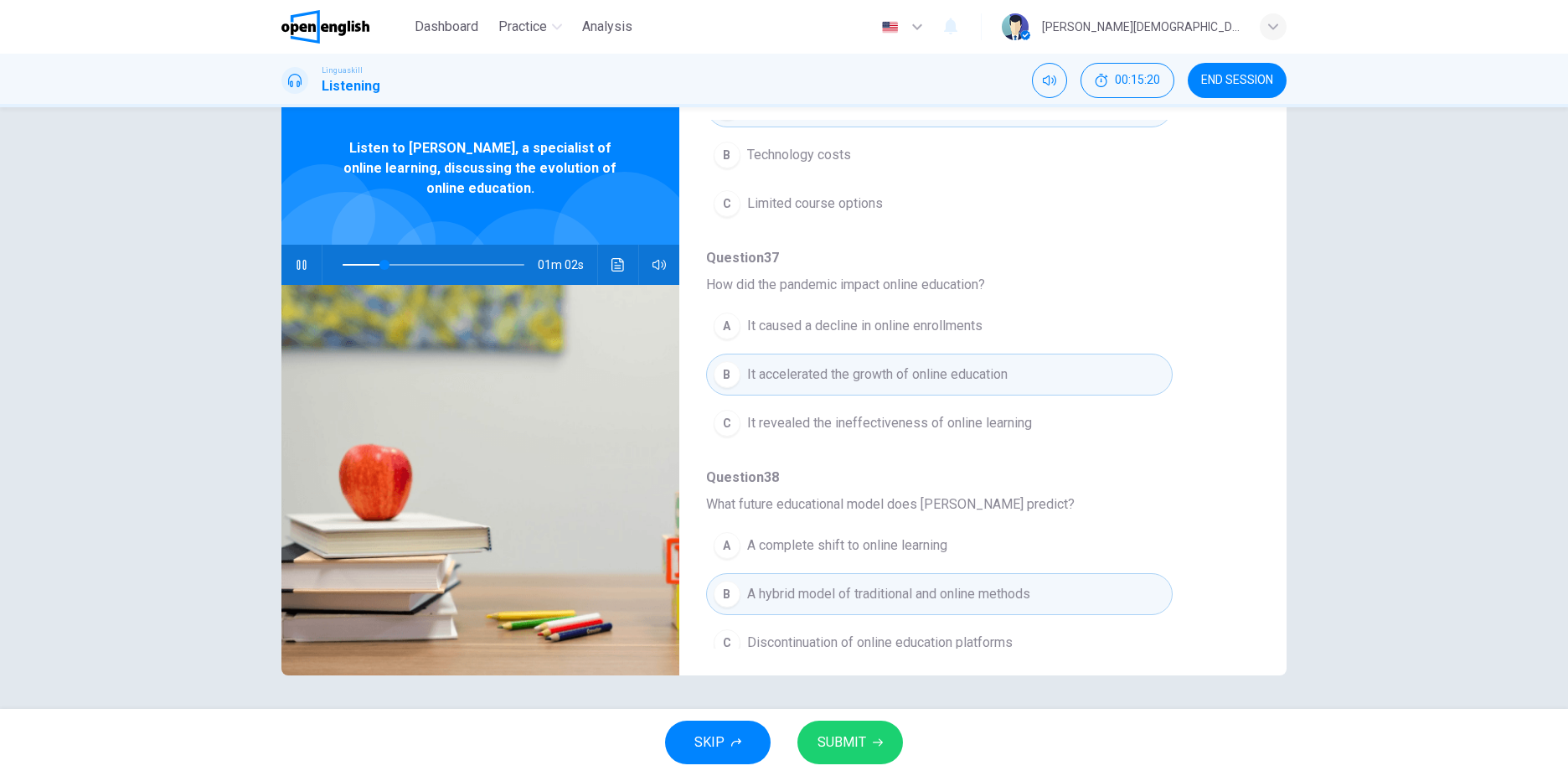
scroll to position [723, 0]
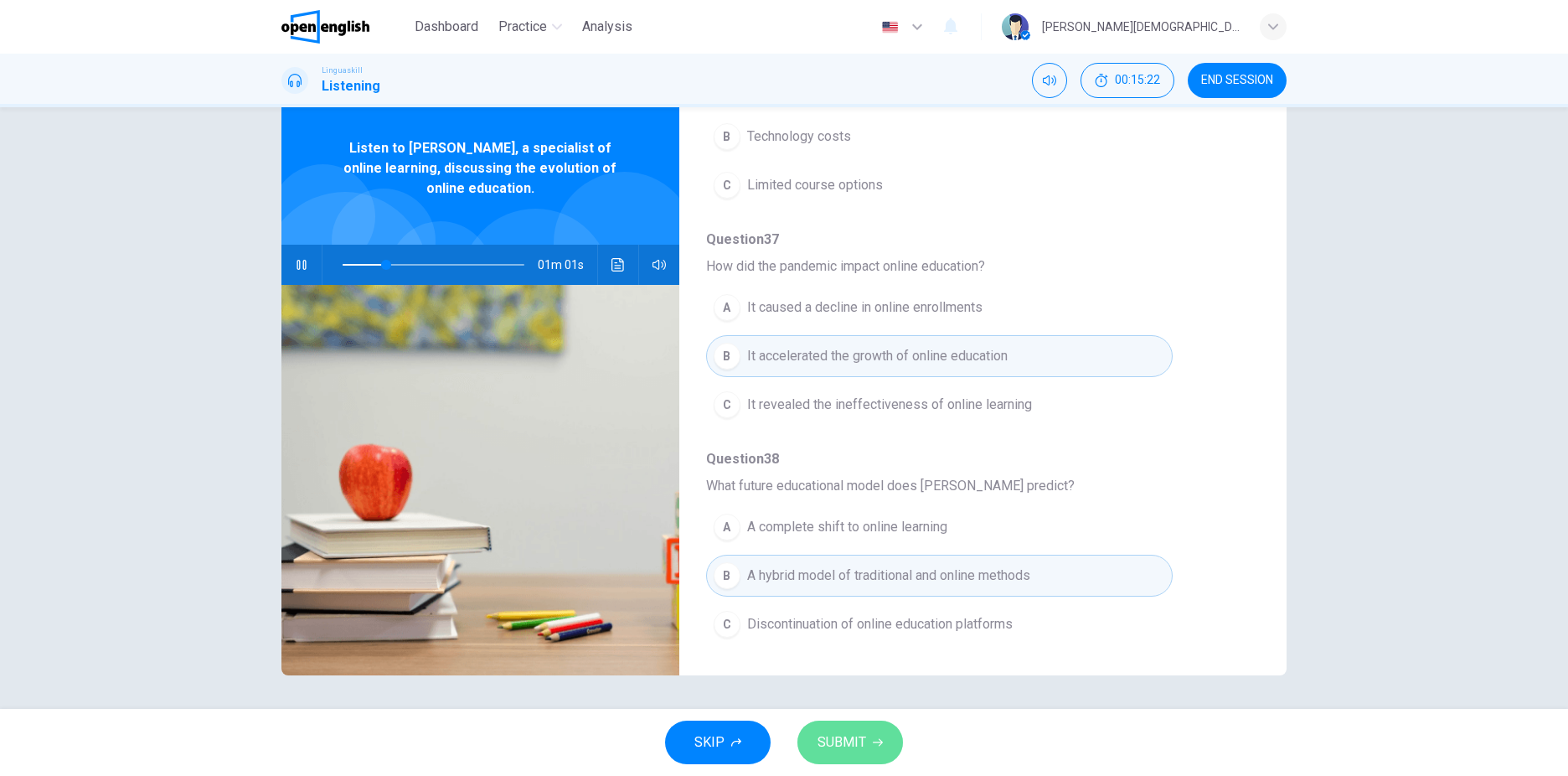
click at [843, 747] on span "SUBMIT" at bounding box center [842, 742] width 49 height 24
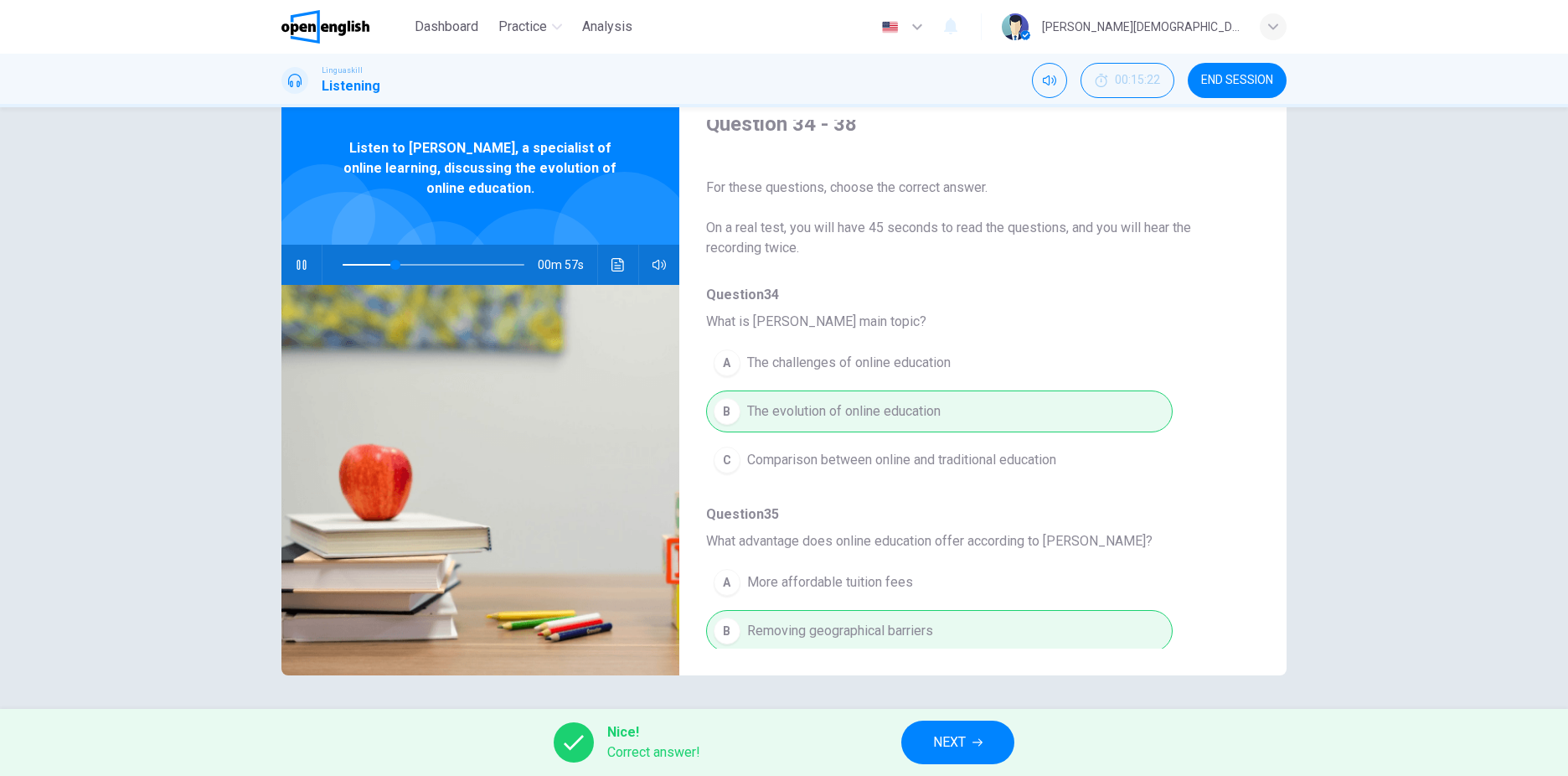
scroll to position [0, 0]
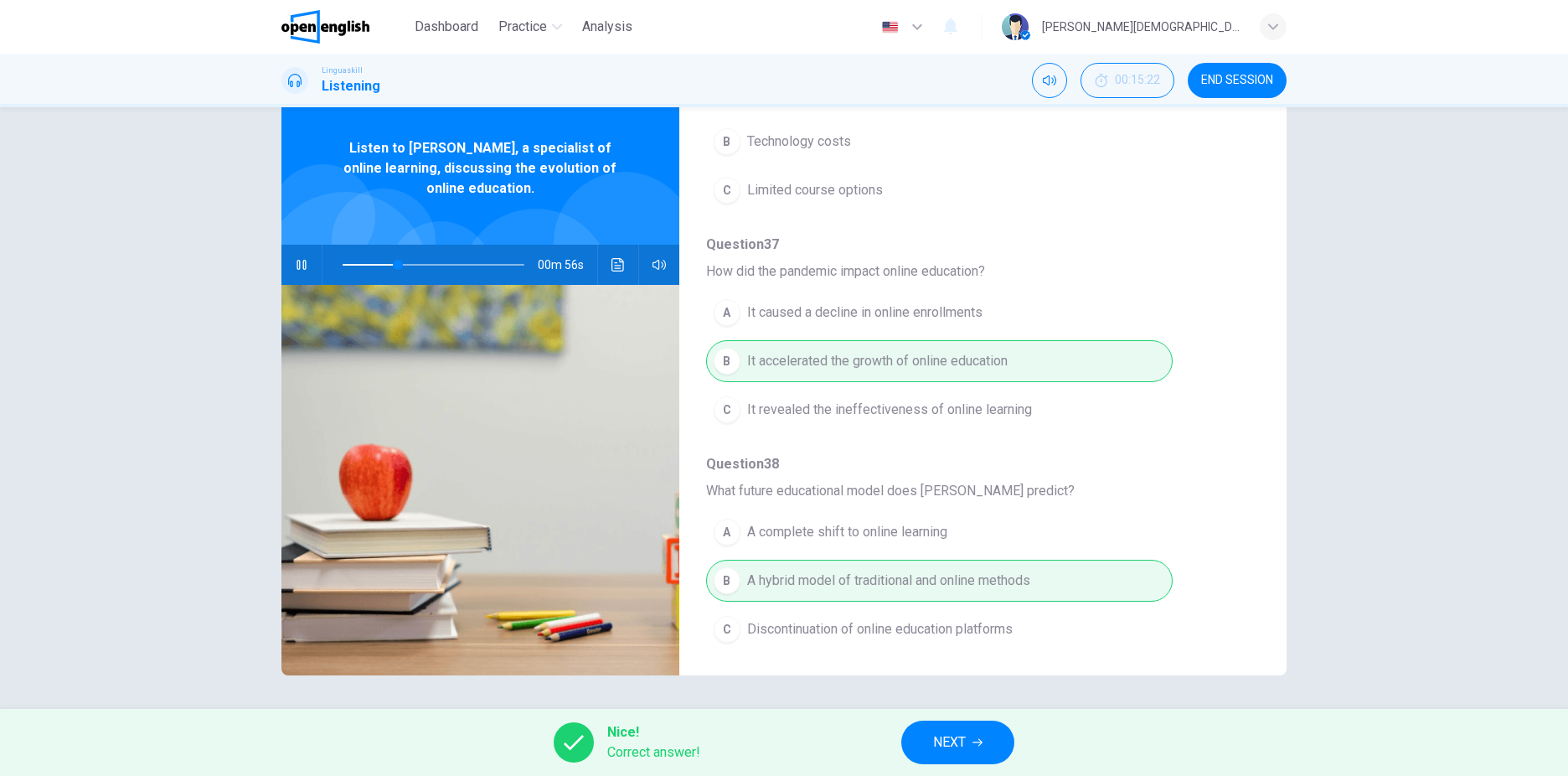
type input "**"
click at [912, 746] on button "NEXT" at bounding box center [957, 742] width 113 height 44
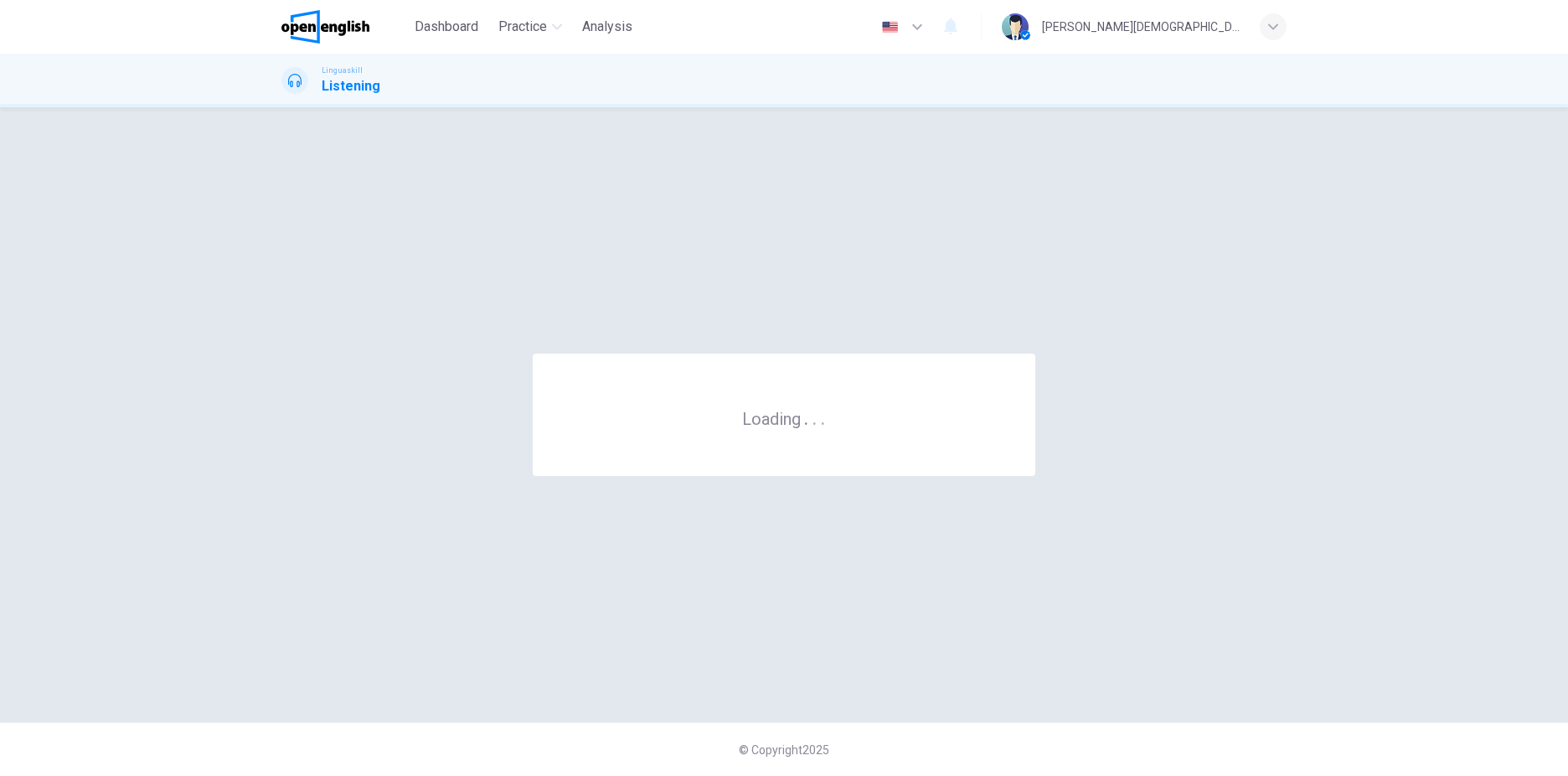
scroll to position [0, 0]
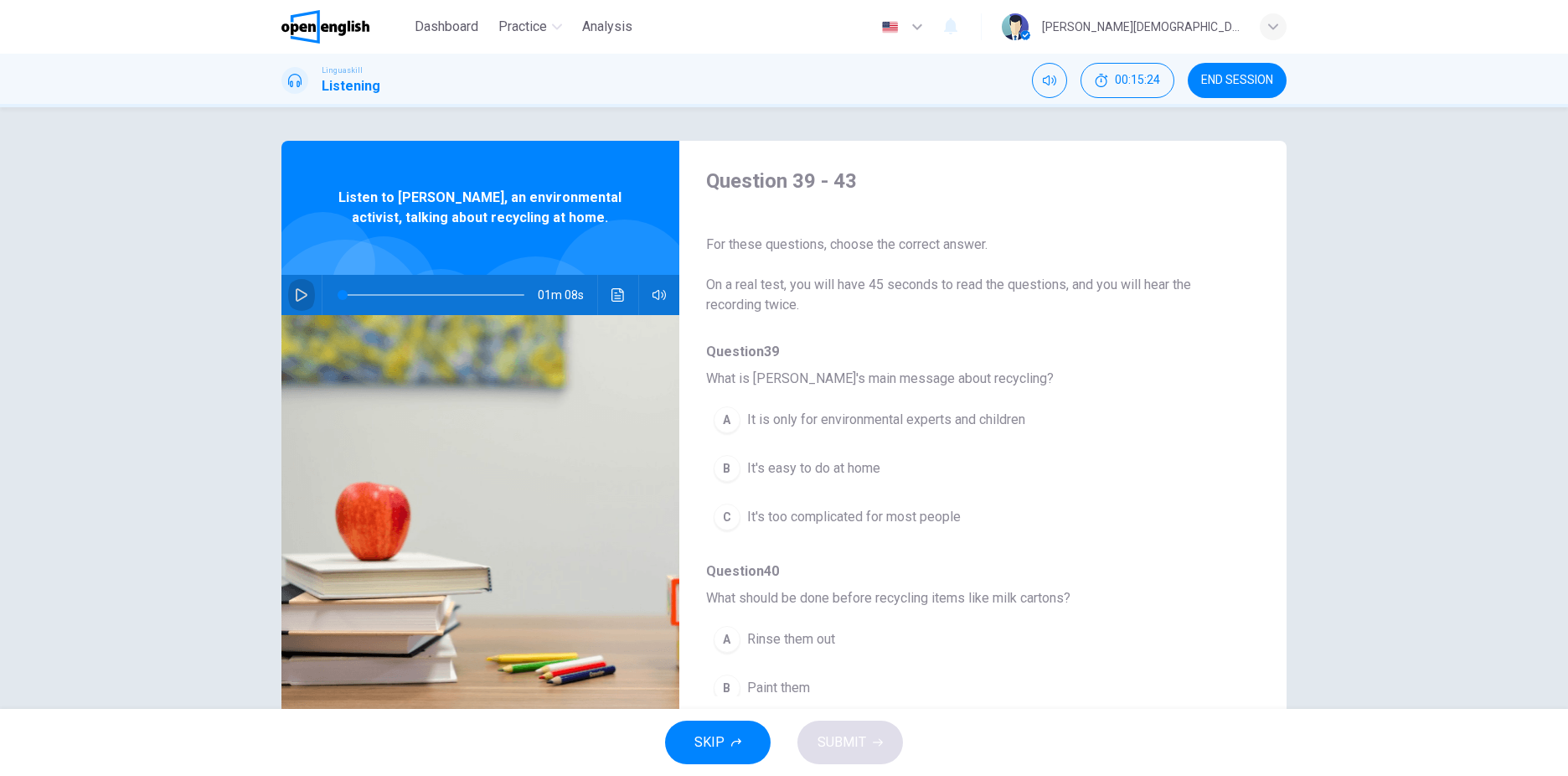
click at [290, 284] on button "button" at bounding box center [302, 295] width 27 height 40
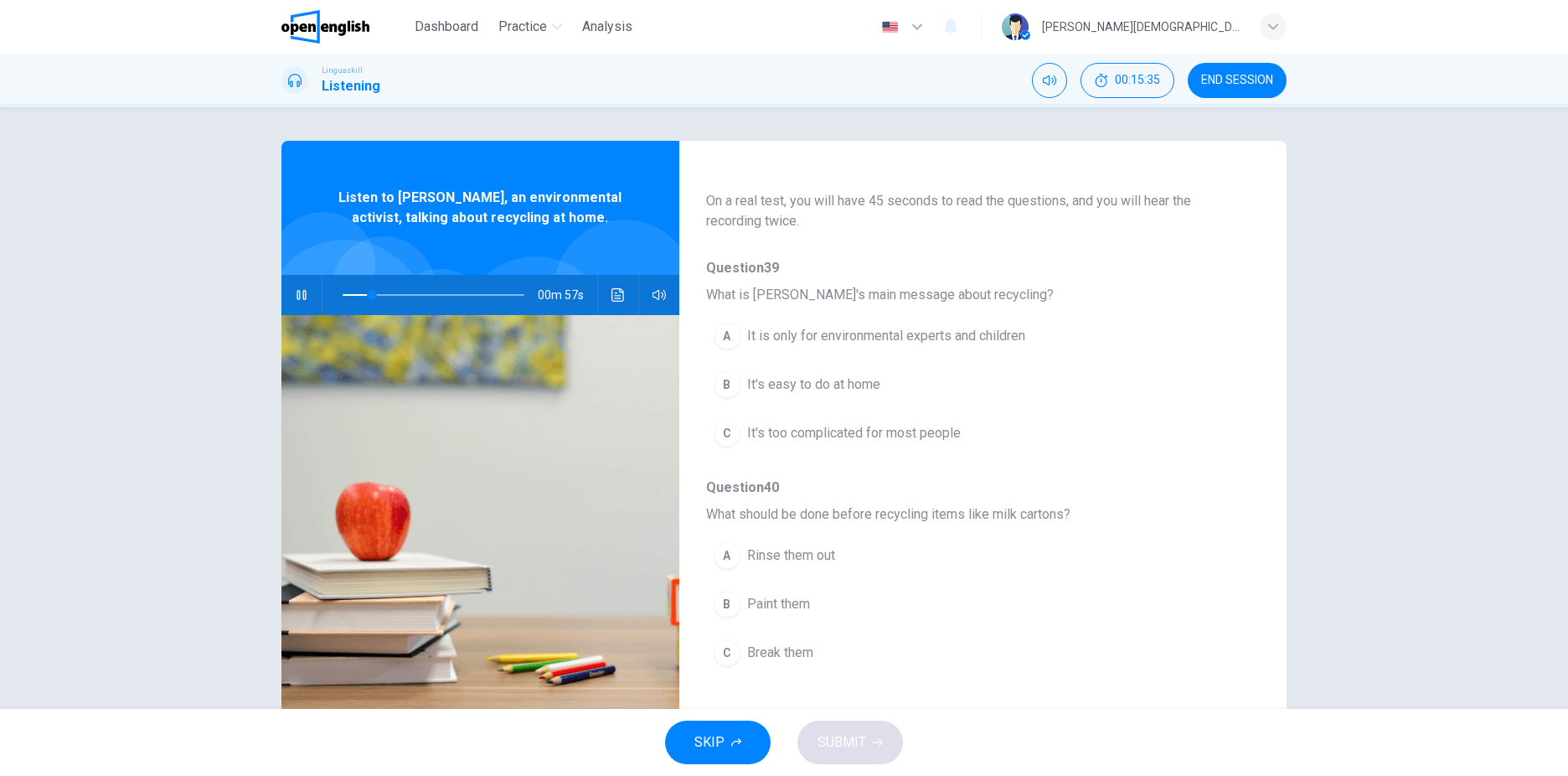
scroll to position [168, 0]
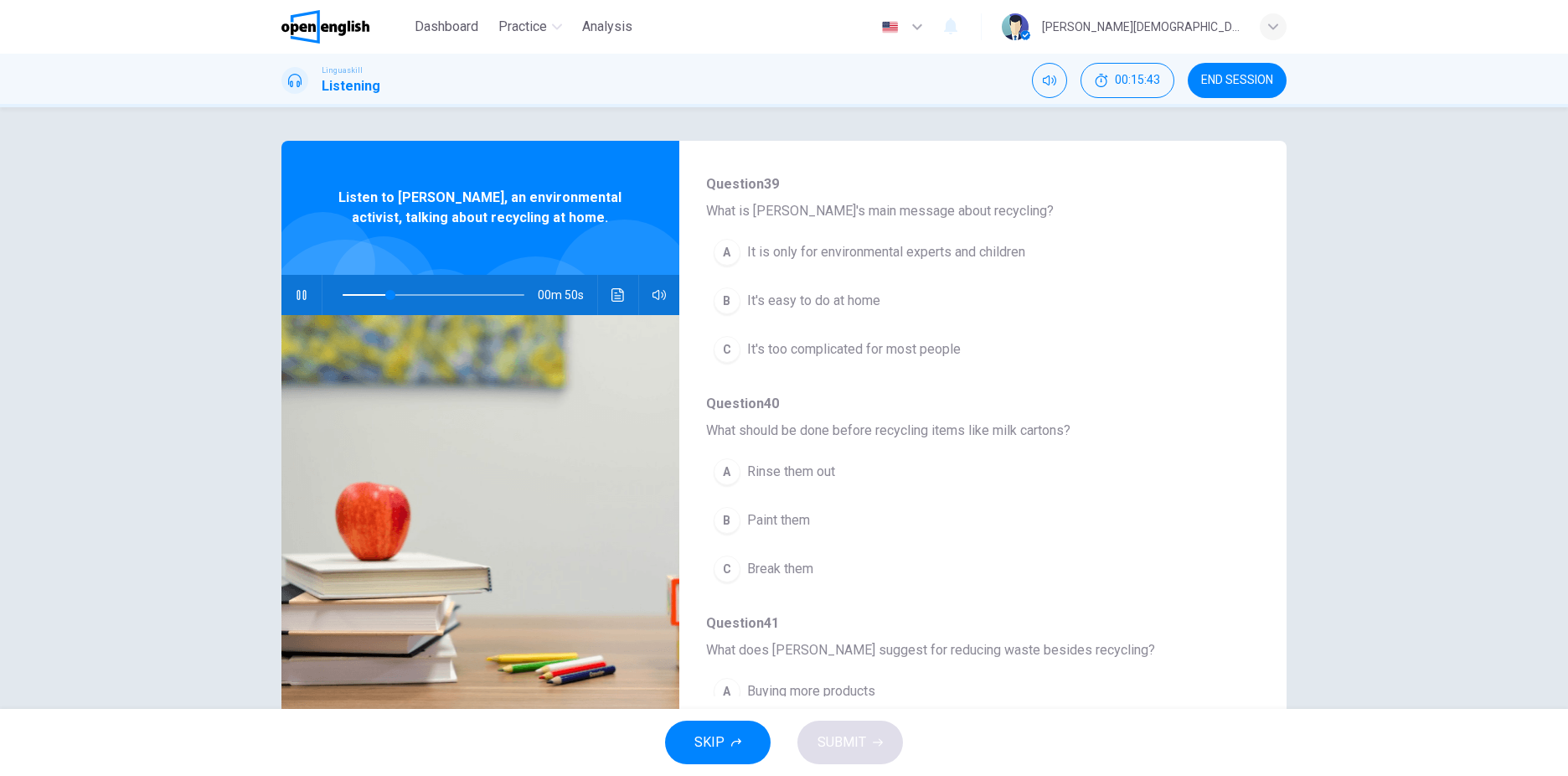
click at [796, 236] on button "A It is only for environmental experts and children" at bounding box center [939, 252] width 467 height 42
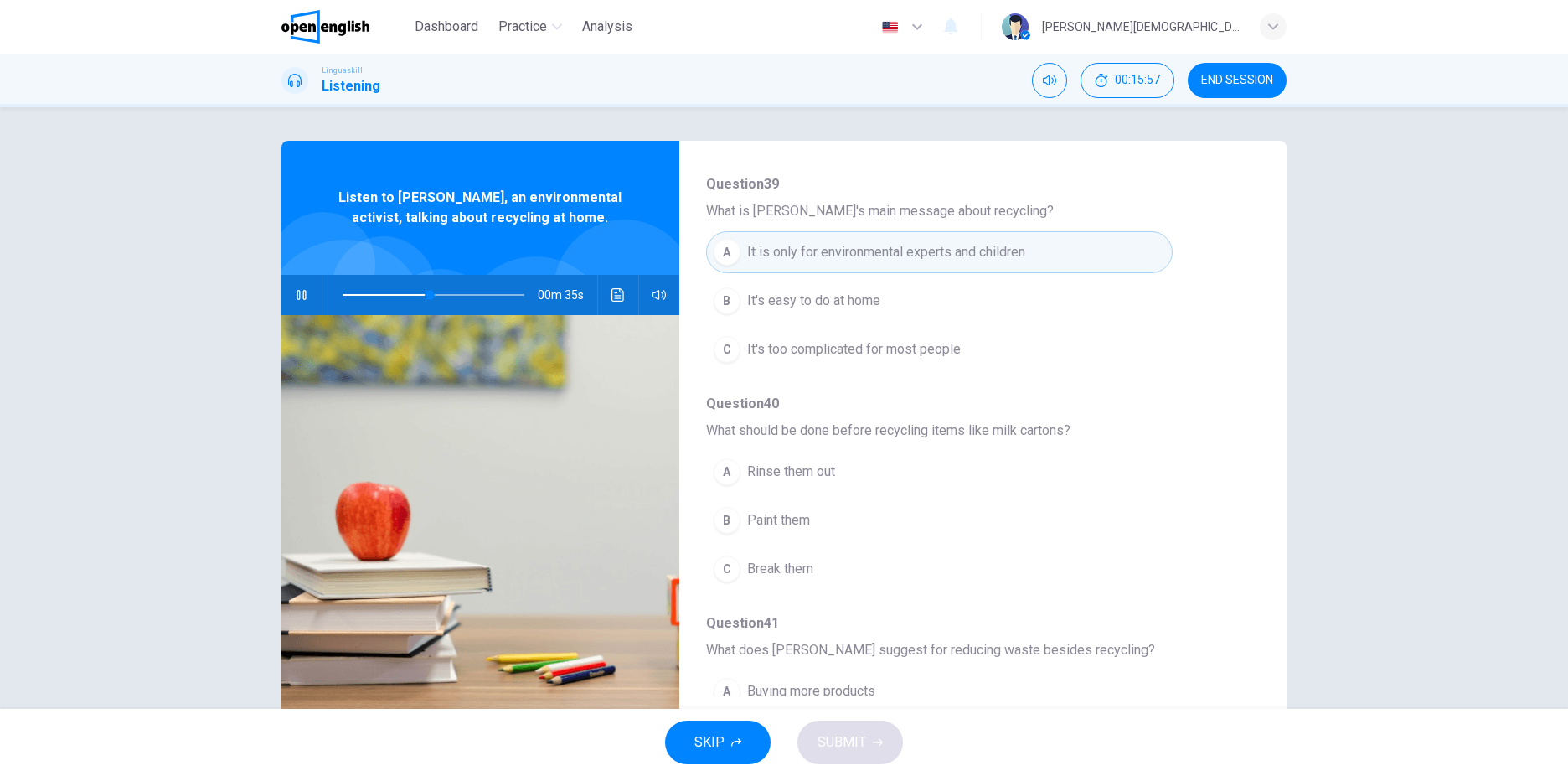
click at [779, 475] on span "Rinse them out" at bounding box center [790, 471] width 88 height 20
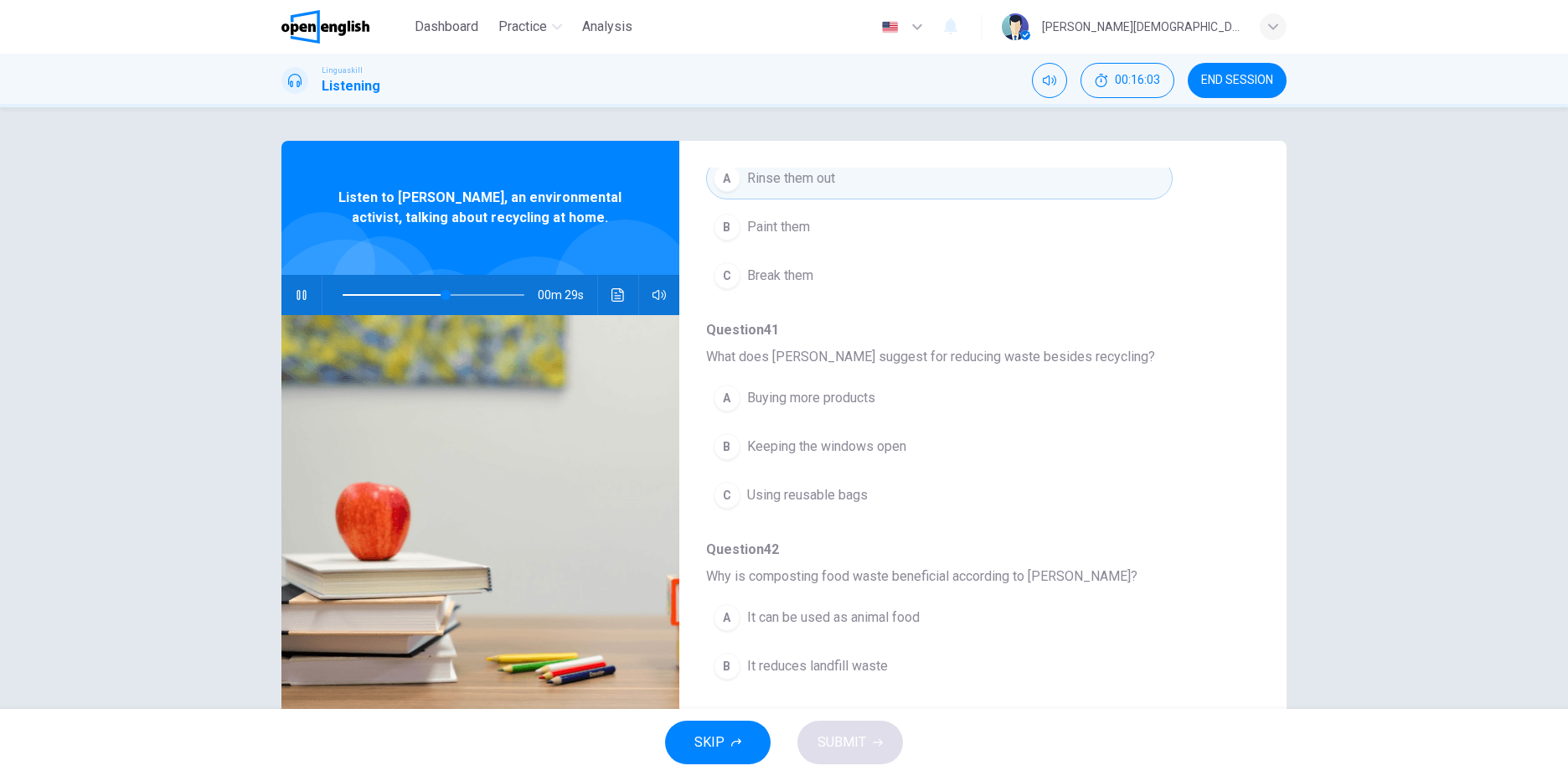
scroll to position [503, 0]
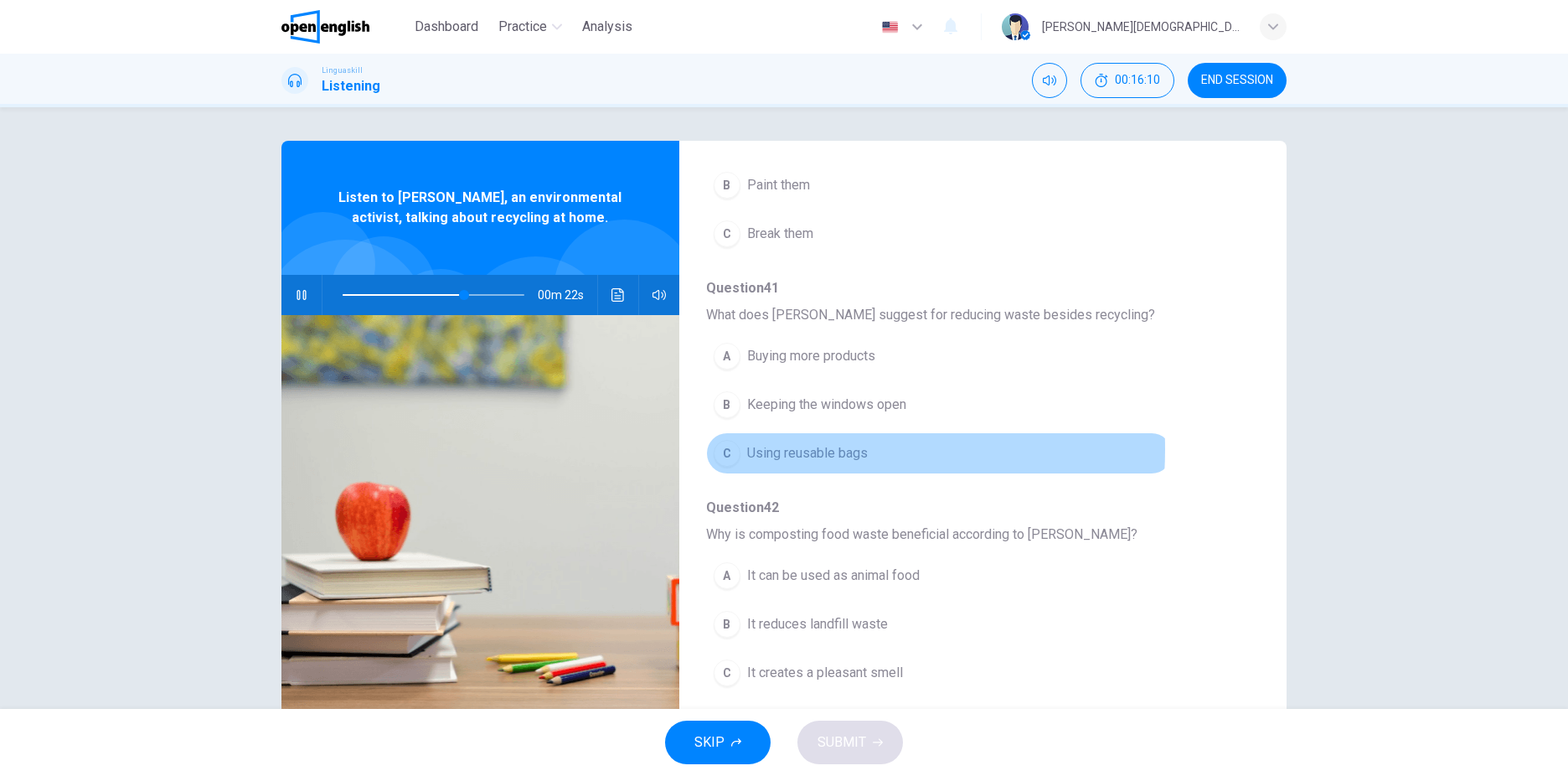
click at [763, 449] on span "Using reusable bags" at bounding box center [807, 453] width 121 height 20
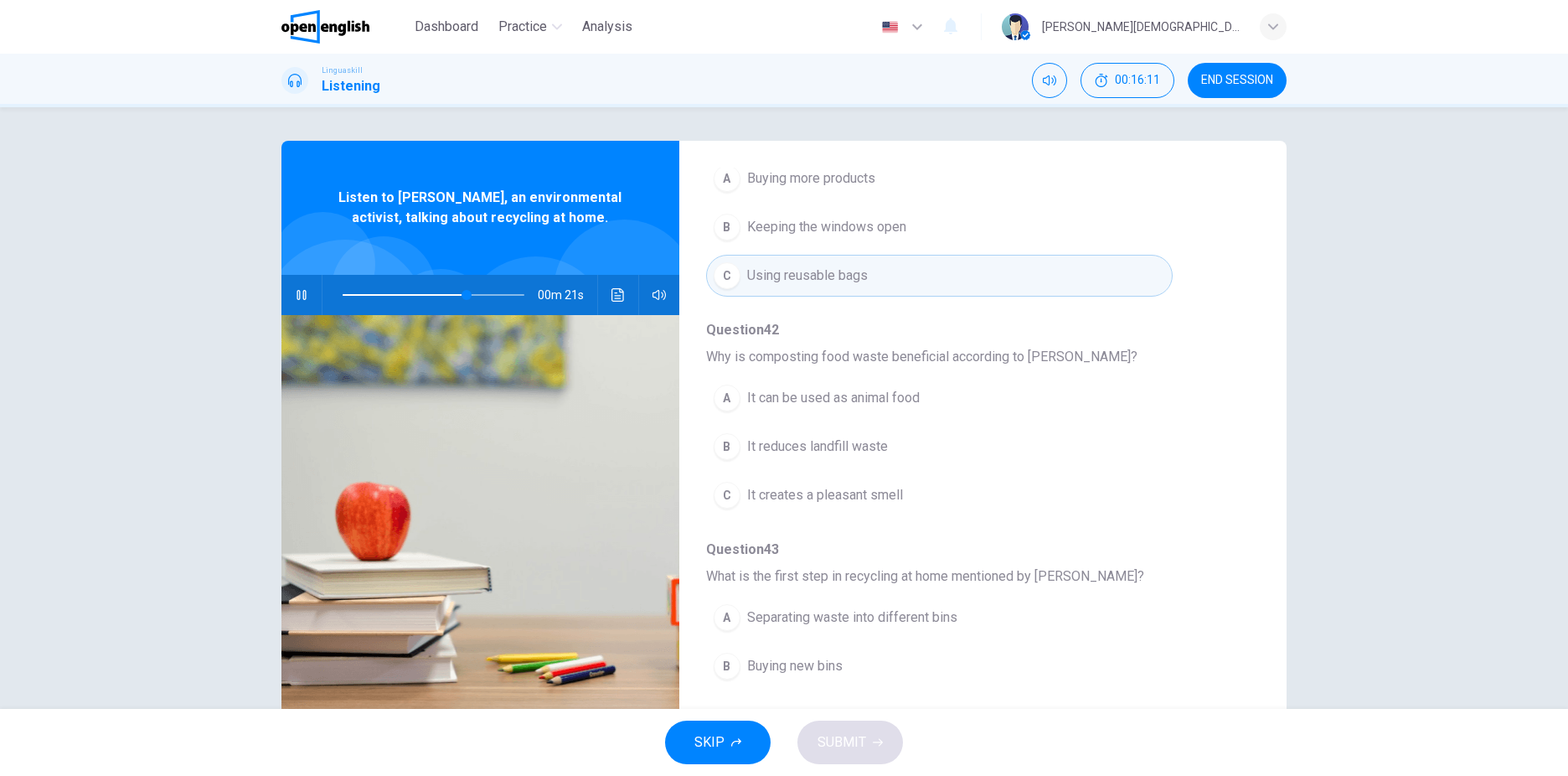
scroll to position [723, 0]
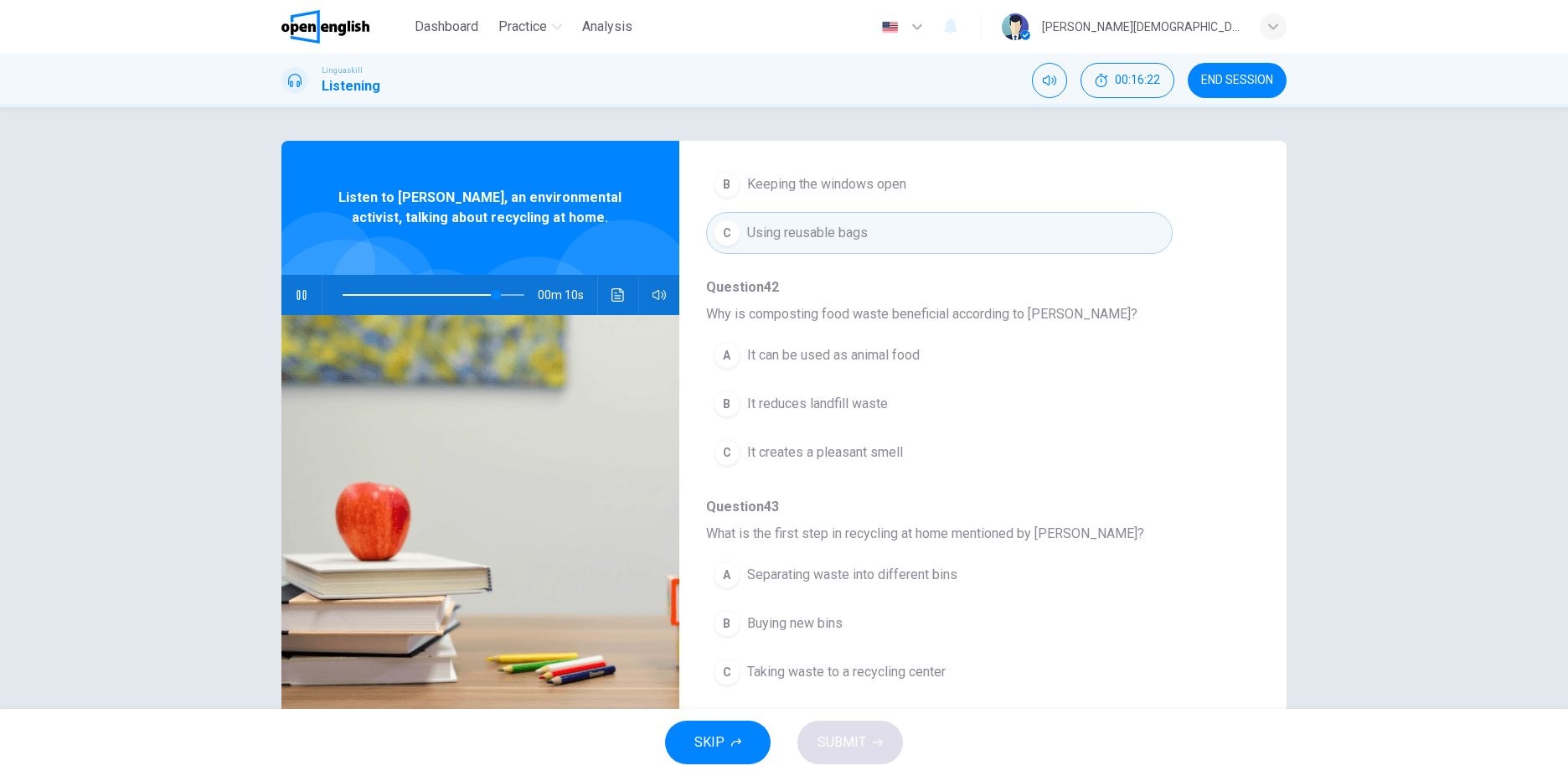
click at [760, 403] on span "It reduces landfill waste" at bounding box center [817, 403] width 140 height 20
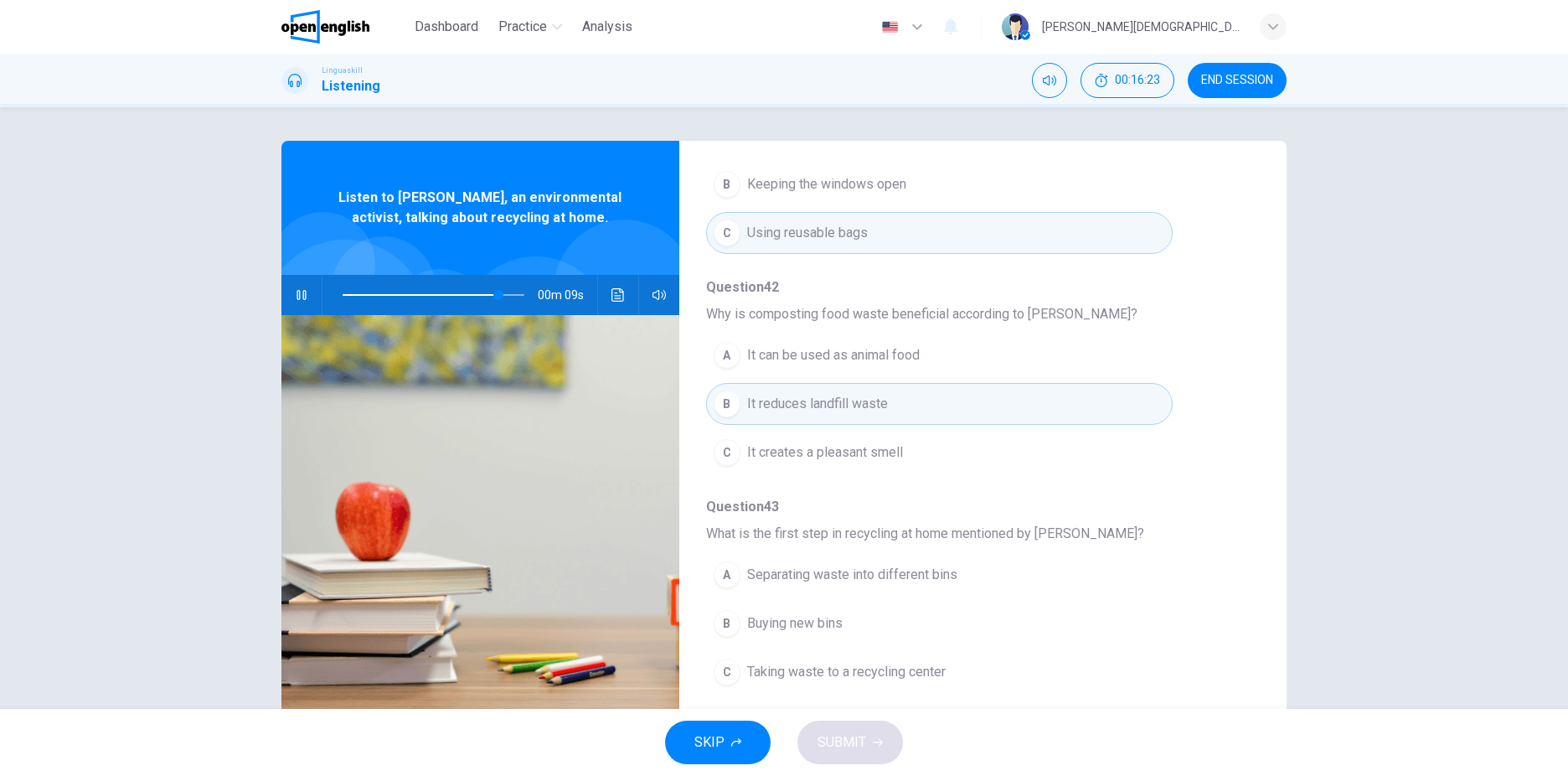
scroll to position [48, 0]
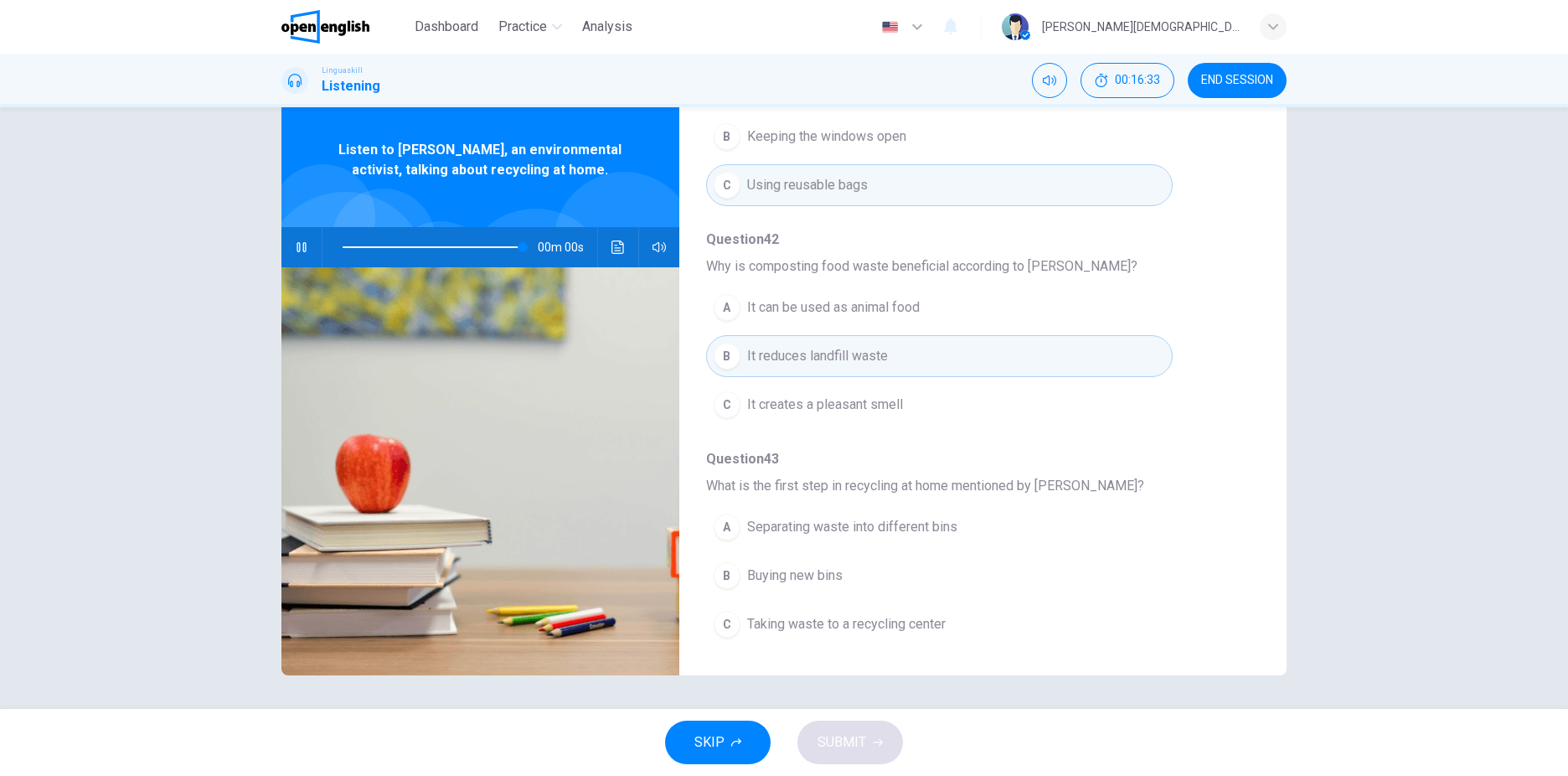
type input "*"
click at [897, 534] on span "Separating waste into different bins" at bounding box center [852, 527] width 210 height 20
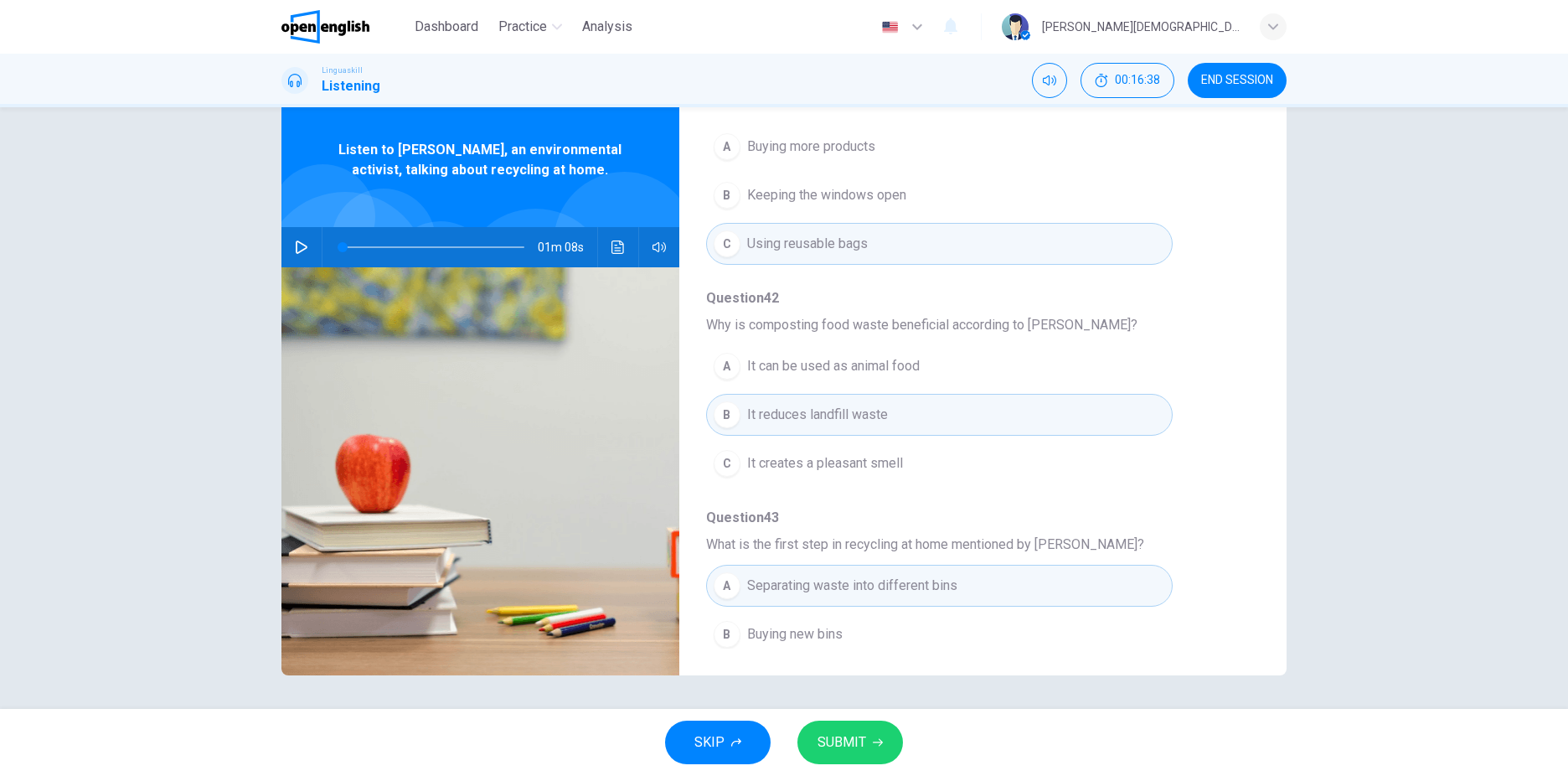
scroll to position [723, 0]
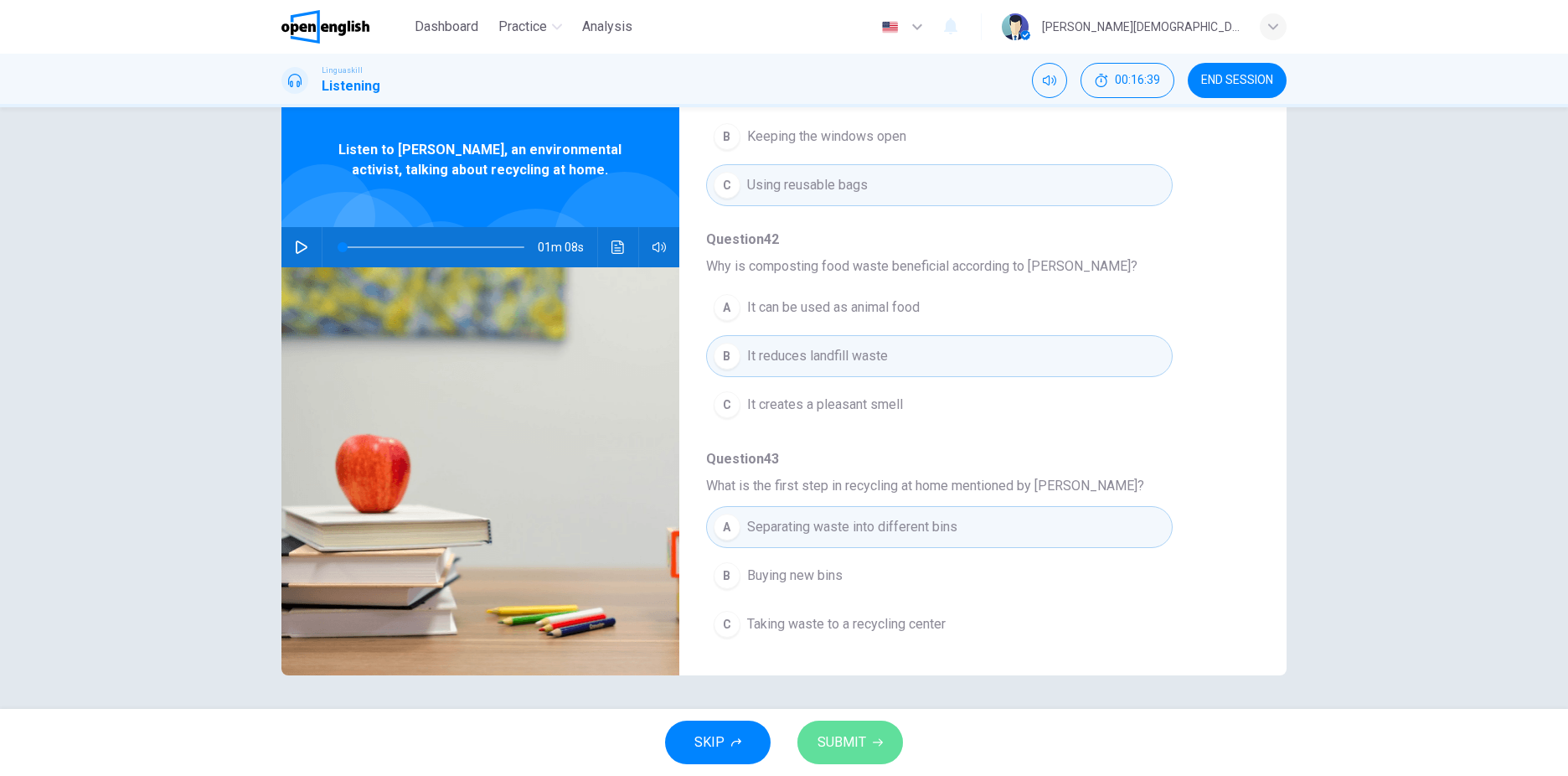
click at [847, 740] on span "SUBMIT" at bounding box center [842, 742] width 49 height 24
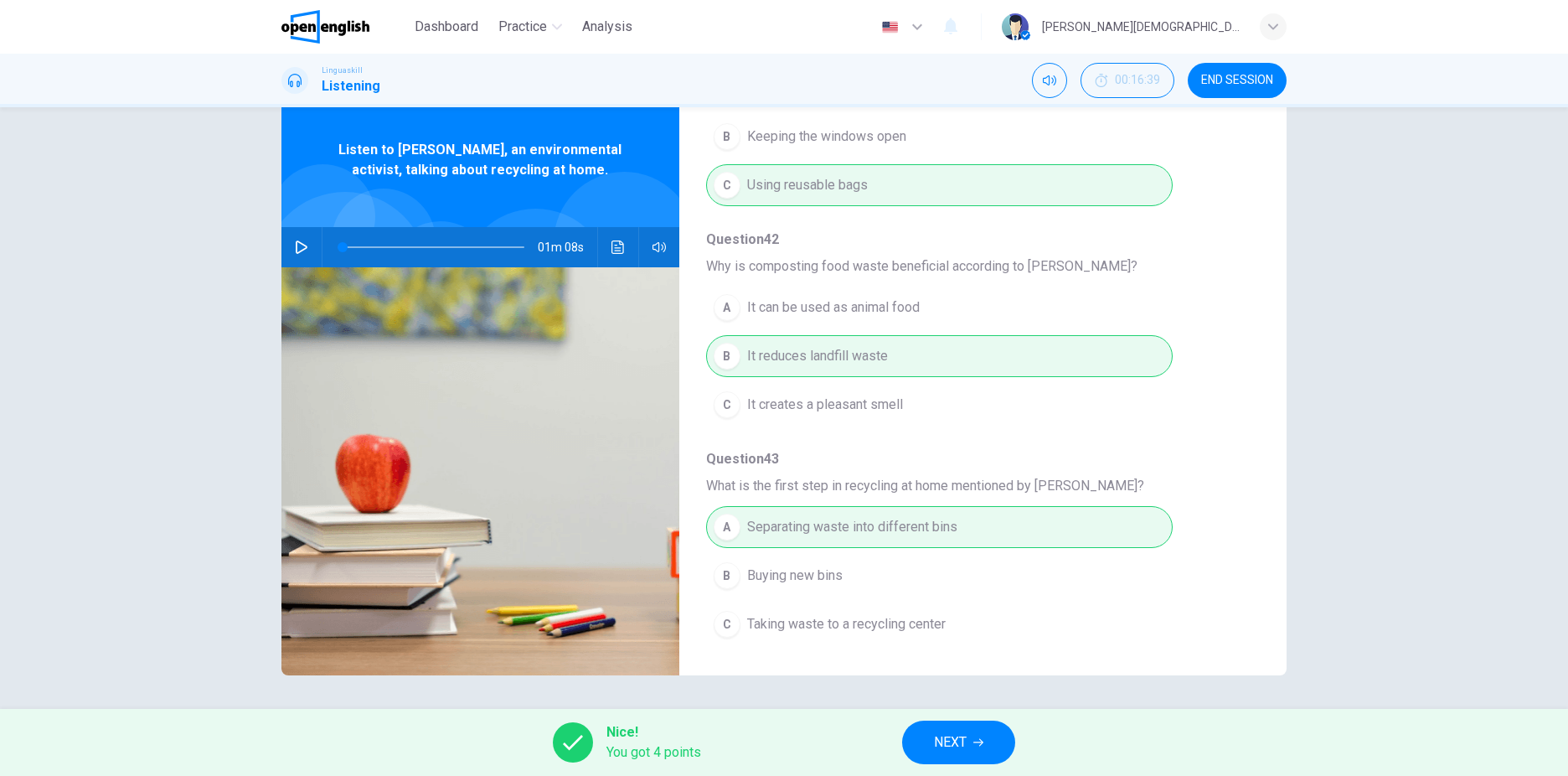
click at [961, 747] on span "NEXT" at bounding box center [951, 742] width 33 height 24
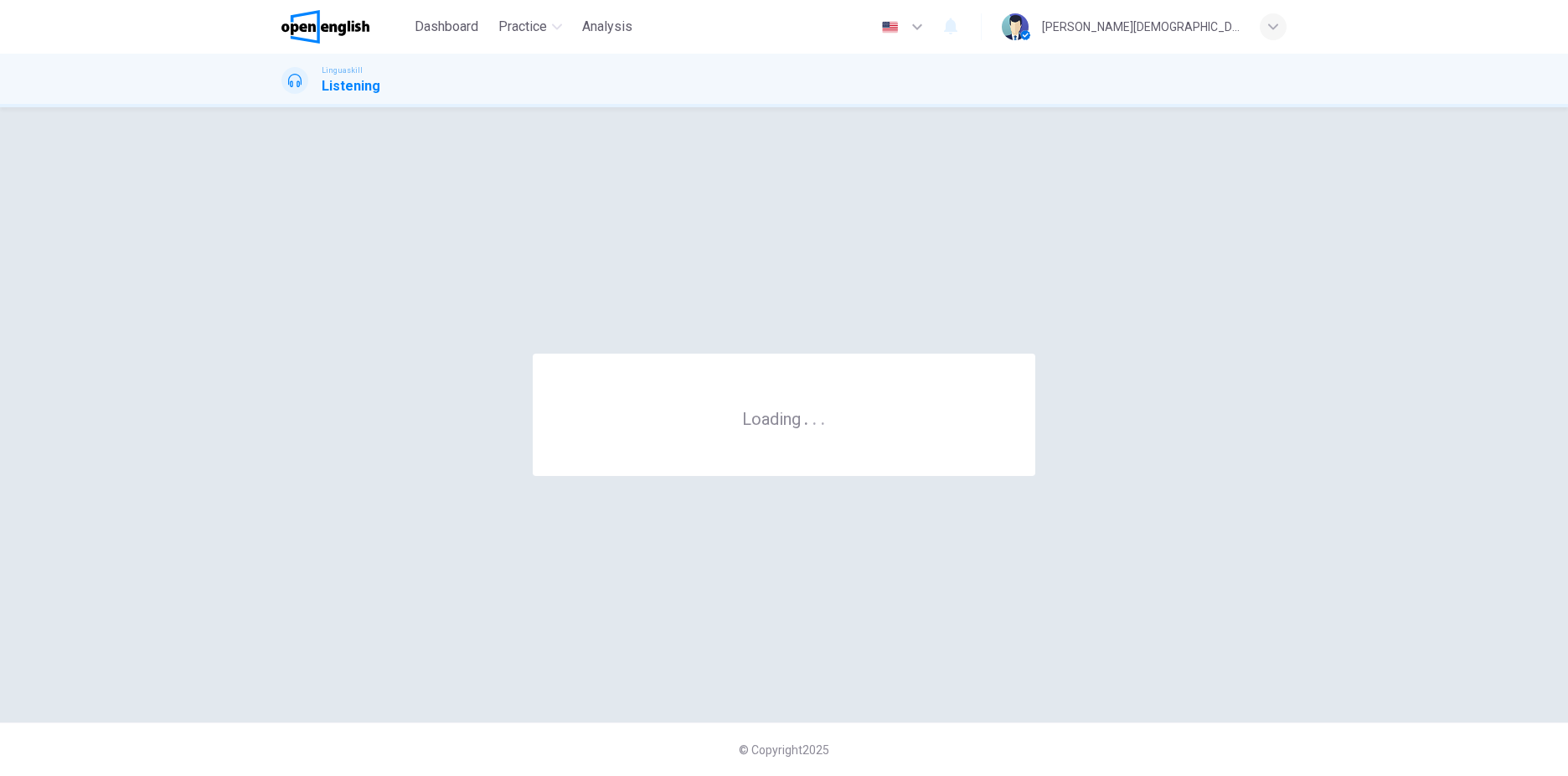
scroll to position [0, 0]
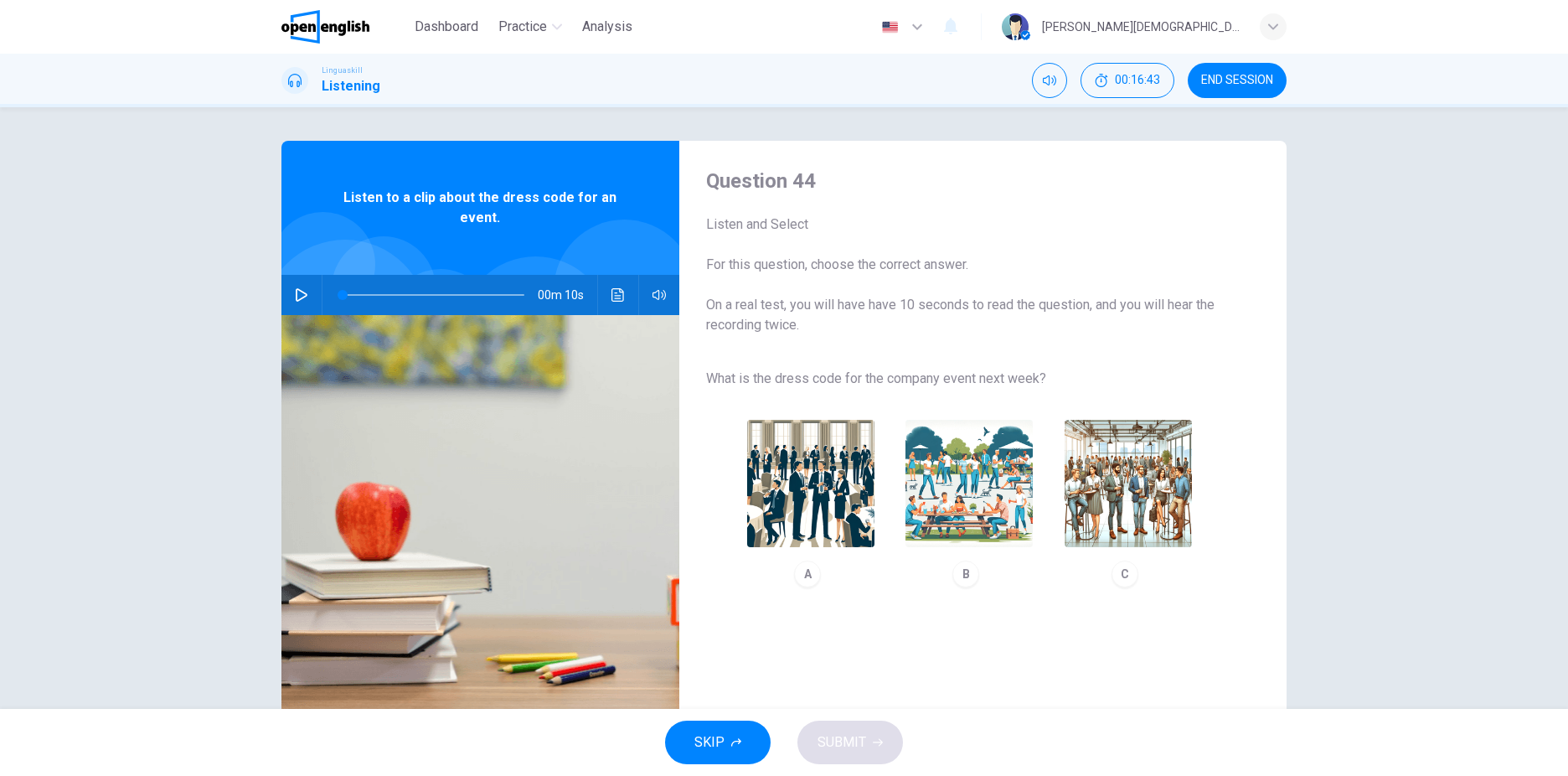
click at [307, 296] on button "button" at bounding box center [302, 295] width 27 height 40
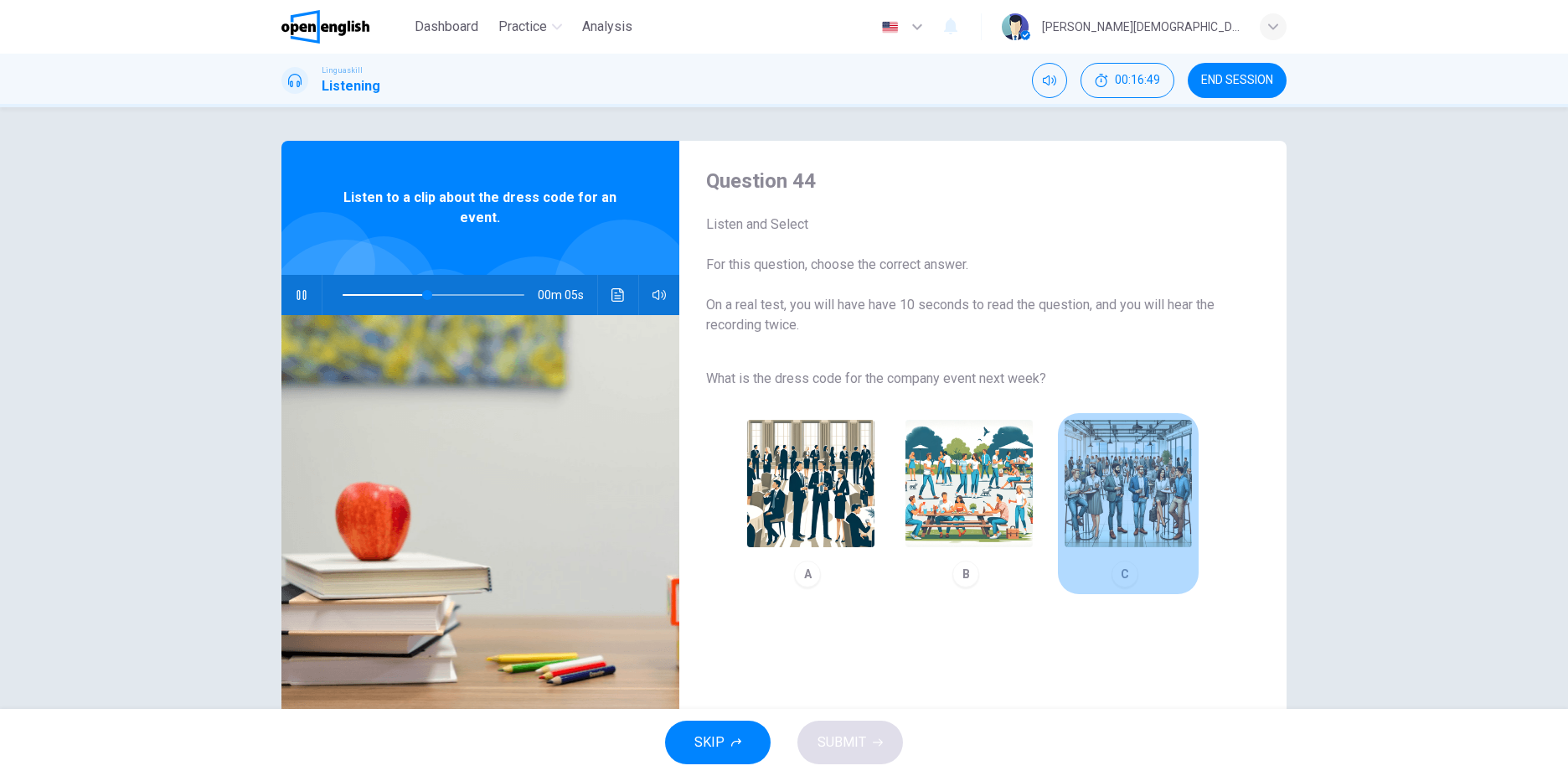
click at [1089, 463] on img "button" at bounding box center [1128, 483] width 127 height 127
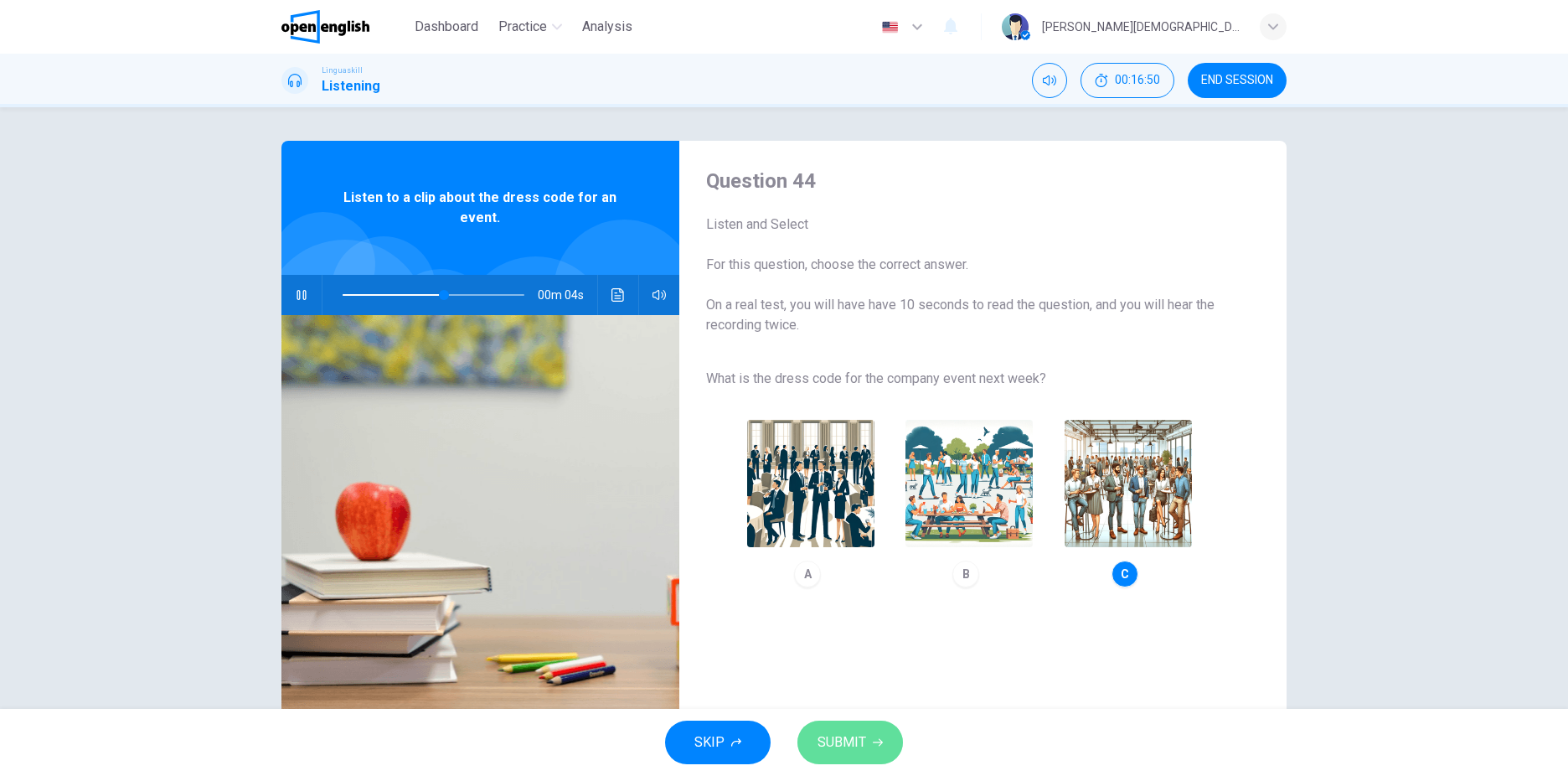
click at [846, 741] on span "SUBMIT" at bounding box center [842, 742] width 49 height 24
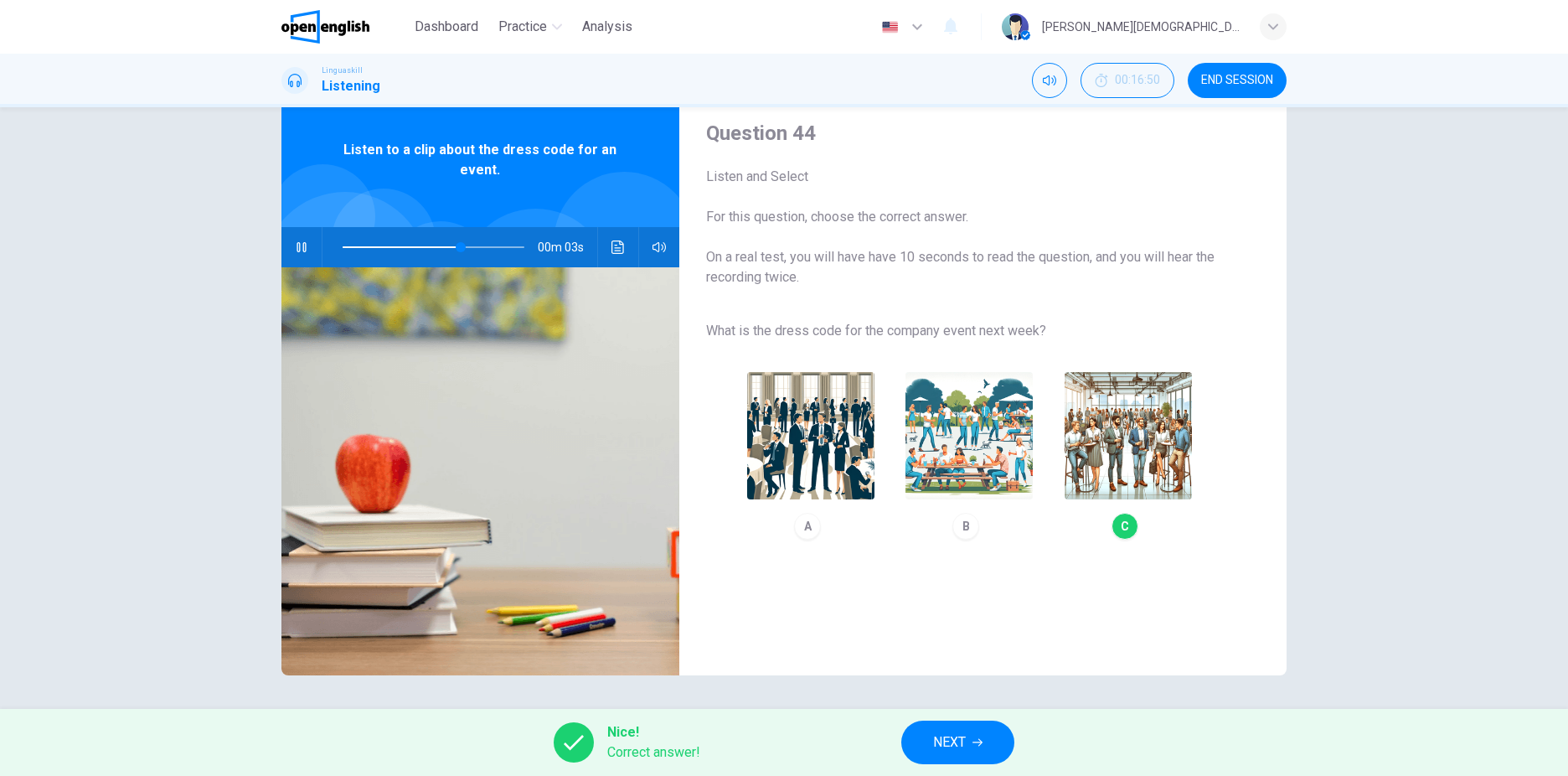
type input "**"
click at [957, 748] on span "NEXT" at bounding box center [950, 742] width 33 height 24
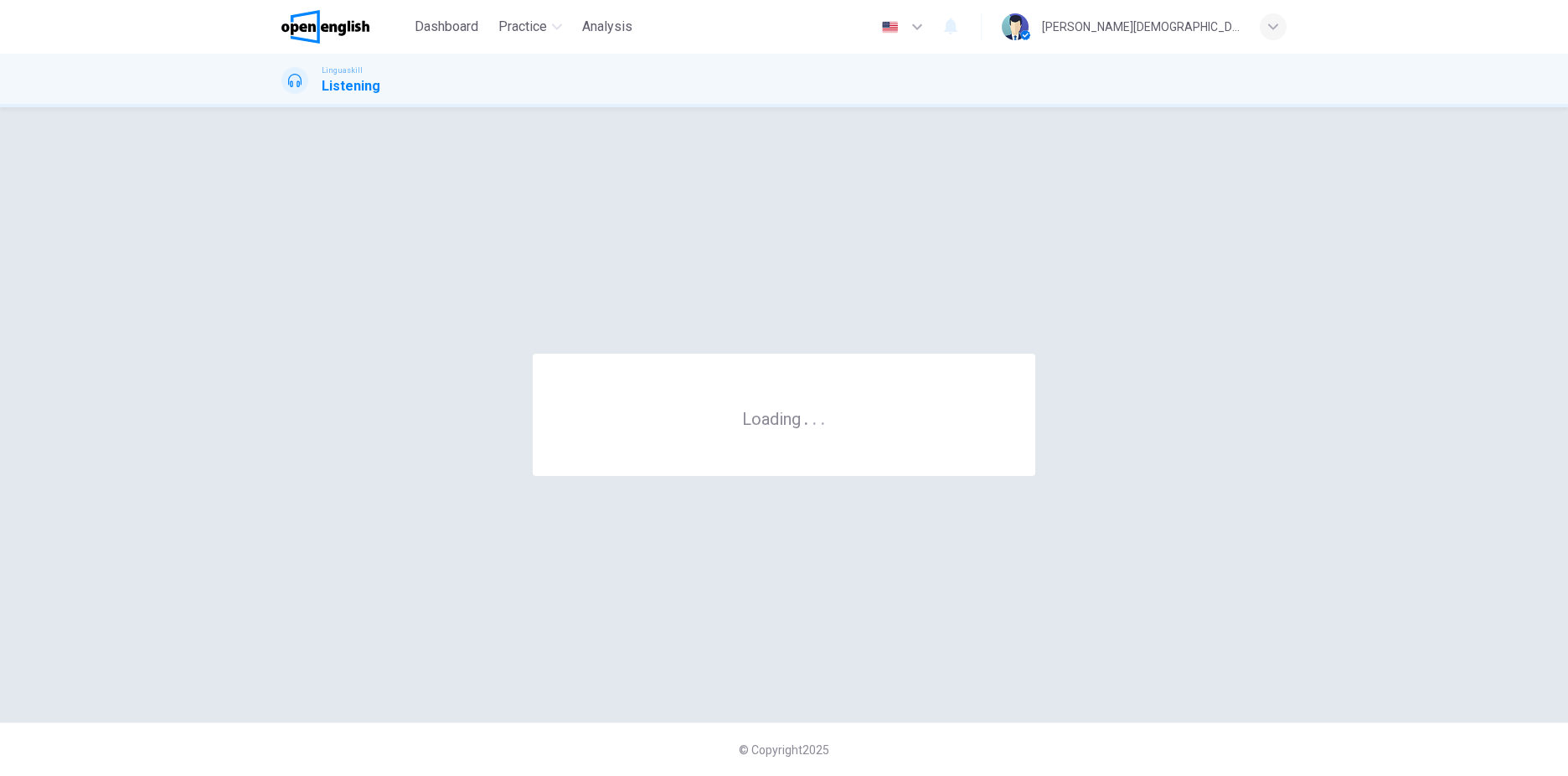
scroll to position [0, 0]
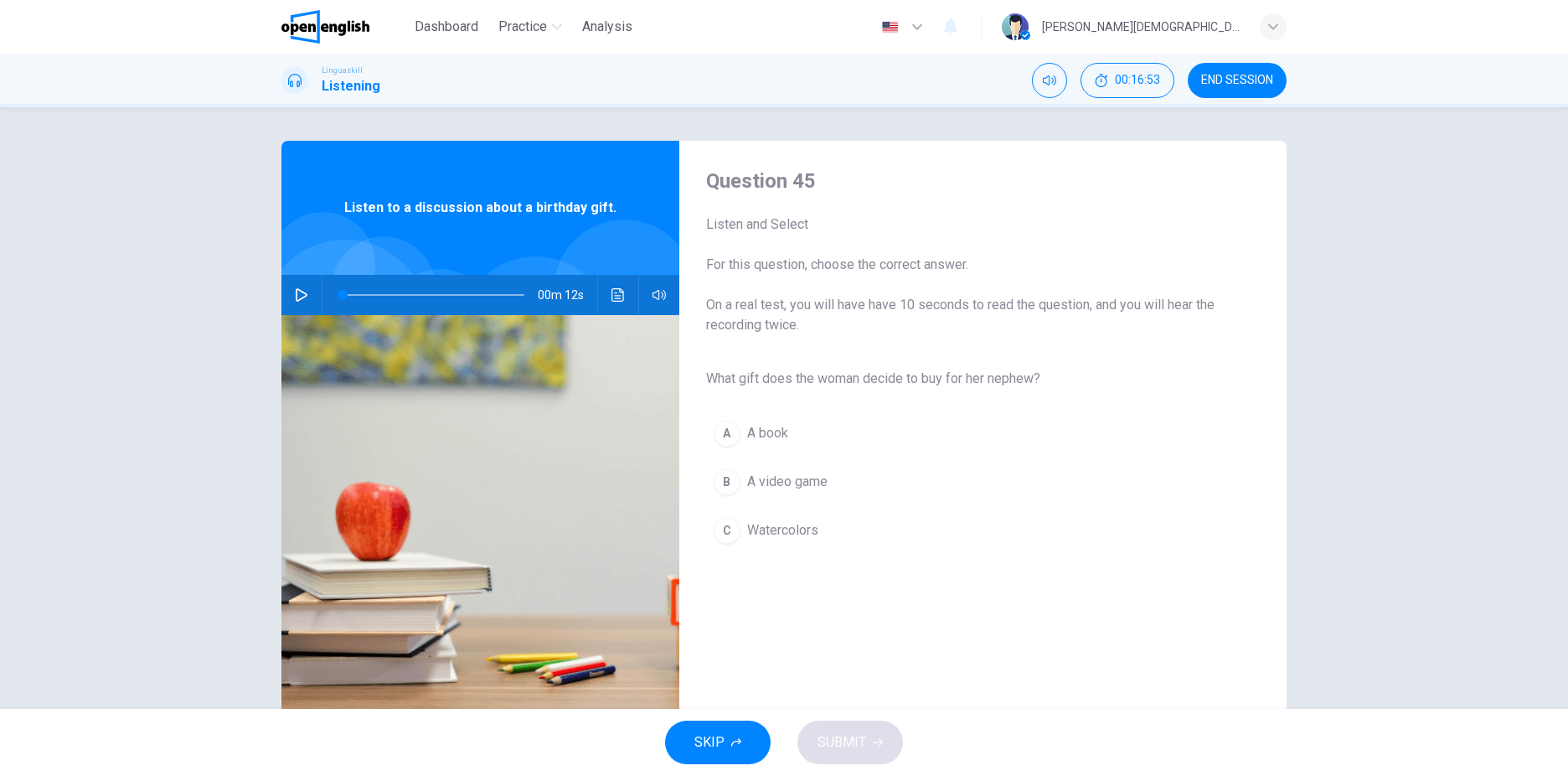
click at [305, 289] on button "button" at bounding box center [302, 295] width 27 height 40
click at [343, 297] on span at bounding box center [433, 295] width 182 height 24
drag, startPoint x: 860, startPoint y: 382, endPoint x: 1046, endPoint y: 387, distance: 186.1
click at [1046, 387] on span "What gift does the woman decide to buy for her nephew?" at bounding box center [969, 379] width 527 height 20
click at [1128, 376] on span "What gift does the woman decide to buy for her nephew?" at bounding box center [969, 379] width 527 height 20
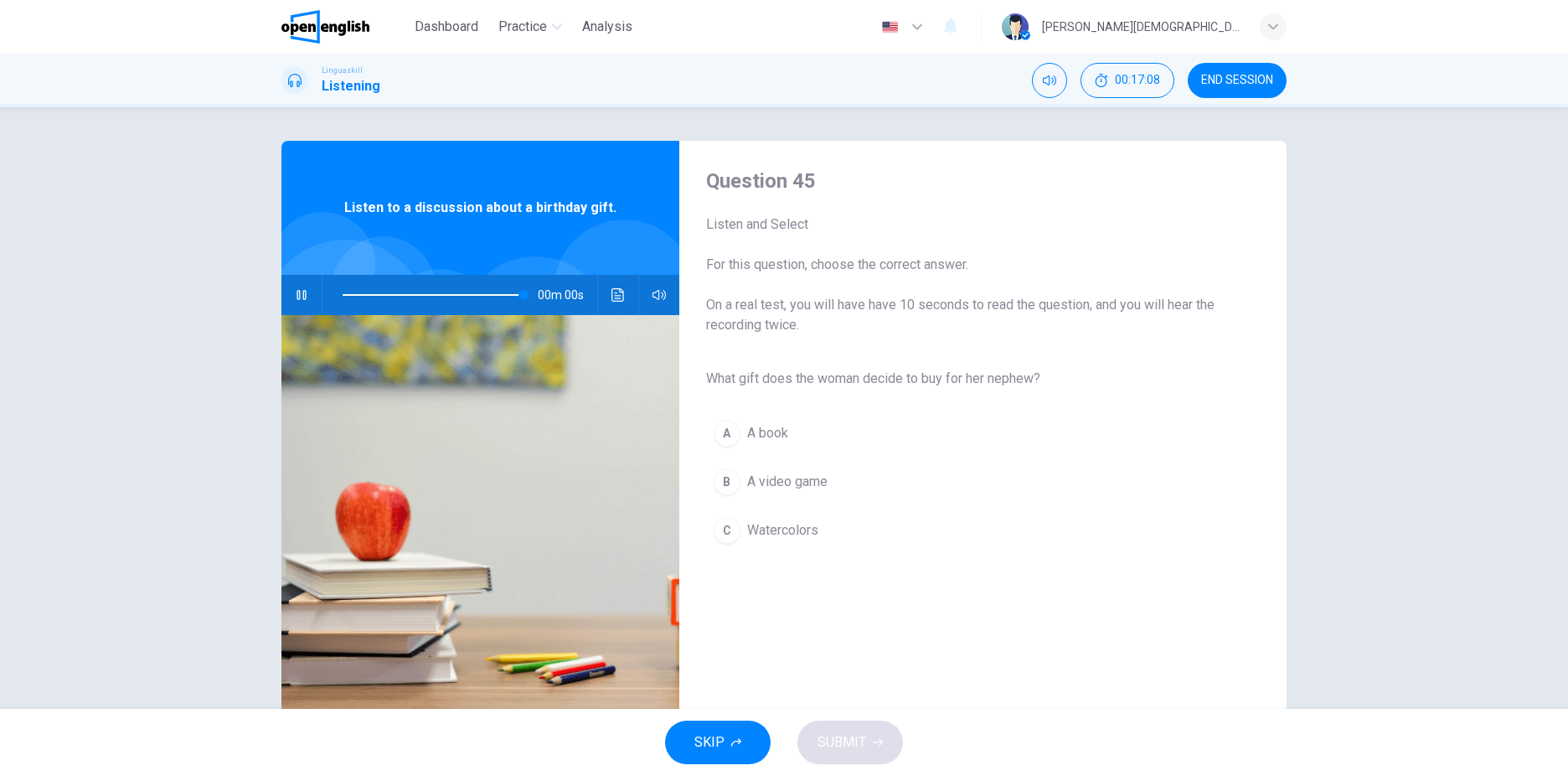
type input "*"
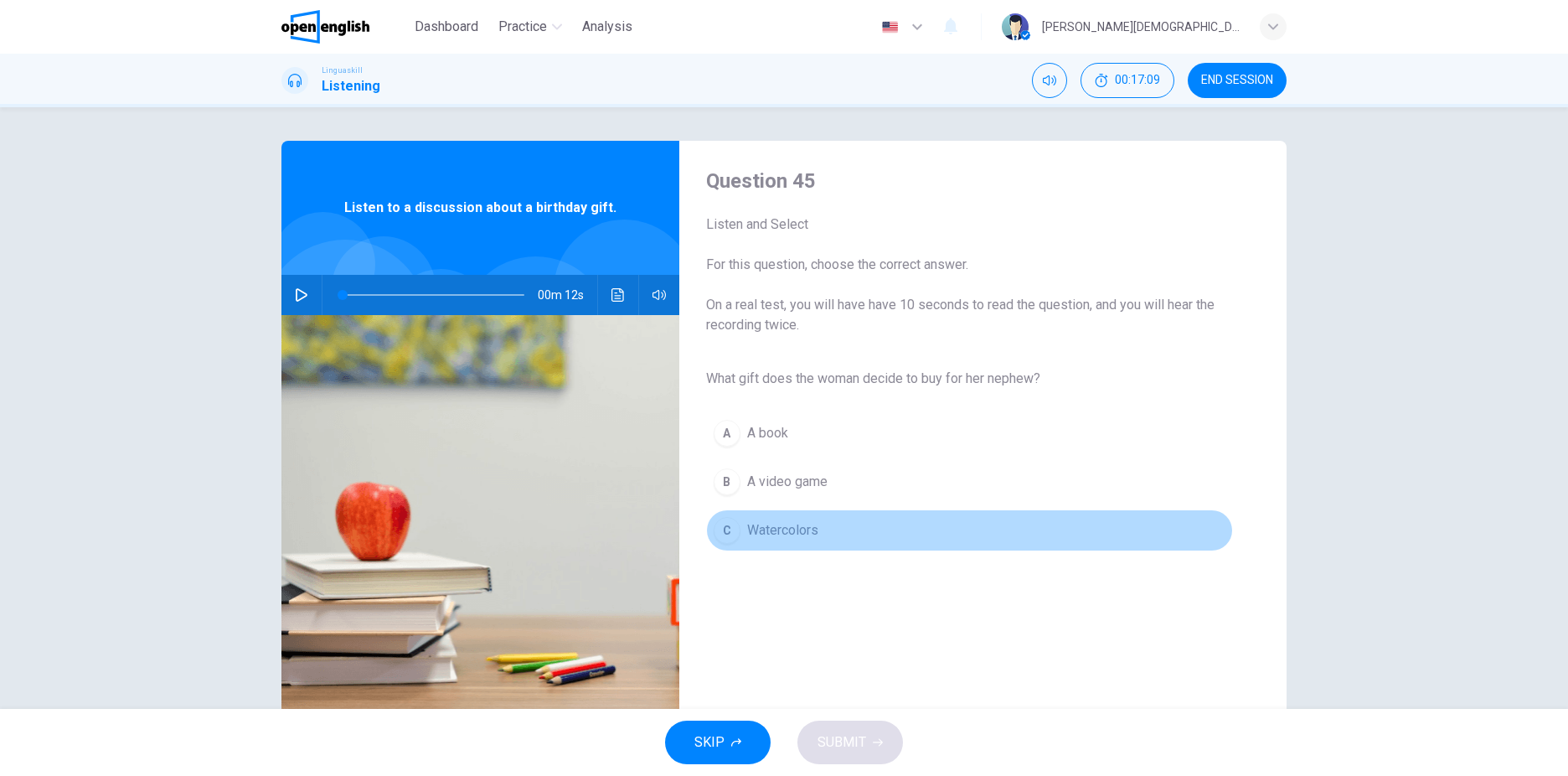
click at [768, 536] on span "Watercolors" at bounding box center [782, 530] width 72 height 20
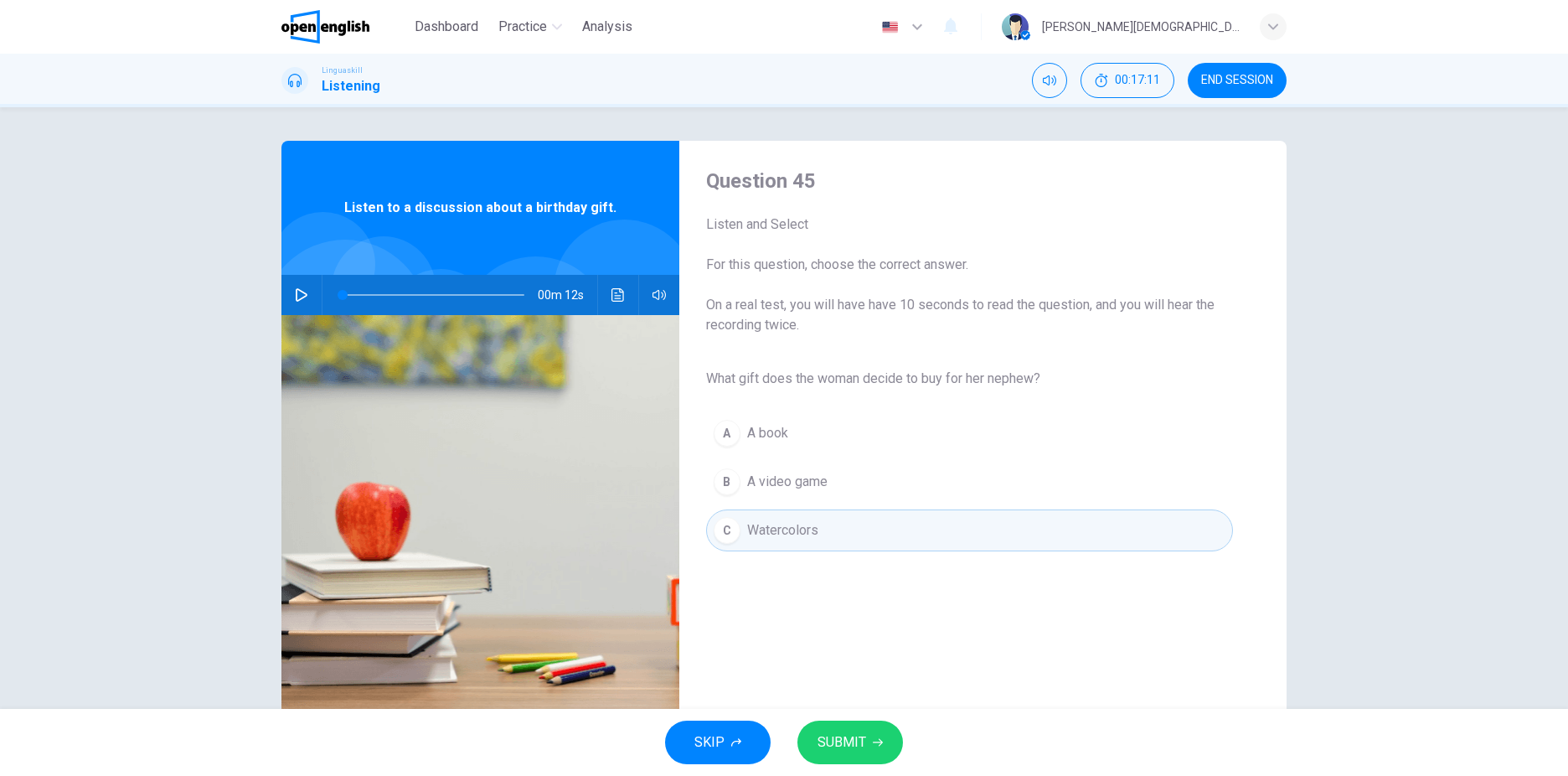
click at [835, 751] on span "SUBMIT" at bounding box center [842, 742] width 49 height 24
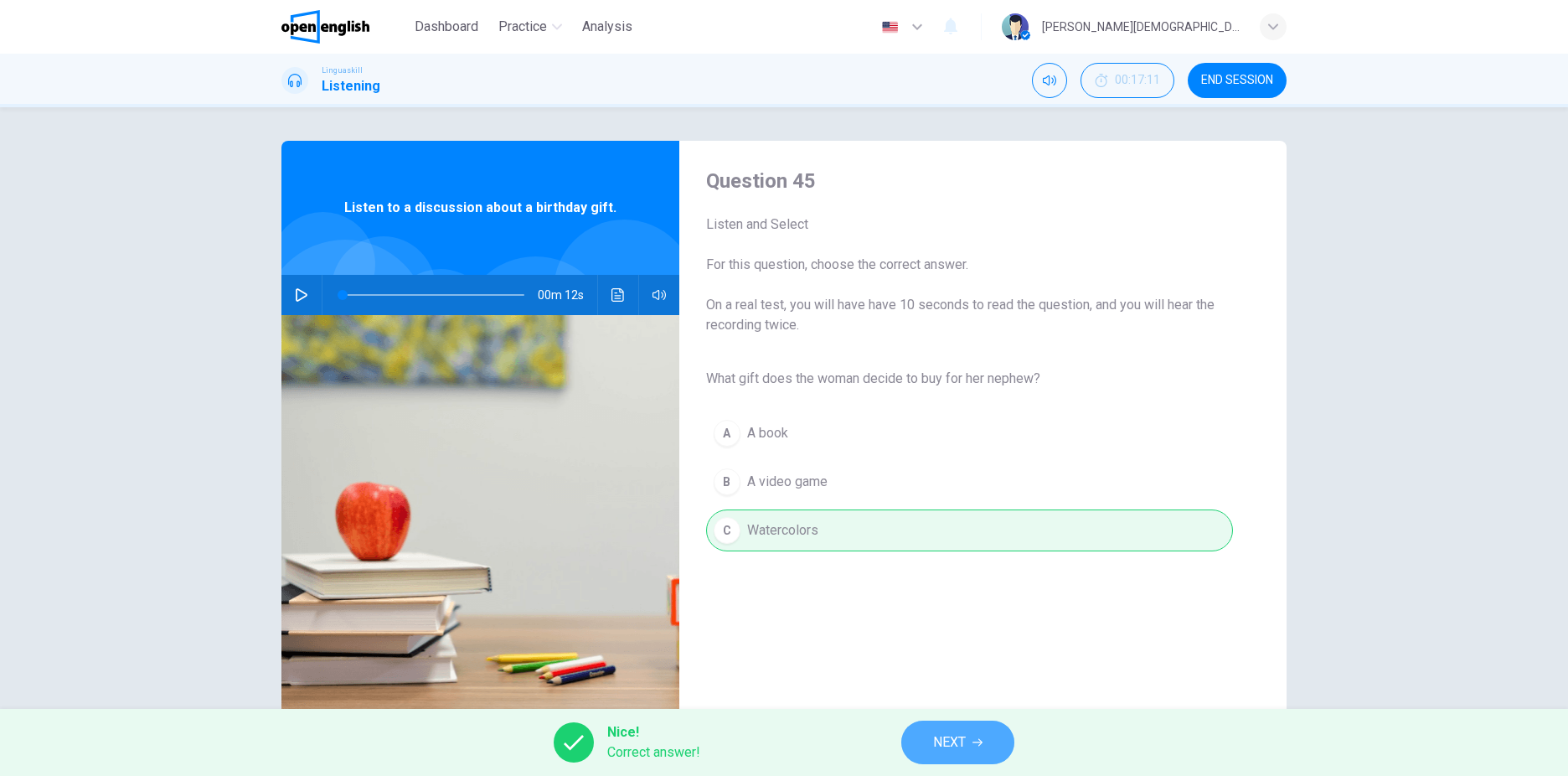
click at [926, 734] on button "NEXT" at bounding box center [957, 742] width 113 height 44
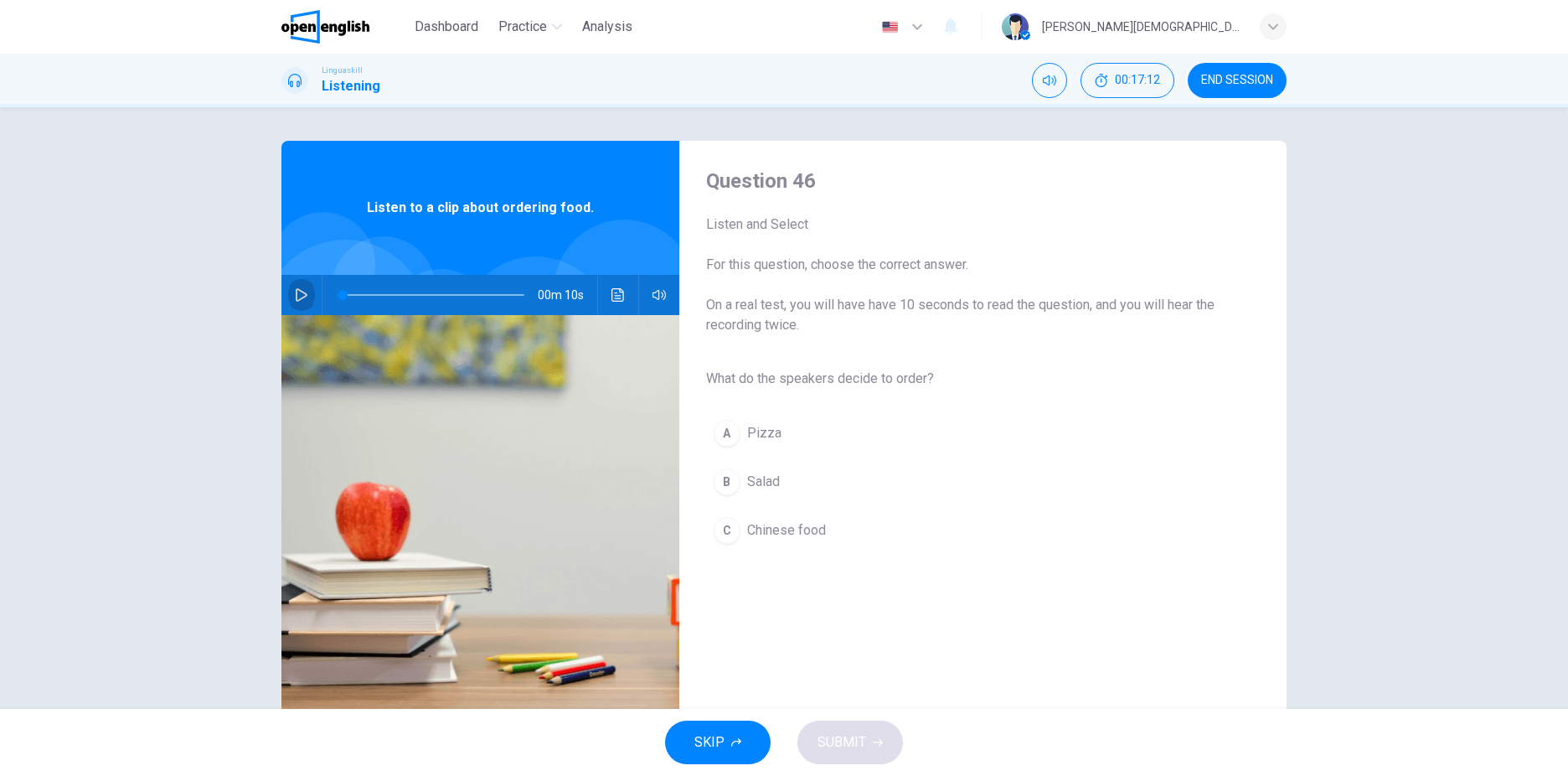
click at [295, 300] on icon "button" at bounding box center [301, 295] width 14 height 14
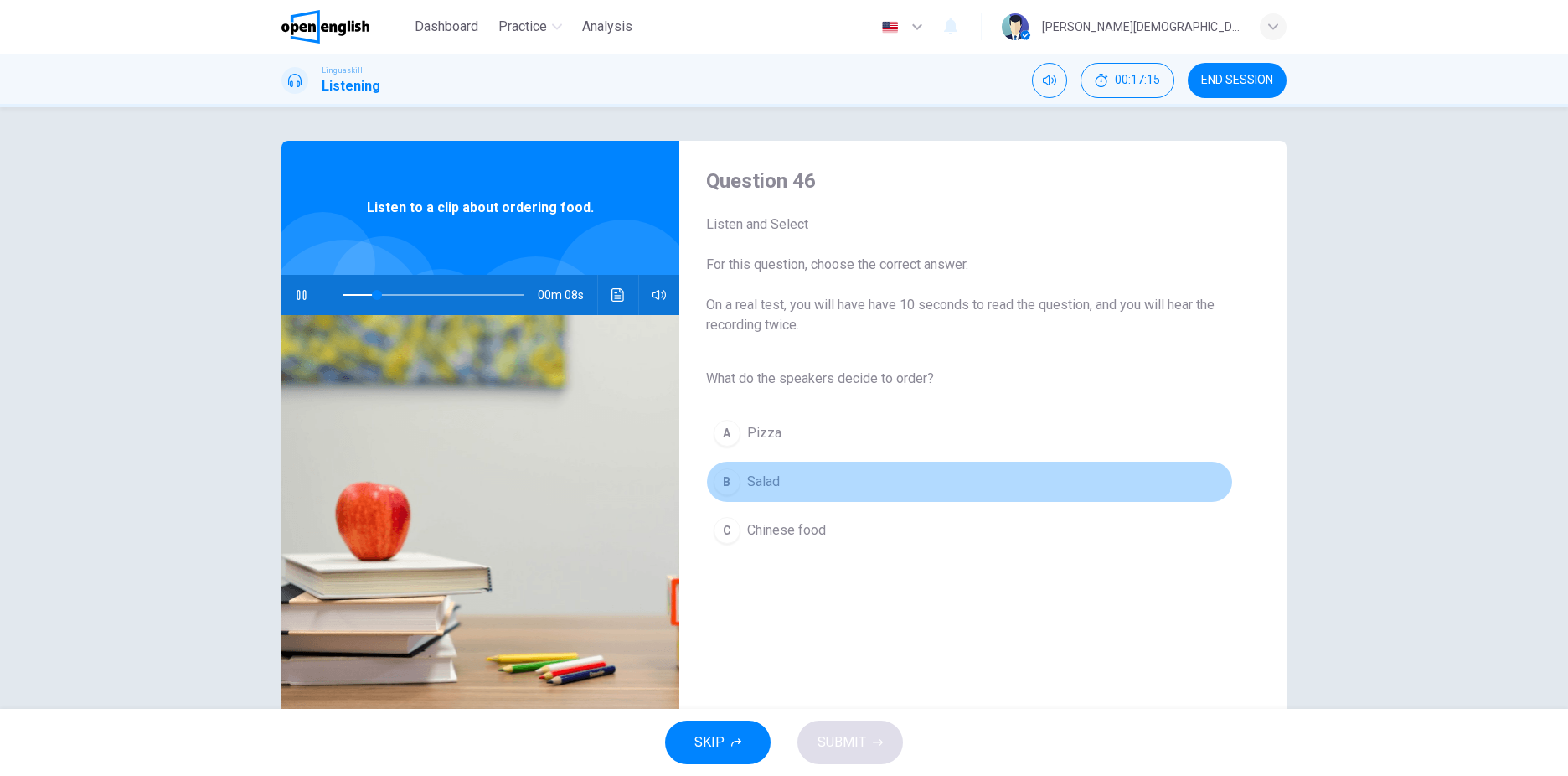
click at [737, 493] on button "B Salad" at bounding box center [969, 481] width 527 height 42
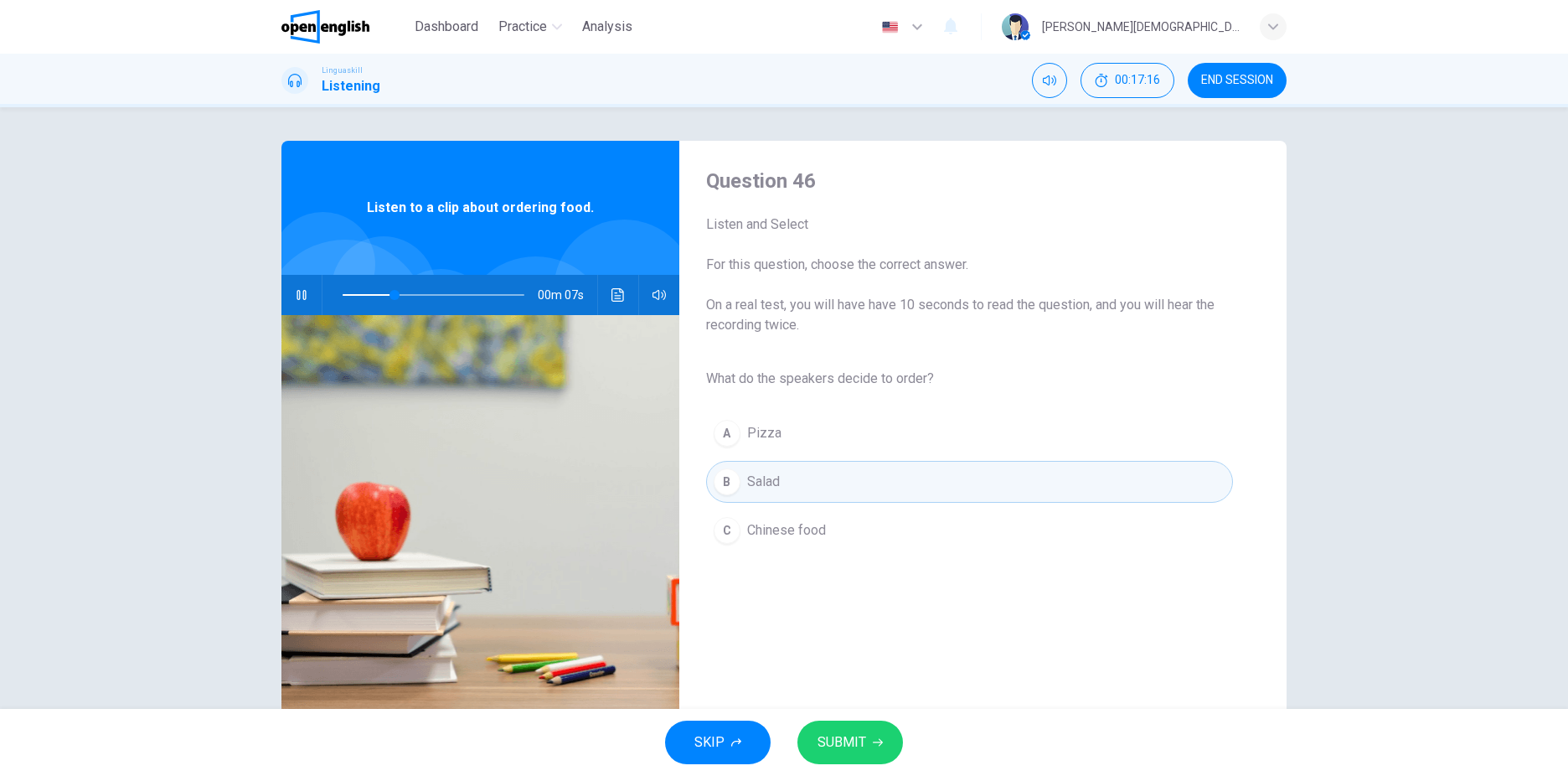
click at [857, 761] on button "SUBMIT" at bounding box center [850, 742] width 105 height 44
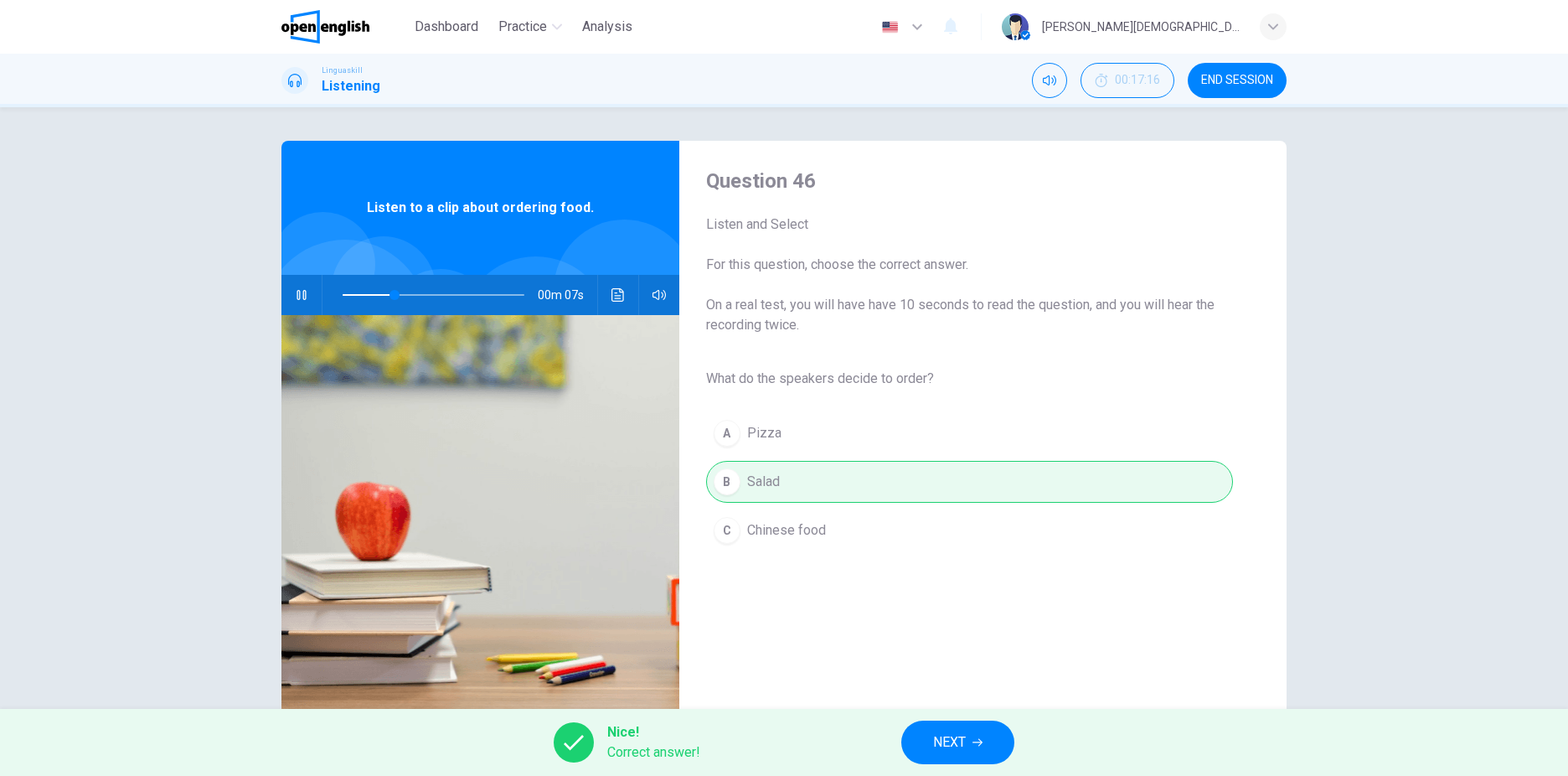
type input "**"
click at [945, 754] on button "NEXT" at bounding box center [957, 742] width 113 height 44
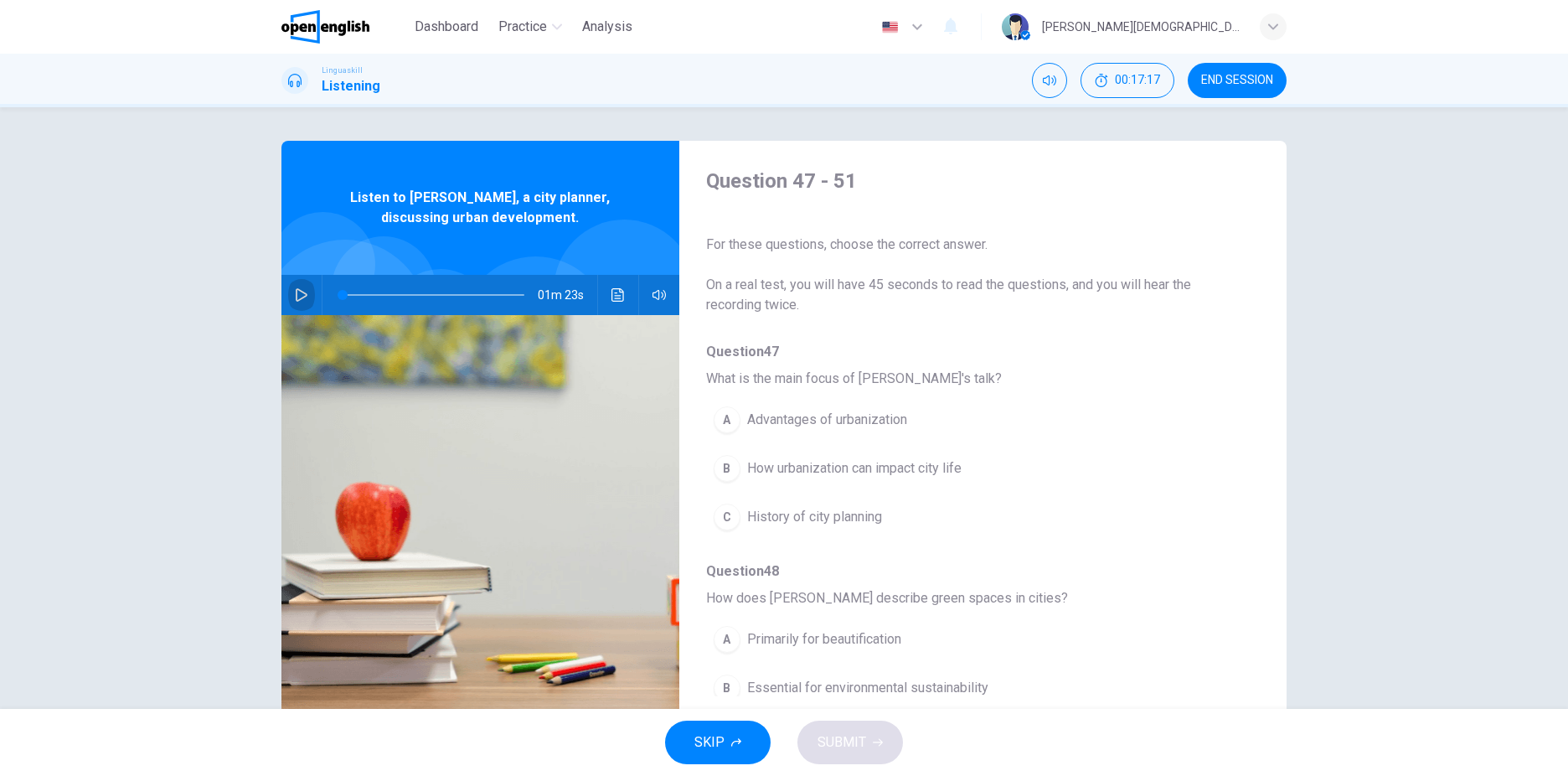
click at [297, 301] on icon "button" at bounding box center [301, 295] width 14 height 14
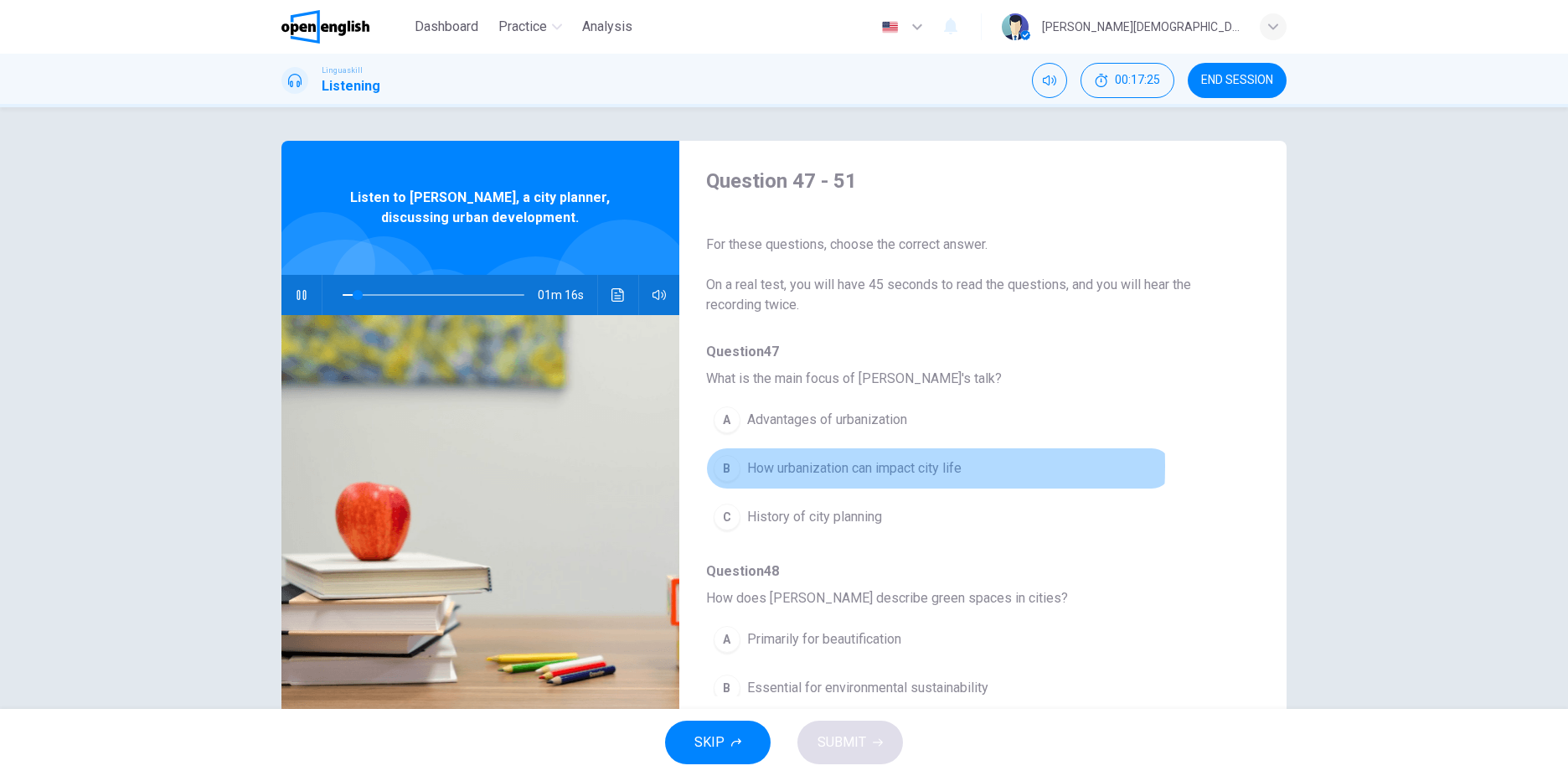
click at [772, 466] on span "How urbanization can impact city life" at bounding box center [854, 469] width 215 height 20
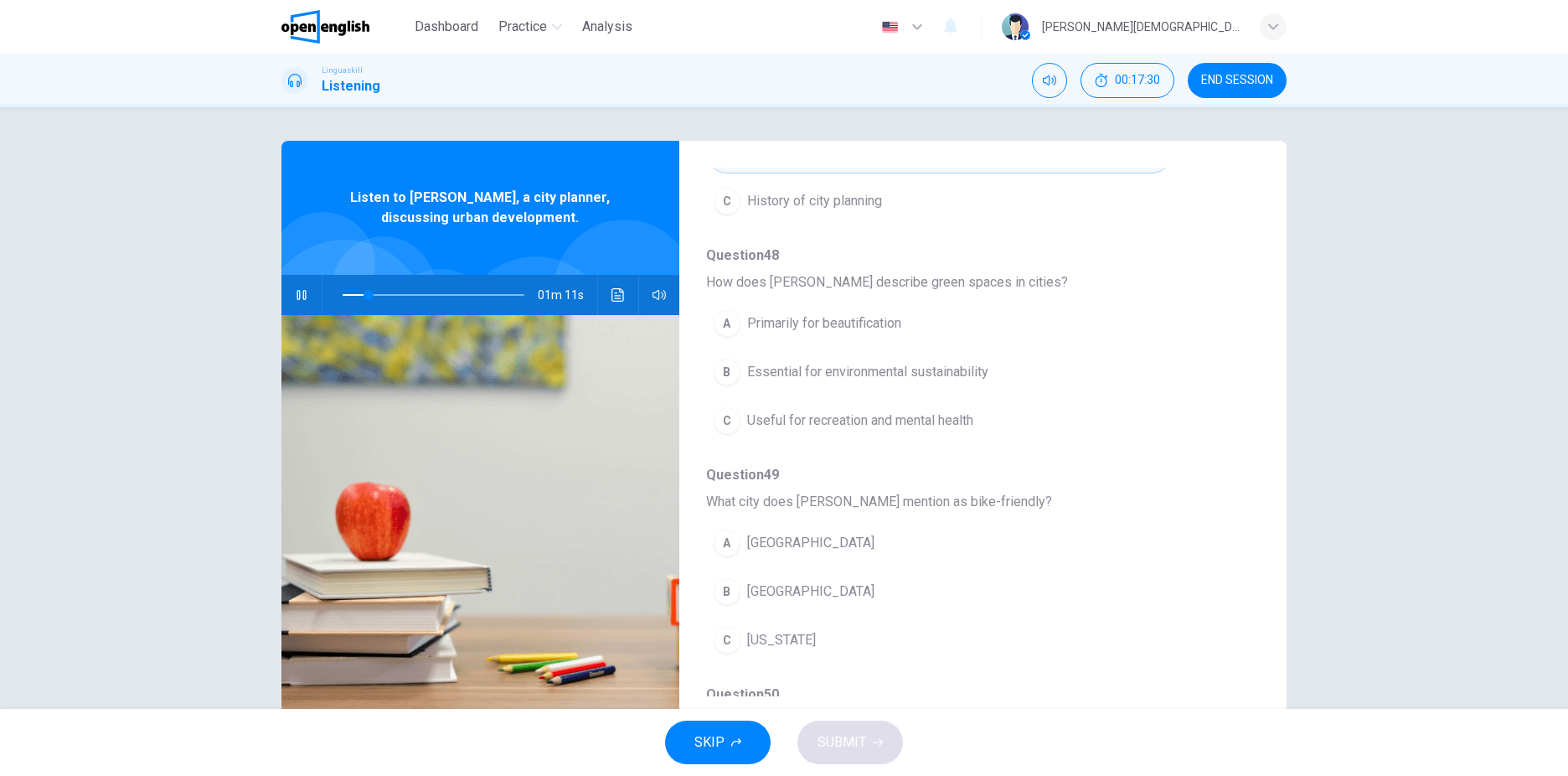
scroll to position [335, 0]
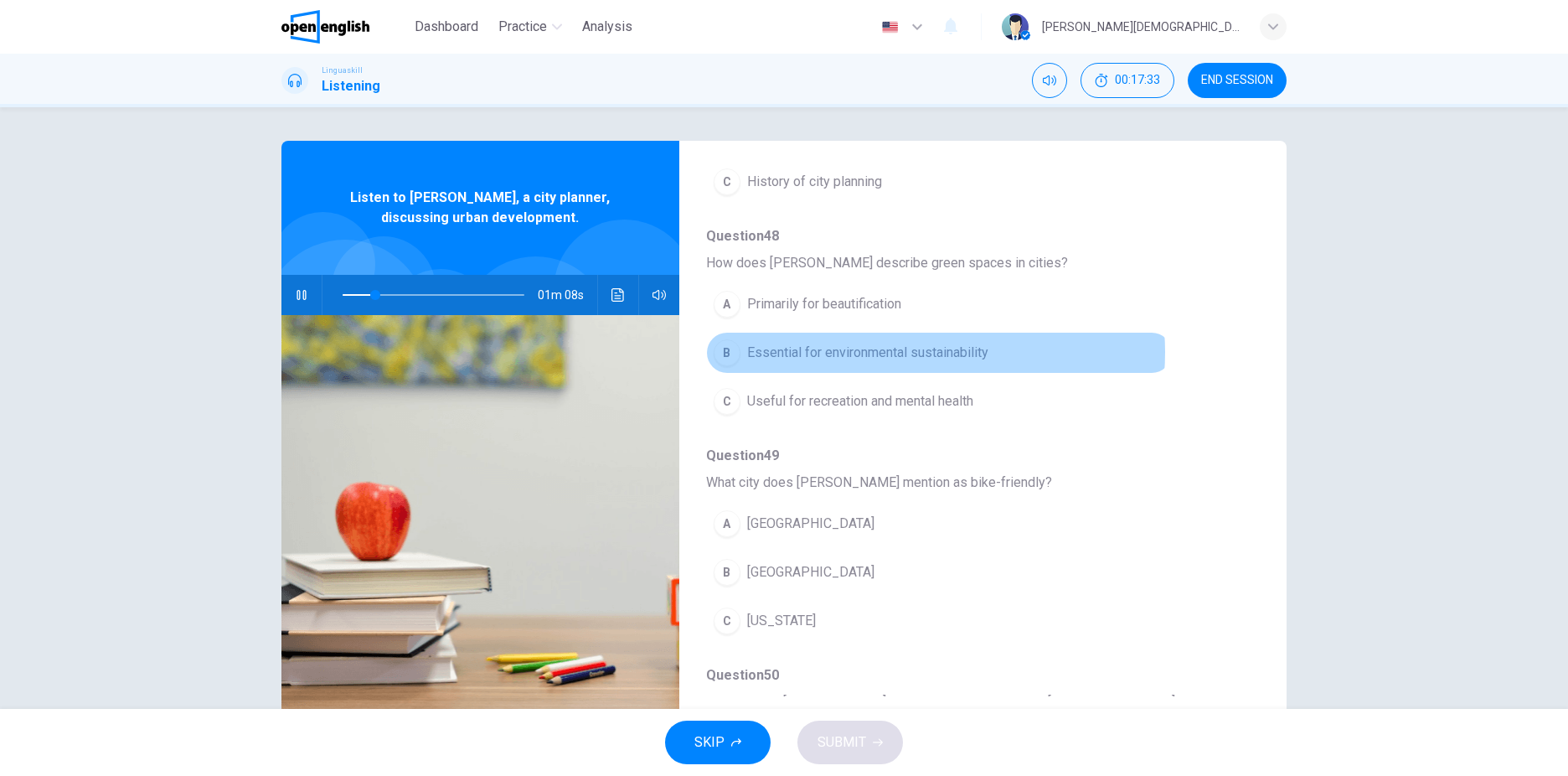
click at [905, 352] on span "Essential for environmental sustainability" at bounding box center [867, 353] width 241 height 20
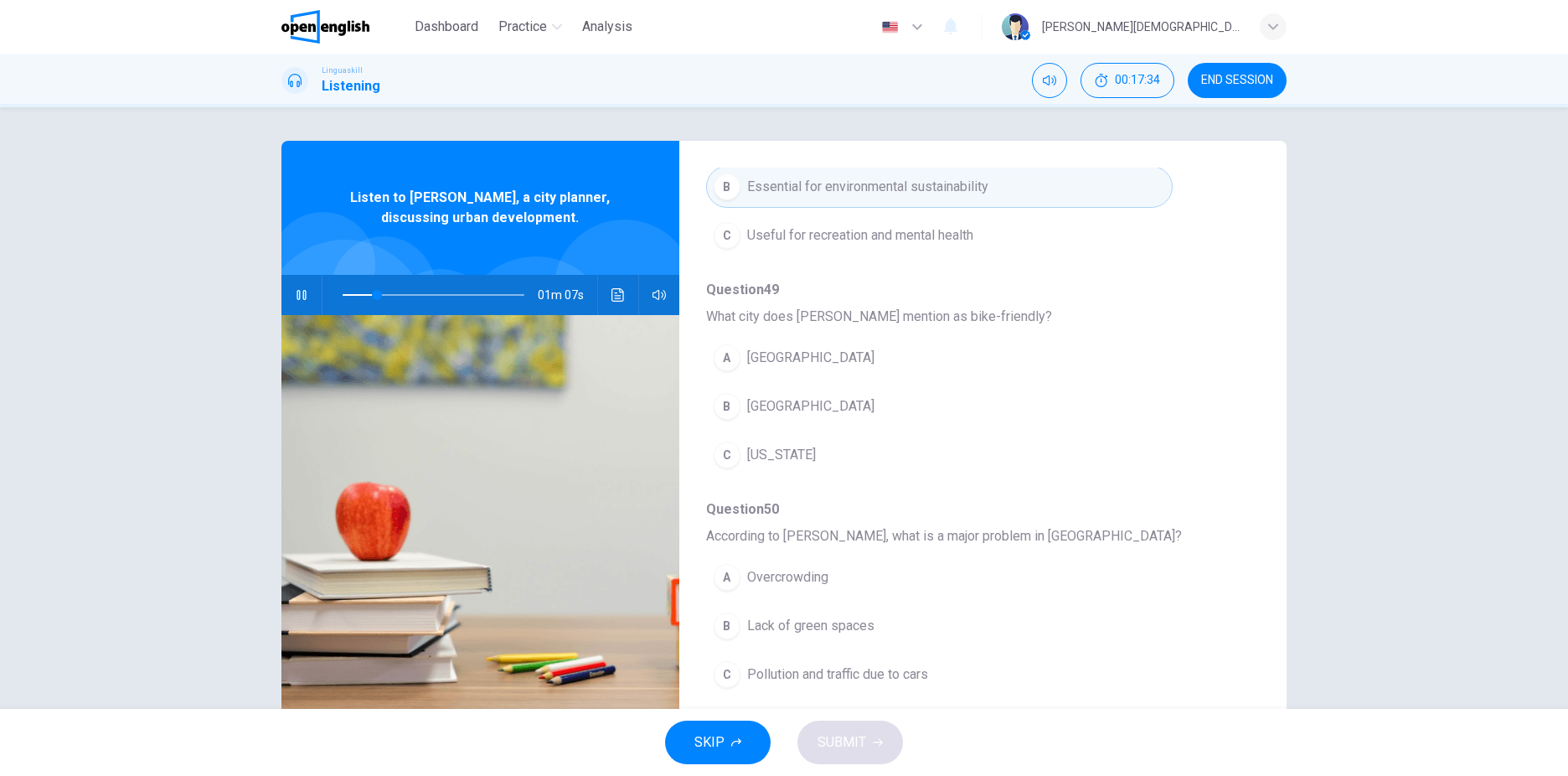
scroll to position [503, 0]
click at [785, 360] on span "Los Angeles" at bounding box center [810, 356] width 127 height 20
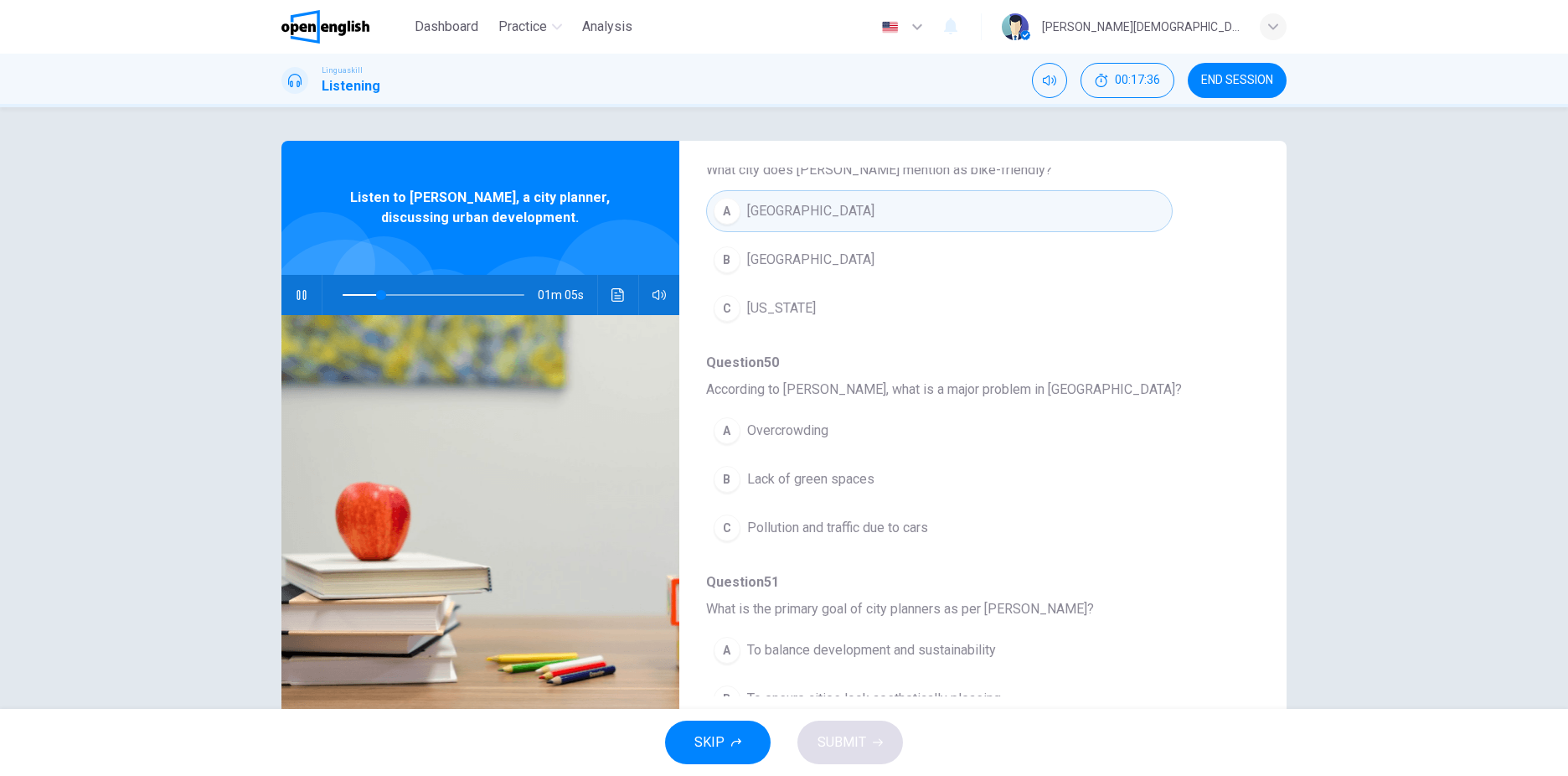
scroll to position [670, 0]
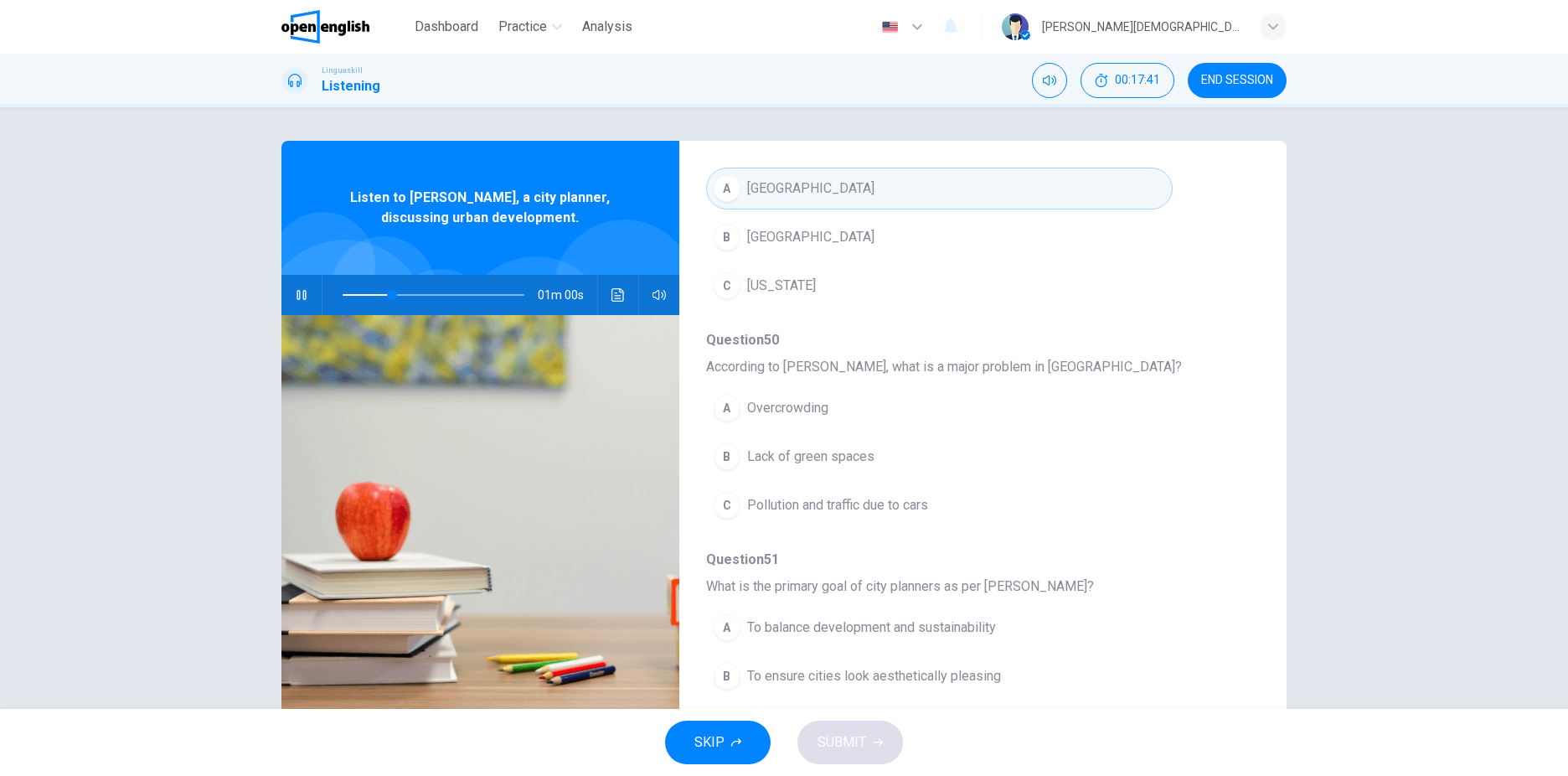
click at [777, 493] on button "C Pollution and traffic due to cars" at bounding box center [939, 505] width 467 height 42
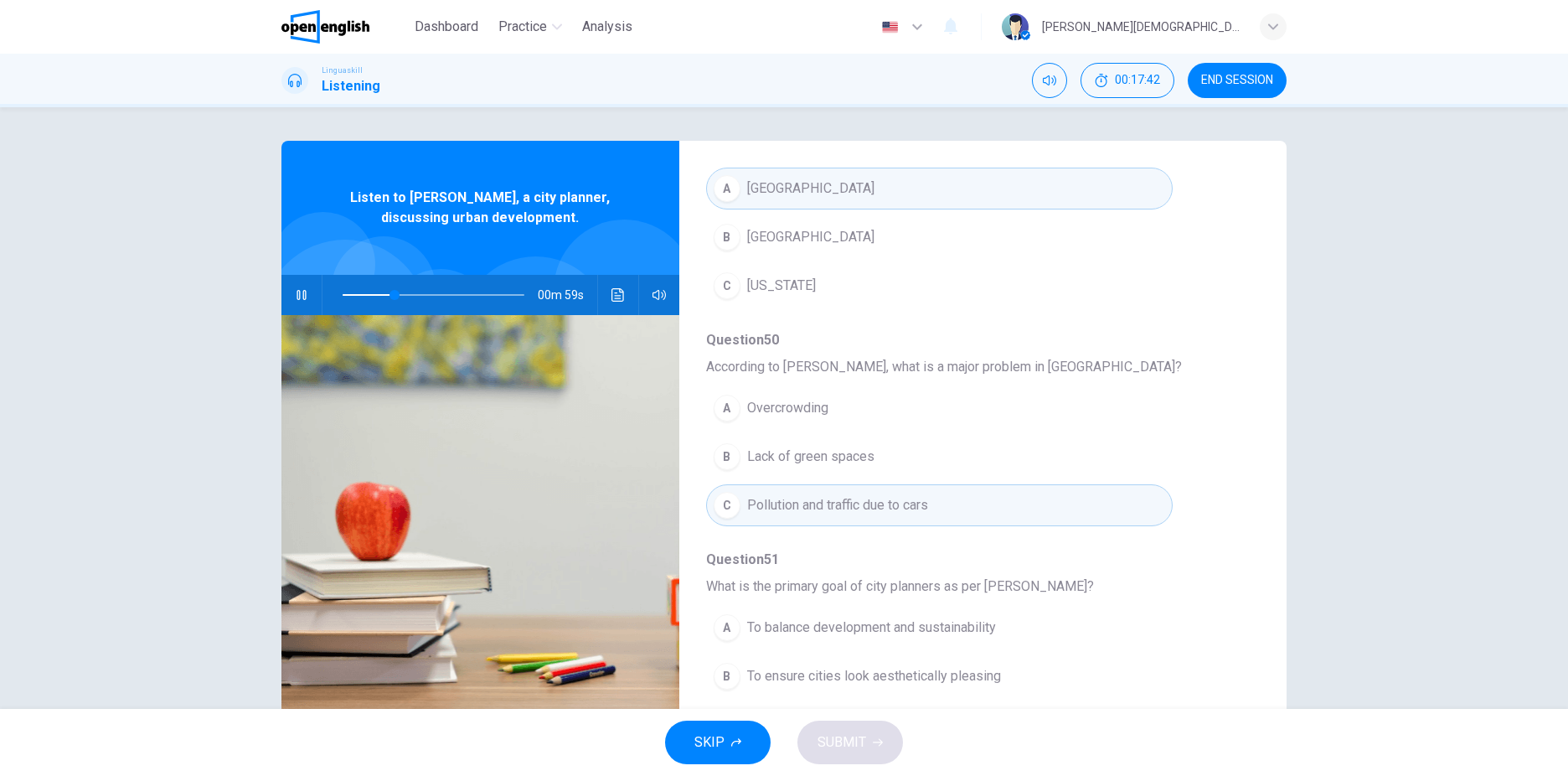
scroll to position [723, 0]
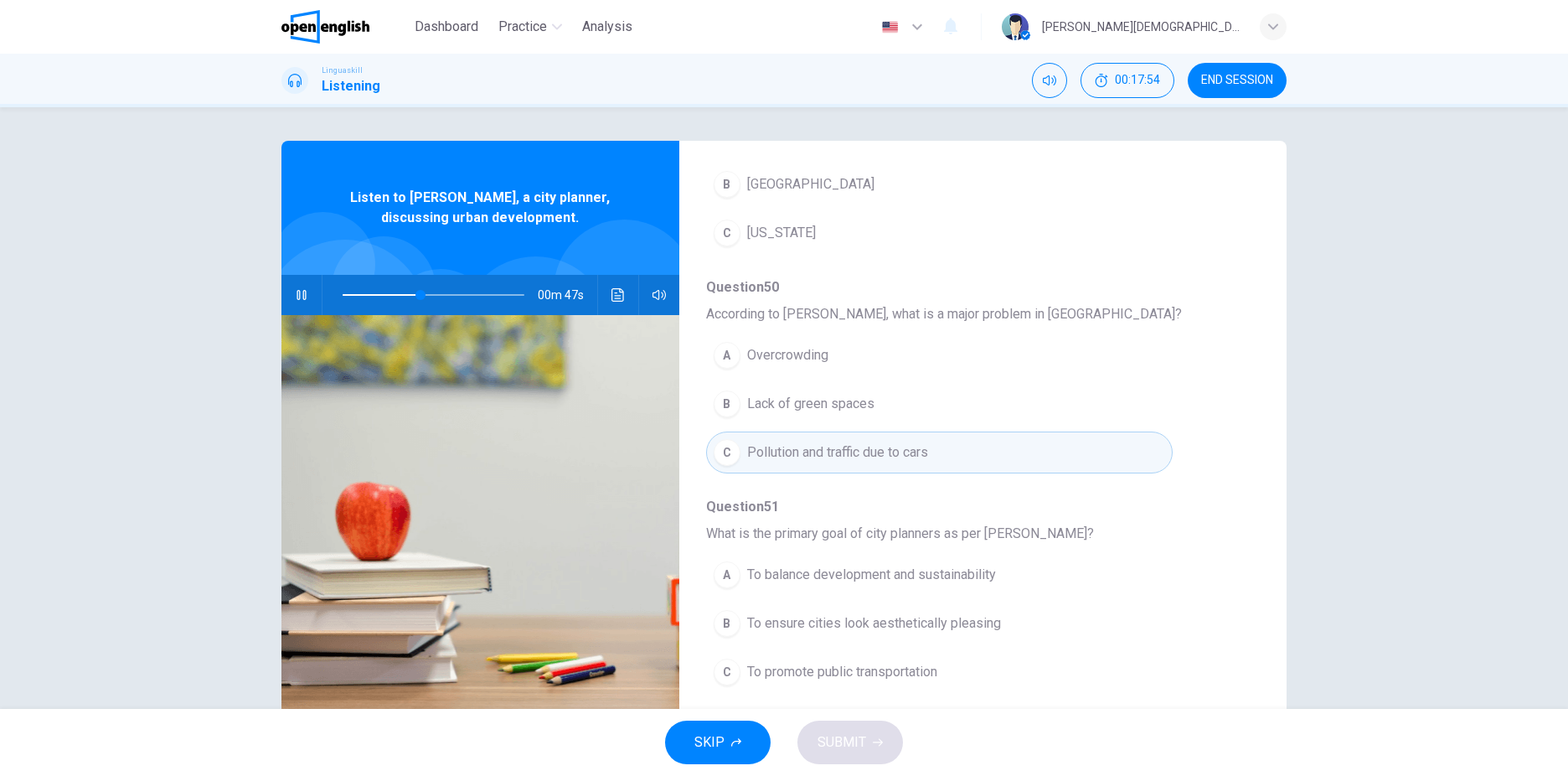
click at [823, 578] on span "To balance development and sustainability" at bounding box center [871, 575] width 249 height 20
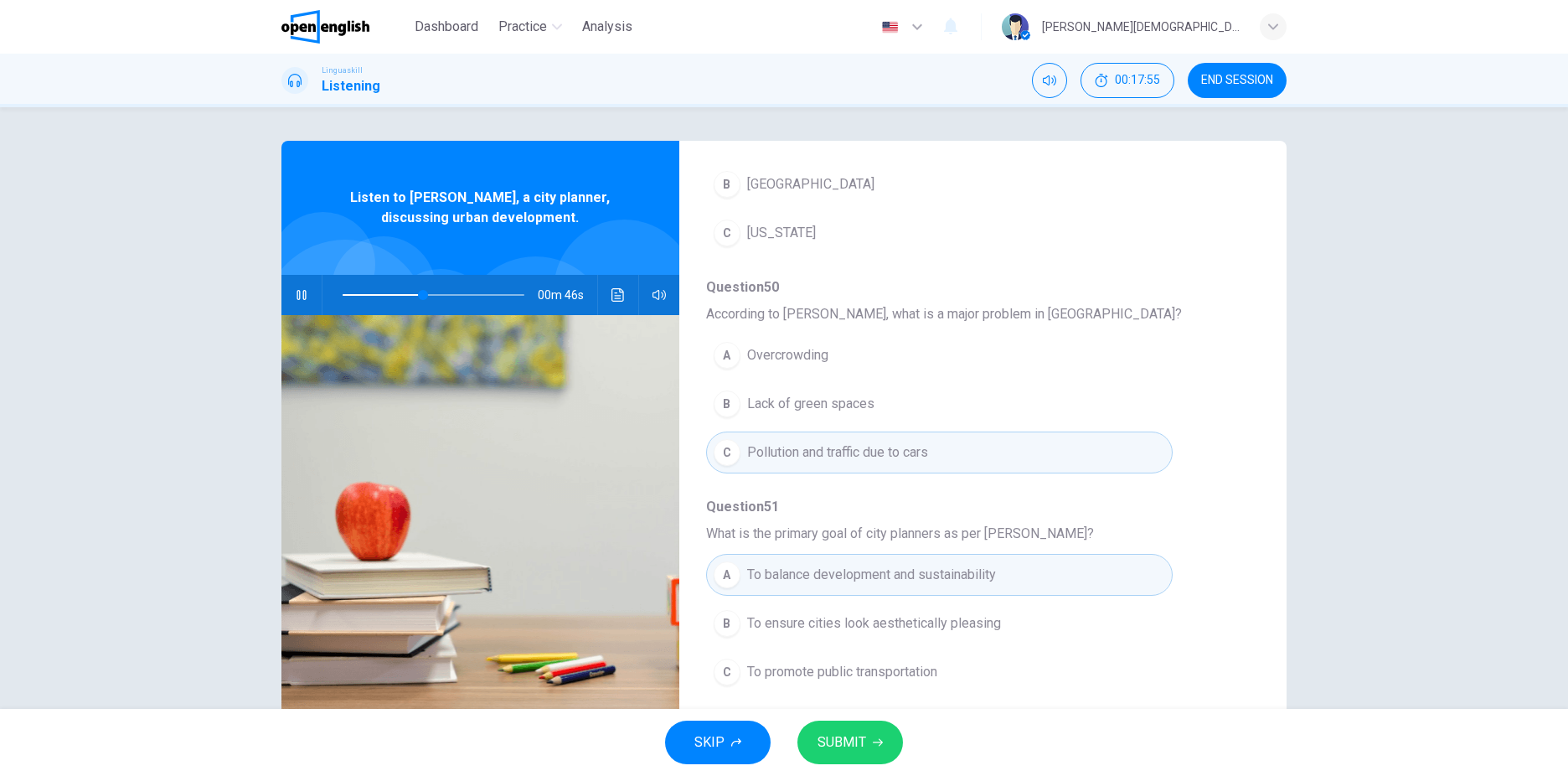
click at [834, 745] on span "SUBMIT" at bounding box center [842, 742] width 49 height 24
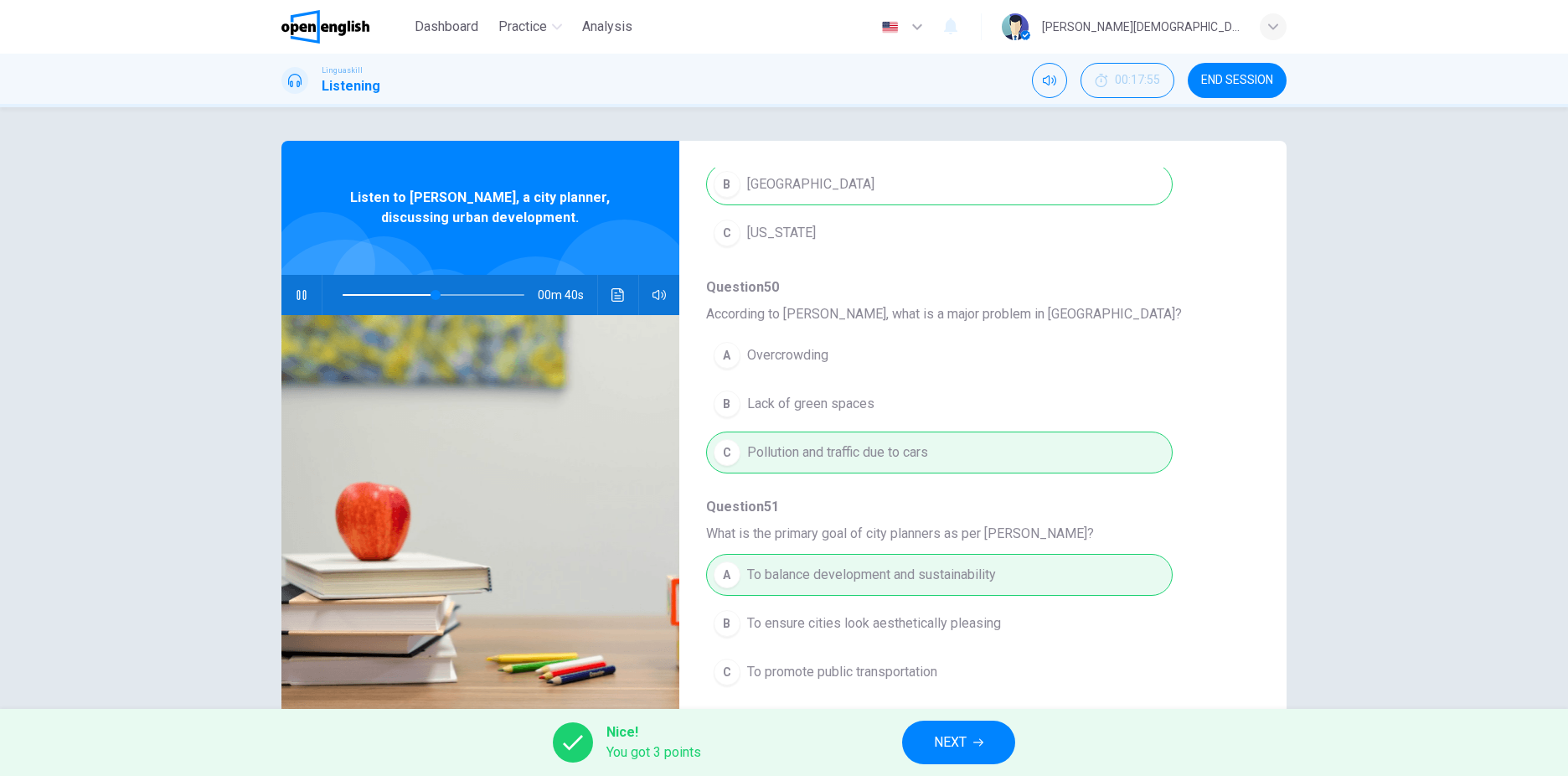
type input "**"
click at [952, 726] on button "NEXT" at bounding box center [958, 742] width 113 height 44
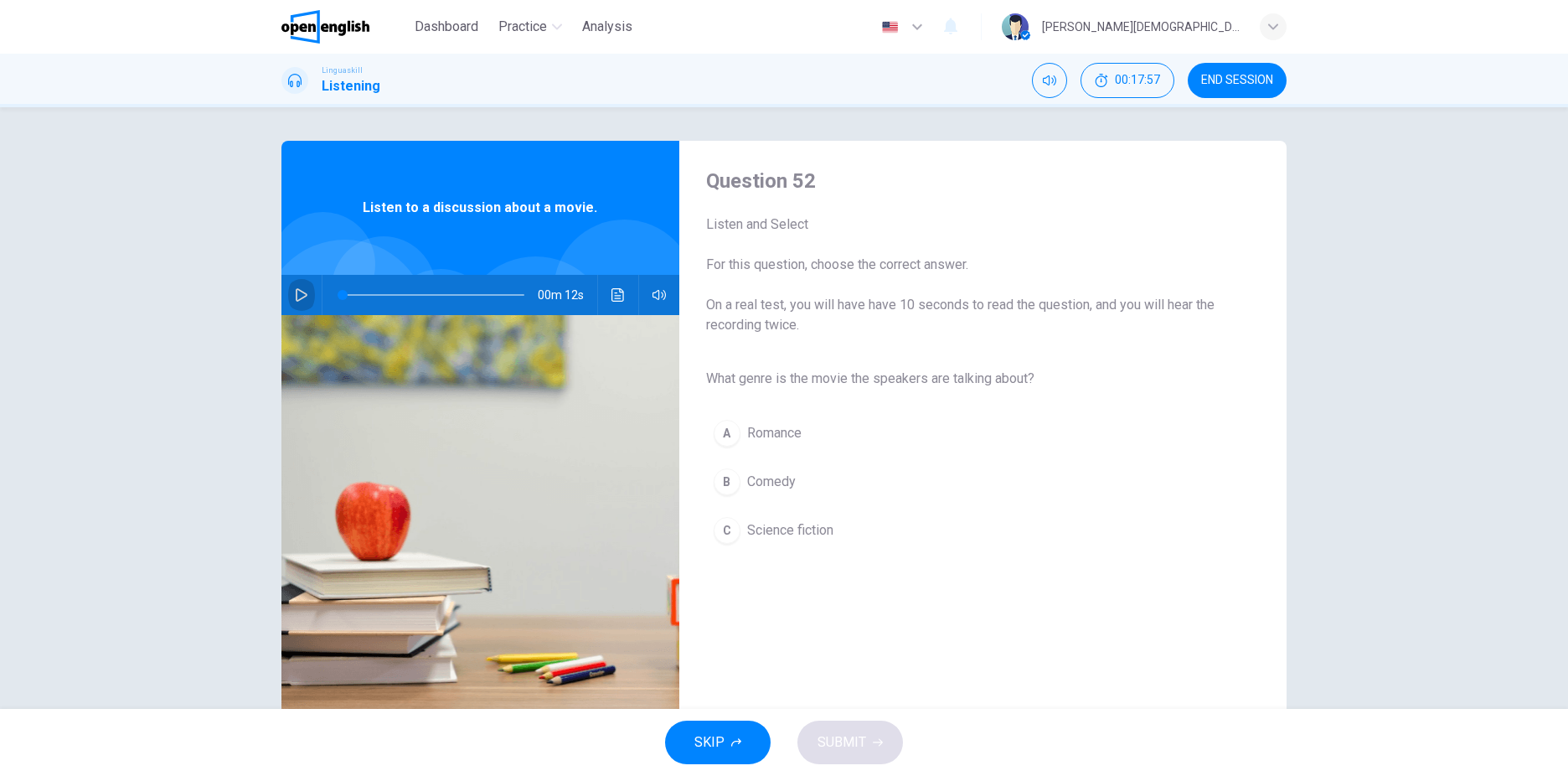
click at [298, 296] on icon "button" at bounding box center [301, 295] width 14 height 14
click at [298, 285] on button "button" at bounding box center [302, 295] width 27 height 40
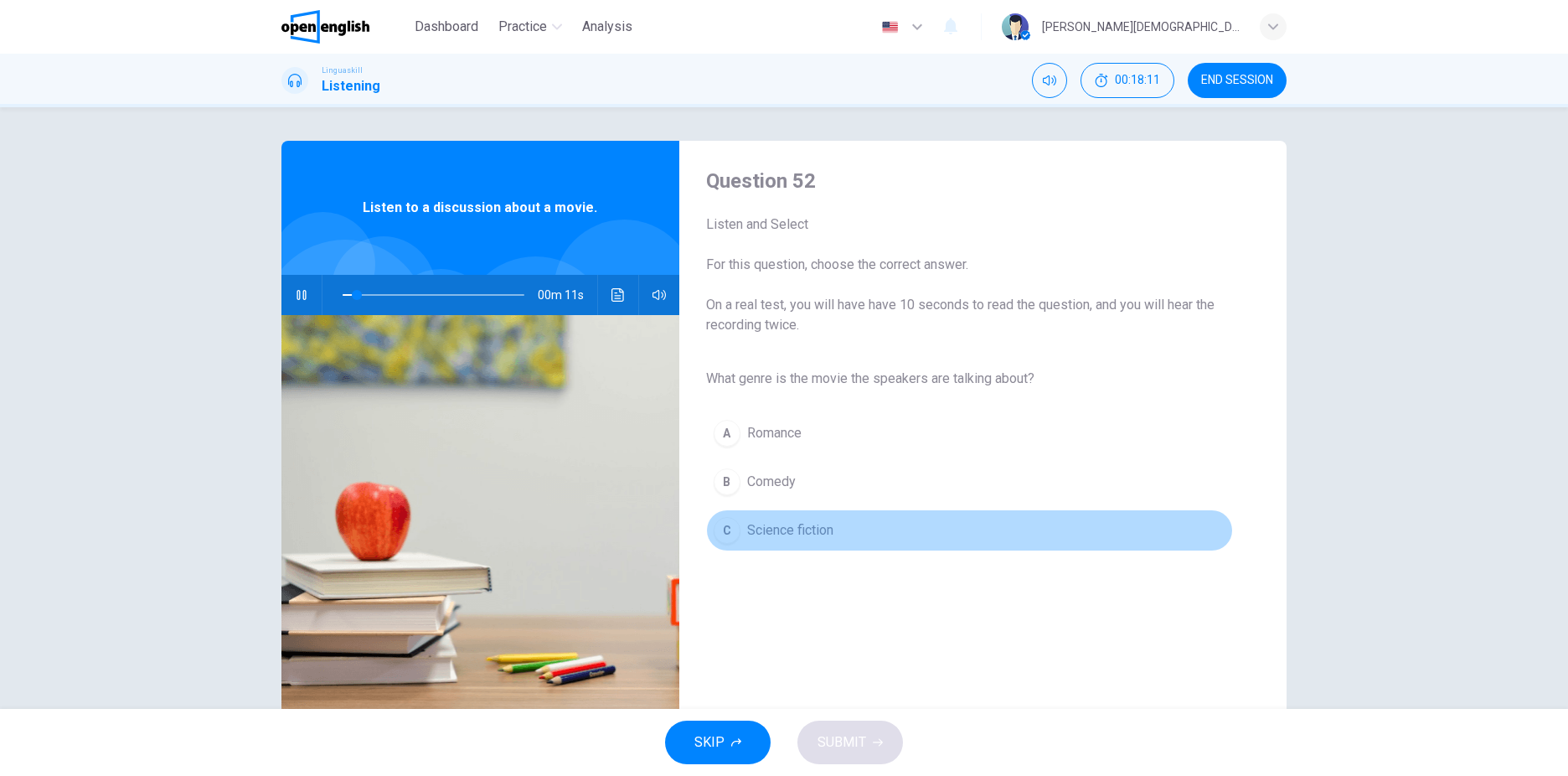
click at [817, 538] on span "Science fiction" at bounding box center [789, 530] width 86 height 20
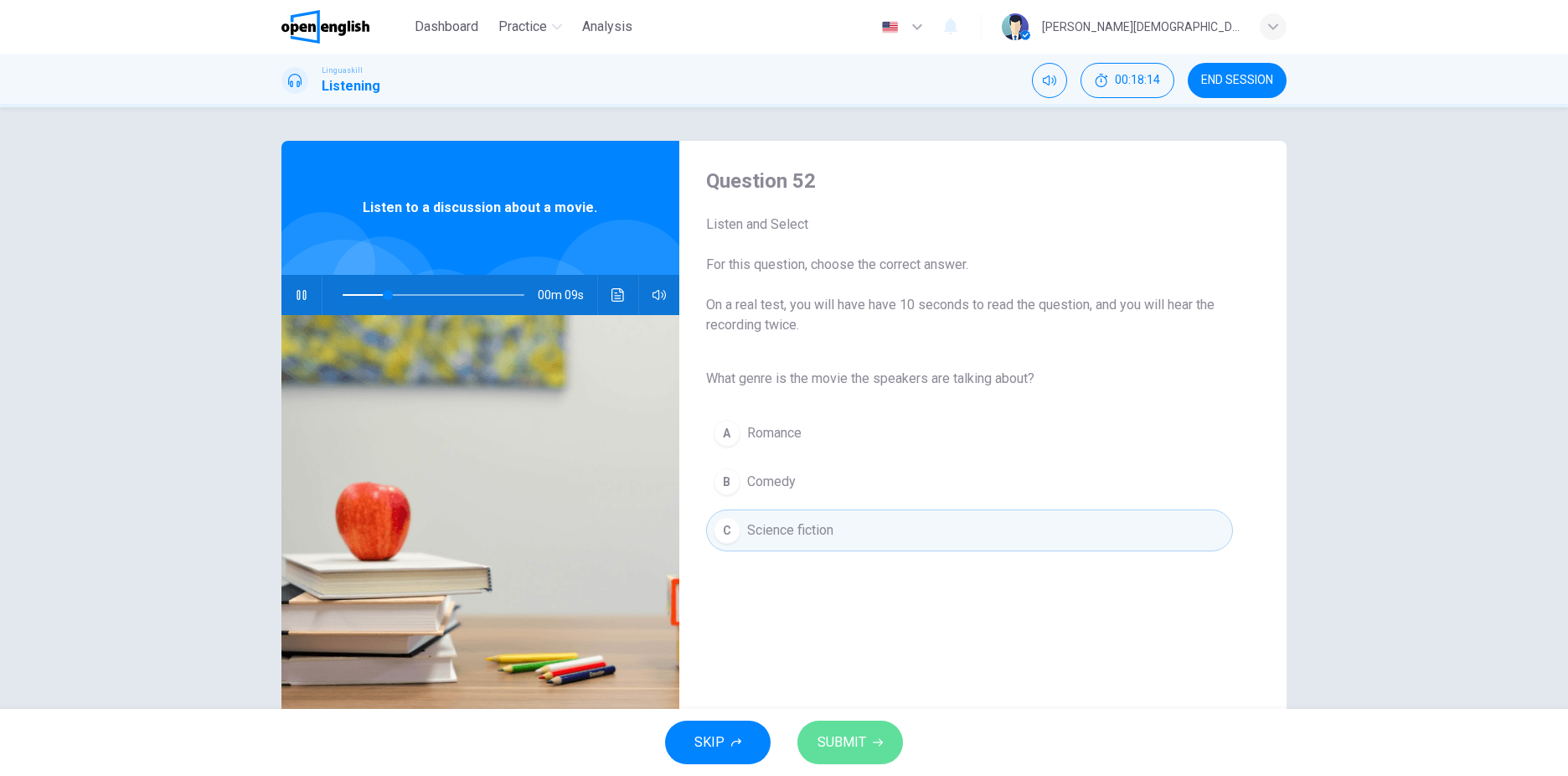
click at [855, 747] on span "SUBMIT" at bounding box center [842, 742] width 49 height 24
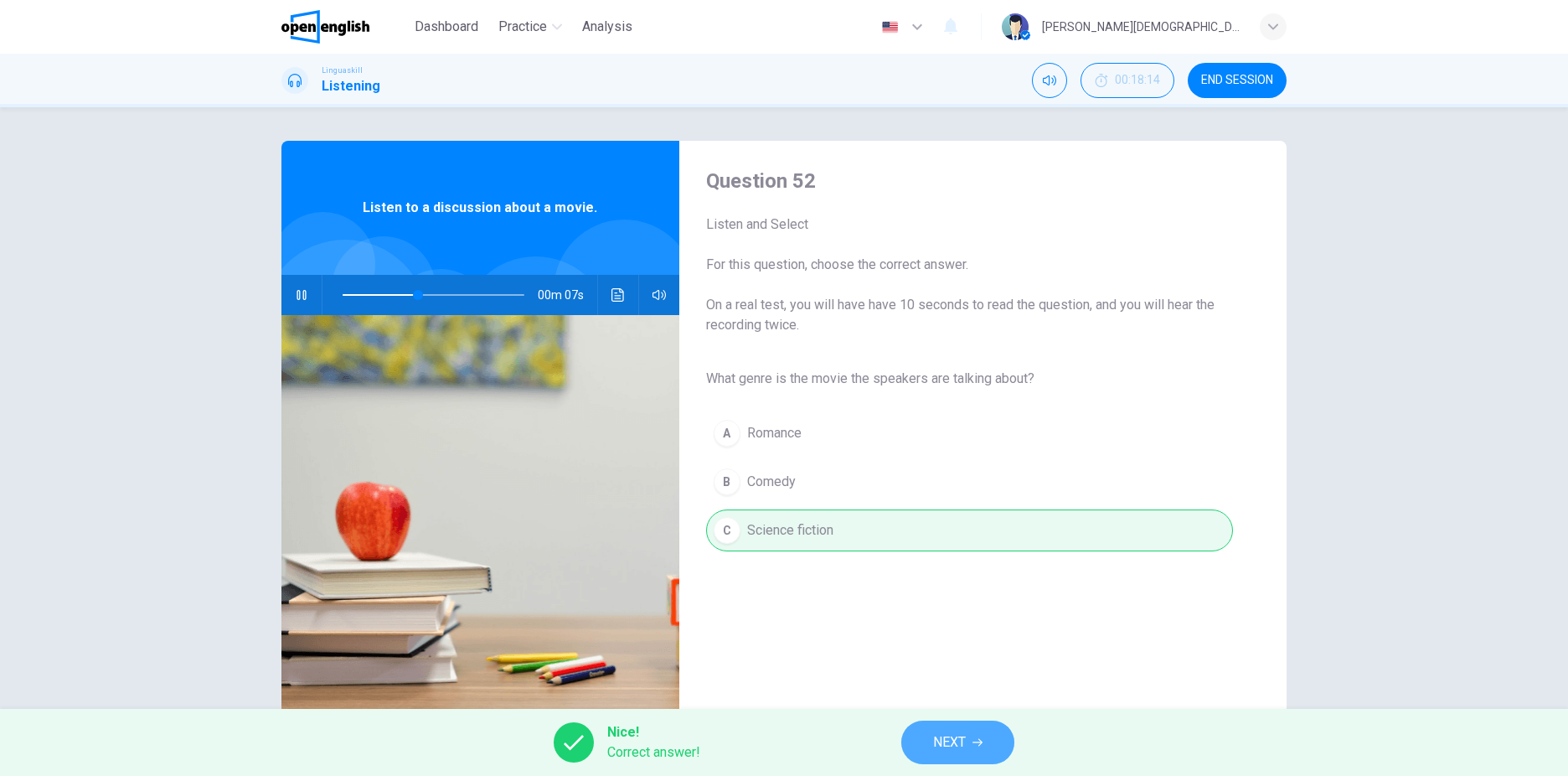
type input "**"
click at [929, 756] on button "NEXT" at bounding box center [957, 742] width 113 height 44
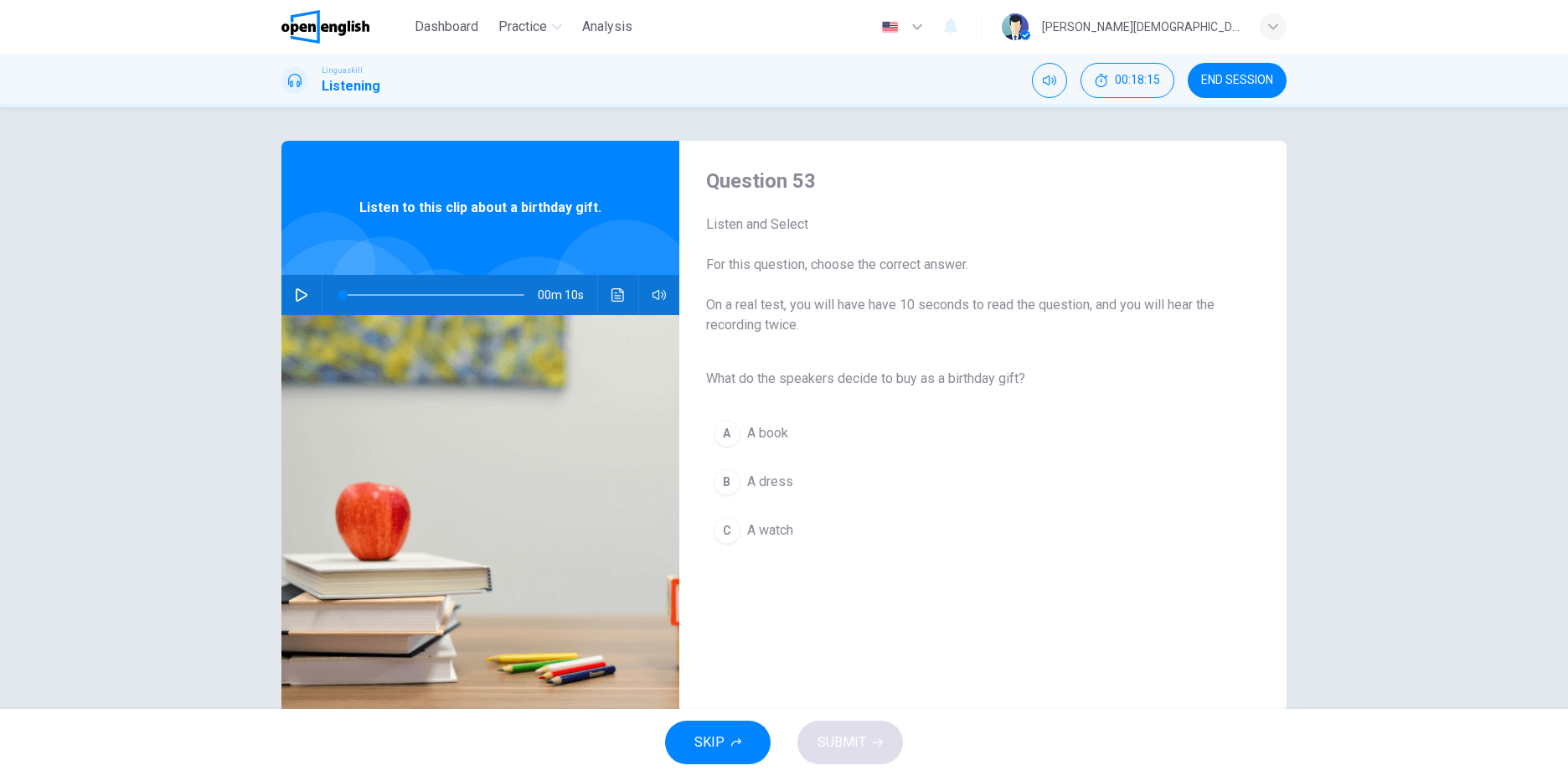
click at [295, 284] on button "button" at bounding box center [302, 295] width 27 height 40
click at [717, 448] on button "A A book" at bounding box center [969, 433] width 527 height 42
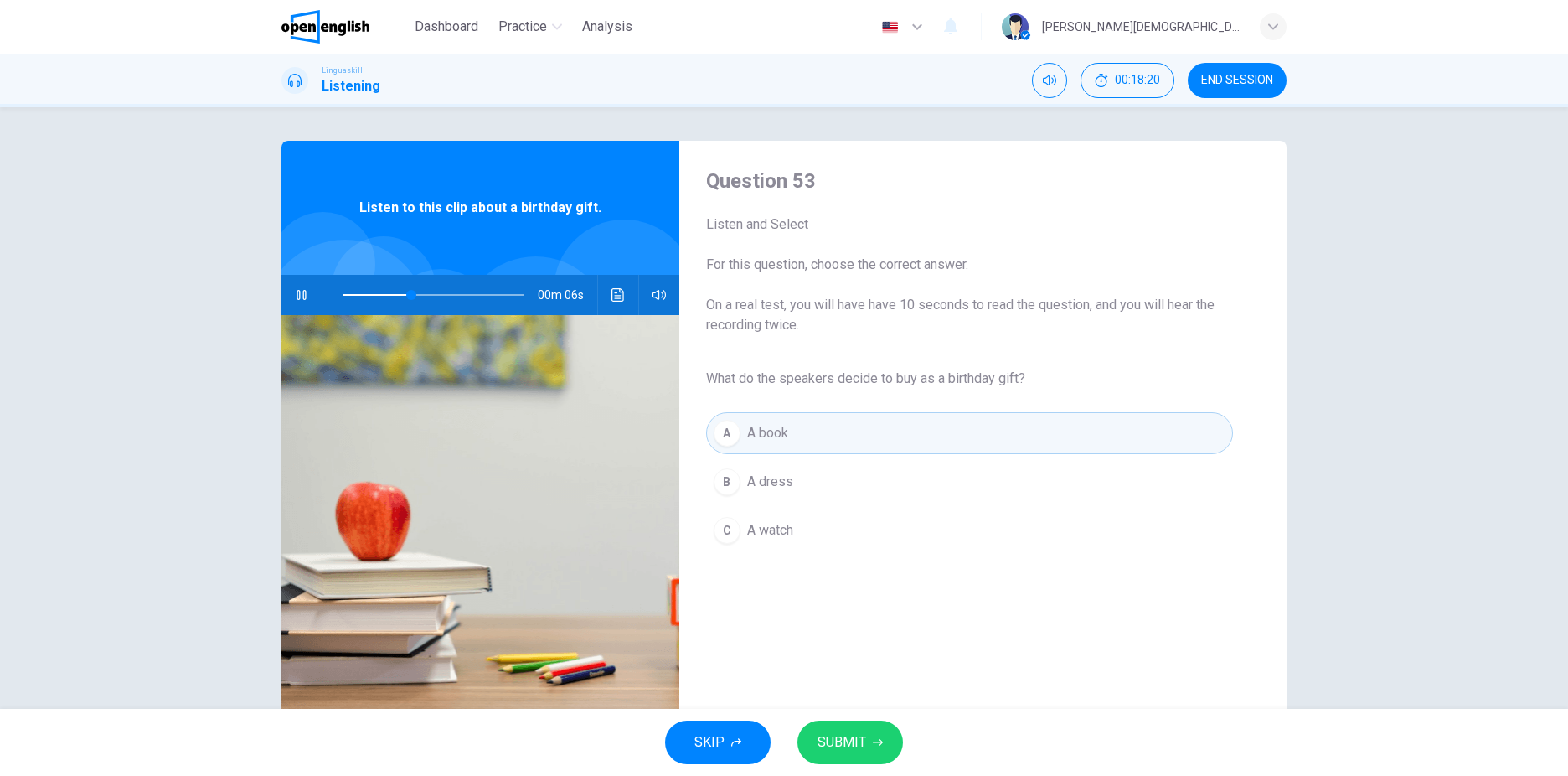
click at [867, 735] on button "SUBMIT" at bounding box center [850, 742] width 105 height 44
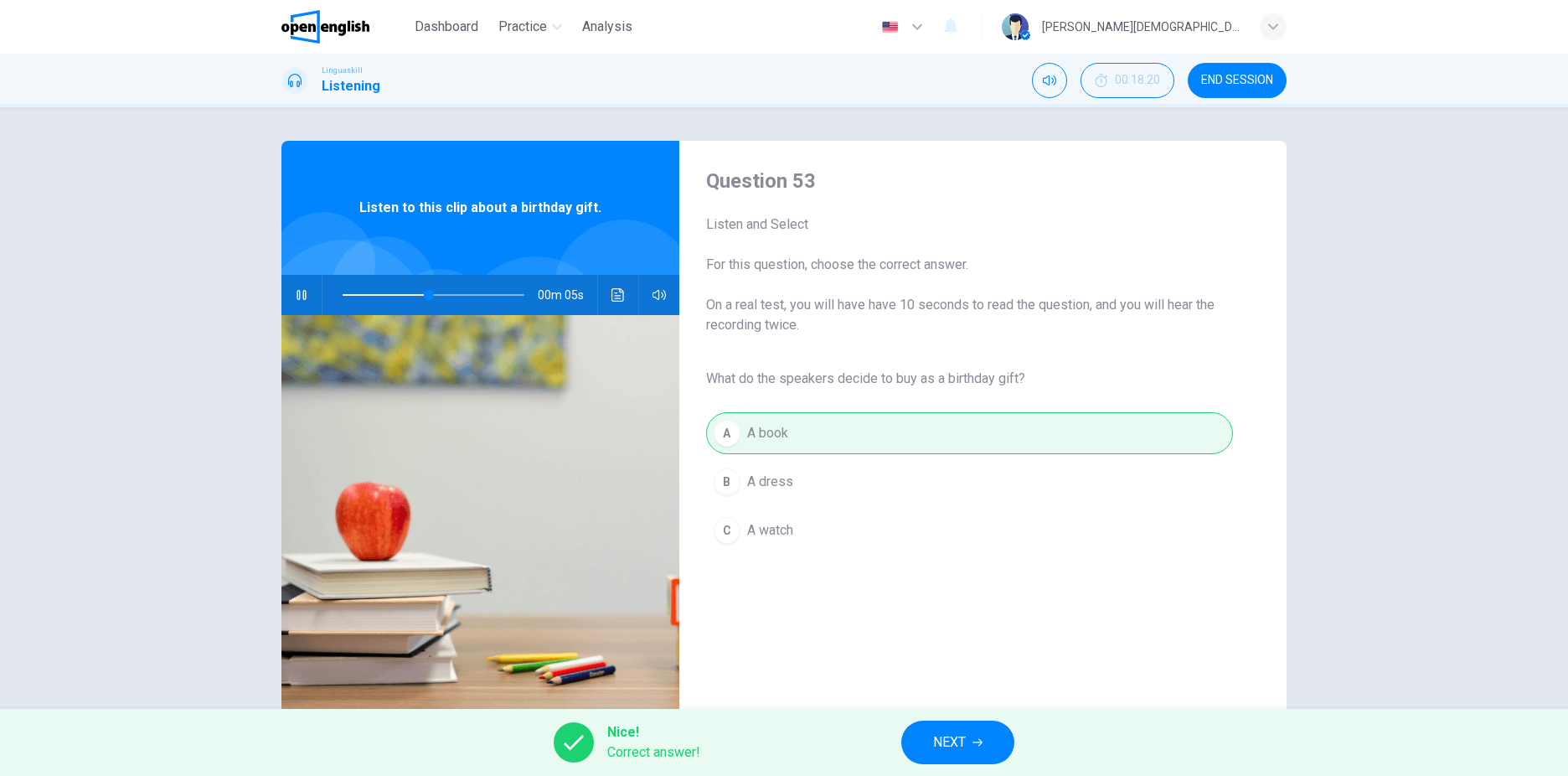
type input "**"
click at [934, 742] on span "NEXT" at bounding box center [950, 742] width 33 height 24
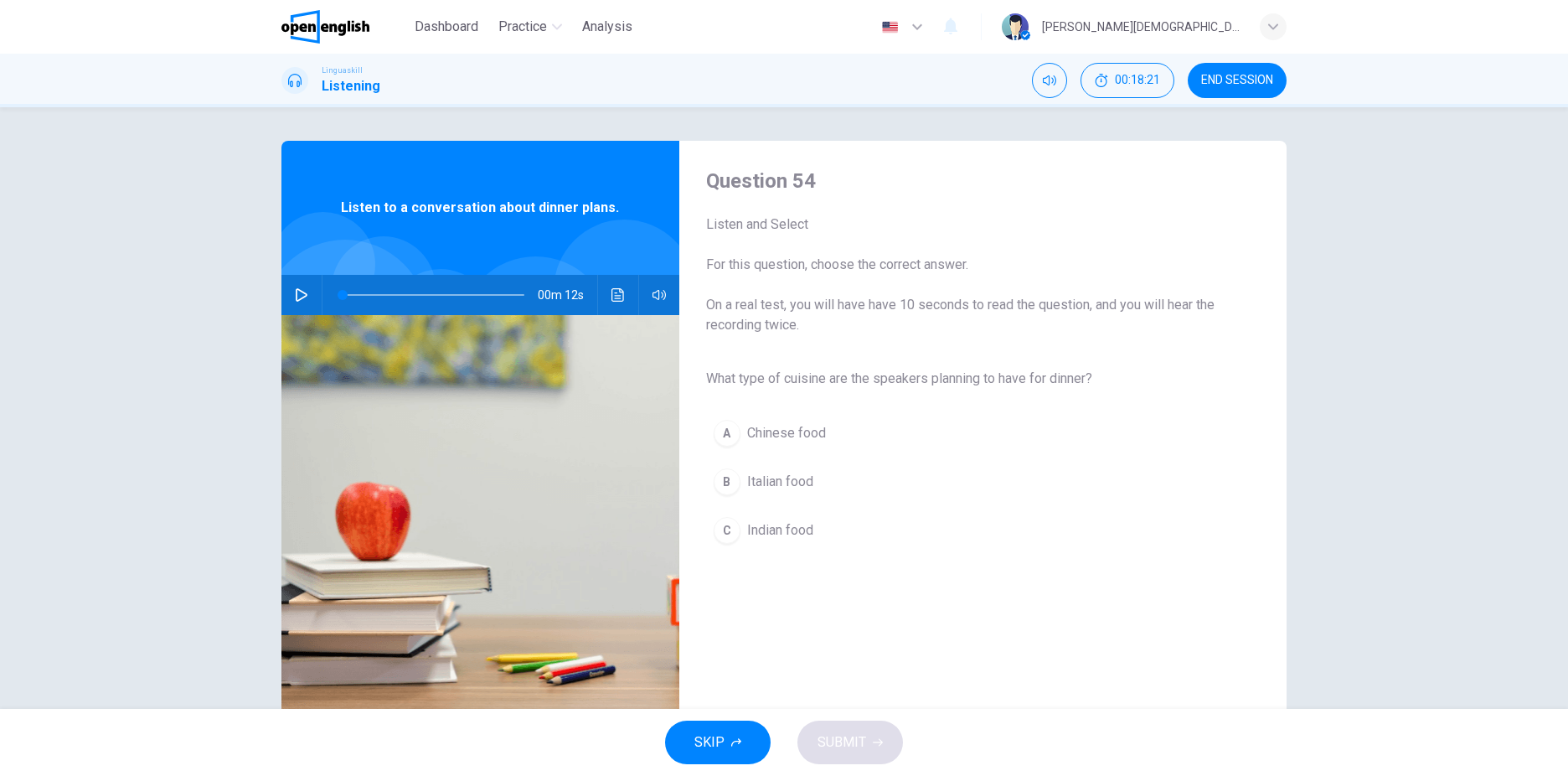
click at [289, 298] on button "button" at bounding box center [302, 295] width 27 height 40
click at [779, 473] on span "Italian food" at bounding box center [779, 481] width 66 height 20
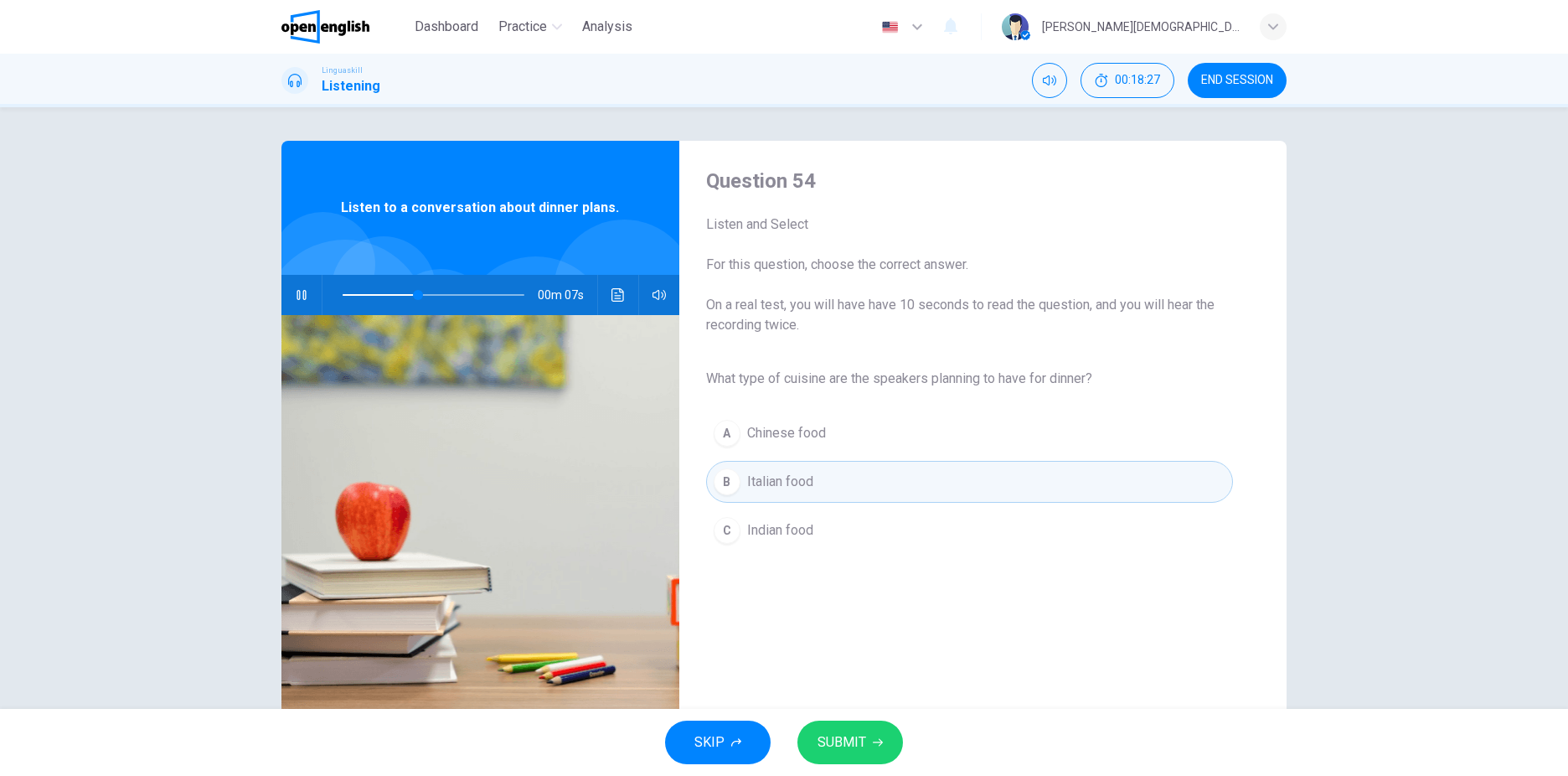
click at [840, 740] on span "SUBMIT" at bounding box center [842, 742] width 49 height 24
type input "**"
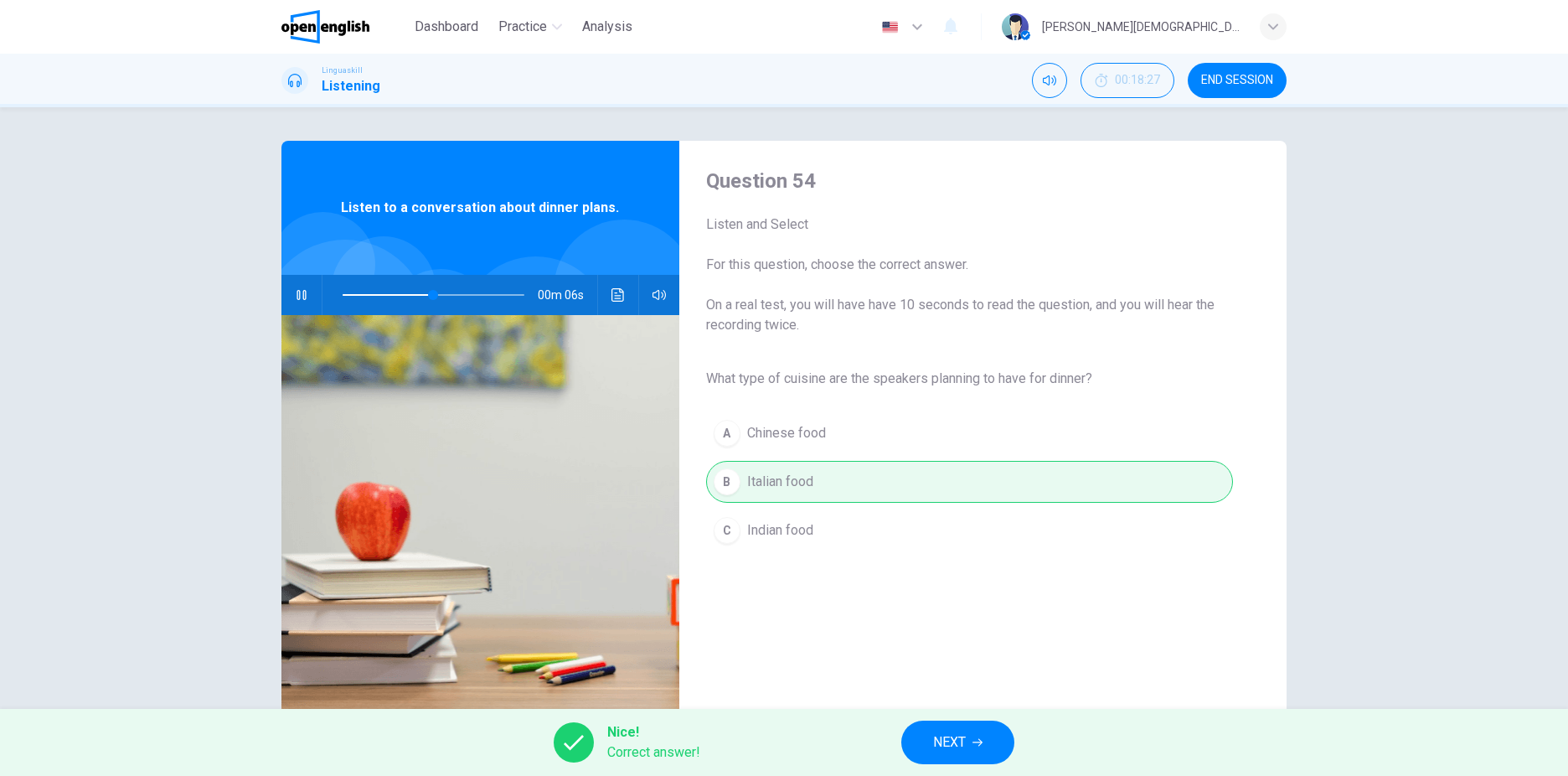
click at [994, 743] on button "NEXT" at bounding box center [957, 742] width 113 height 44
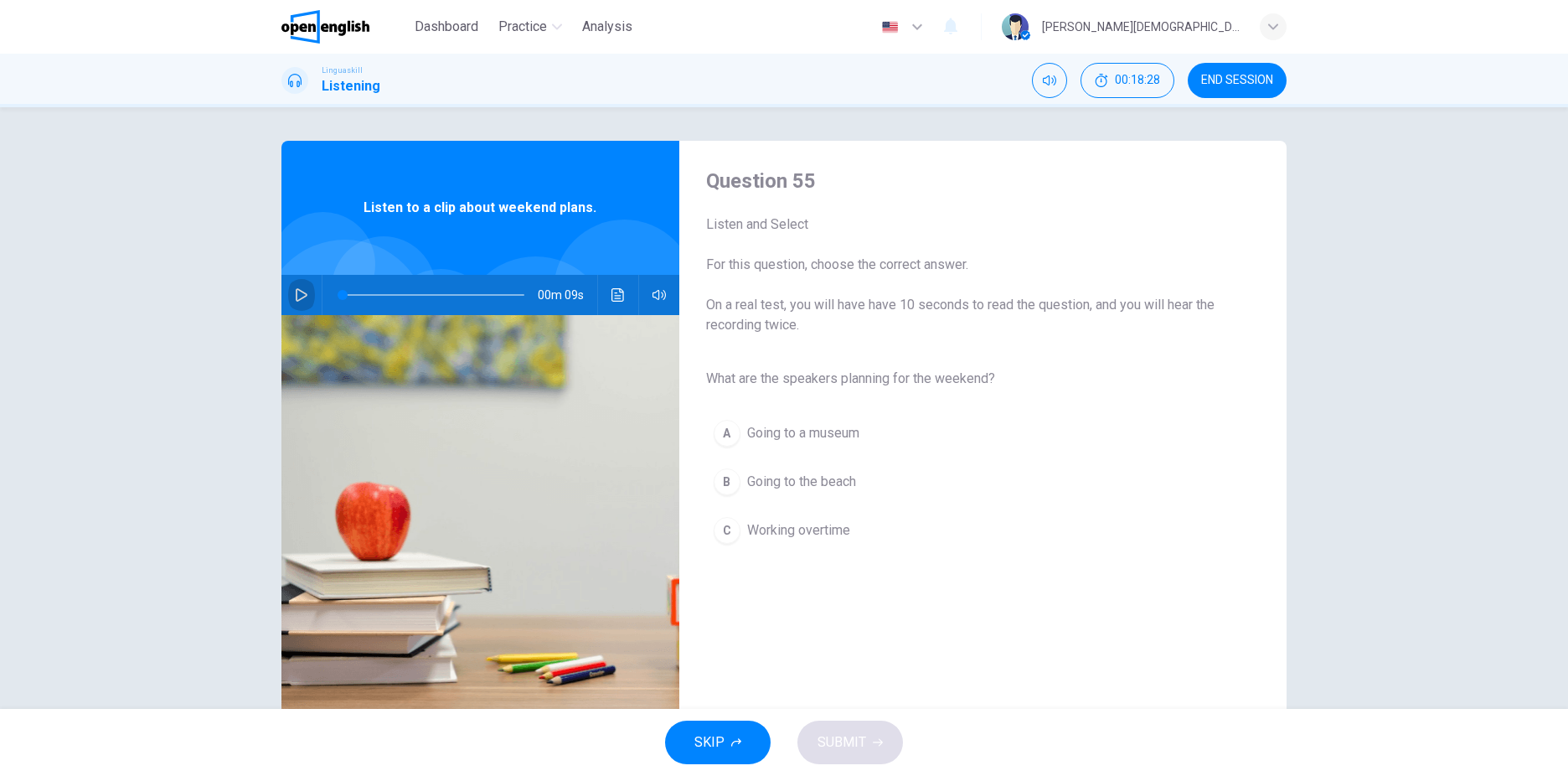
click at [300, 295] on icon "button" at bounding box center [301, 295] width 14 height 14
click at [826, 471] on span "Going to the beach" at bounding box center [801, 481] width 109 height 20
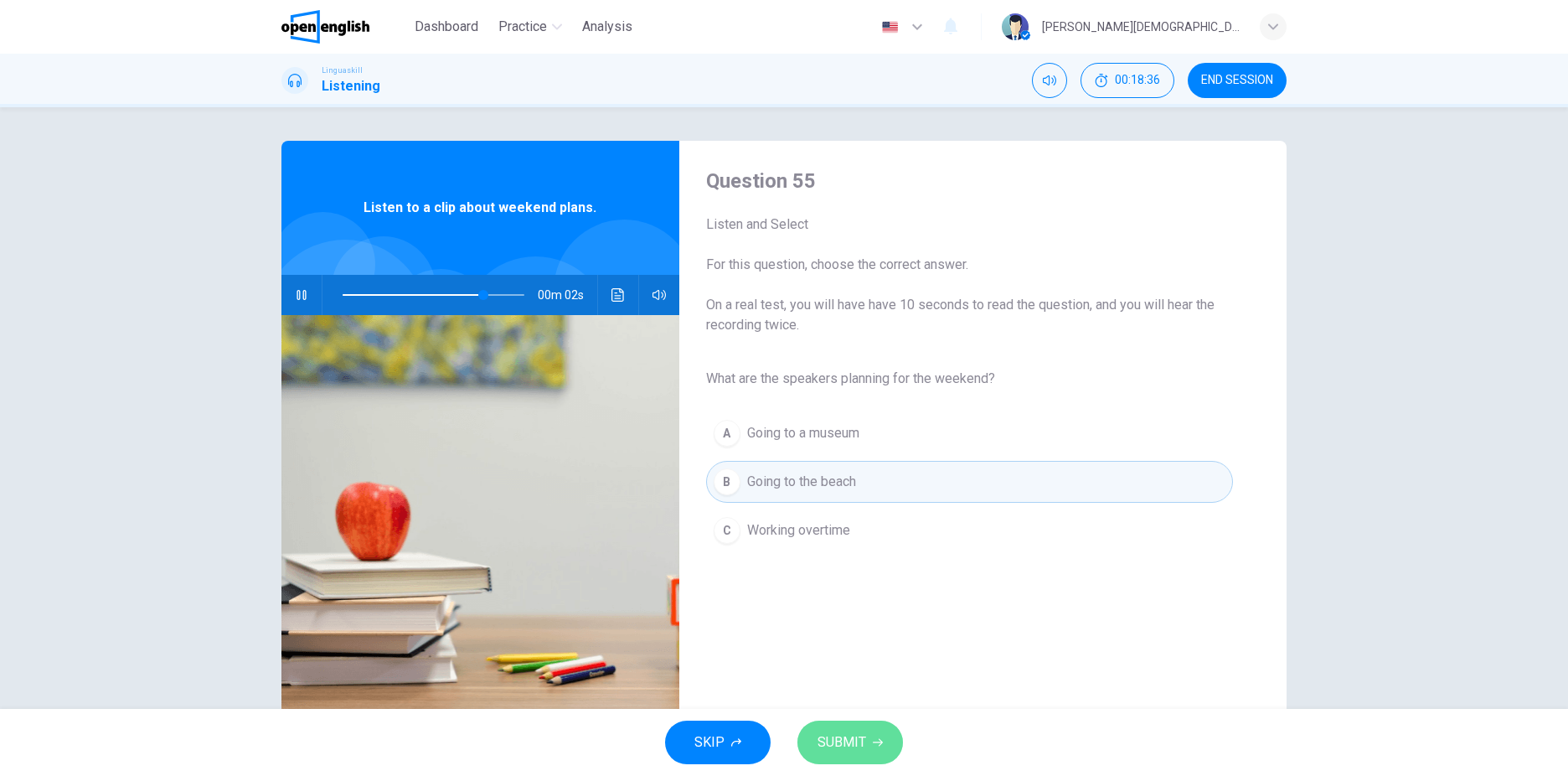
click at [851, 735] on span "SUBMIT" at bounding box center [842, 742] width 49 height 24
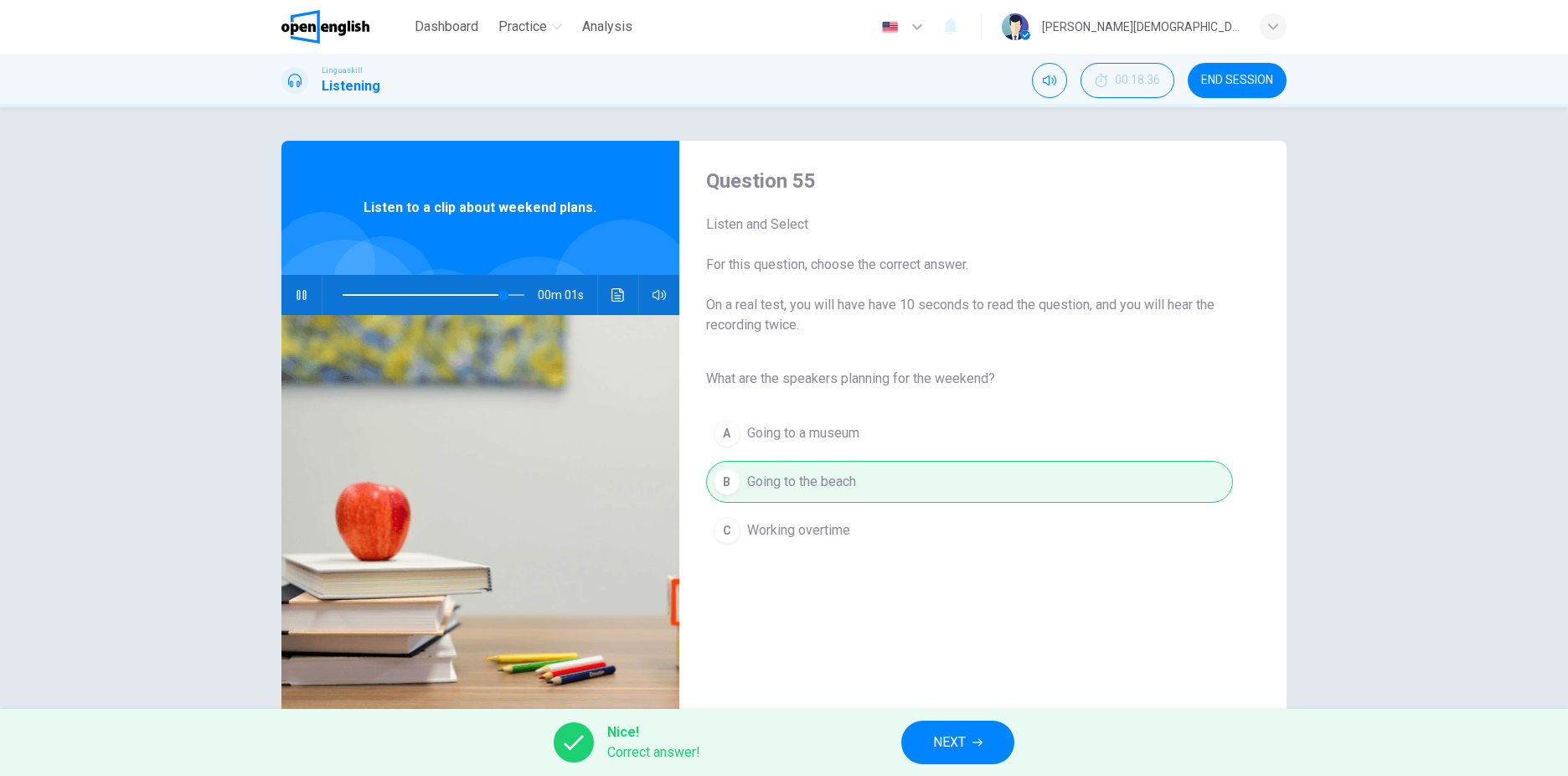
click at [968, 764] on div "Nice! Correct answer! NEXT" at bounding box center [784, 742] width 1568 height 67
type input "*"
click at [970, 743] on button "NEXT" at bounding box center [957, 742] width 113 height 44
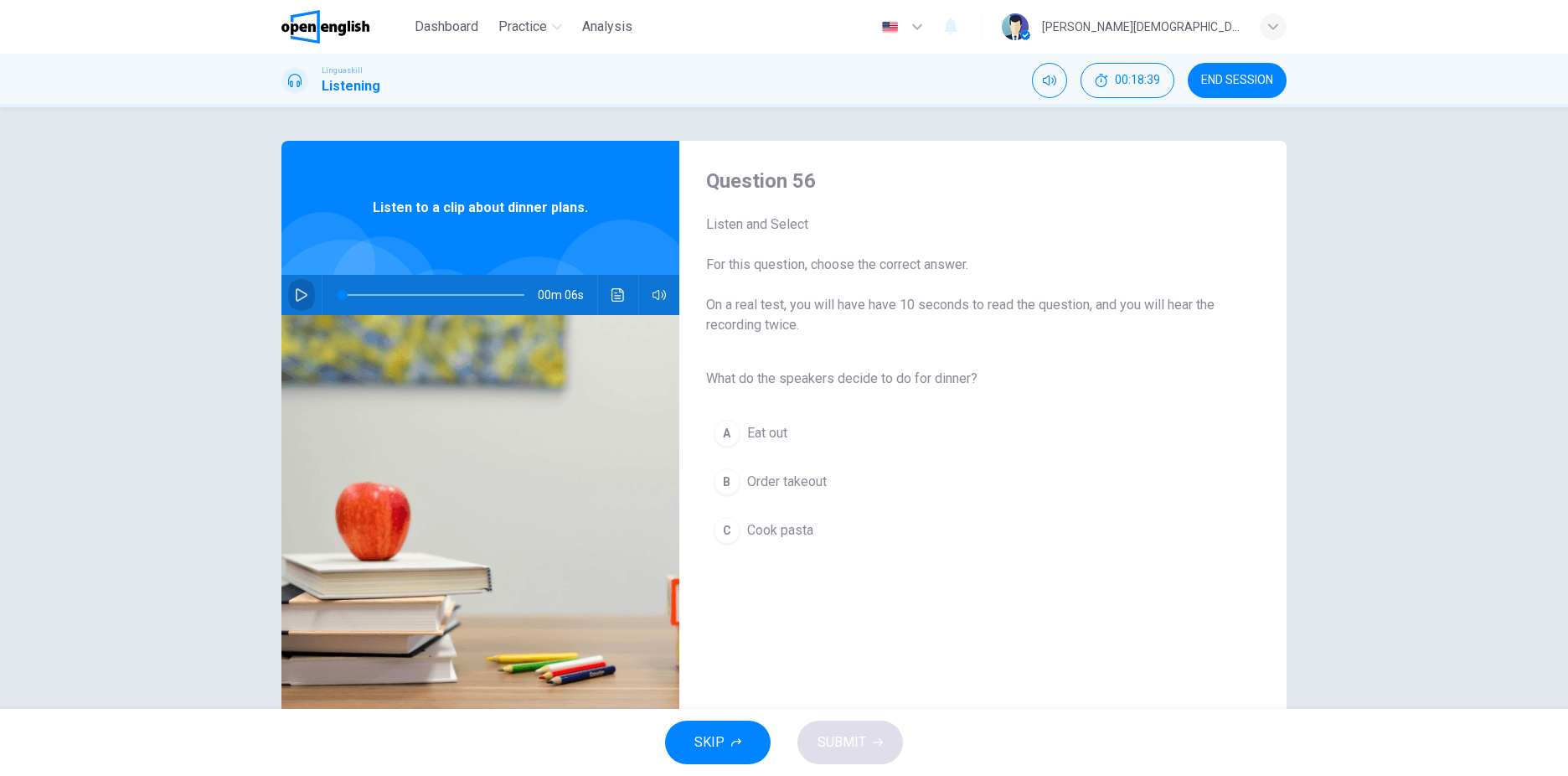
click at [289, 303] on button "button" at bounding box center [302, 295] width 27 height 40
type input "*"
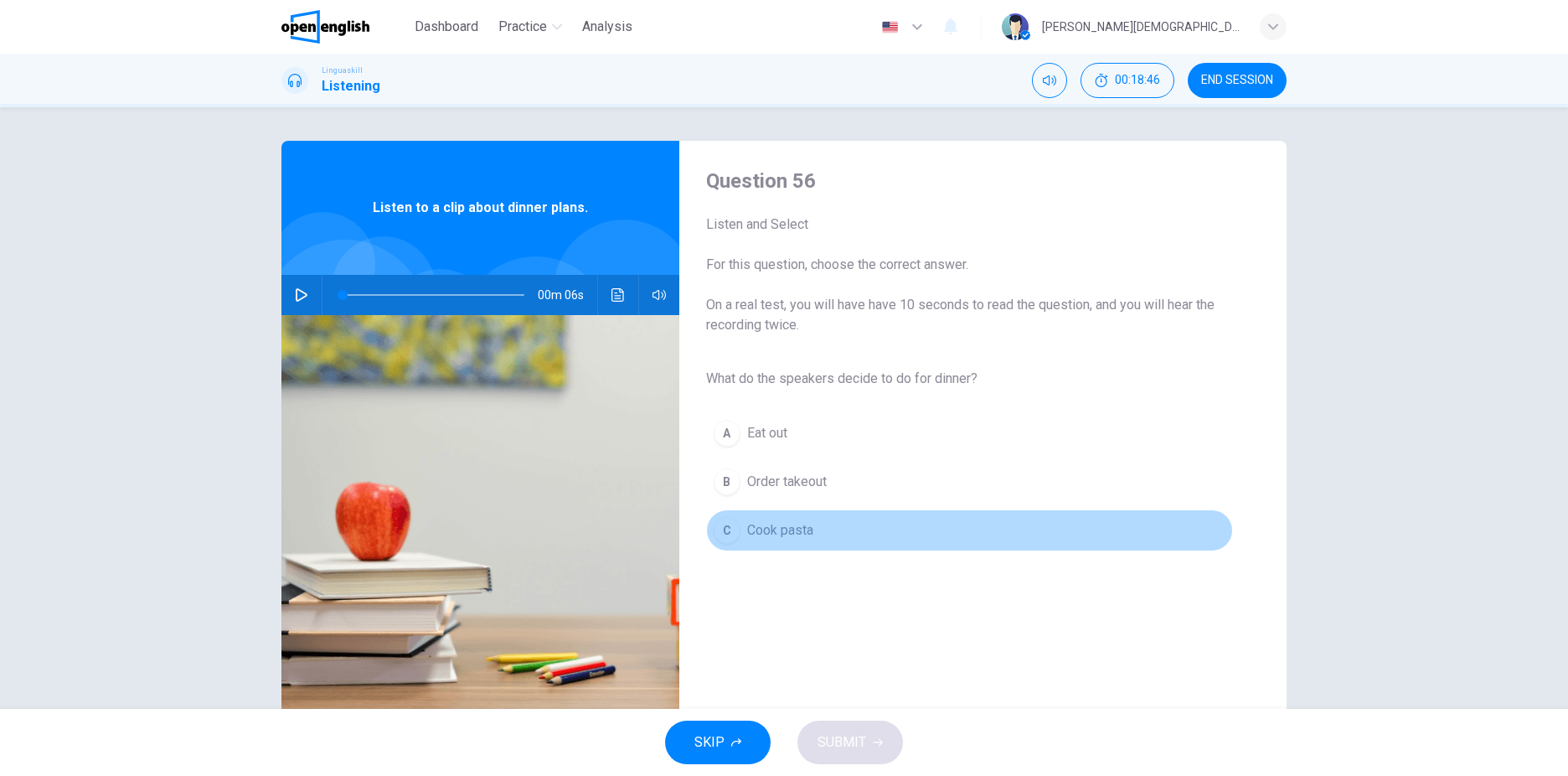
click at [782, 533] on span "Cook pasta" at bounding box center [779, 530] width 66 height 20
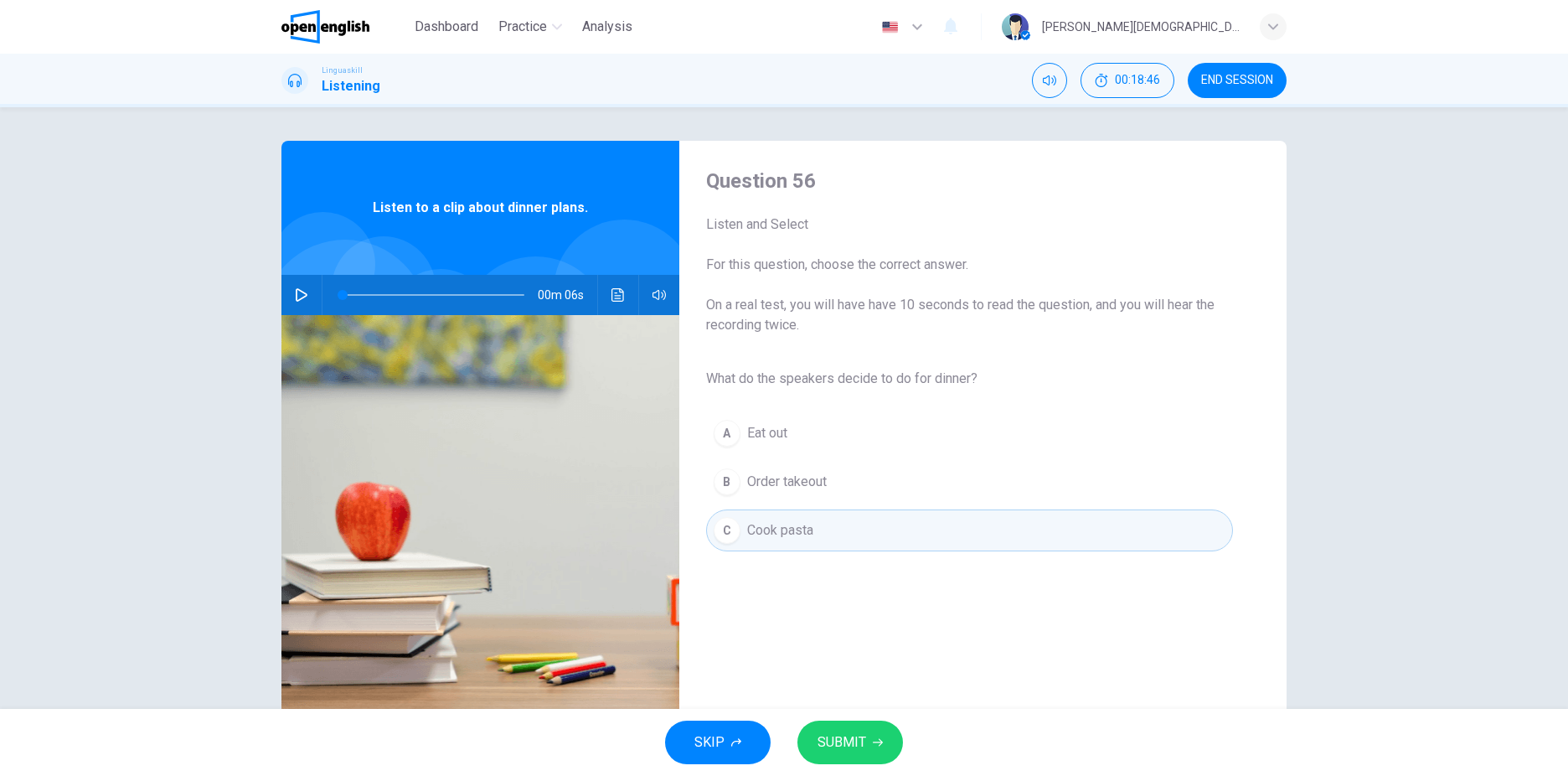
click at [847, 762] on button "SUBMIT" at bounding box center [850, 742] width 105 height 44
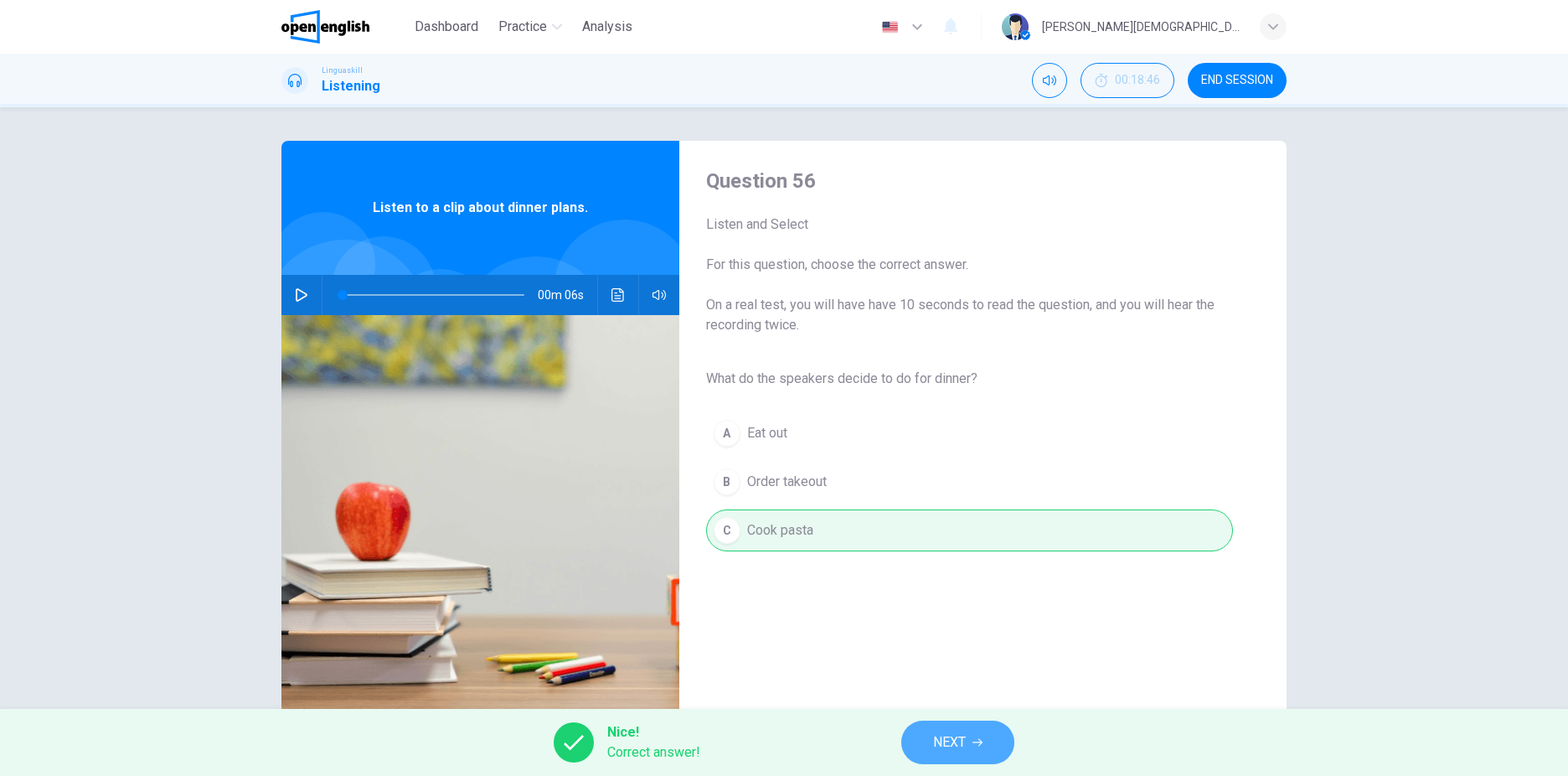
click at [950, 758] on button "NEXT" at bounding box center [957, 742] width 113 height 44
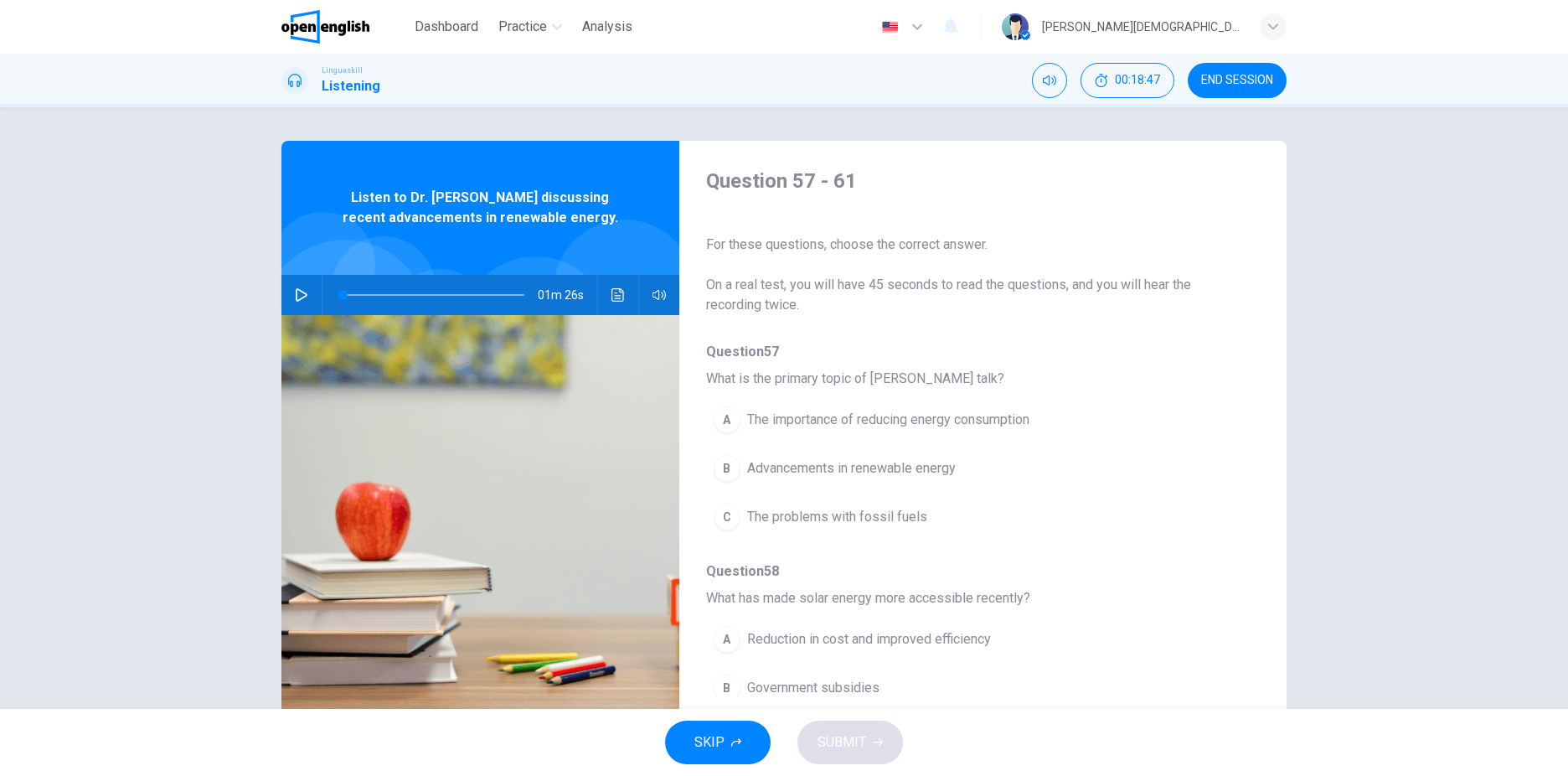
click at [295, 299] on icon "button" at bounding box center [301, 295] width 12 height 14
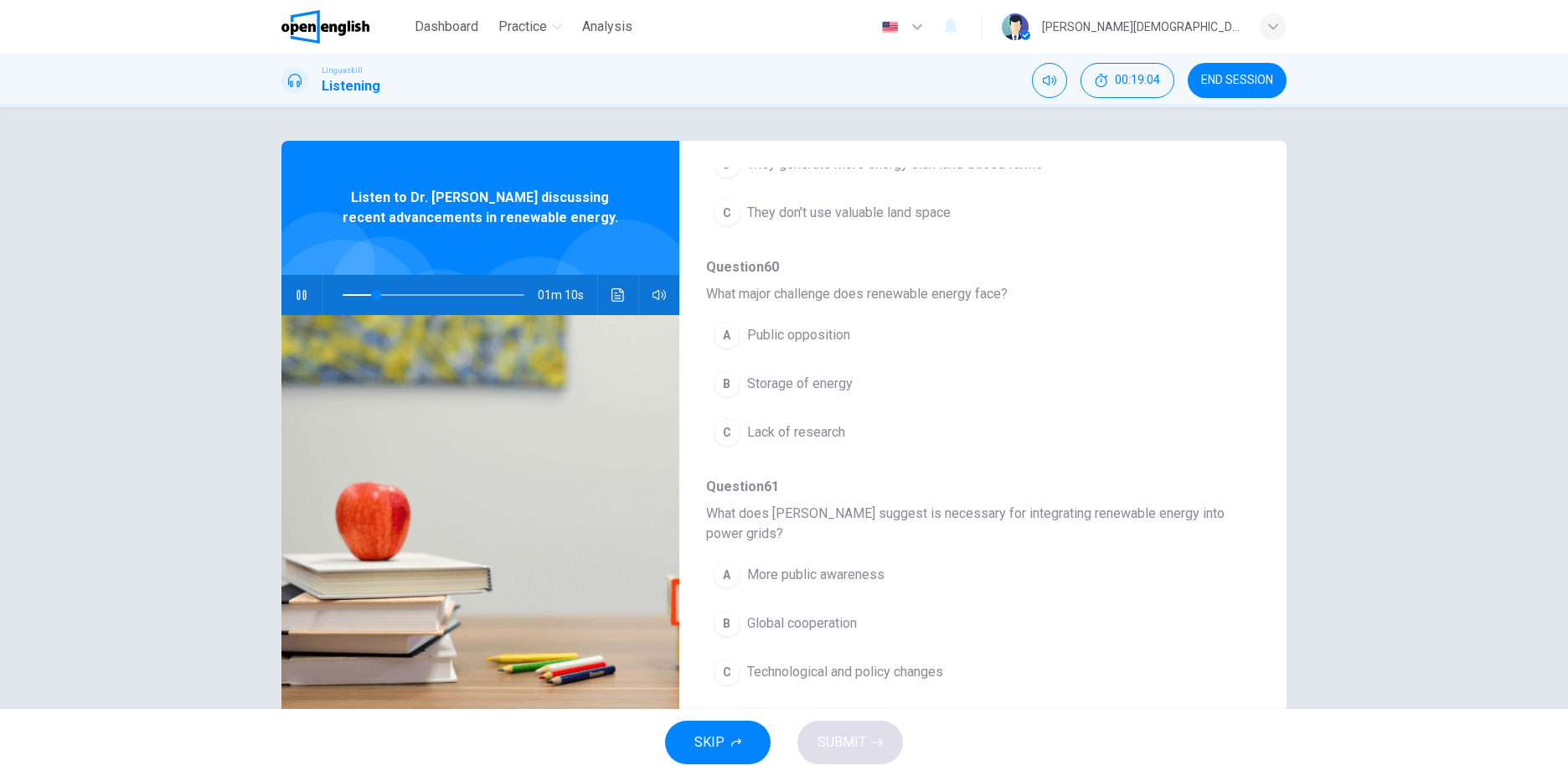
scroll to position [48, 0]
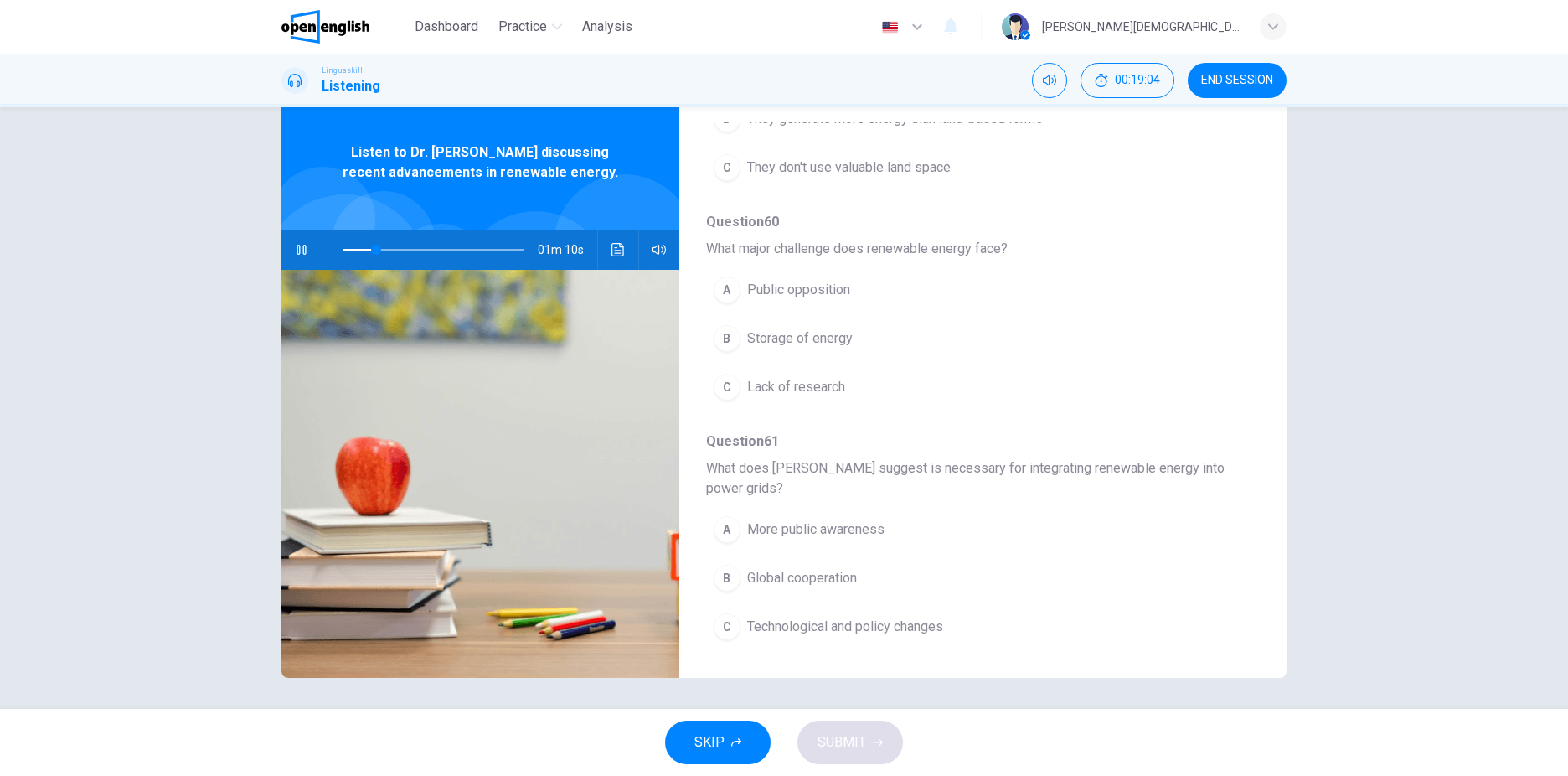
type input "**"
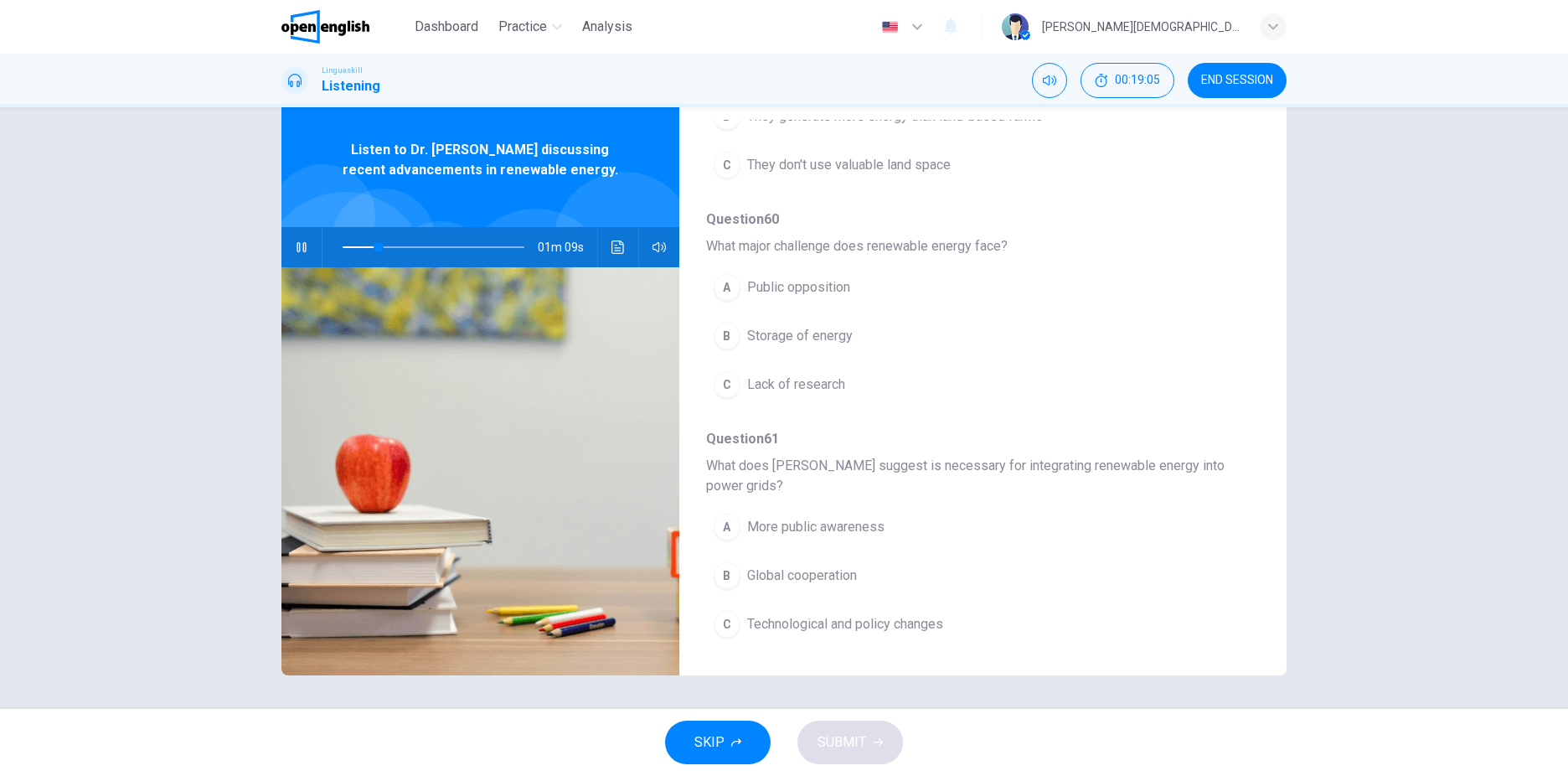
click at [1224, 90] on button "END SESSION" at bounding box center [1237, 80] width 99 height 35
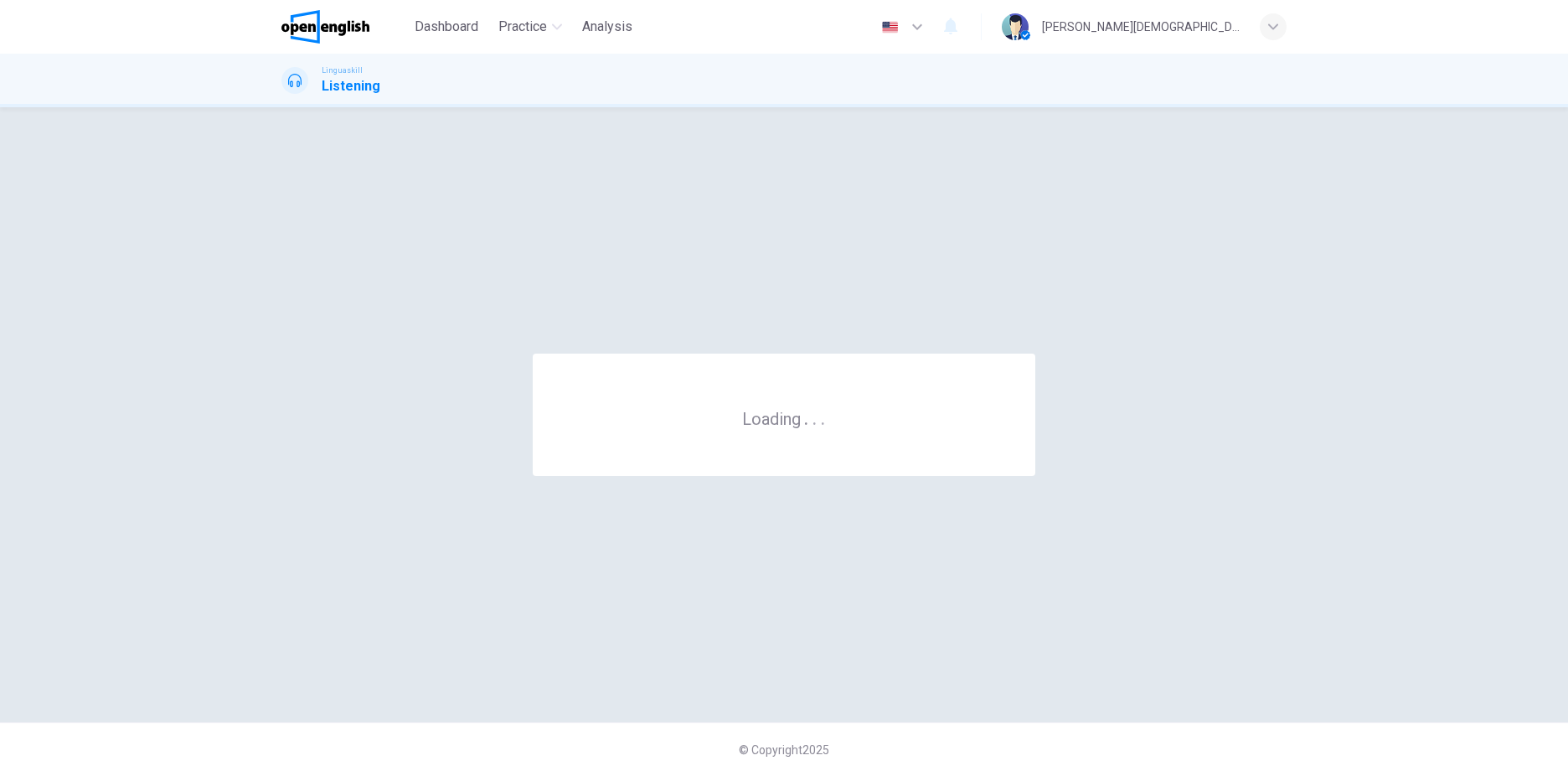
scroll to position [0, 0]
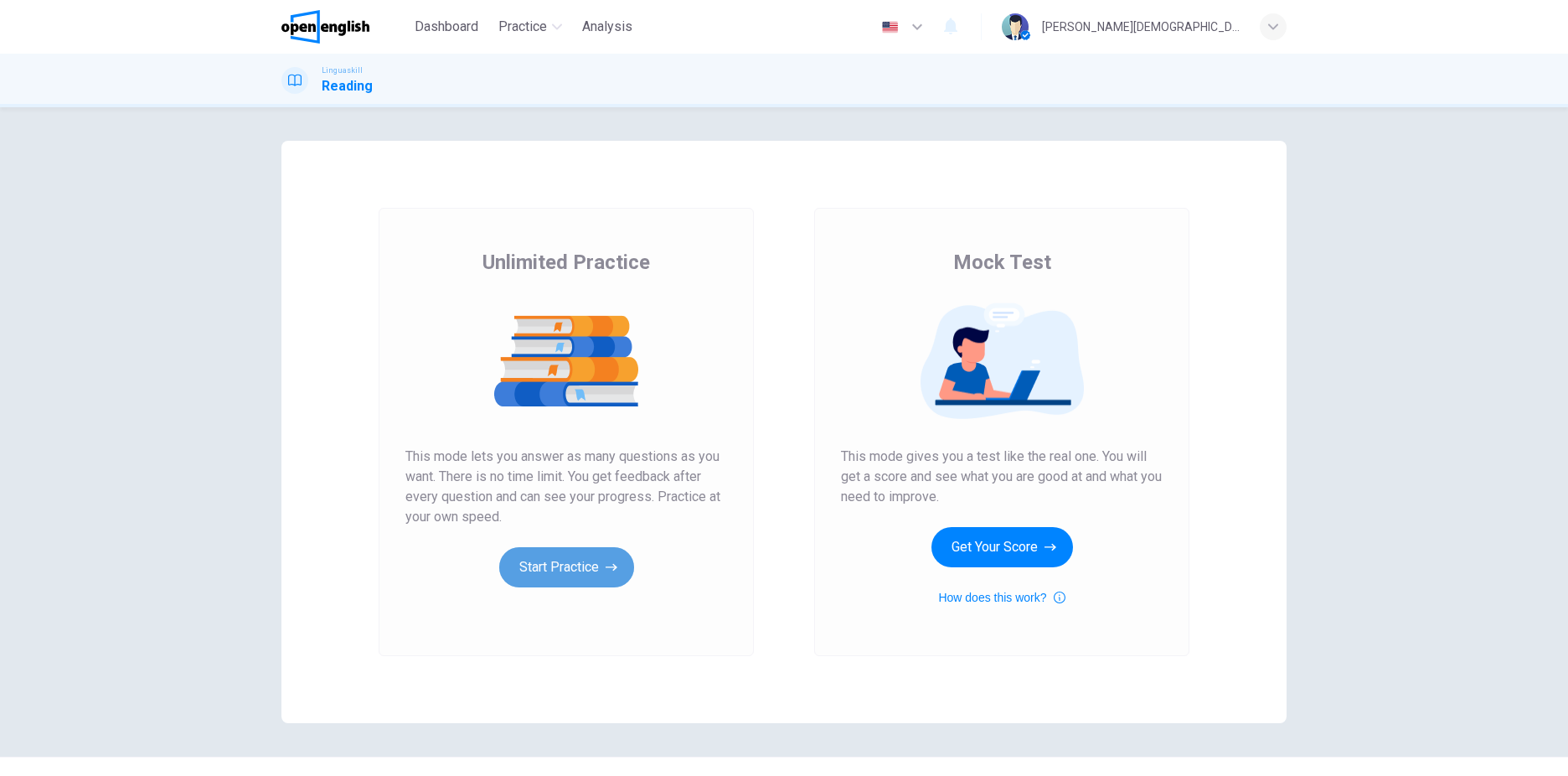
click at [531, 574] on button "Start Practice" at bounding box center [566, 567] width 135 height 40
